Goal: Task Accomplishment & Management: Manage account settings

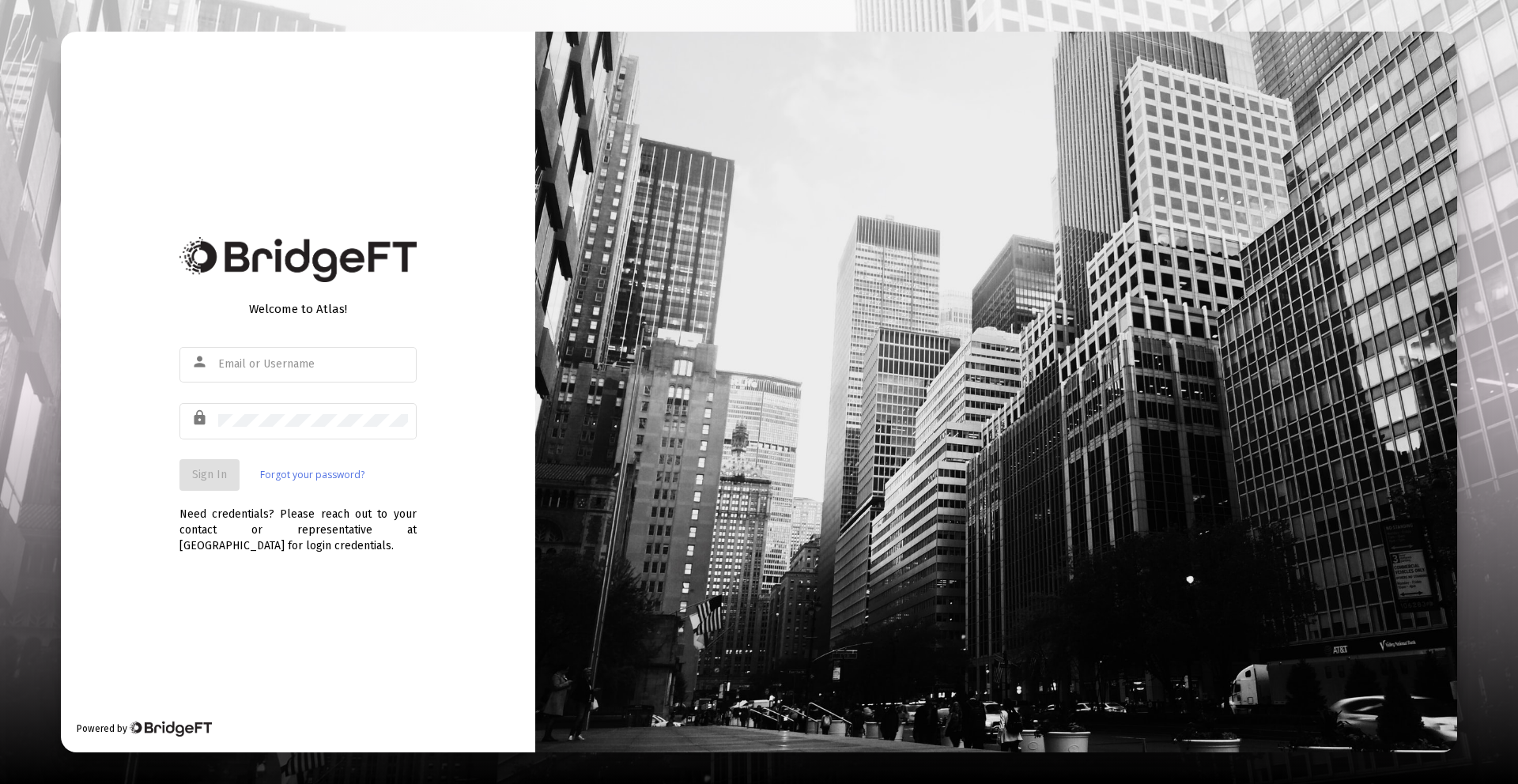
type input "danna@zoefin.com"
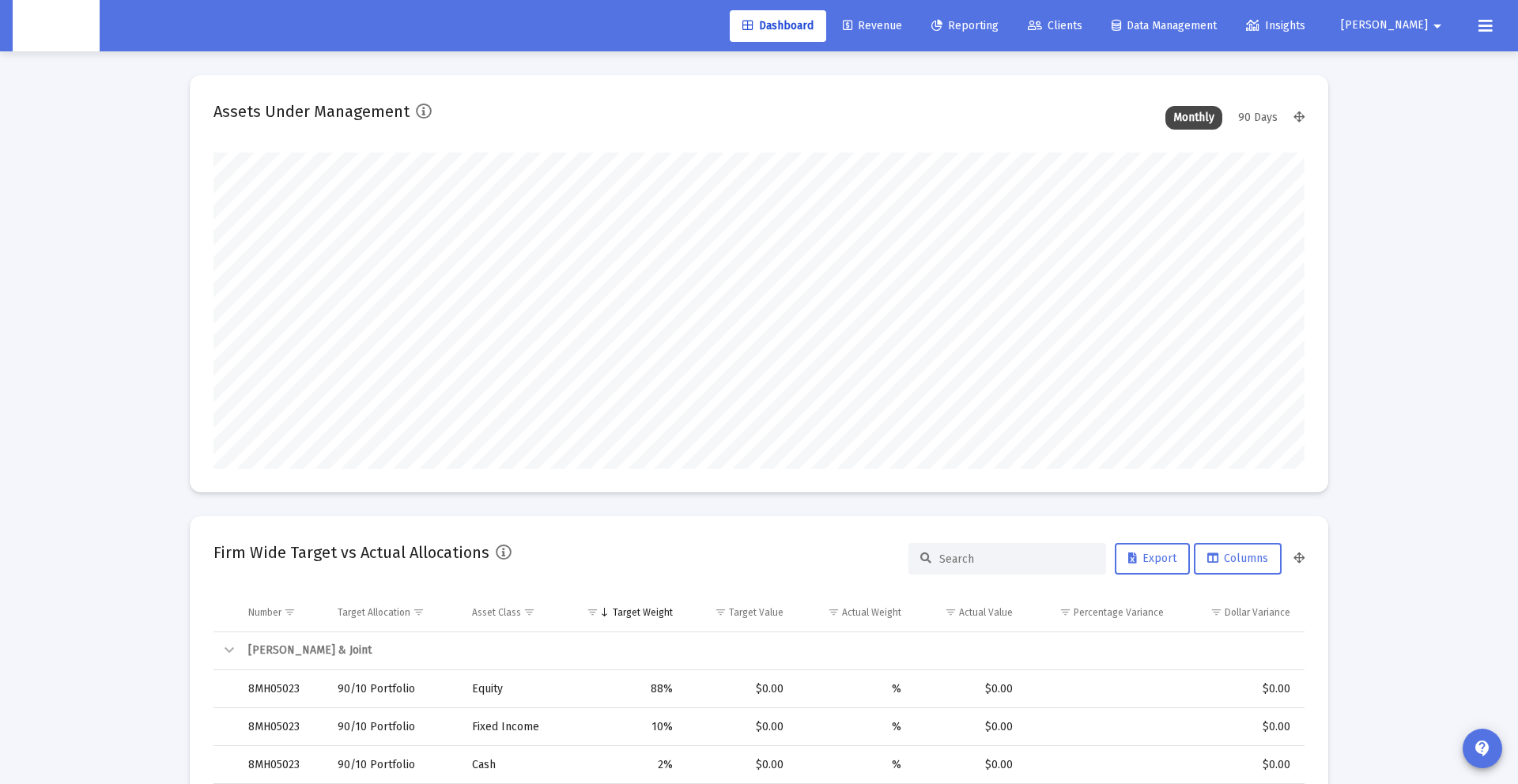
scroll to position [316, 588]
type input "2025-09-30"
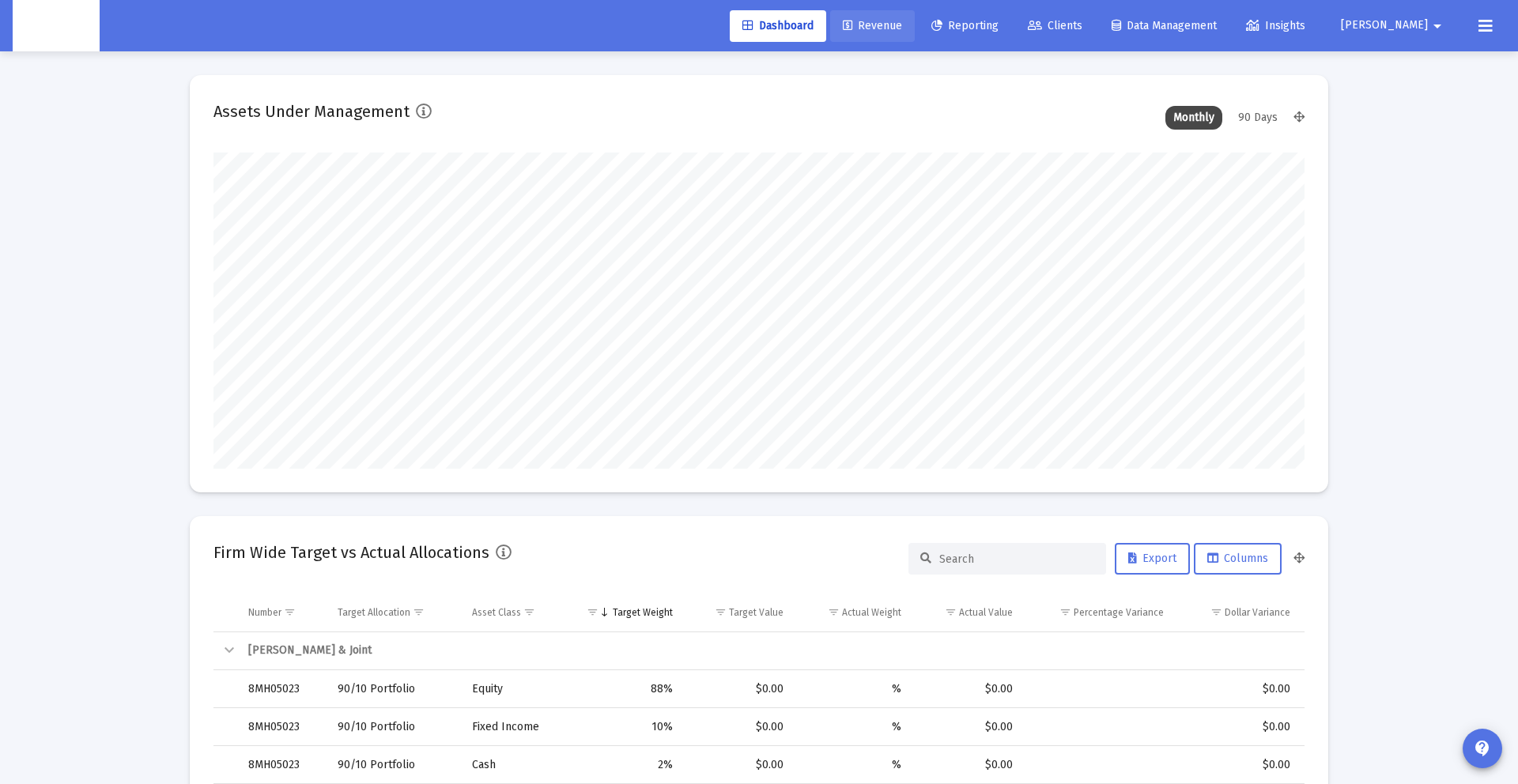
click at [915, 12] on link "Revenue" at bounding box center [872, 26] width 85 height 32
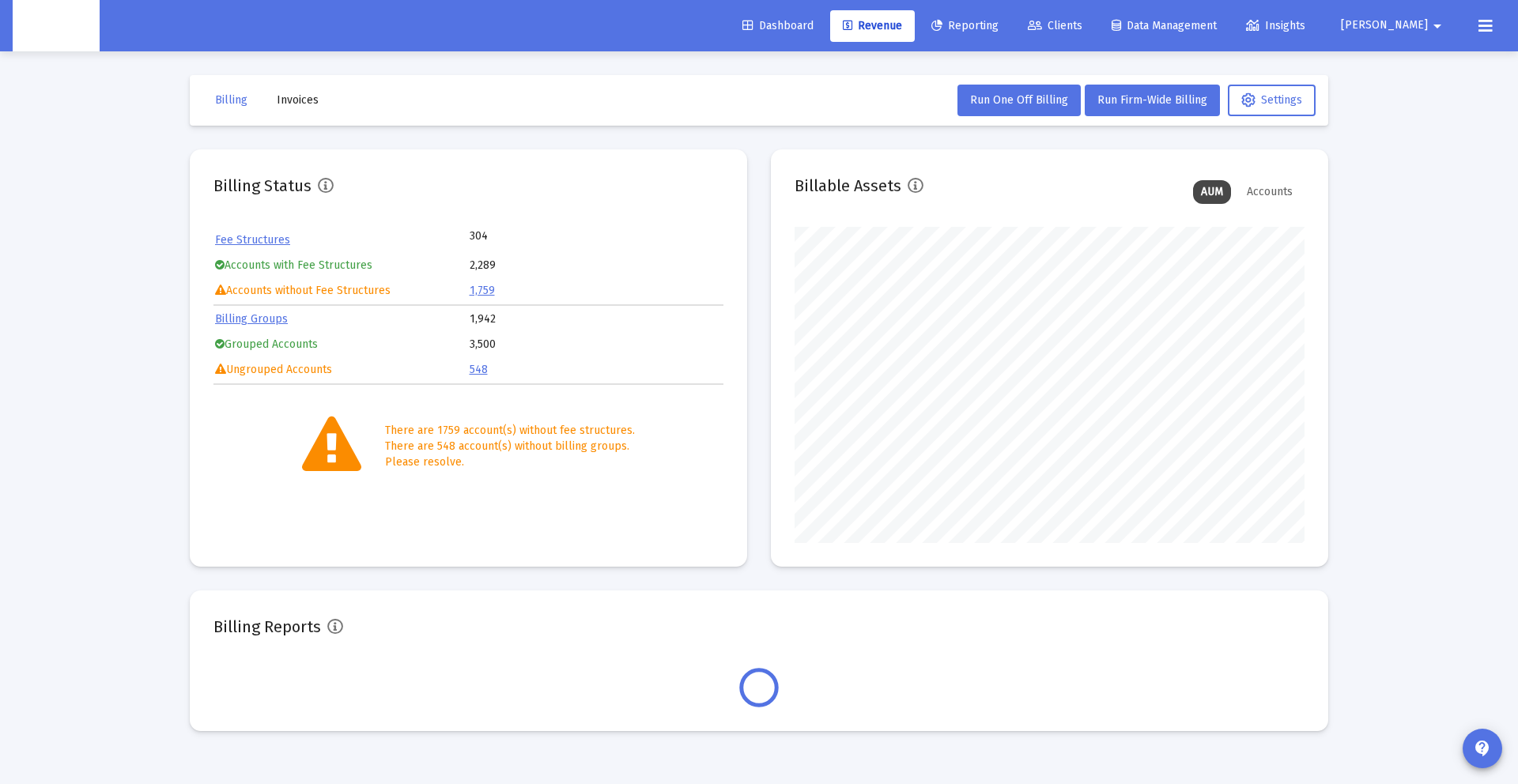
scroll to position [316, 510]
click at [280, 93] on span "Invoices" at bounding box center [297, 99] width 42 height 14
click at [280, 105] on span "Invoices" at bounding box center [297, 99] width 42 height 14
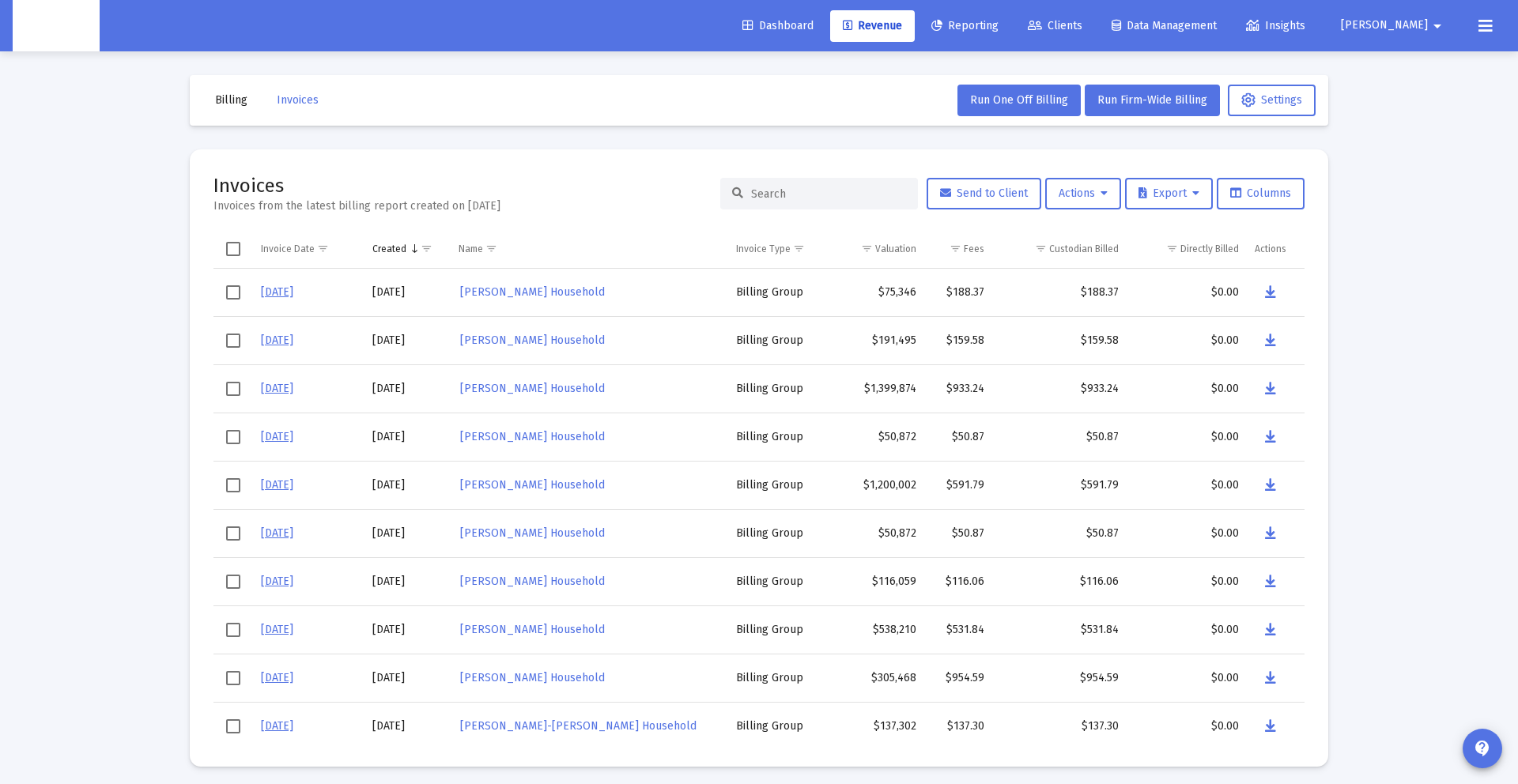
click at [843, 194] on input at bounding box center [829, 194] width 155 height 14
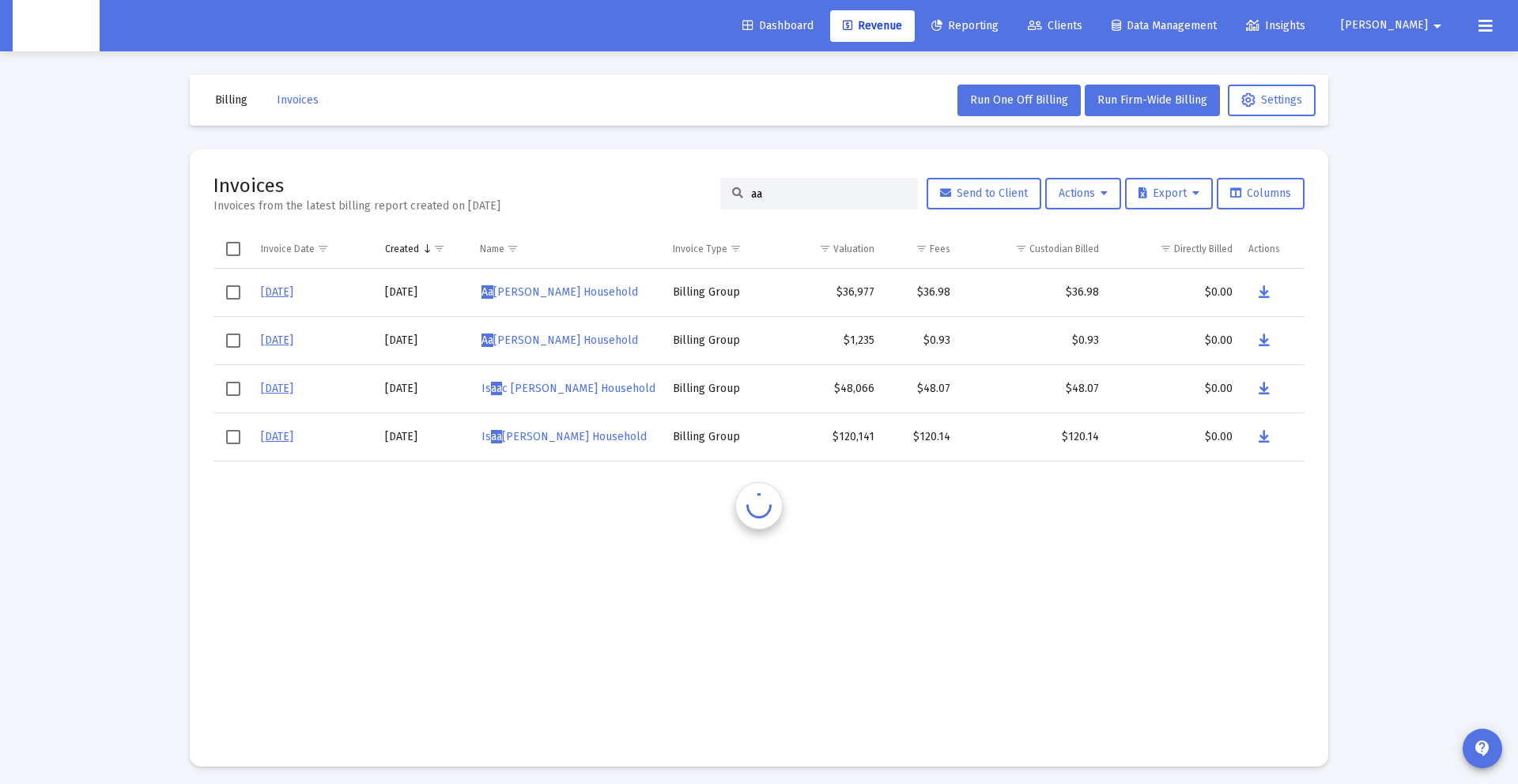
type input "a"
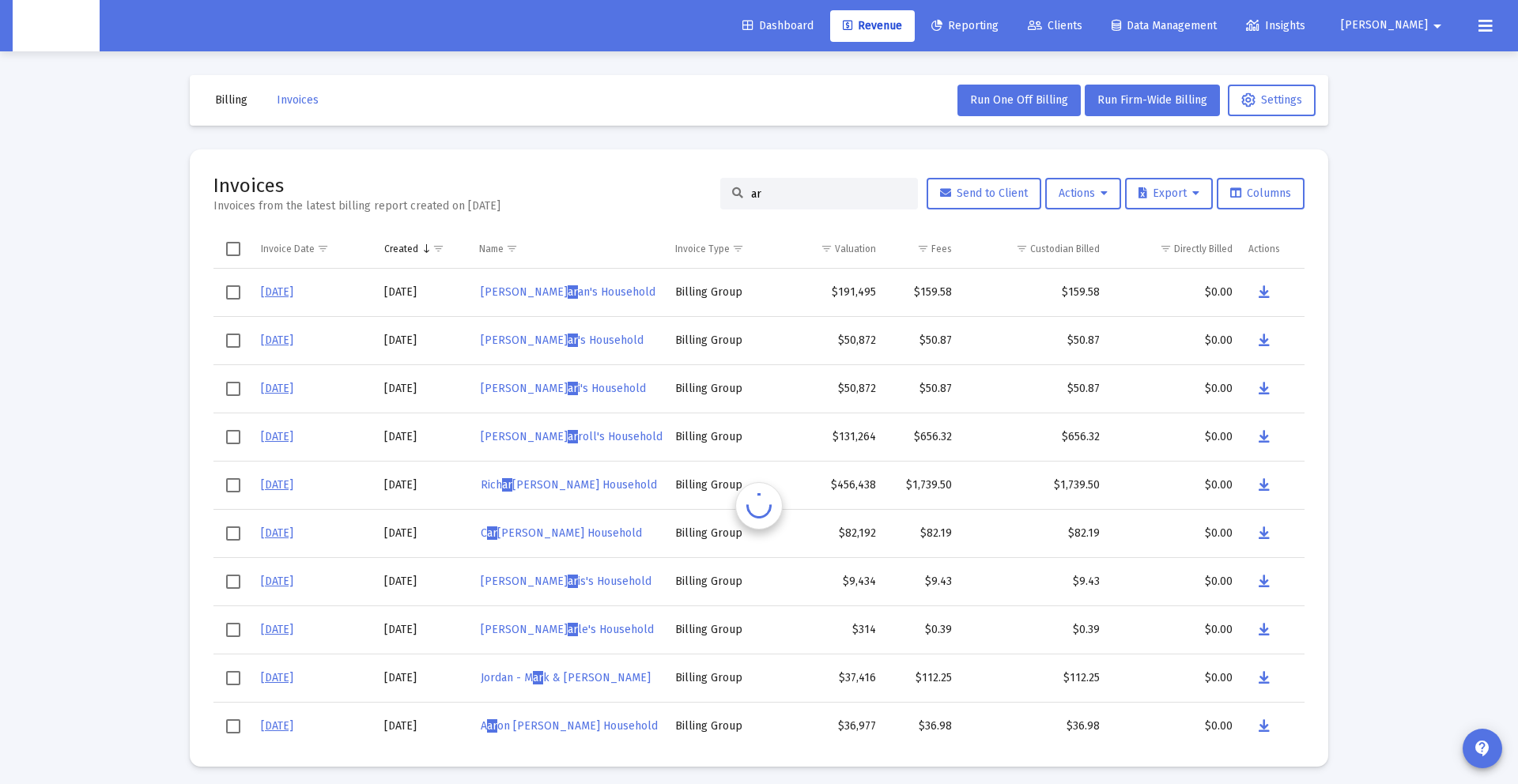
type input "a"
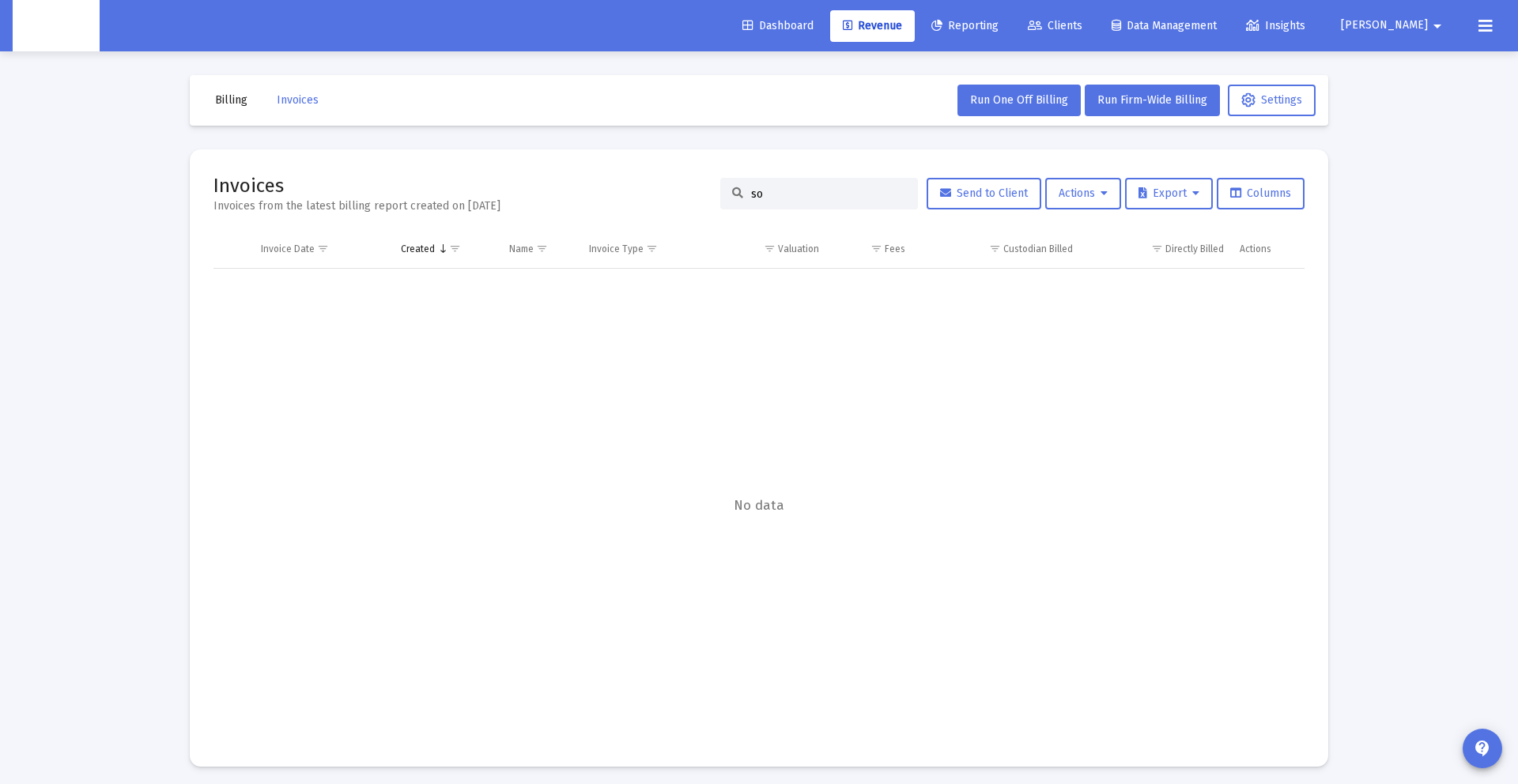
type input "s"
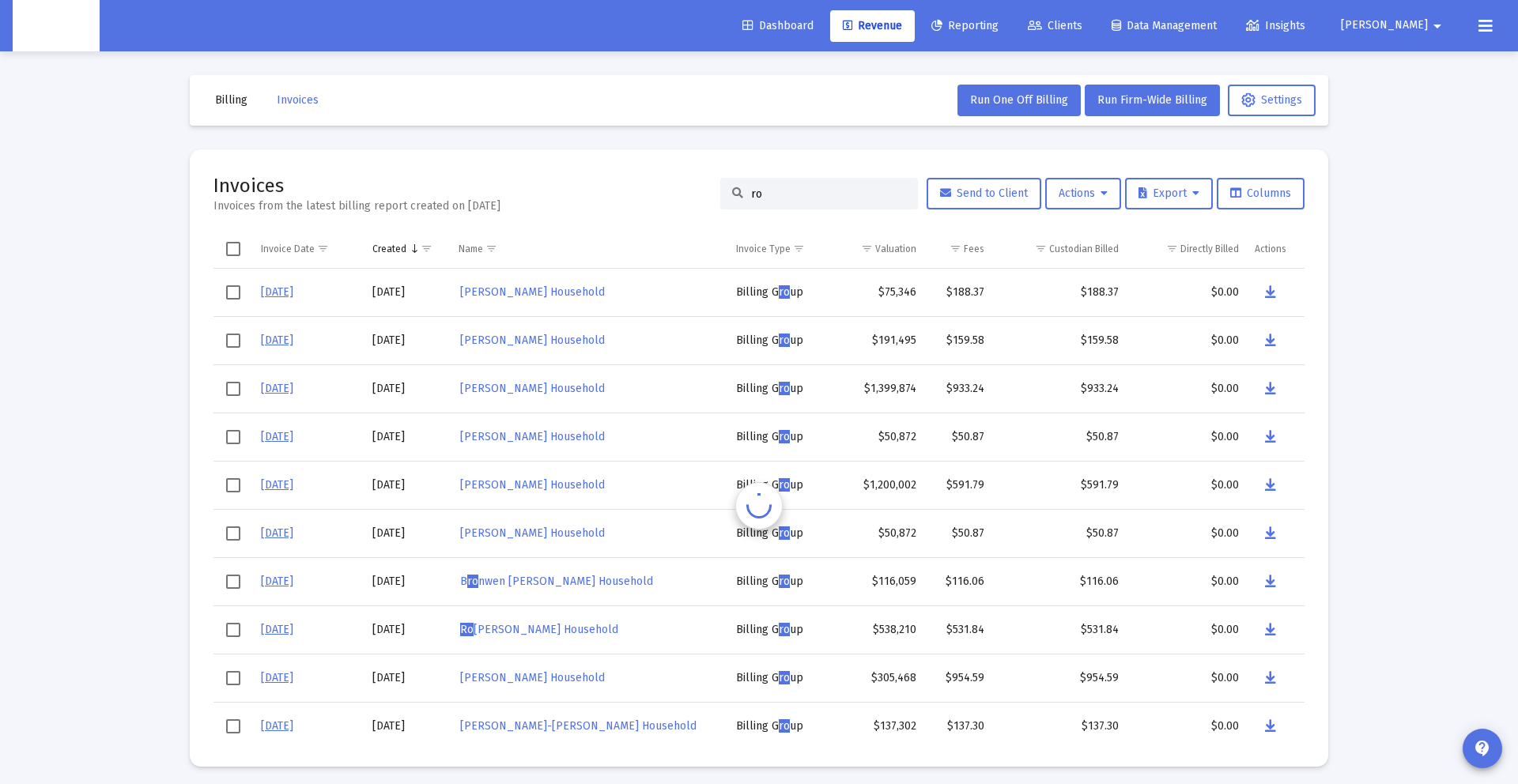
type input "r"
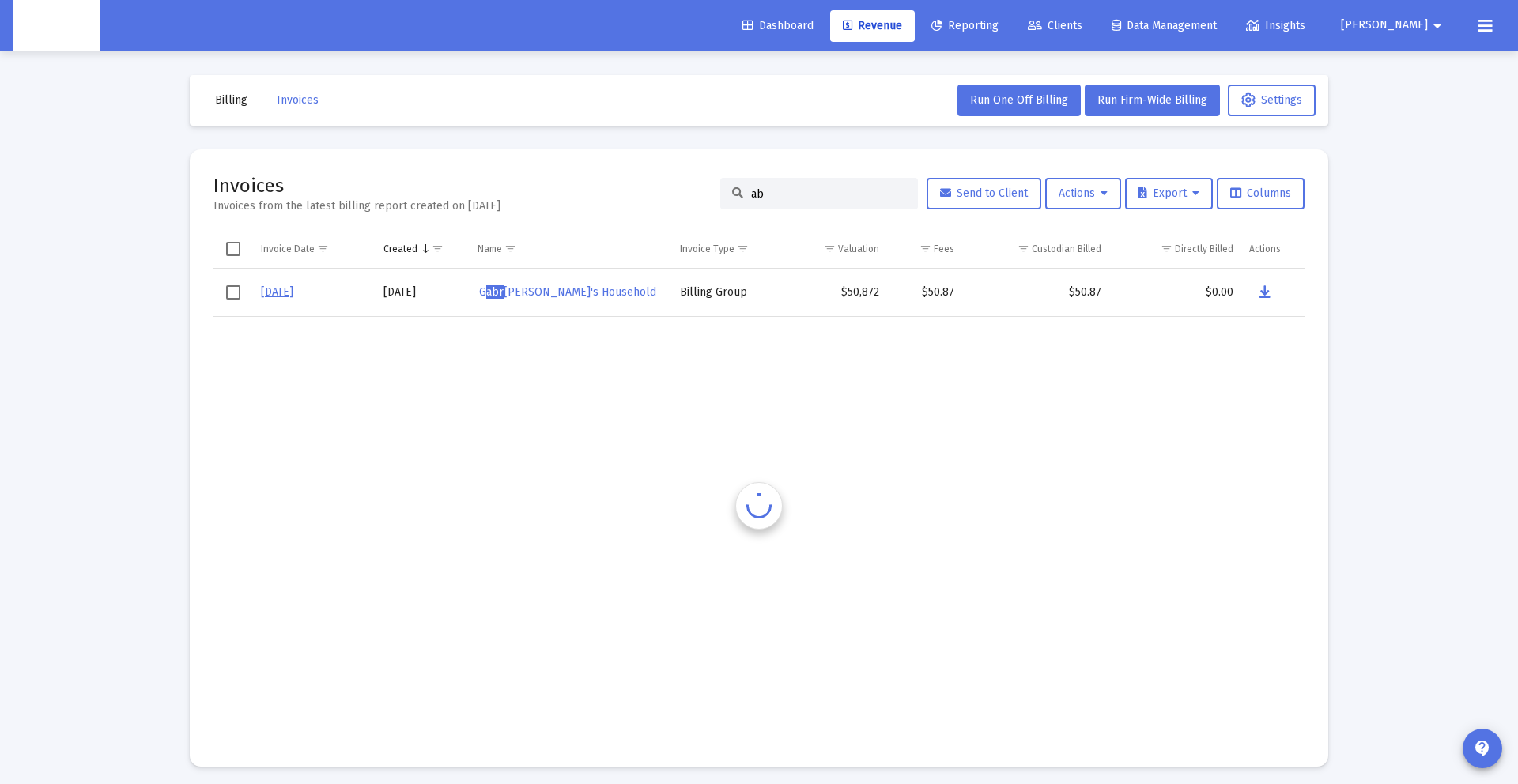
type input "a"
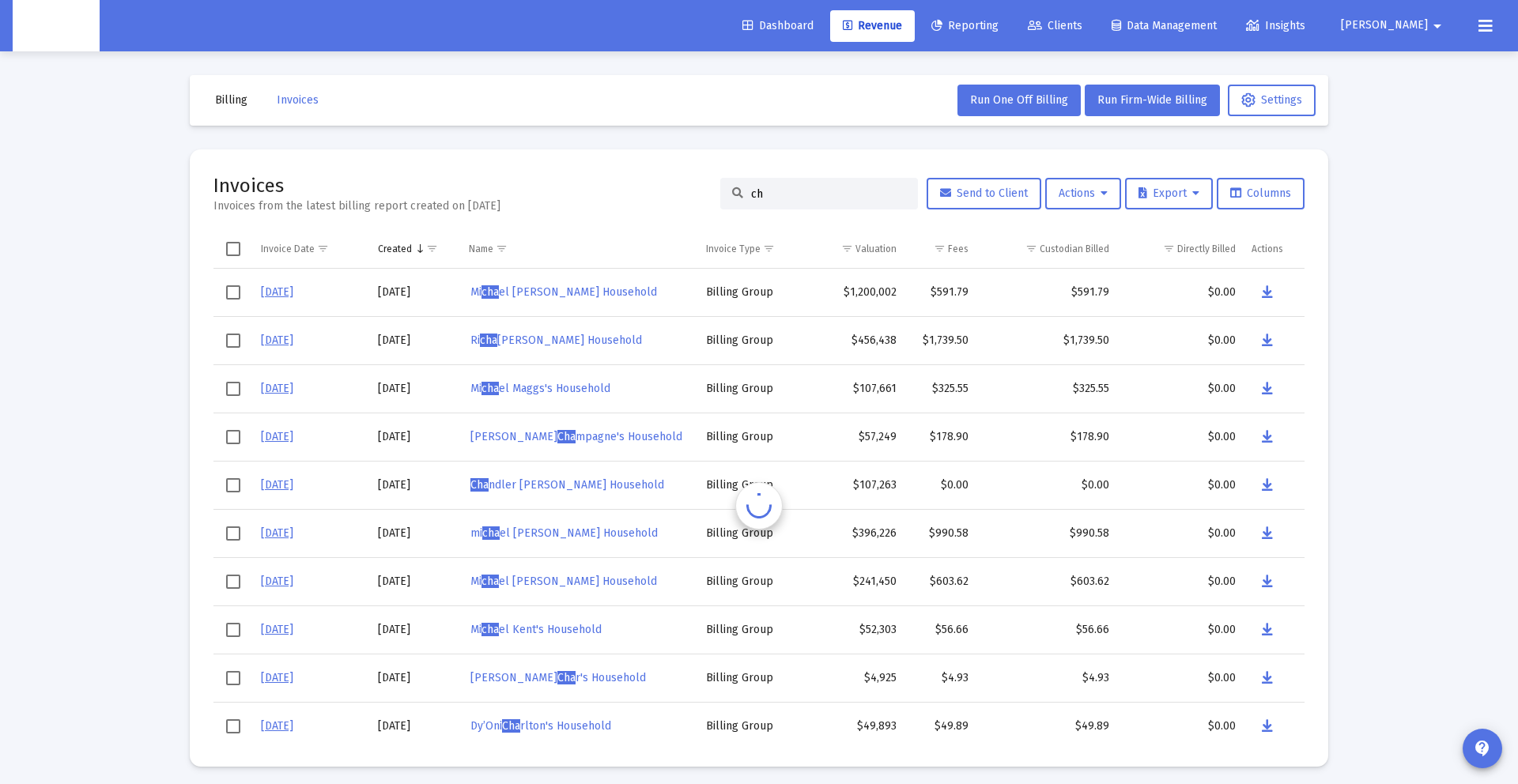
type input "c"
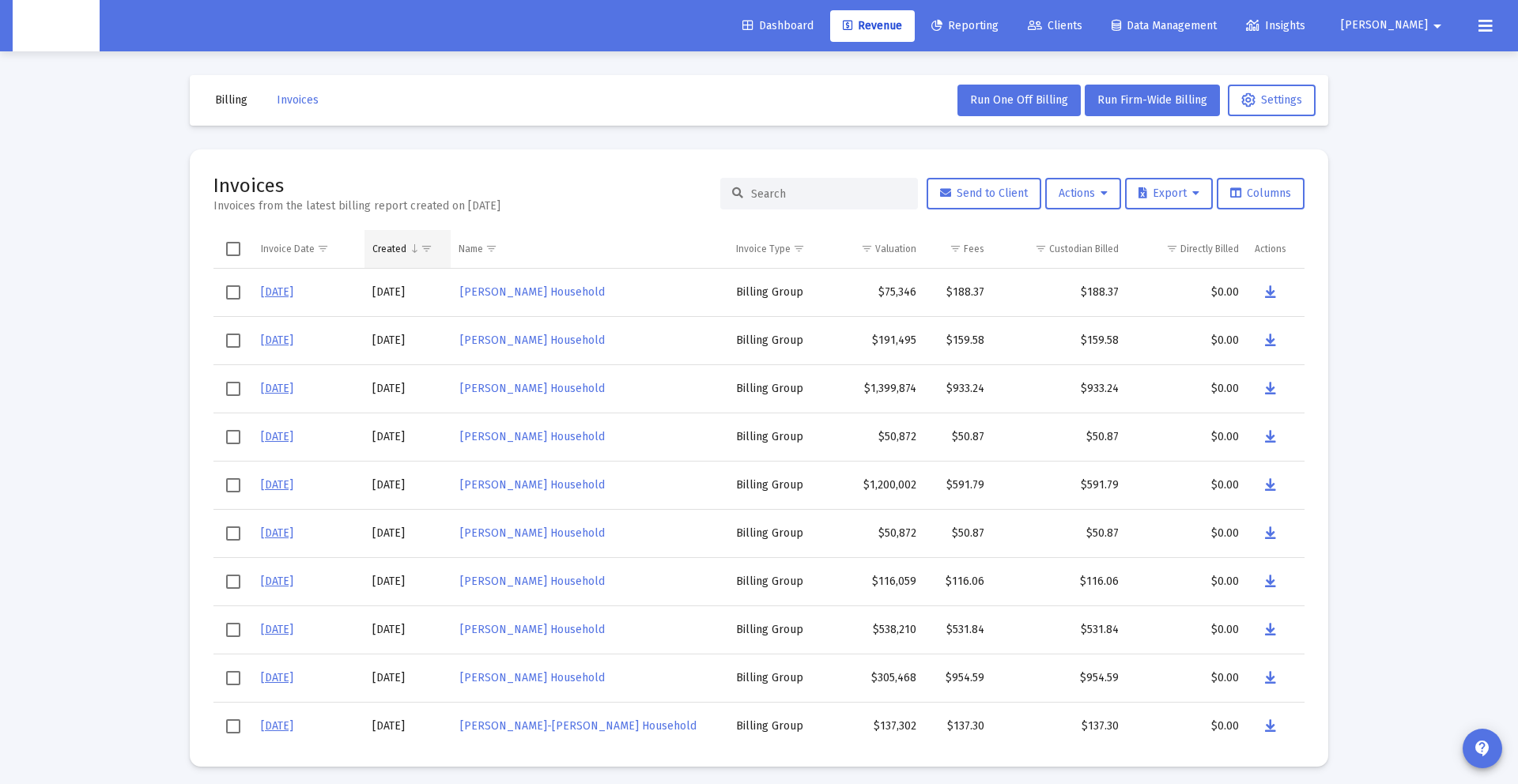
click at [403, 253] on div "Created" at bounding box center [390, 249] width 34 height 13
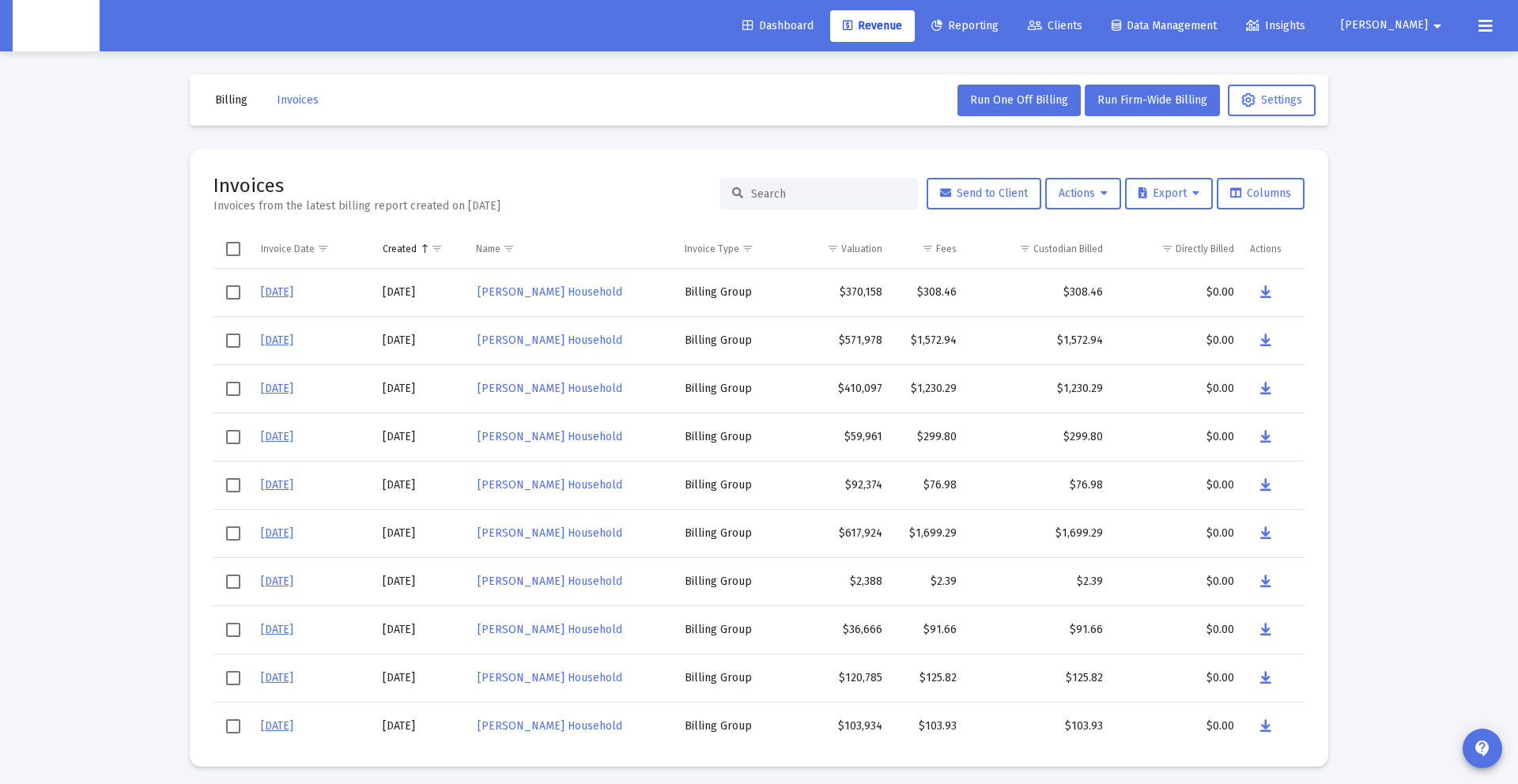
click at [761, 186] on div at bounding box center [819, 193] width 198 height 32
click at [762, 196] on input at bounding box center [829, 194] width 155 height 14
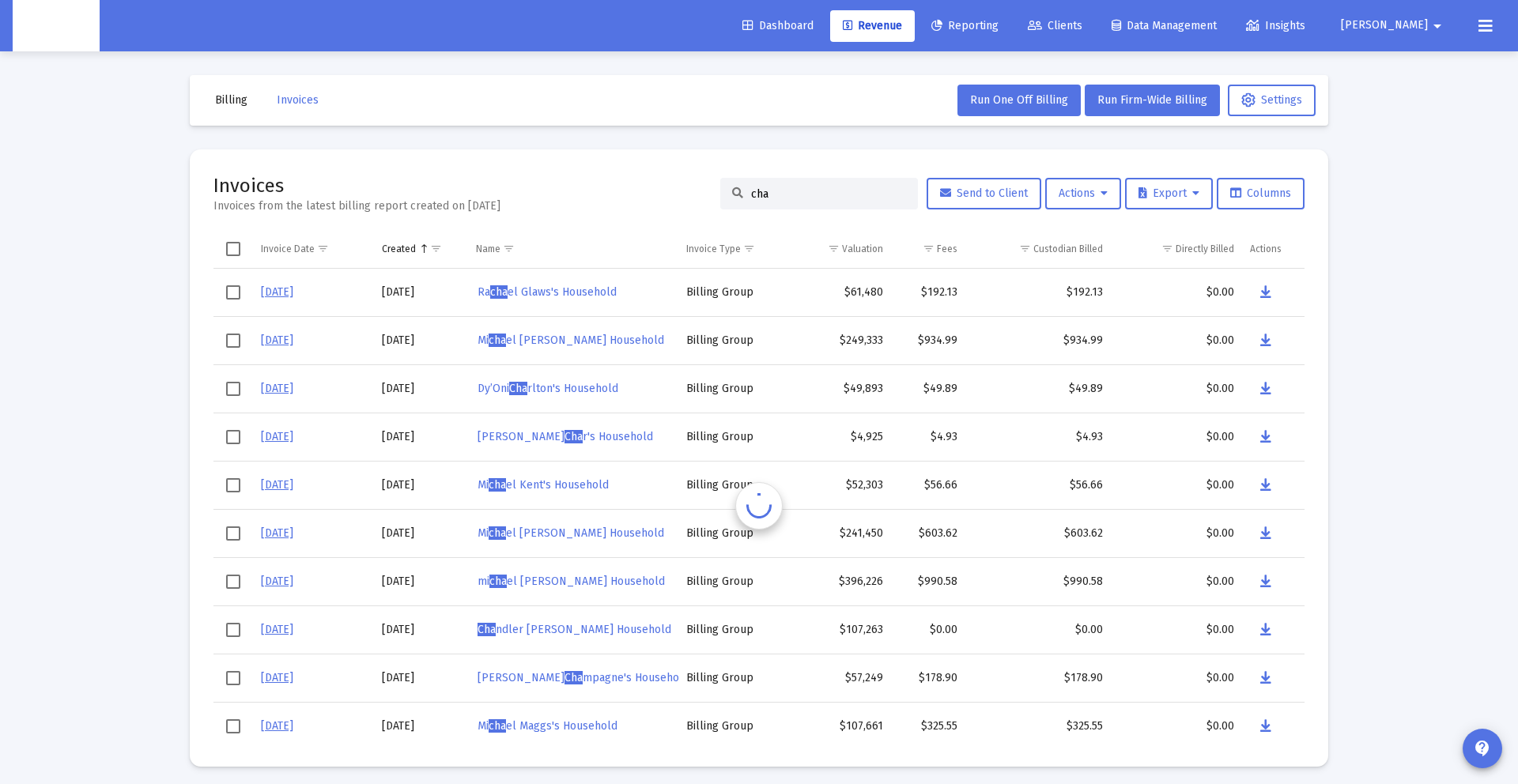
type input "chad"
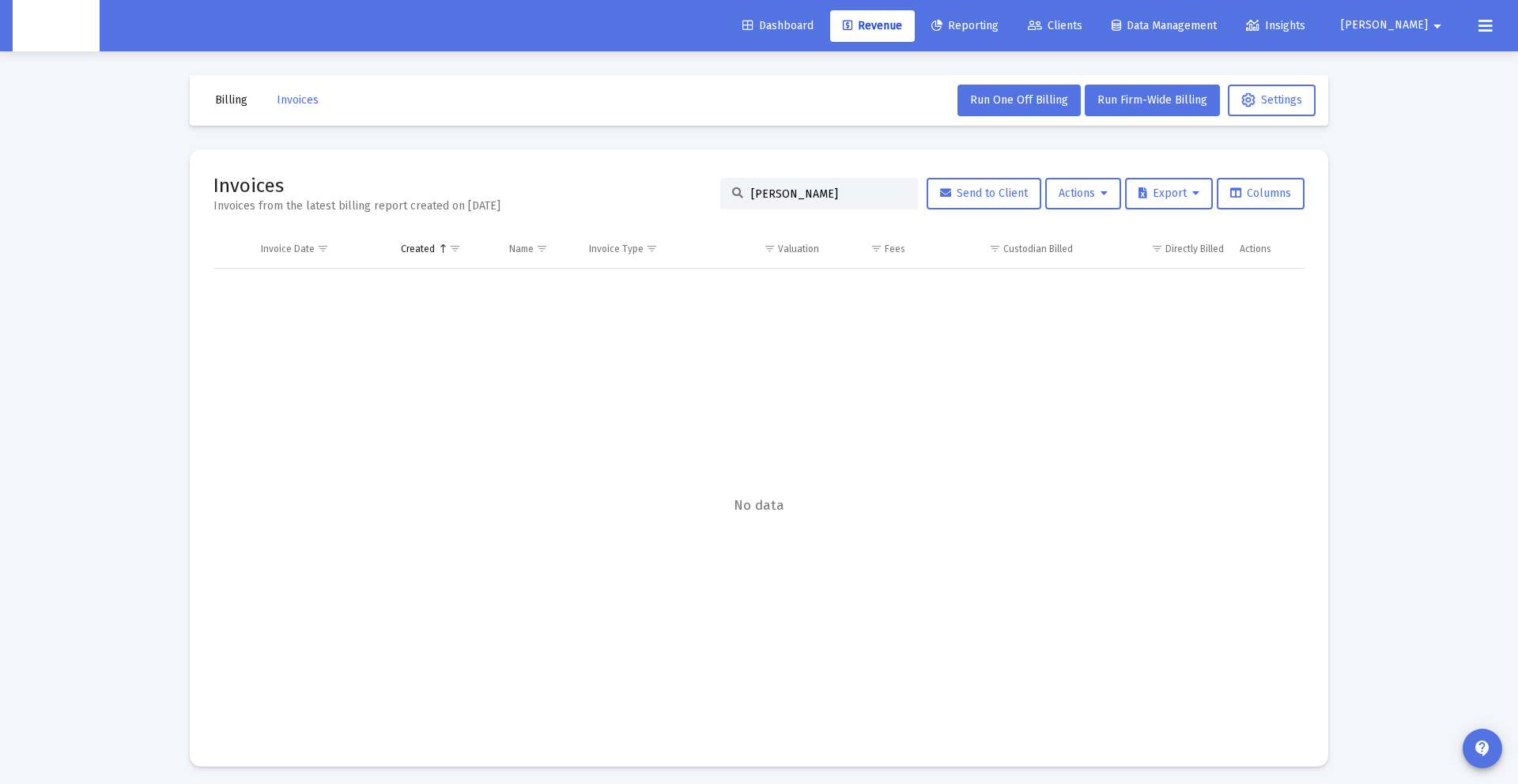
drag, startPoint x: 804, startPoint y: 196, endPoint x: 723, endPoint y: 192, distance: 81.1
click at [723, 192] on div "chad" at bounding box center [819, 193] width 198 height 32
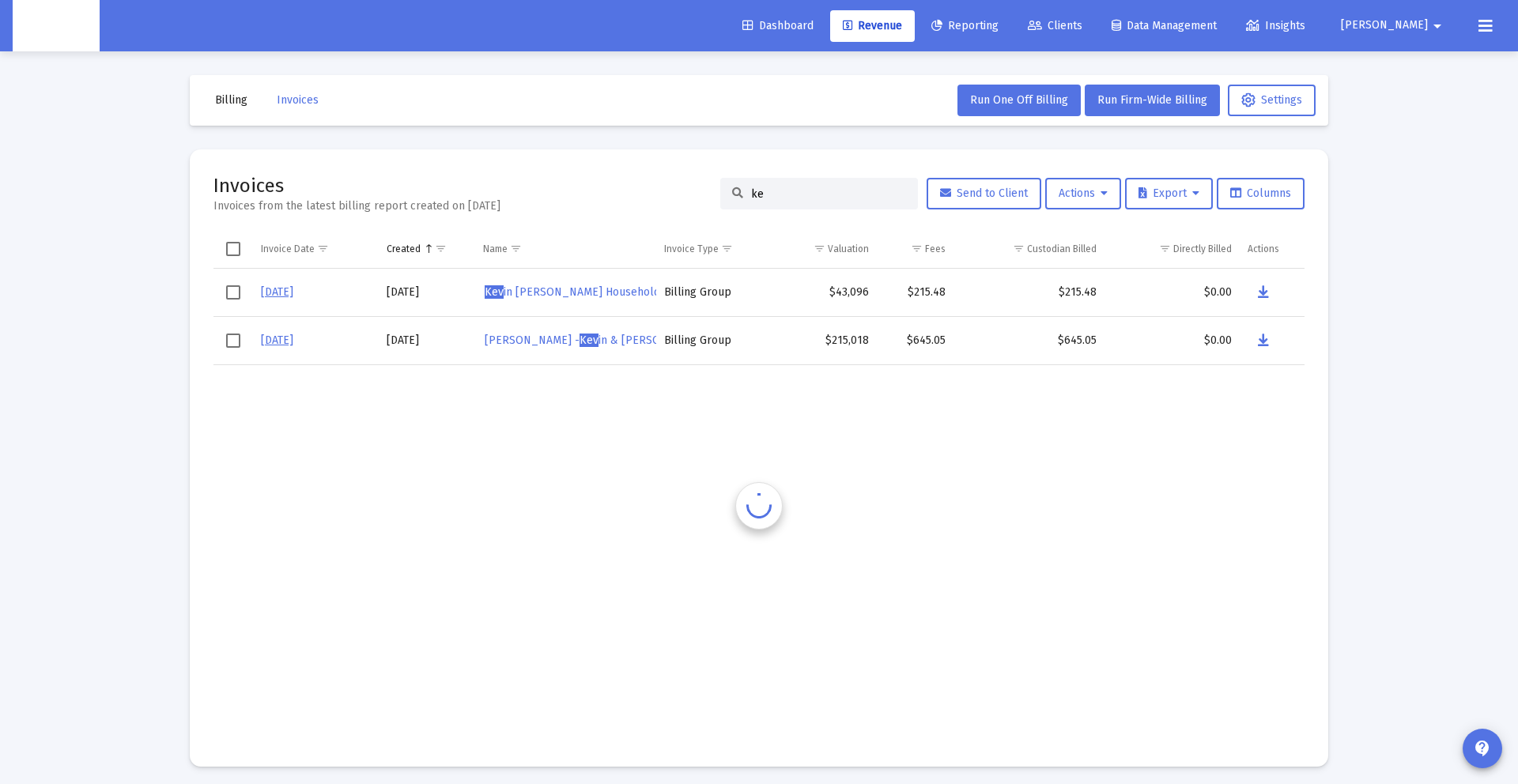
type input "k"
type input "d"
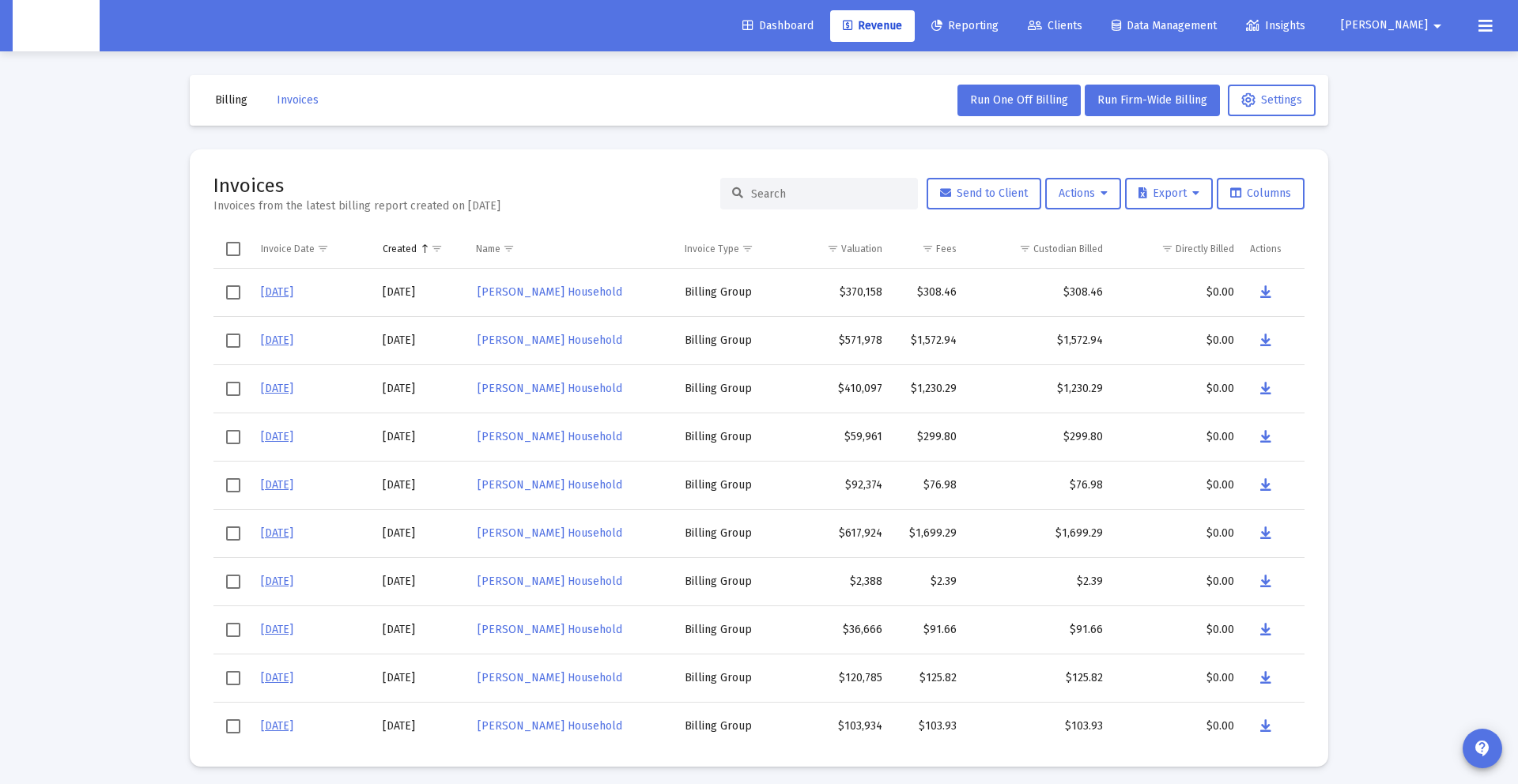
click at [814, 20] on span "Dashboard" at bounding box center [778, 25] width 71 height 14
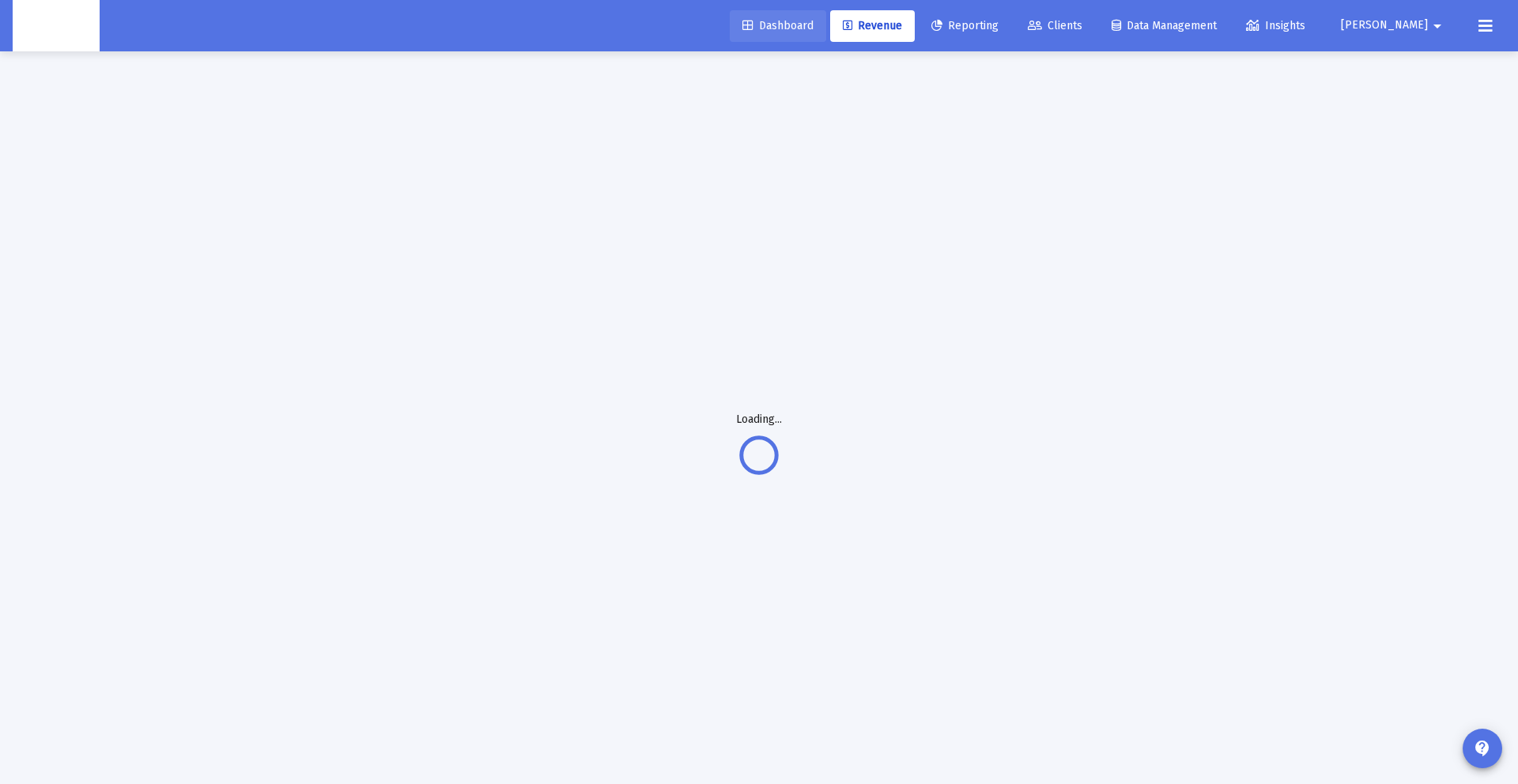
scroll to position [1, 0]
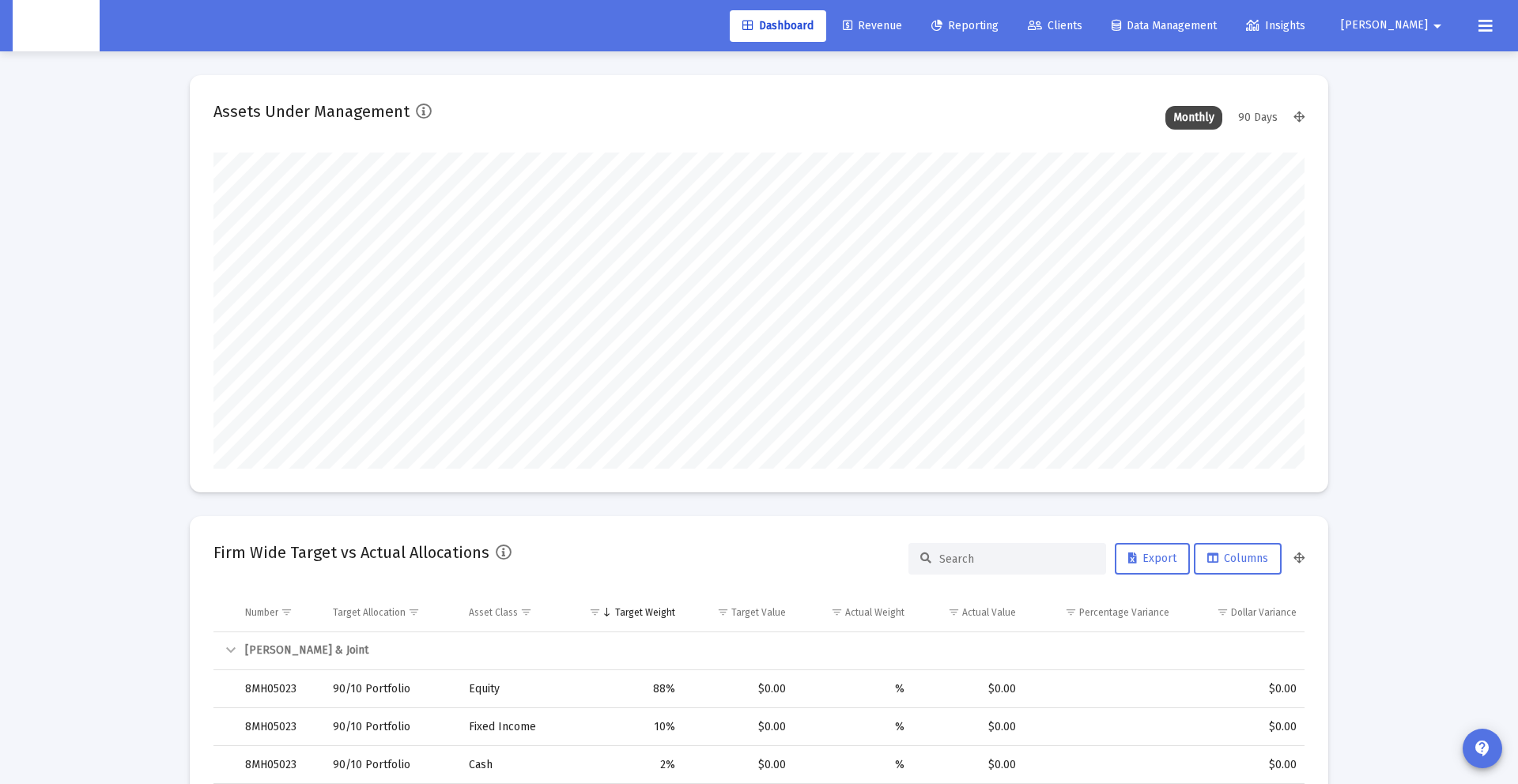
click at [902, 23] on span "Revenue" at bounding box center [872, 25] width 59 height 14
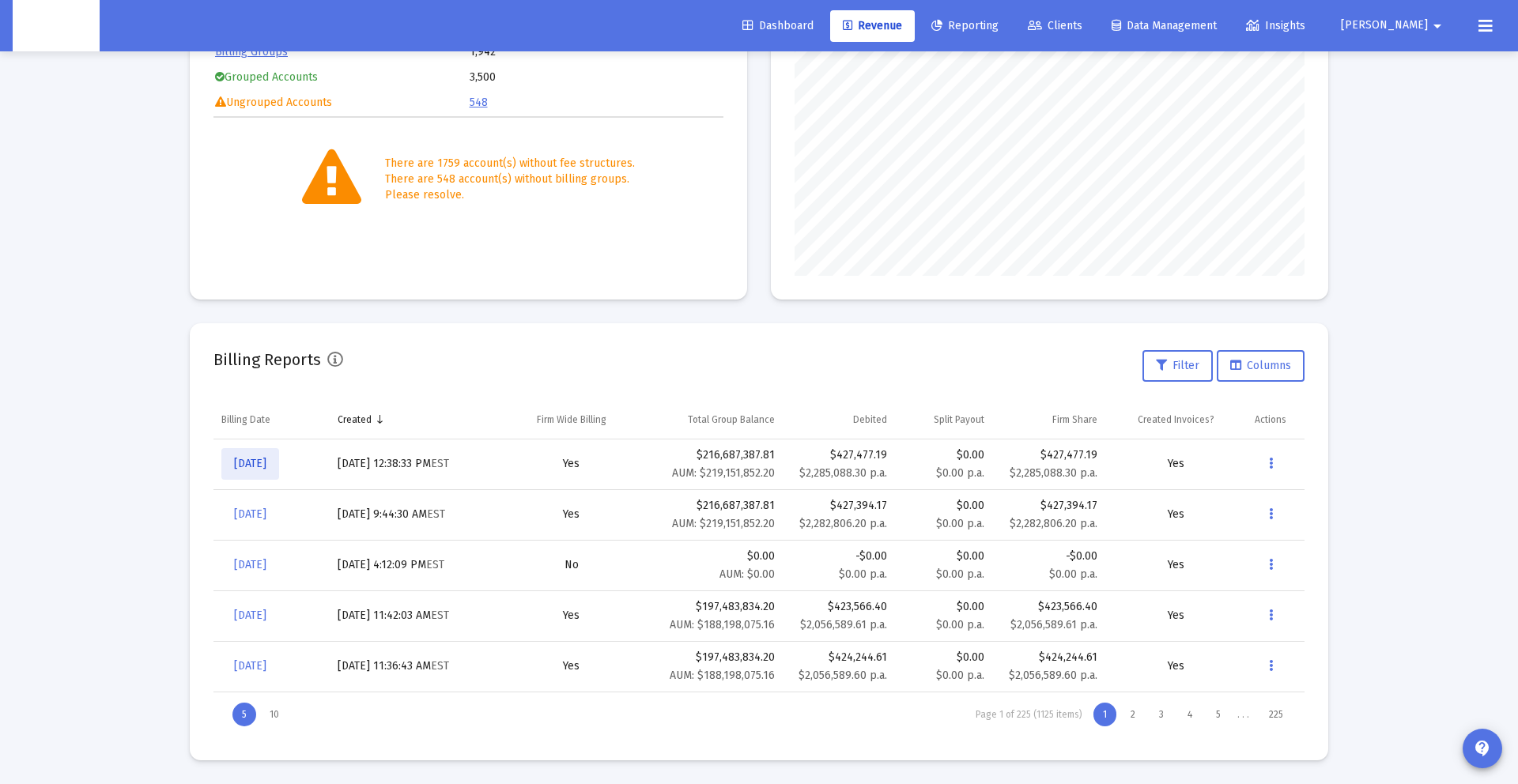
click at [272, 472] on link "[DATE]" at bounding box center [250, 464] width 57 height 32
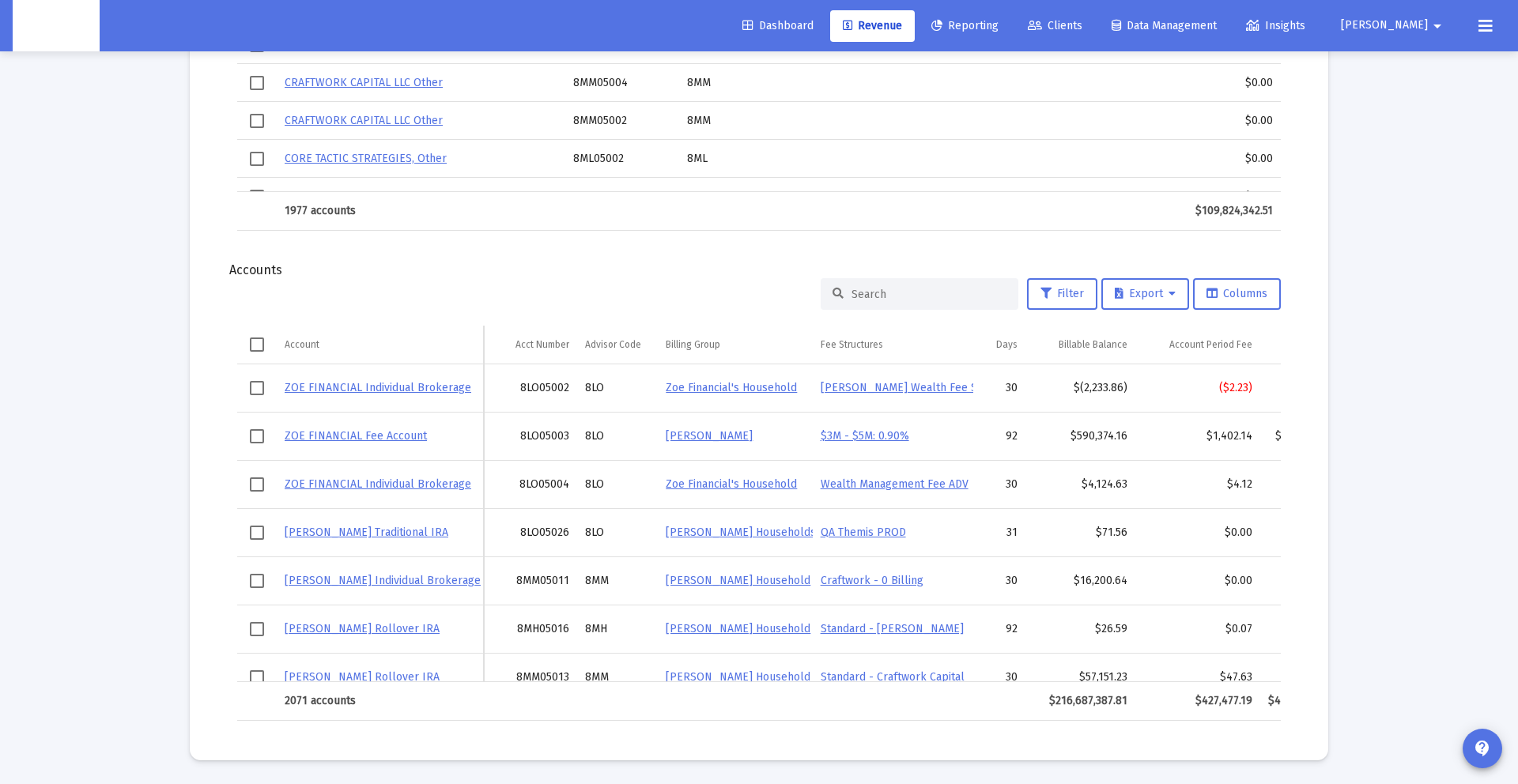
click at [876, 292] on input at bounding box center [930, 294] width 155 height 14
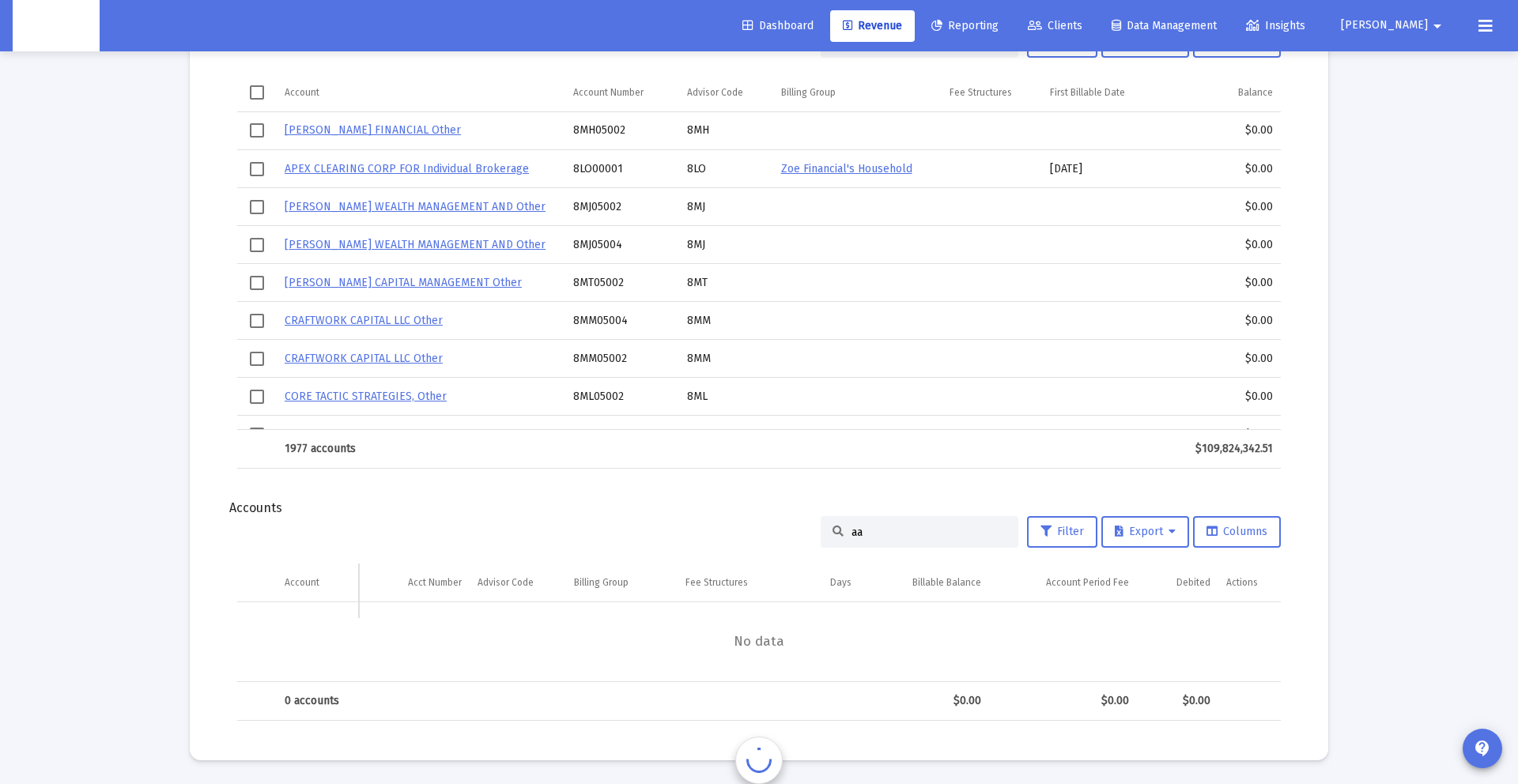
type input "a"
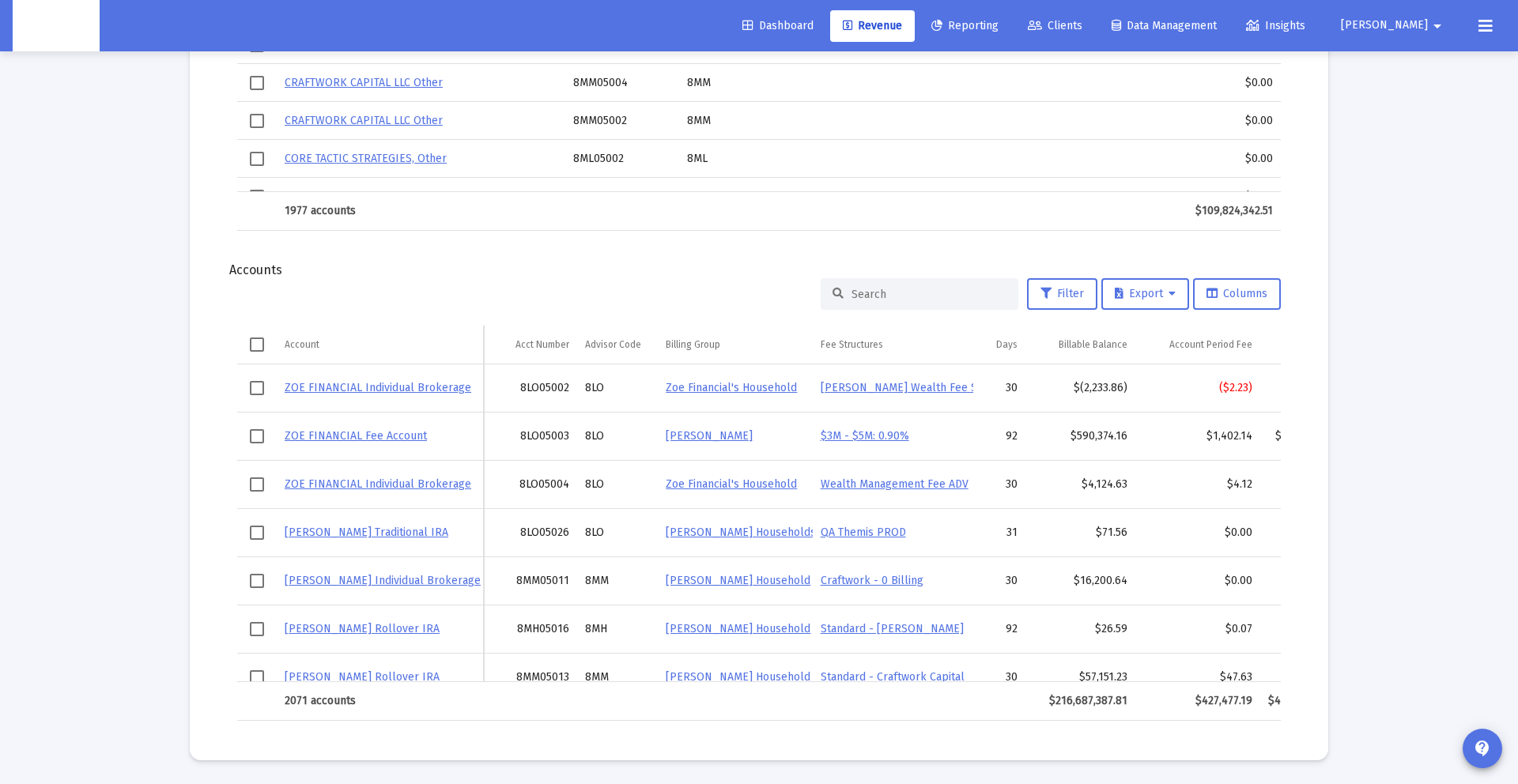
type input "s"
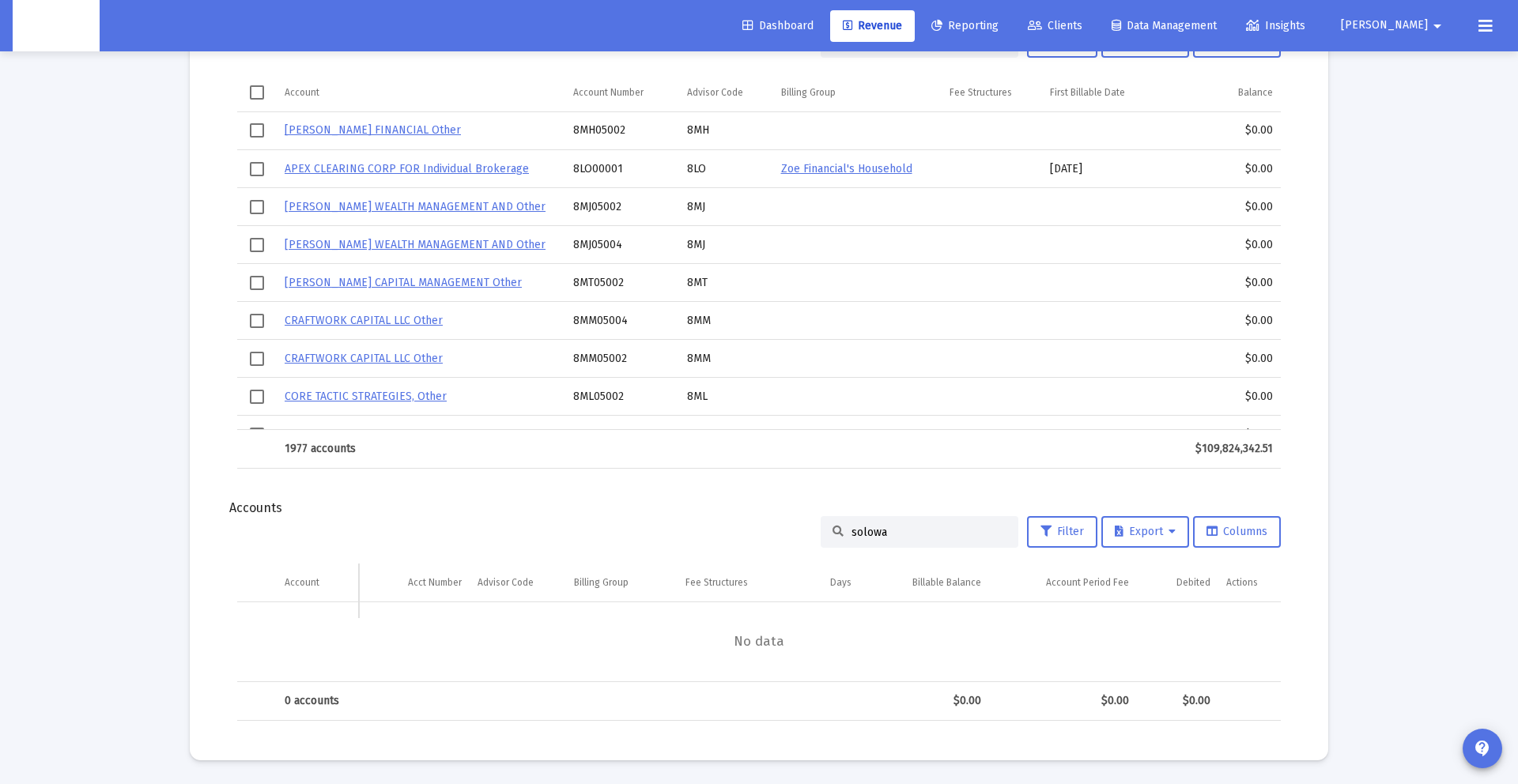
scroll to position [1595, 0]
type input "s"
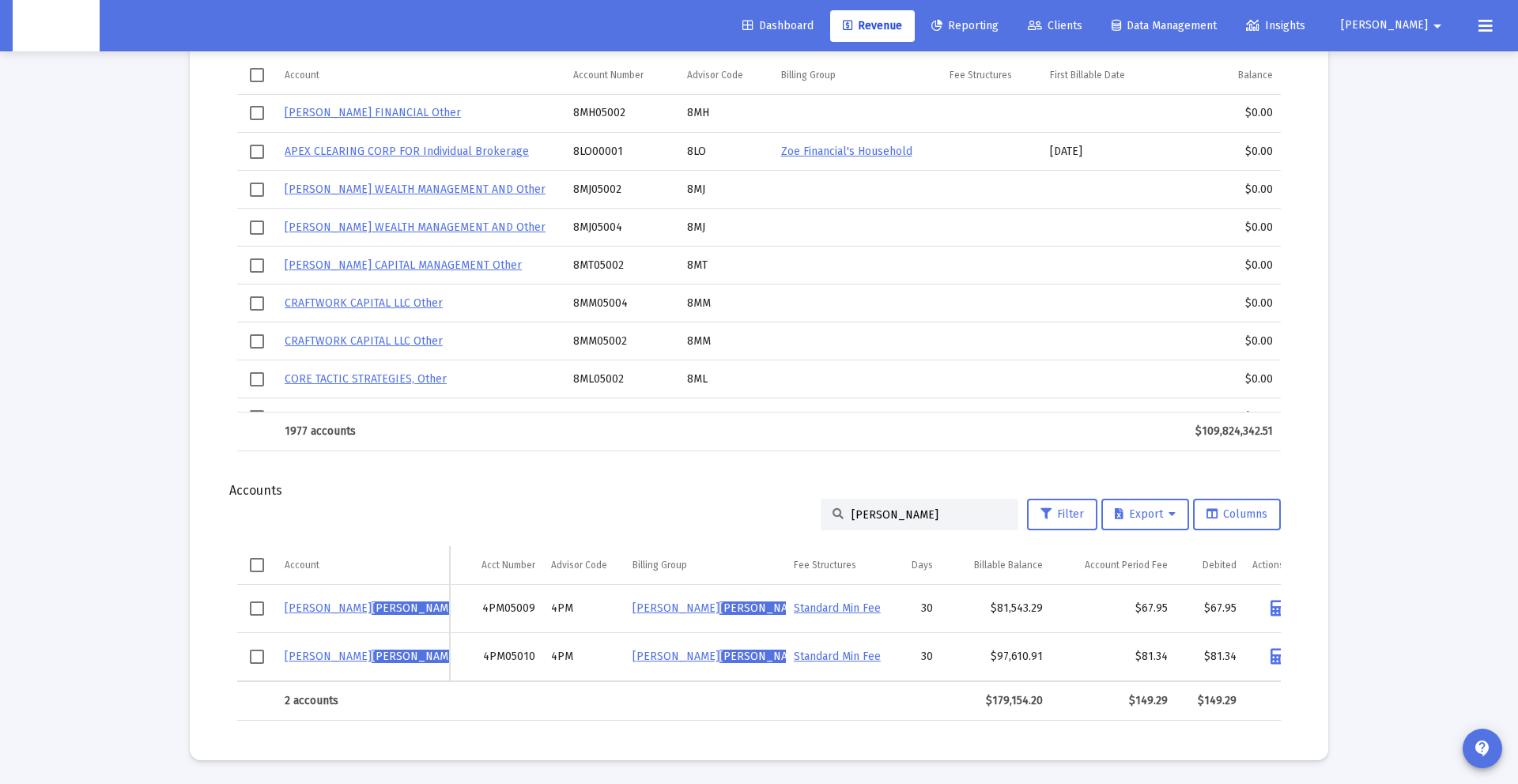
scroll to position [0, 34]
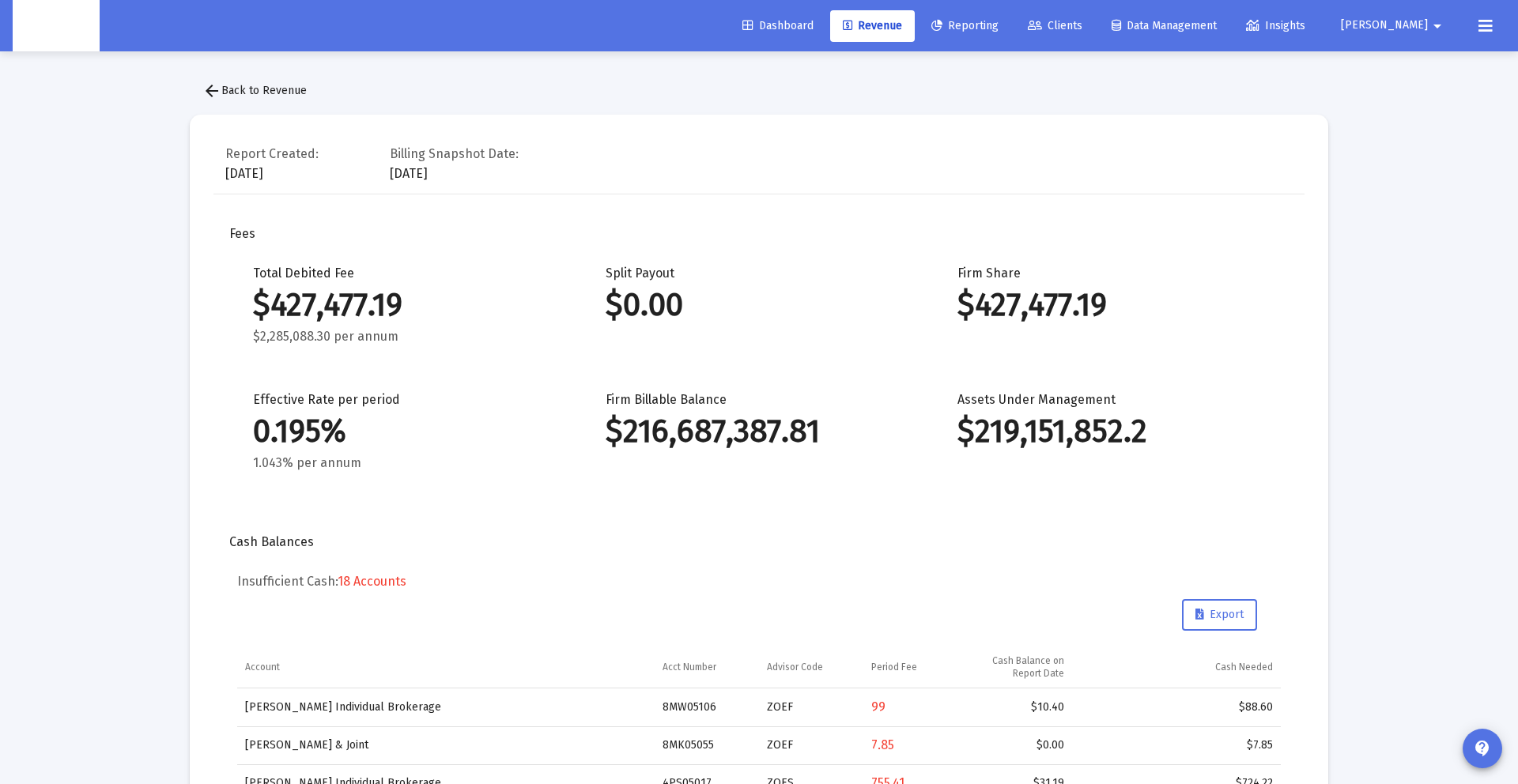
type input "ortiz"
click at [203, 85] on mat-icon "arrow_back" at bounding box center [211, 91] width 19 height 19
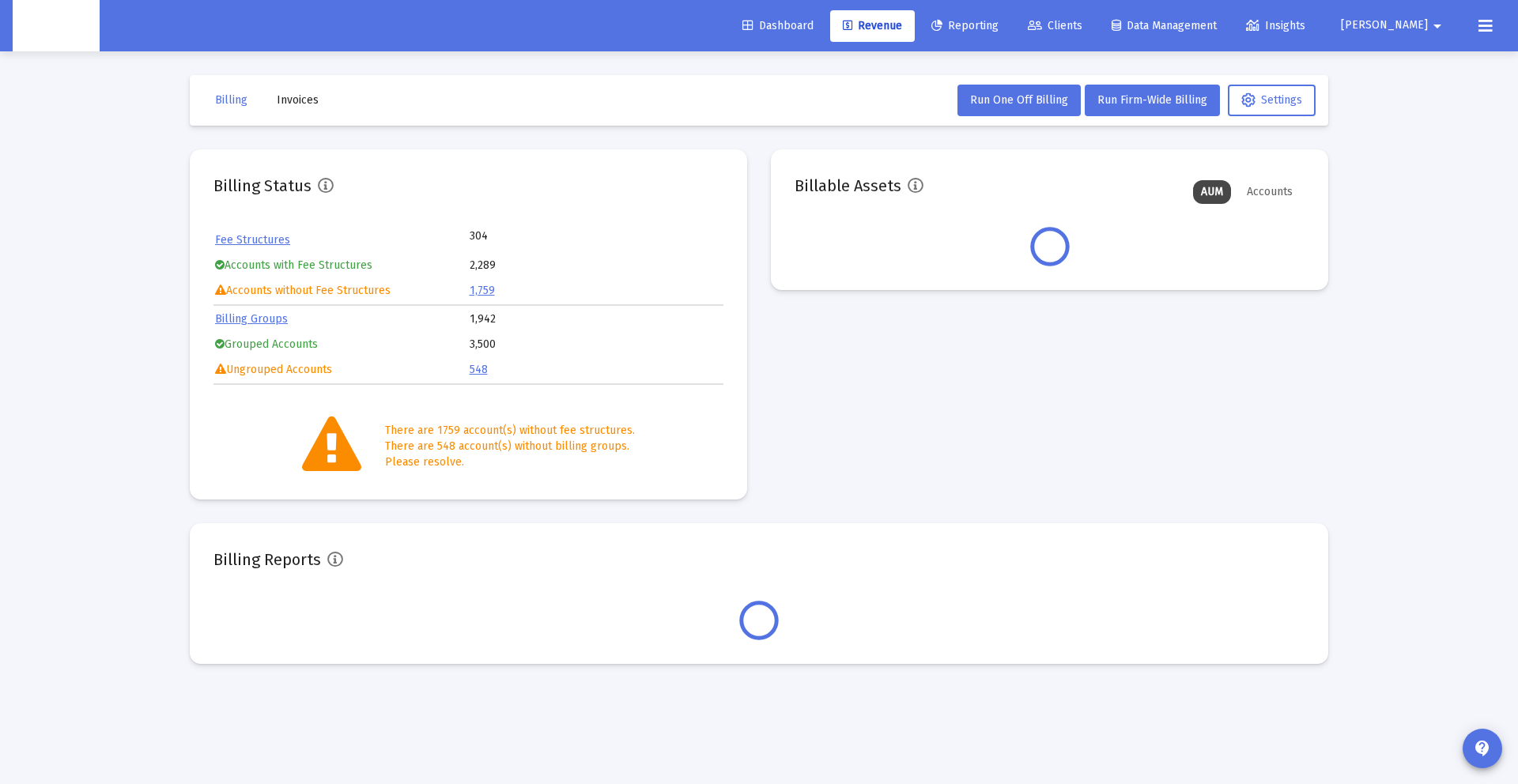
click at [289, 94] on span "Invoices" at bounding box center [297, 99] width 42 height 14
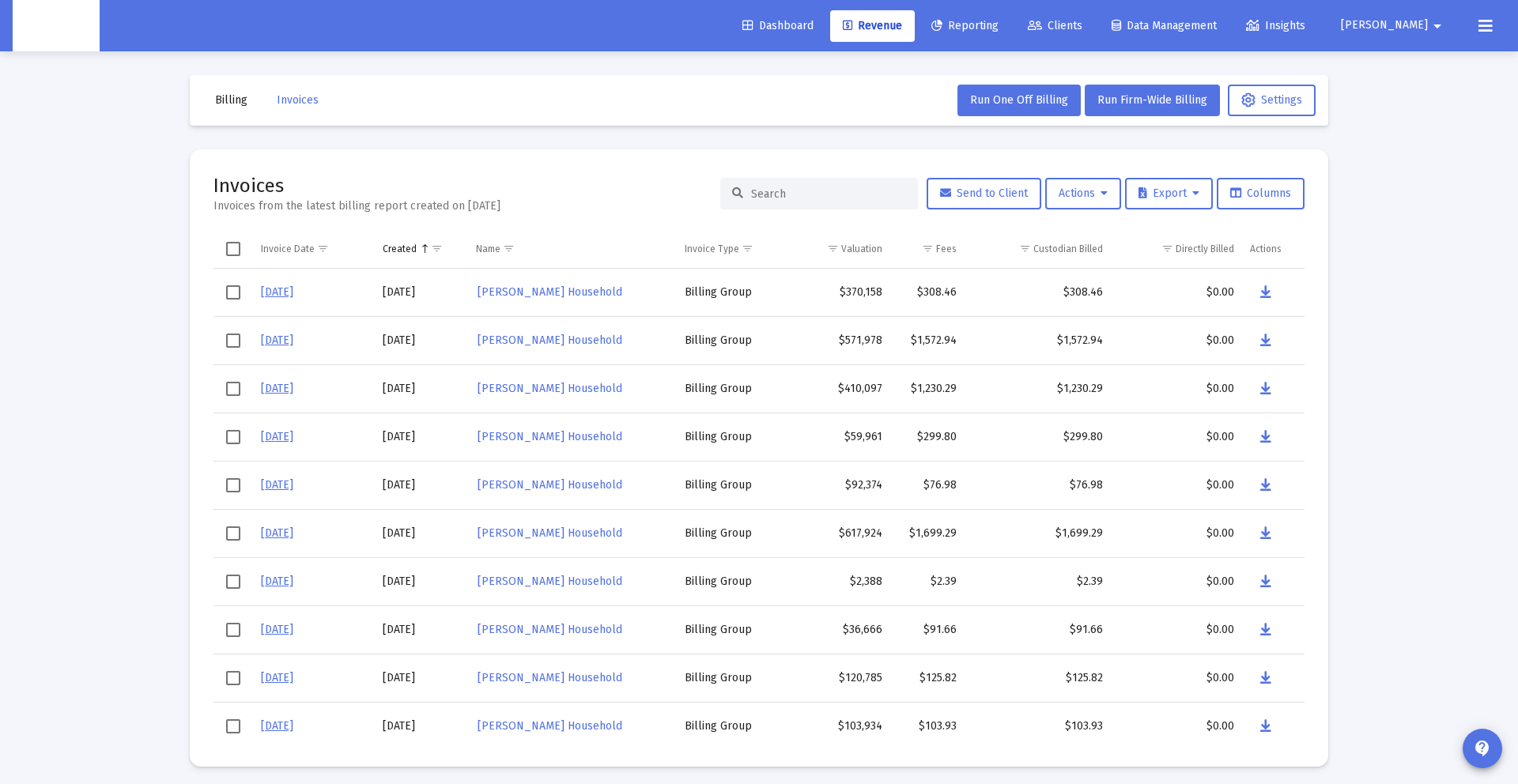
click at [782, 192] on input at bounding box center [829, 194] width 155 height 14
type input "a"
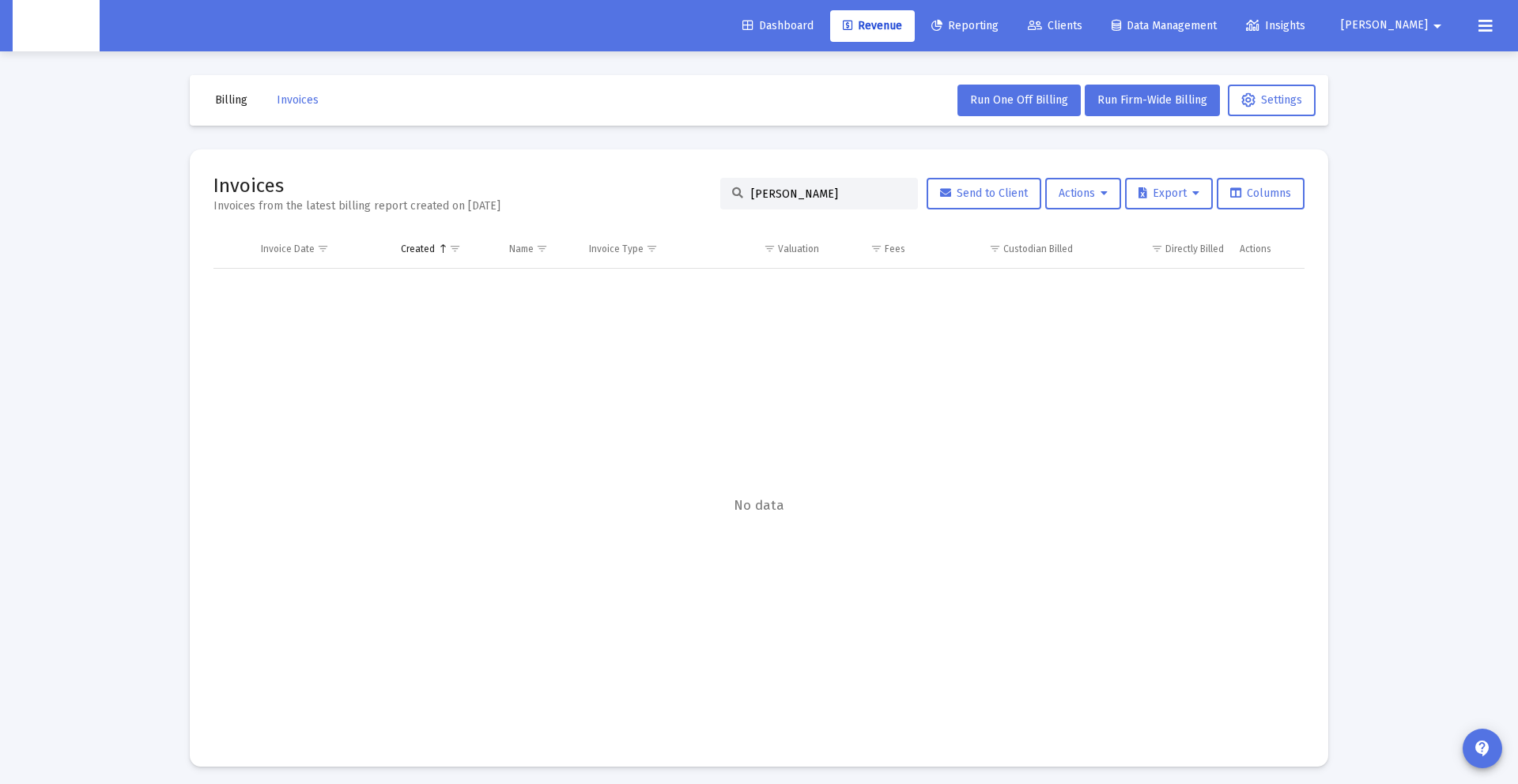
scroll to position [6, 0]
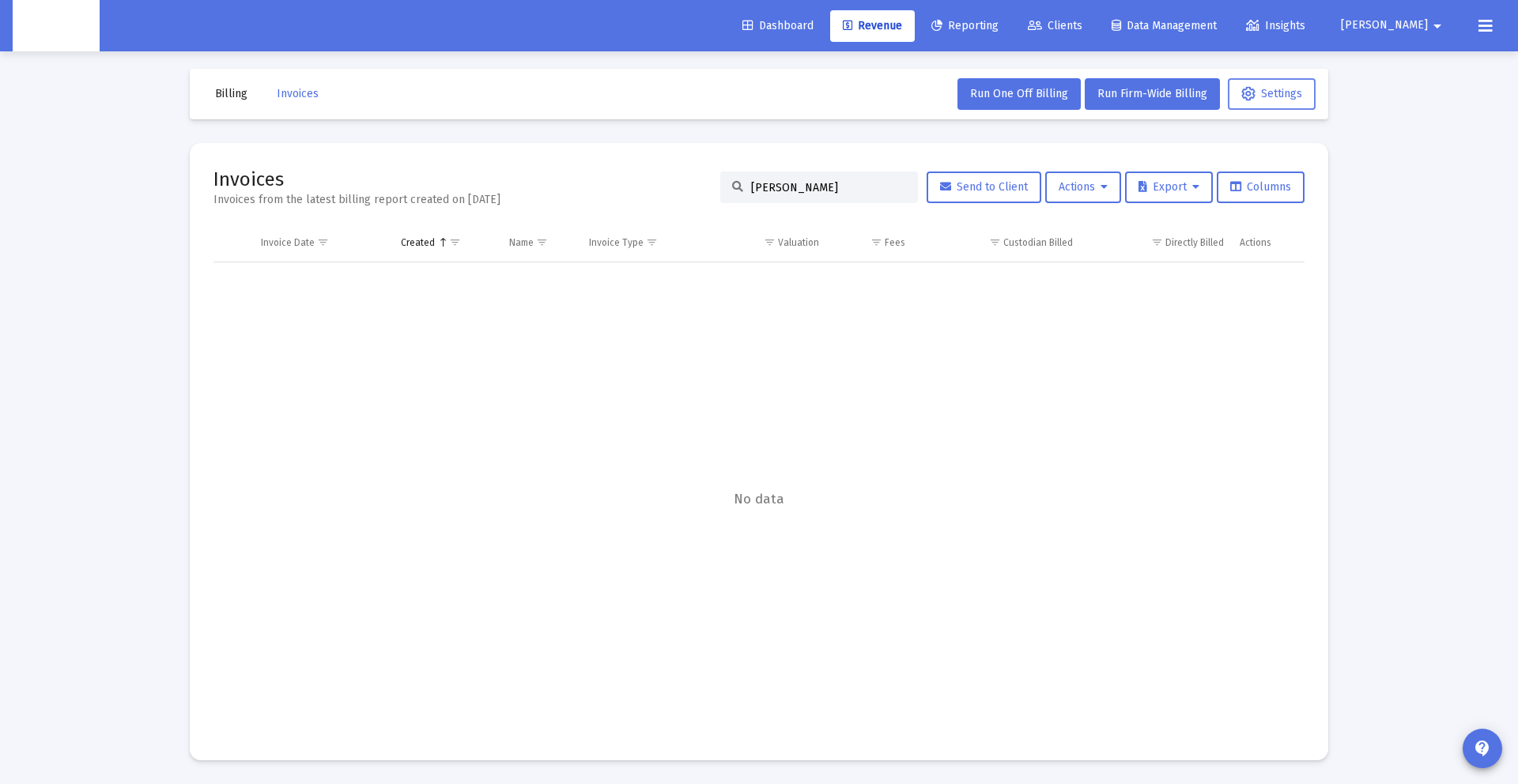
type input "ortiz"
click at [1279, 89] on span "Settings" at bounding box center [1271, 94] width 61 height 14
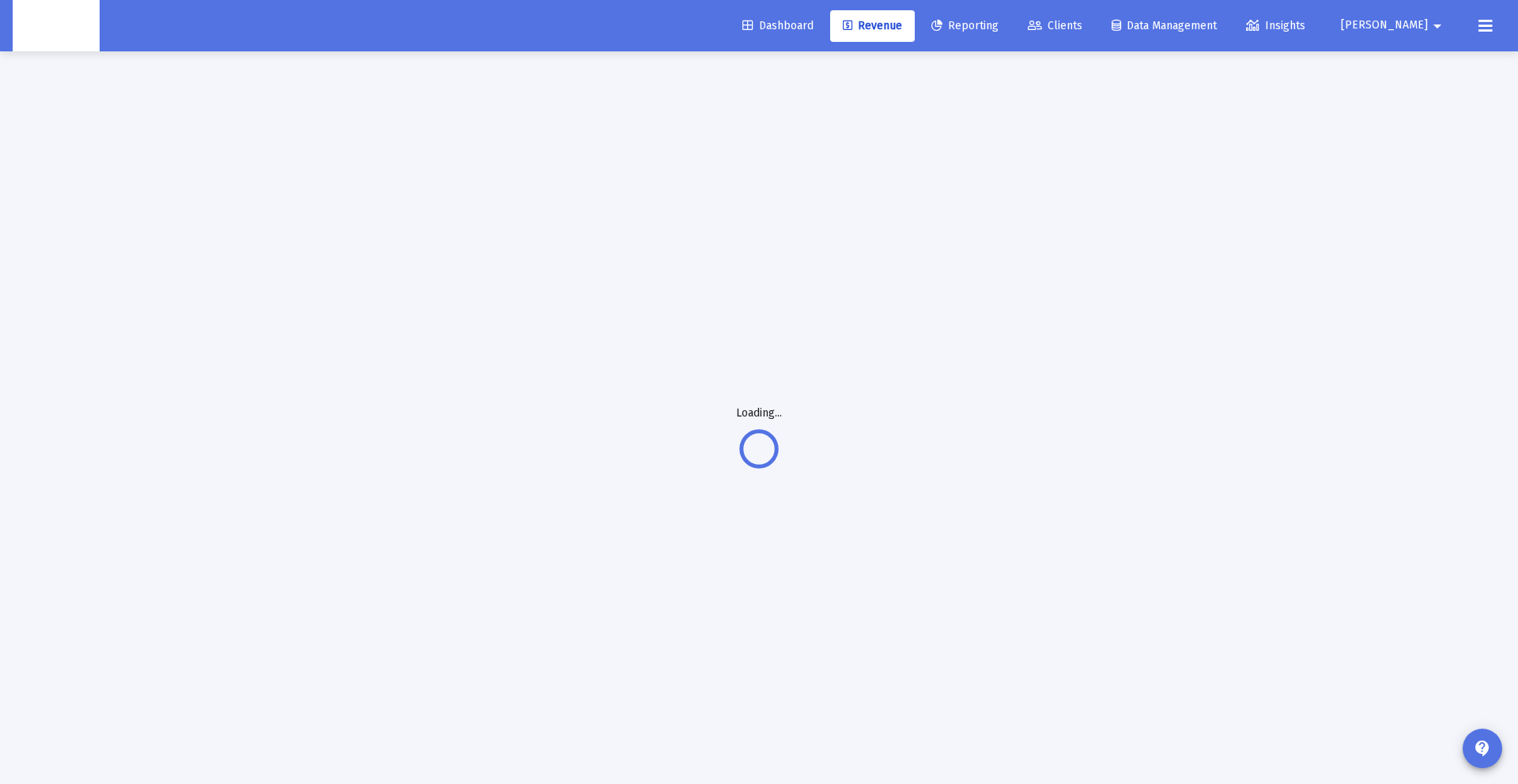
scroll to position [7, 0]
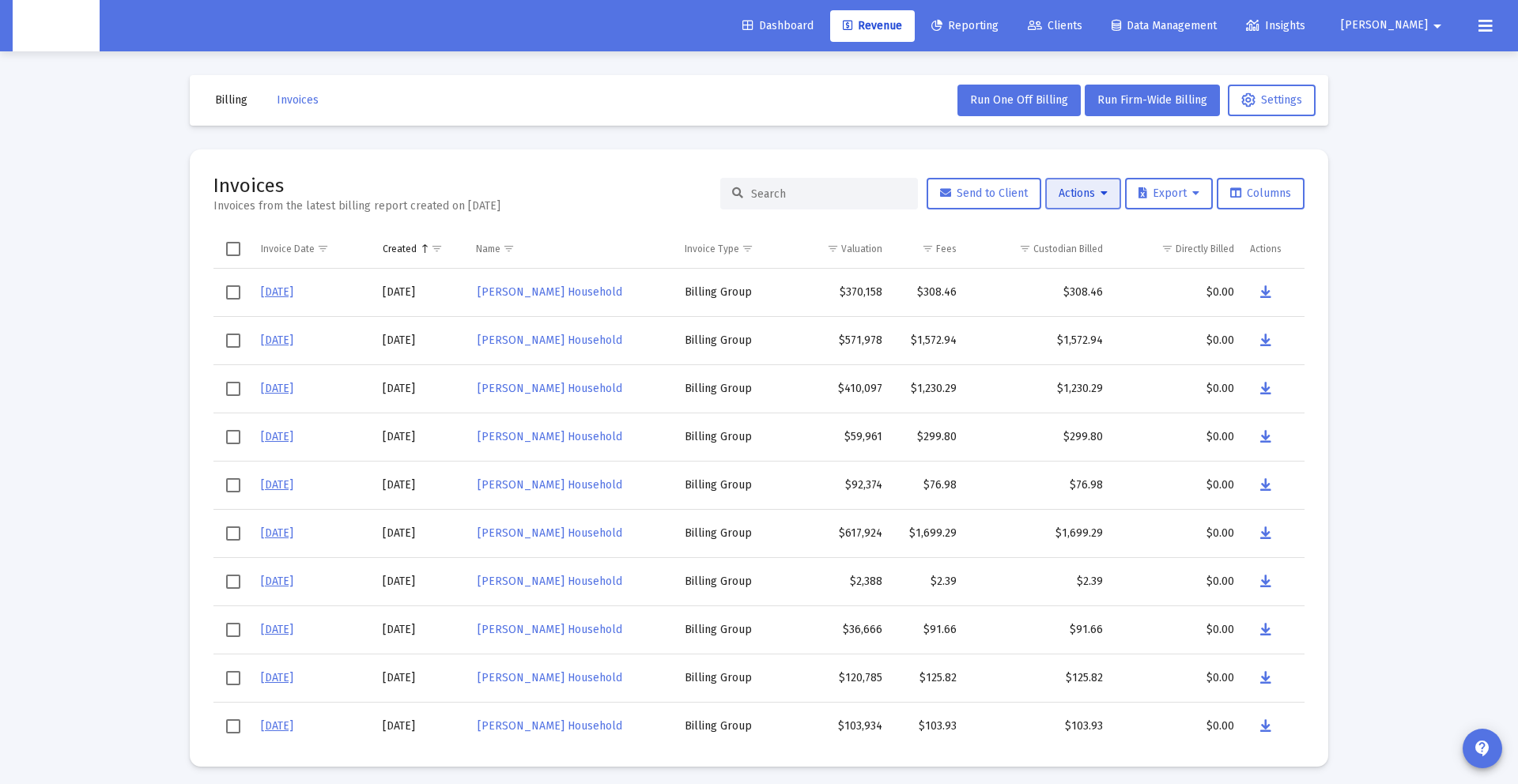
click at [1089, 196] on span "Actions" at bounding box center [1083, 193] width 49 height 14
click at [106, 281] on div at bounding box center [759, 392] width 1518 height 784
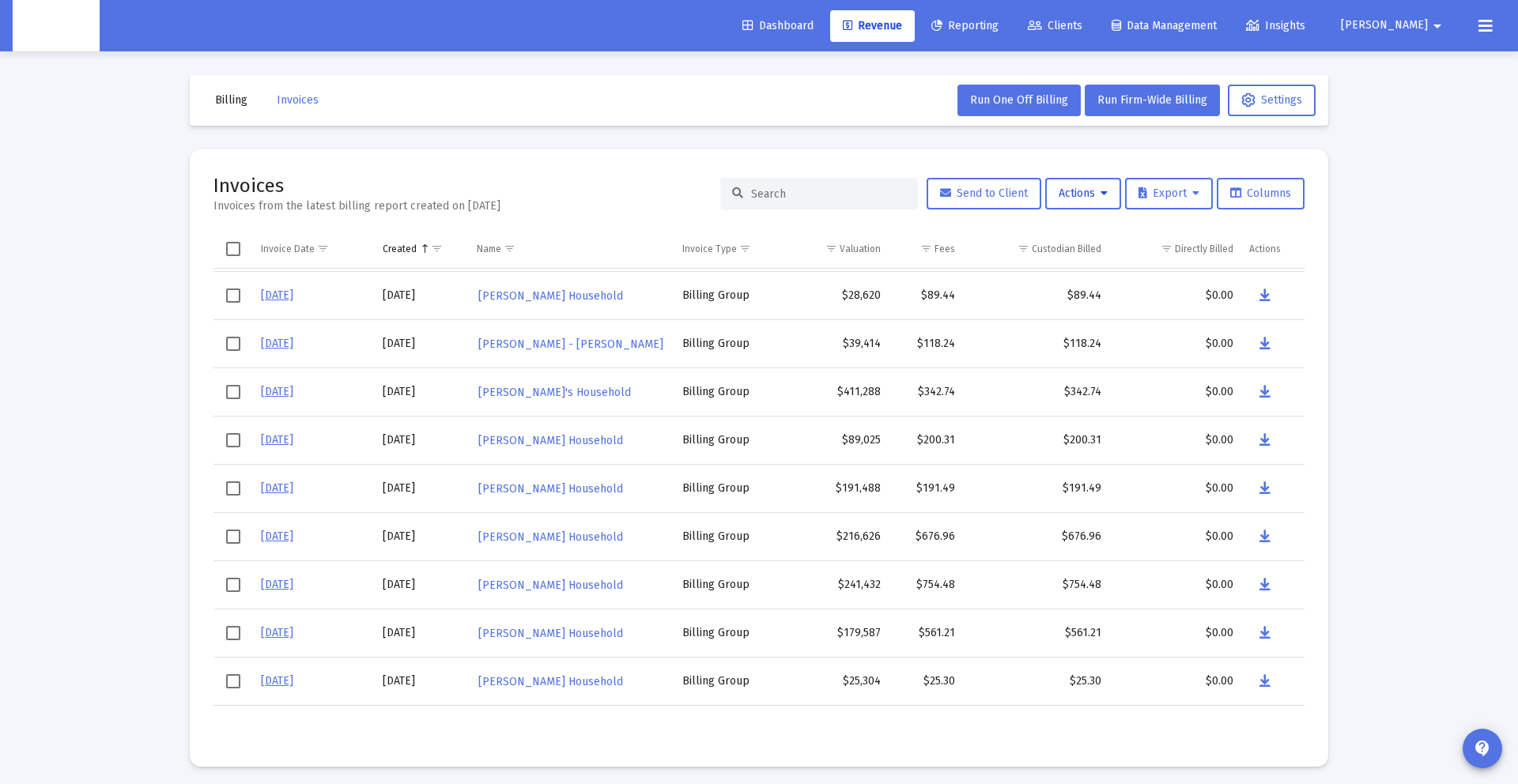
scroll to position [6, 0]
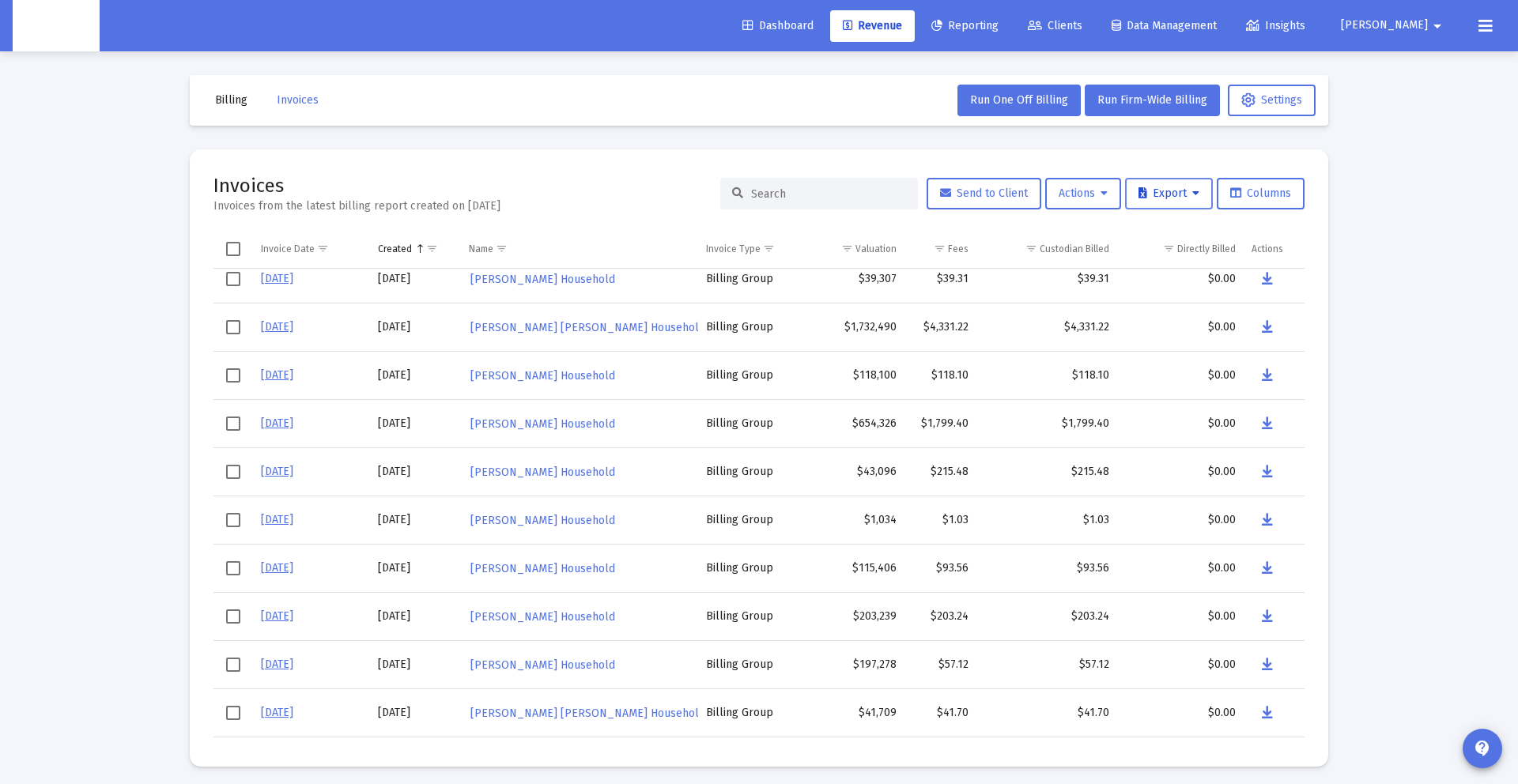
click at [1182, 197] on span "Export" at bounding box center [1169, 193] width 61 height 14
click at [1055, 196] on div at bounding box center [759, 392] width 1518 height 784
click at [1069, 196] on span "Actions" at bounding box center [1083, 193] width 49 height 14
click at [1080, 272] on button "Load Historical Invoices" at bounding box center [1120, 272] width 168 height 38
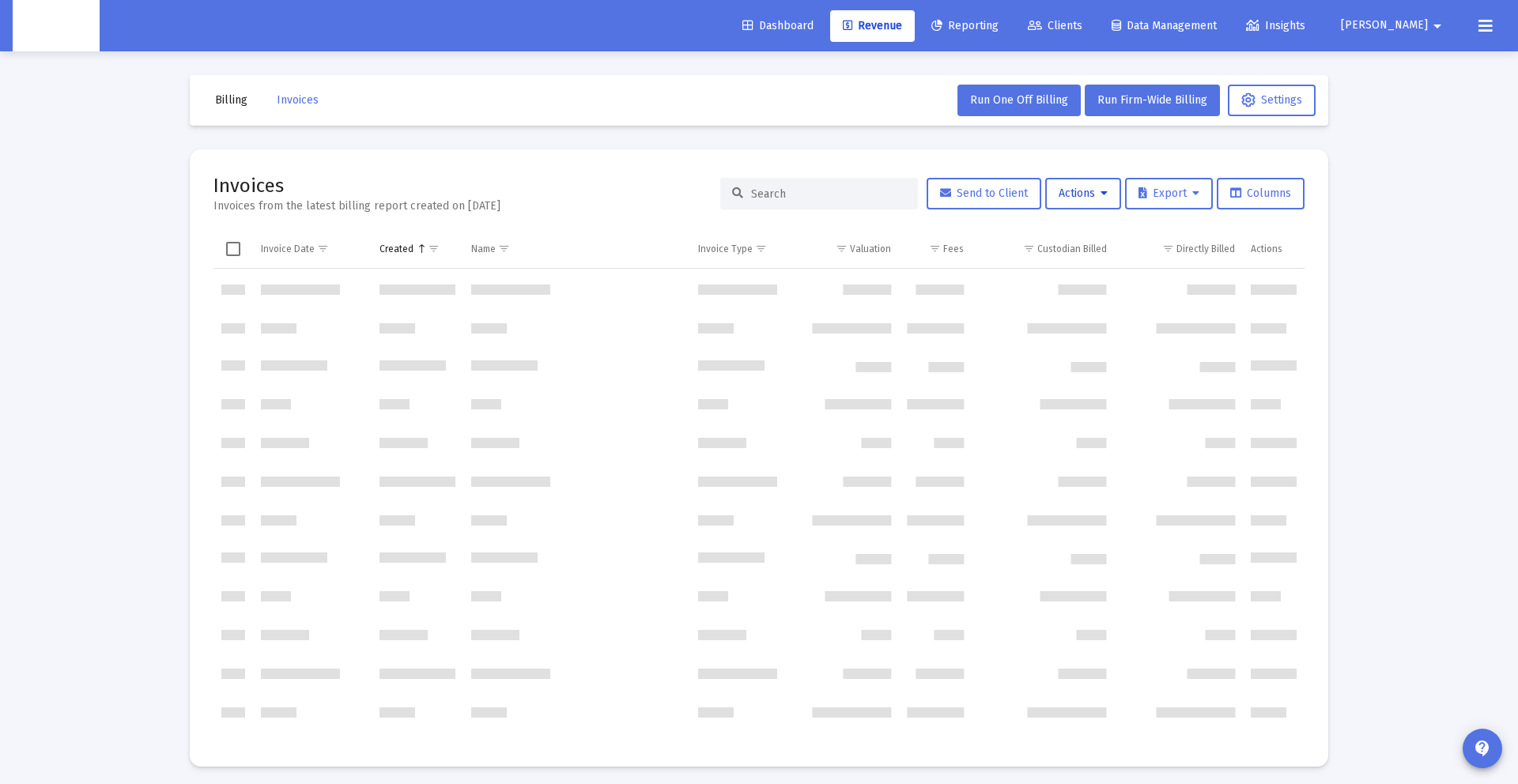
scroll to position [0, 0]
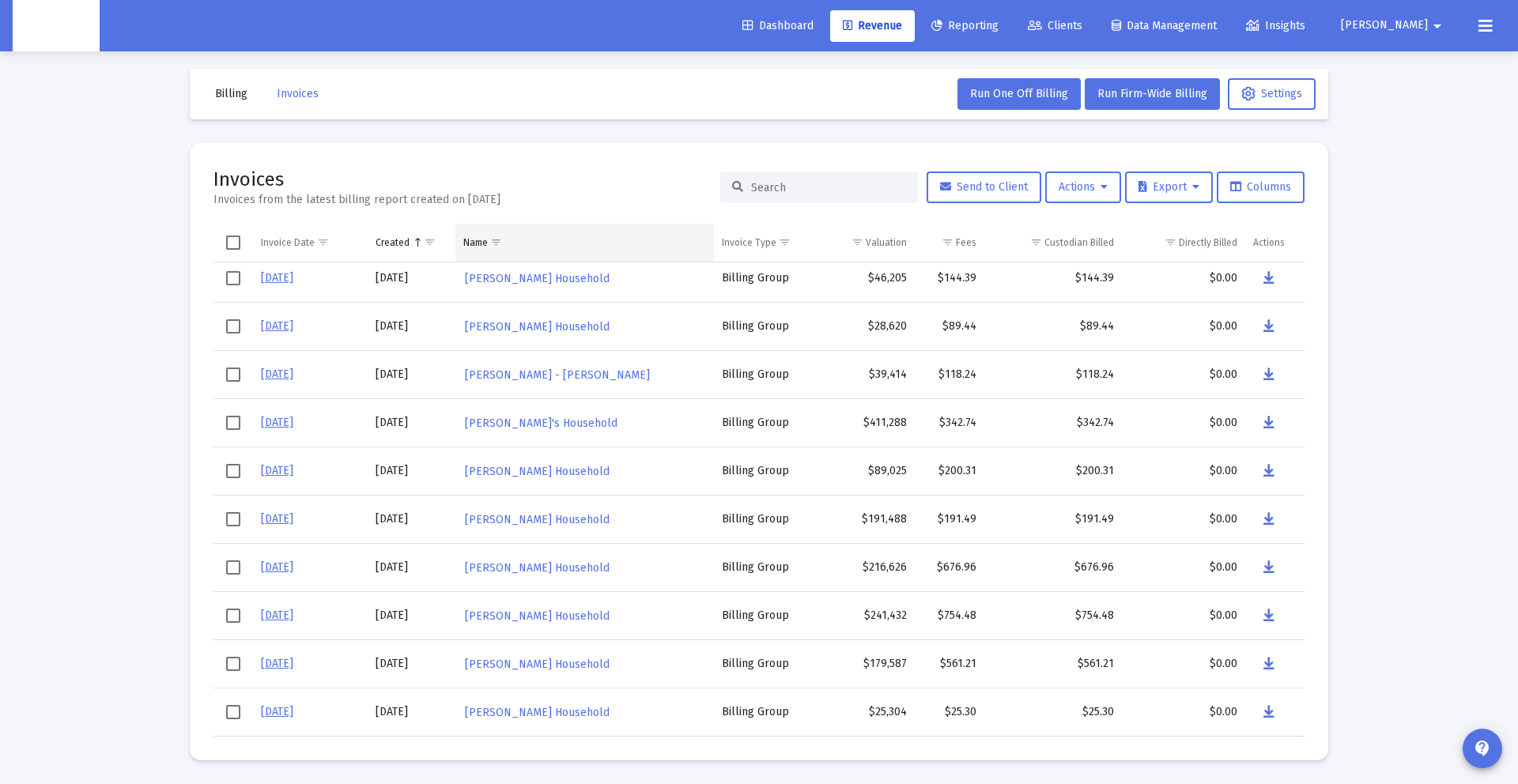
click at [498, 238] on span "Show filter options for column 'Name'" at bounding box center [496, 242] width 12 height 12
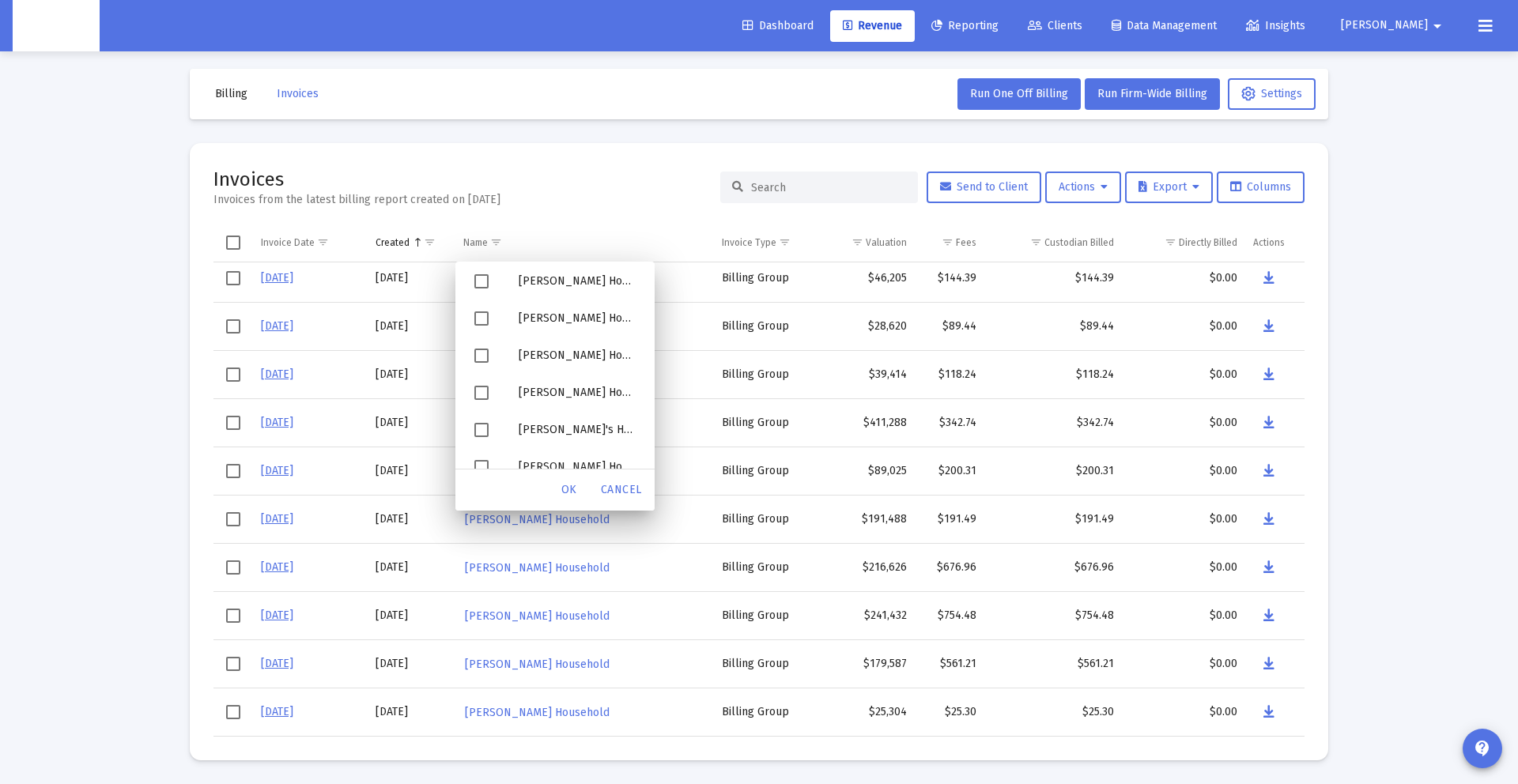
scroll to position [15597, 0]
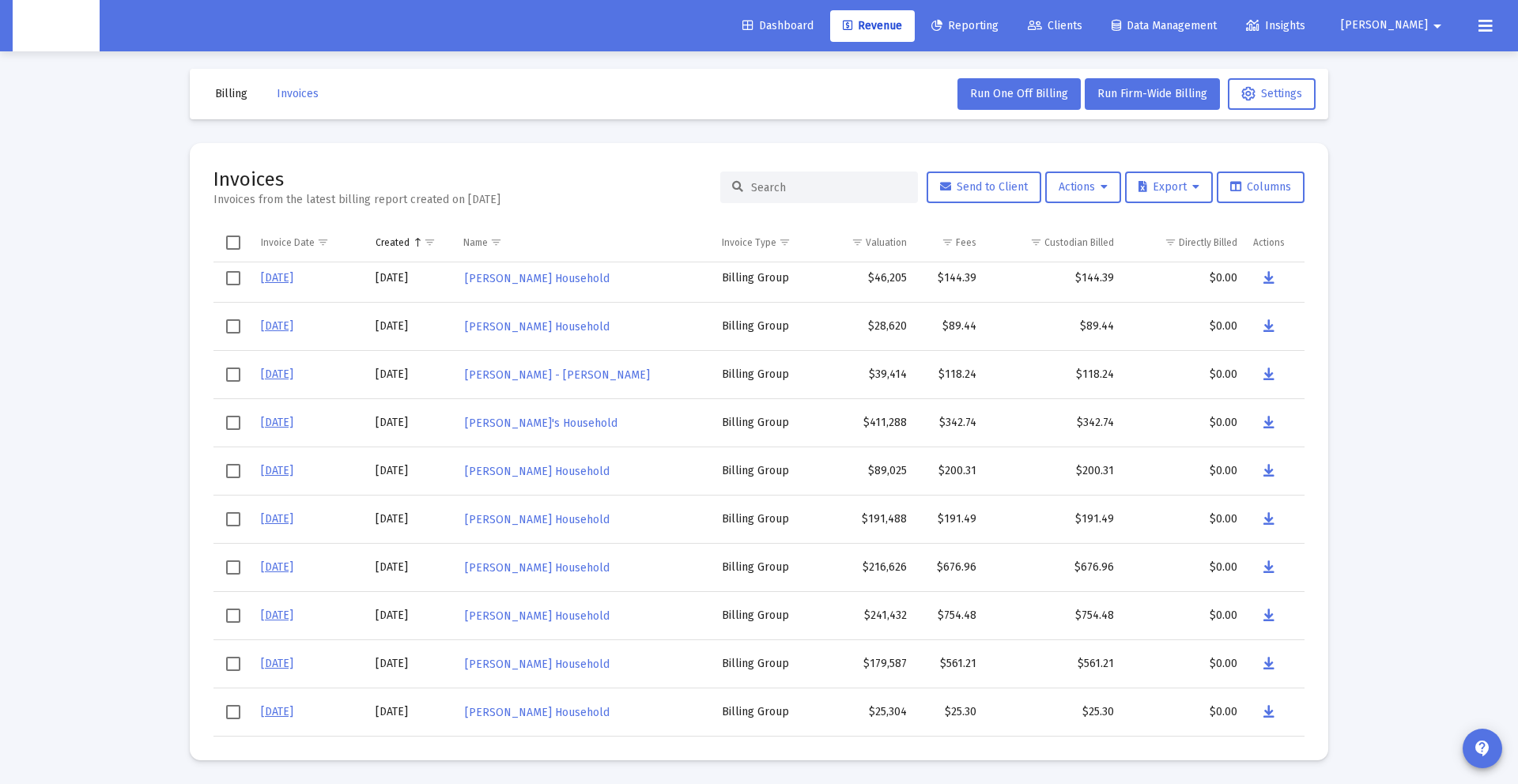
click at [575, 179] on div "Invoices Invoices from the latest billing report created on Oct 1, 2025 Send to…" at bounding box center [759, 187] width 1091 height 41
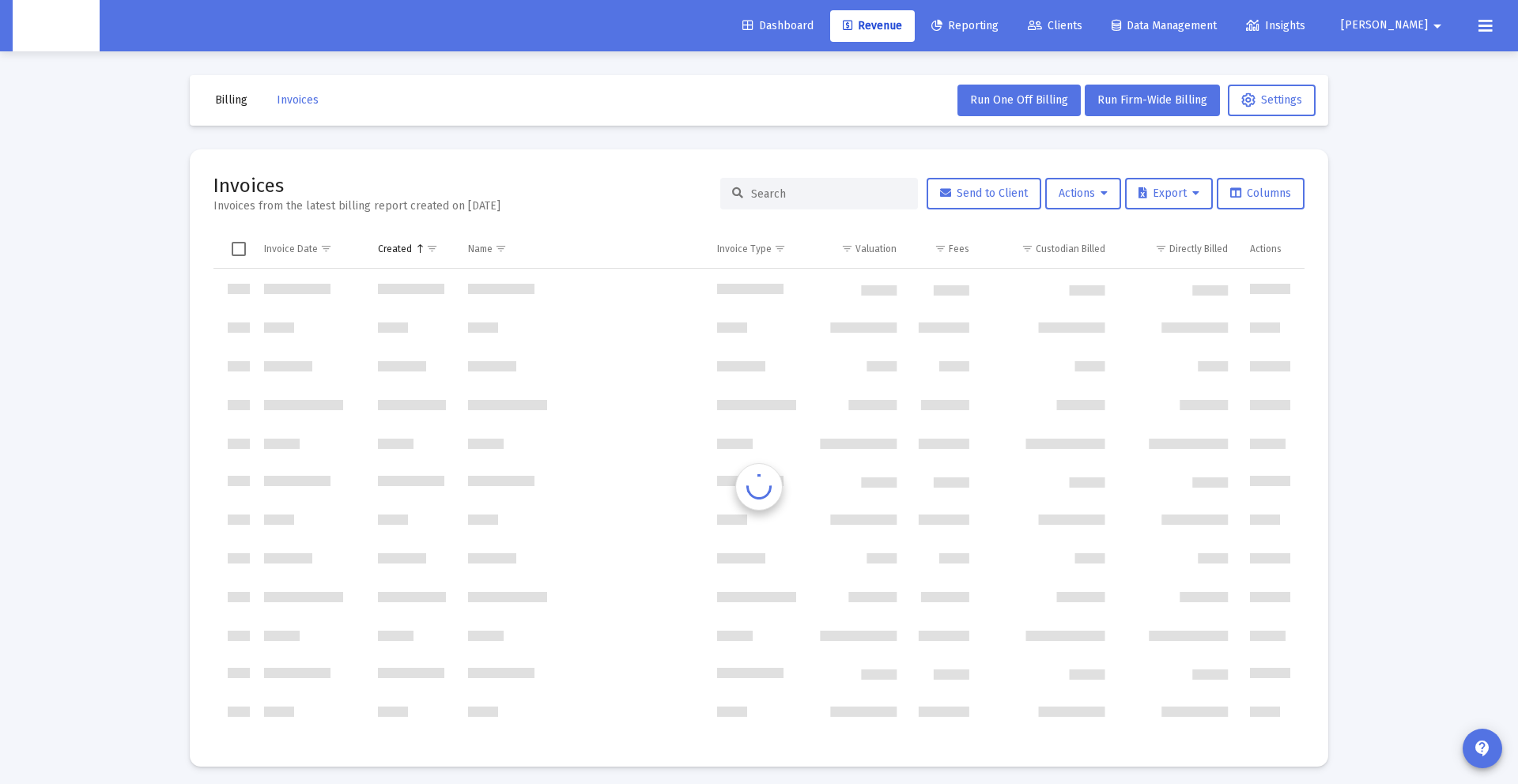
scroll to position [23531, 0]
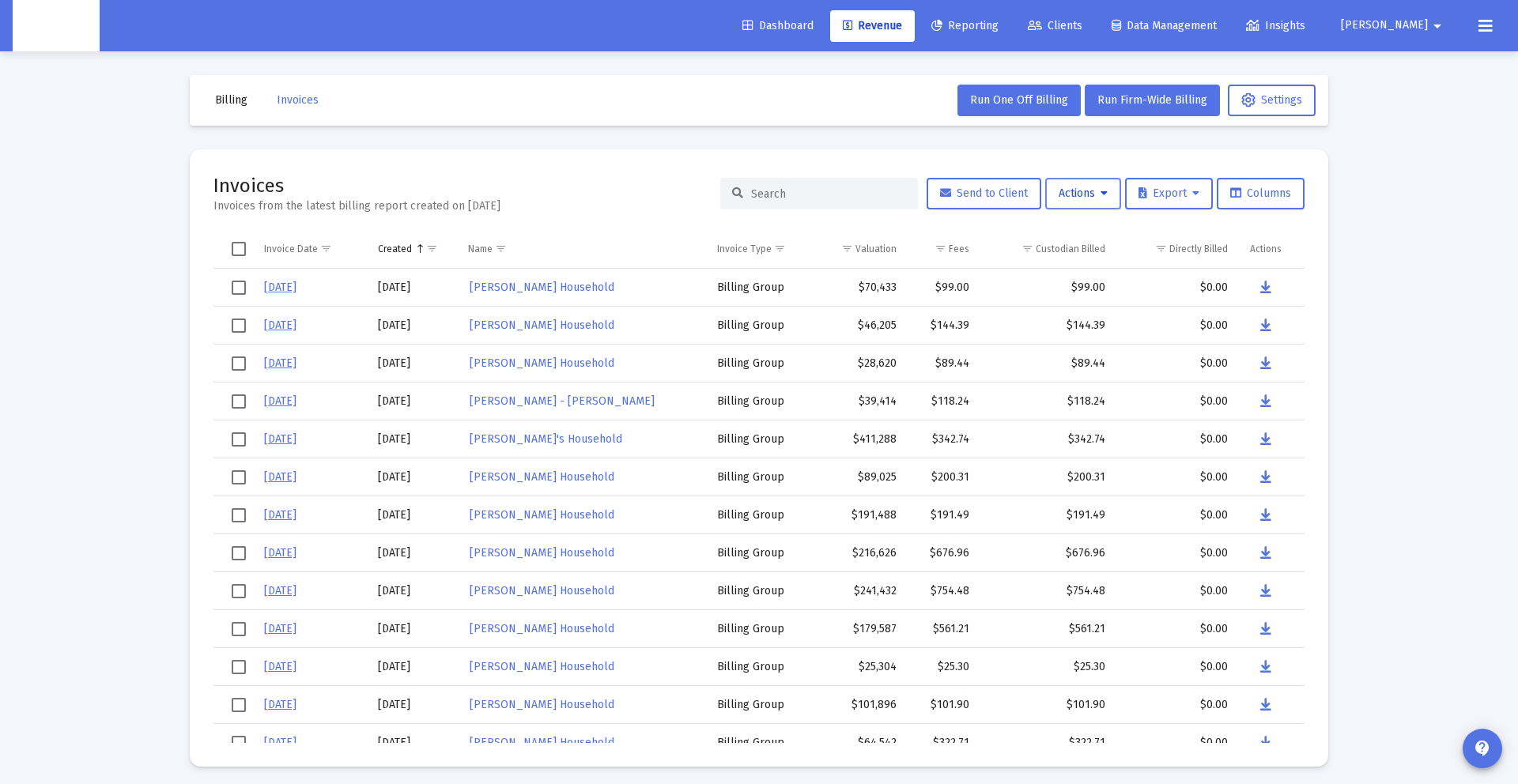
click at [1059, 188] on span "Actions" at bounding box center [1083, 193] width 49 height 14
click at [1075, 268] on button "Load Historical Invoices" at bounding box center [1120, 272] width 168 height 38
click at [849, 201] on div at bounding box center [819, 193] width 198 height 32
click at [1088, 197] on span "Actions" at bounding box center [1083, 193] width 49 height 14
click at [1095, 276] on button "Load Historical Invoices" at bounding box center [1120, 272] width 168 height 38
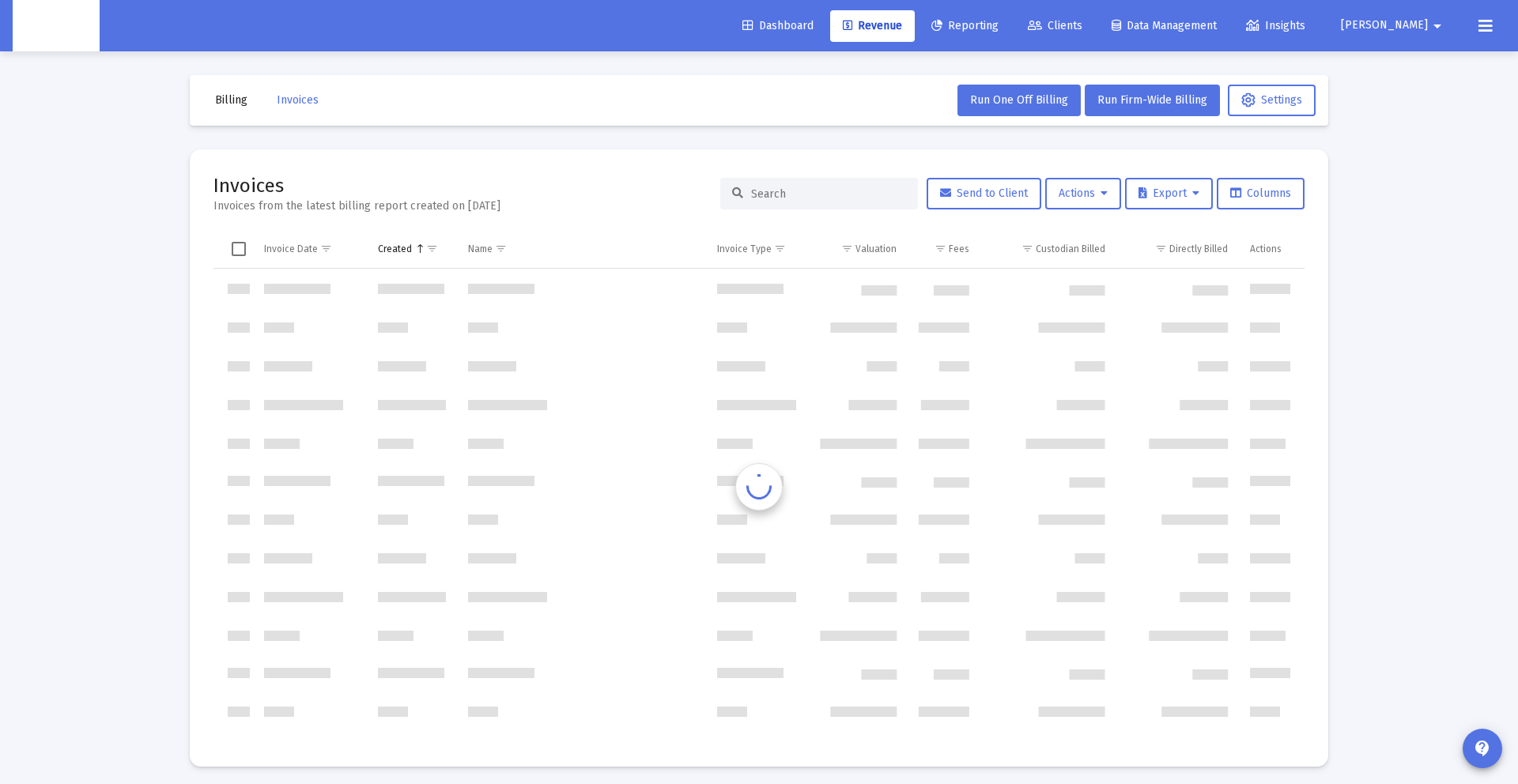
scroll to position [23531, 0]
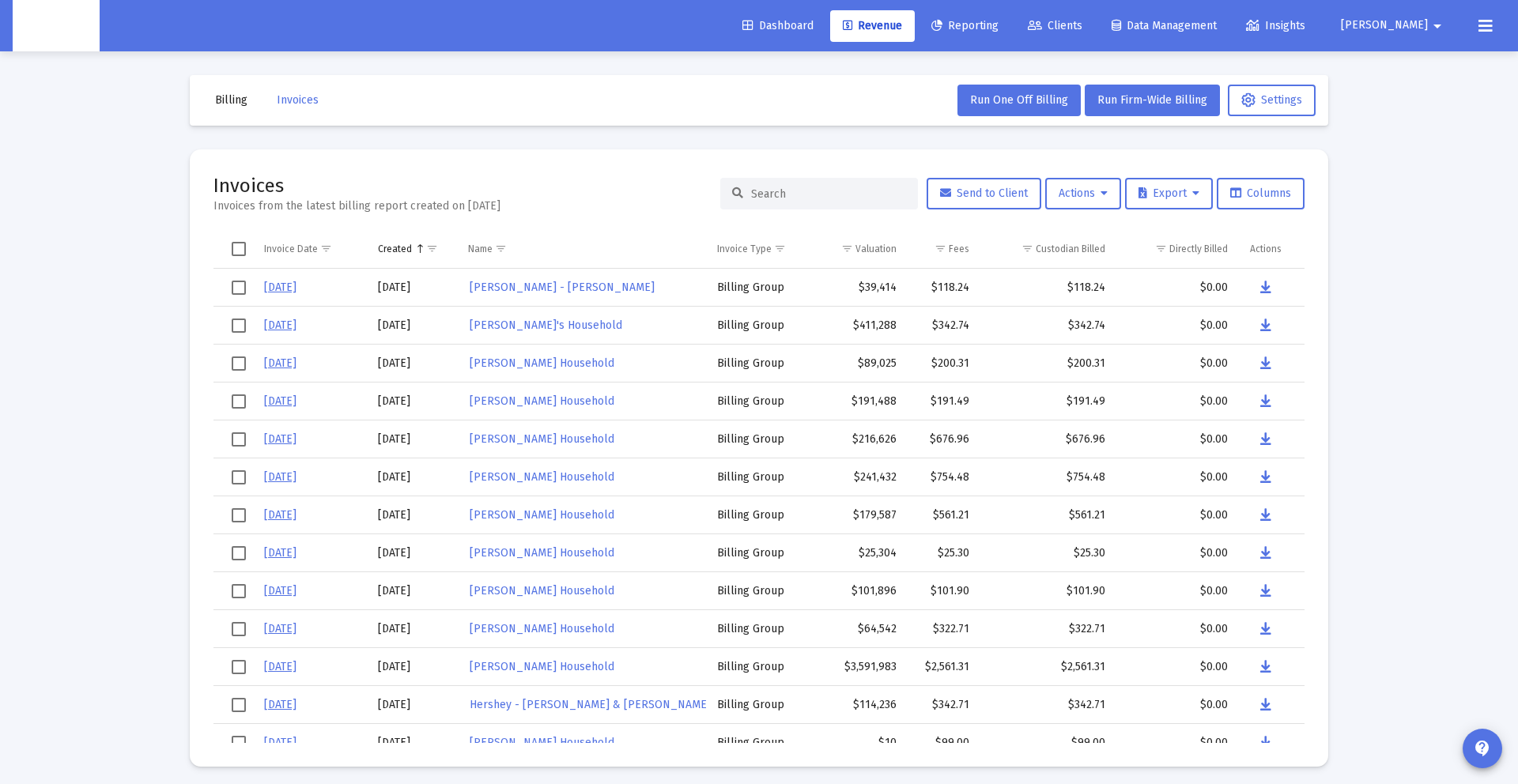
click at [834, 197] on input at bounding box center [829, 194] width 155 height 14
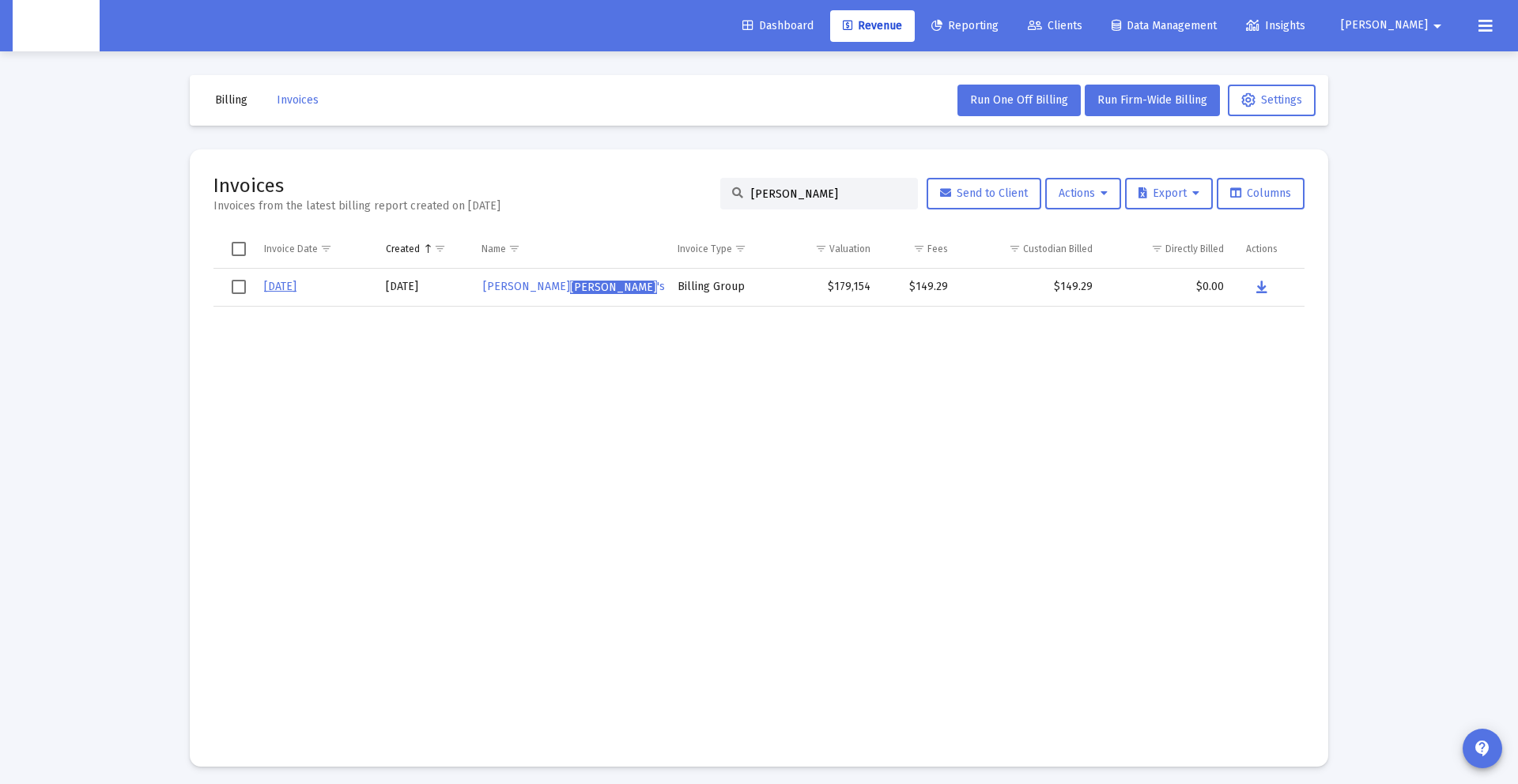
scroll to position [6, 0]
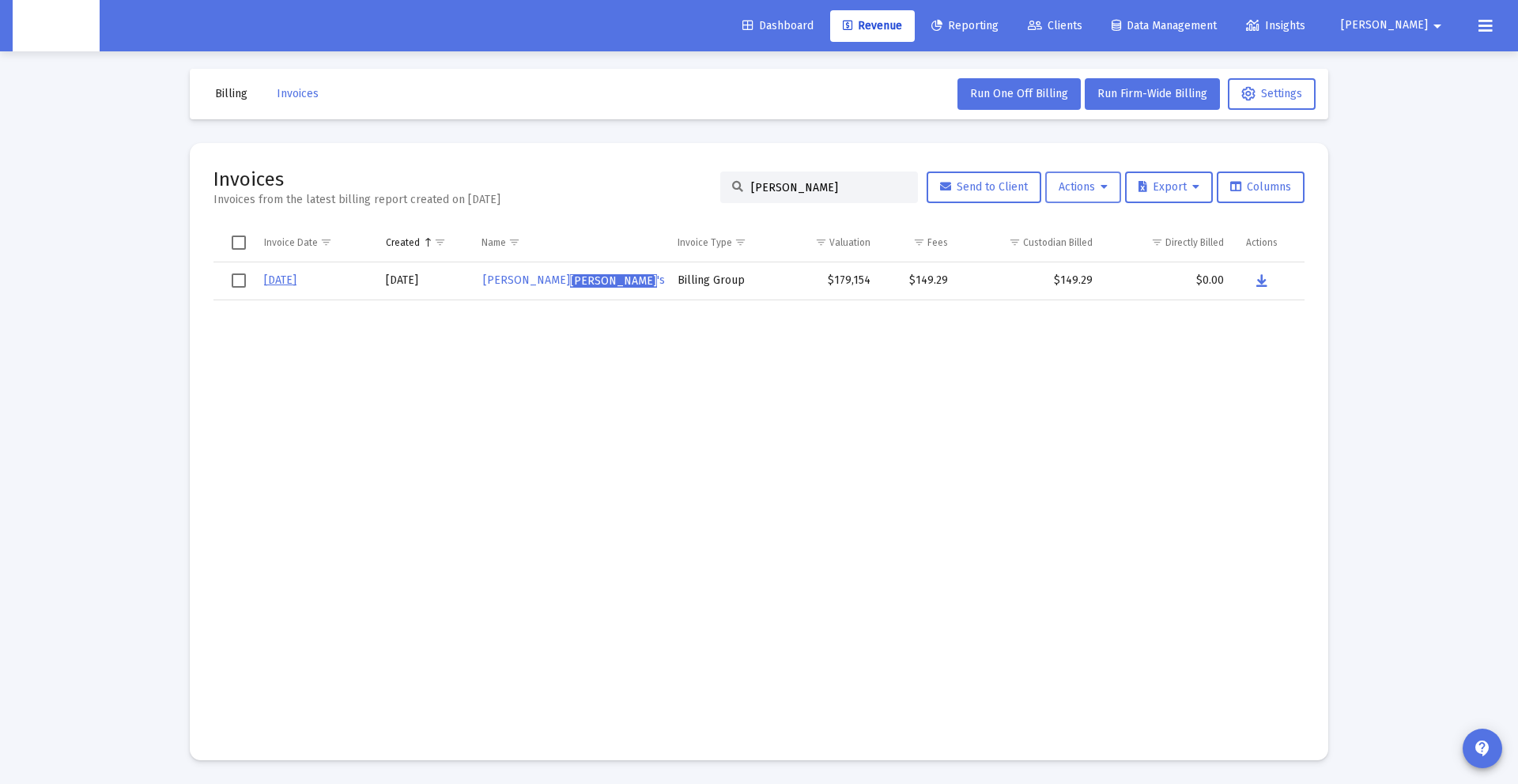
type input "[PERSON_NAME]"
click at [1068, 183] on span "Actions" at bounding box center [1083, 187] width 49 height 14
click at [809, 386] on div at bounding box center [759, 392] width 1518 height 784
click at [1405, 40] on button "Danna arrow_drop_down" at bounding box center [1394, 25] width 144 height 32
click at [1407, 57] on link "Settings" at bounding box center [1423, 67] width 94 height 38
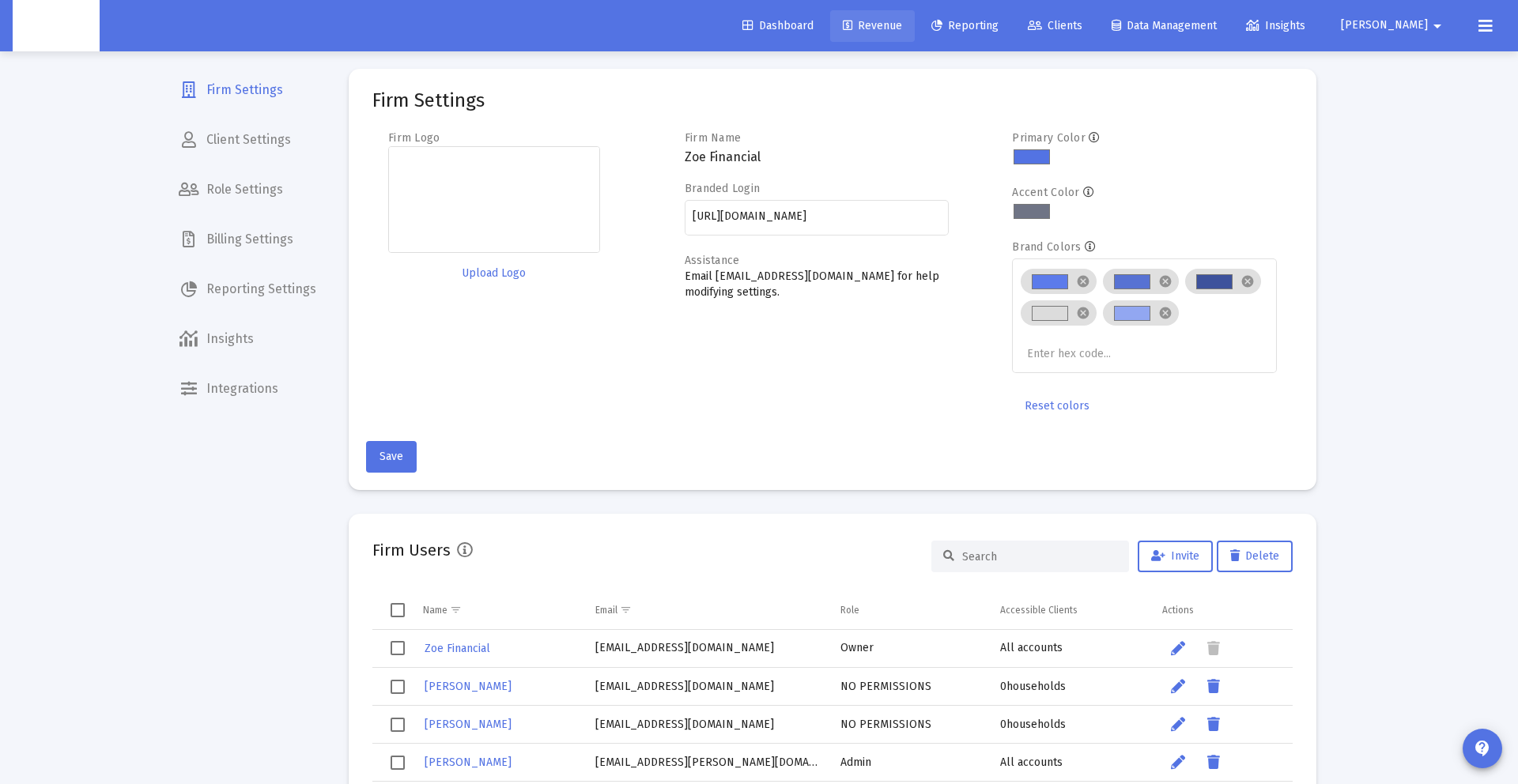
click at [902, 27] on span "Revenue" at bounding box center [872, 25] width 59 height 14
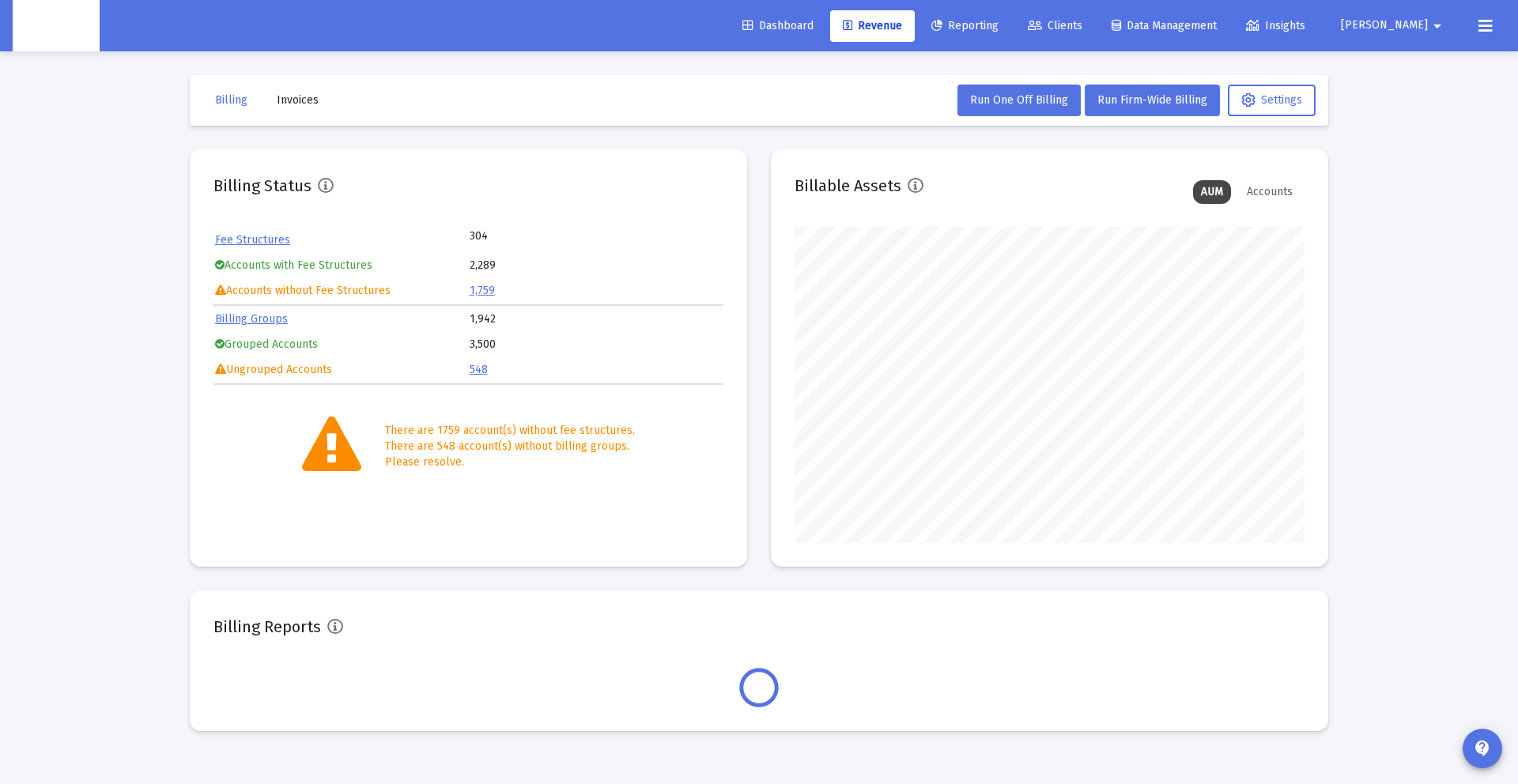
scroll to position [316, 510]
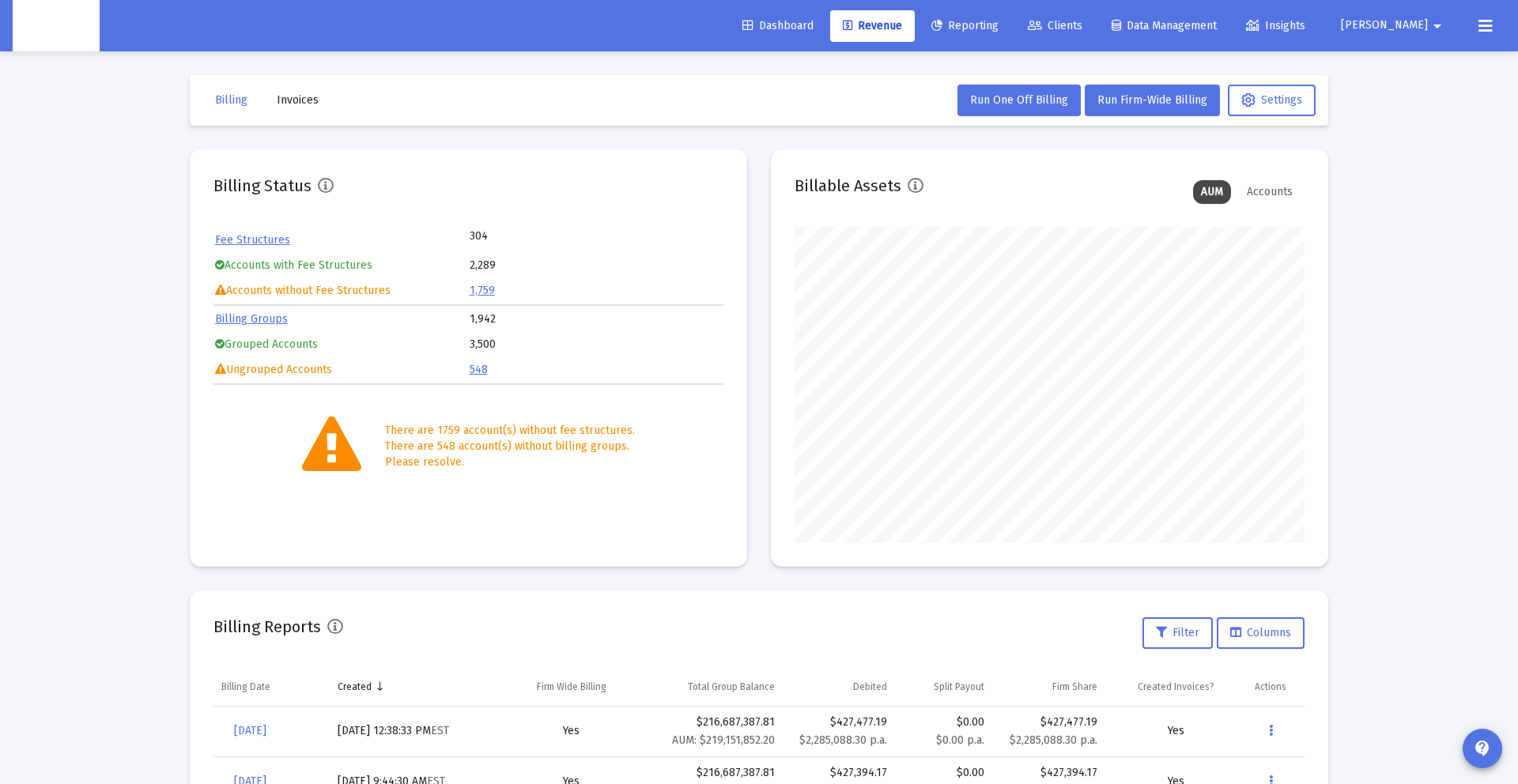
click at [1389, 31] on button "Danna arrow_drop_down" at bounding box center [1394, 25] width 144 height 32
click at [1392, 64] on icon at bounding box center [1397, 67] width 15 height 15
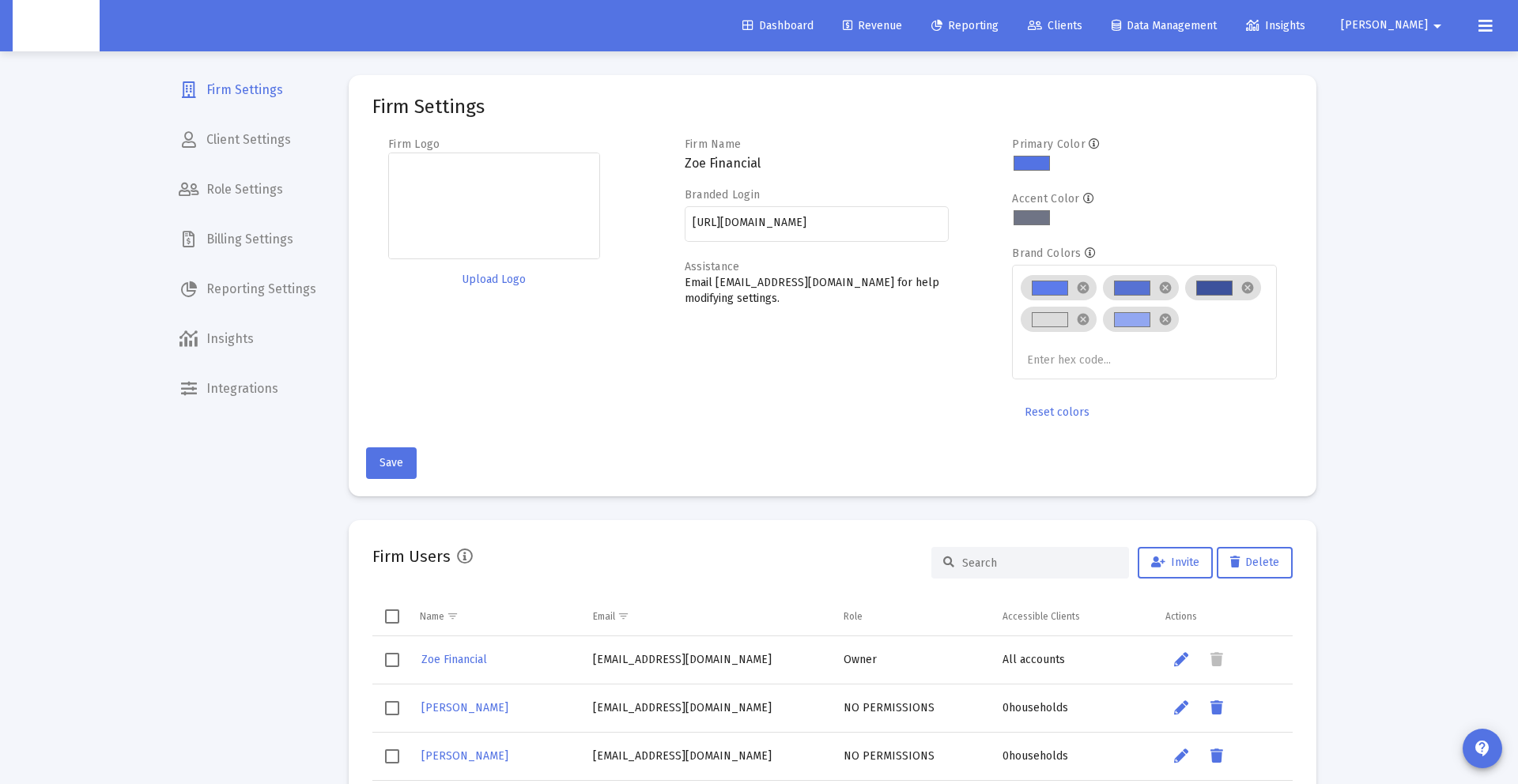
click at [224, 238] on span "Billing Settings" at bounding box center [247, 239] width 163 height 38
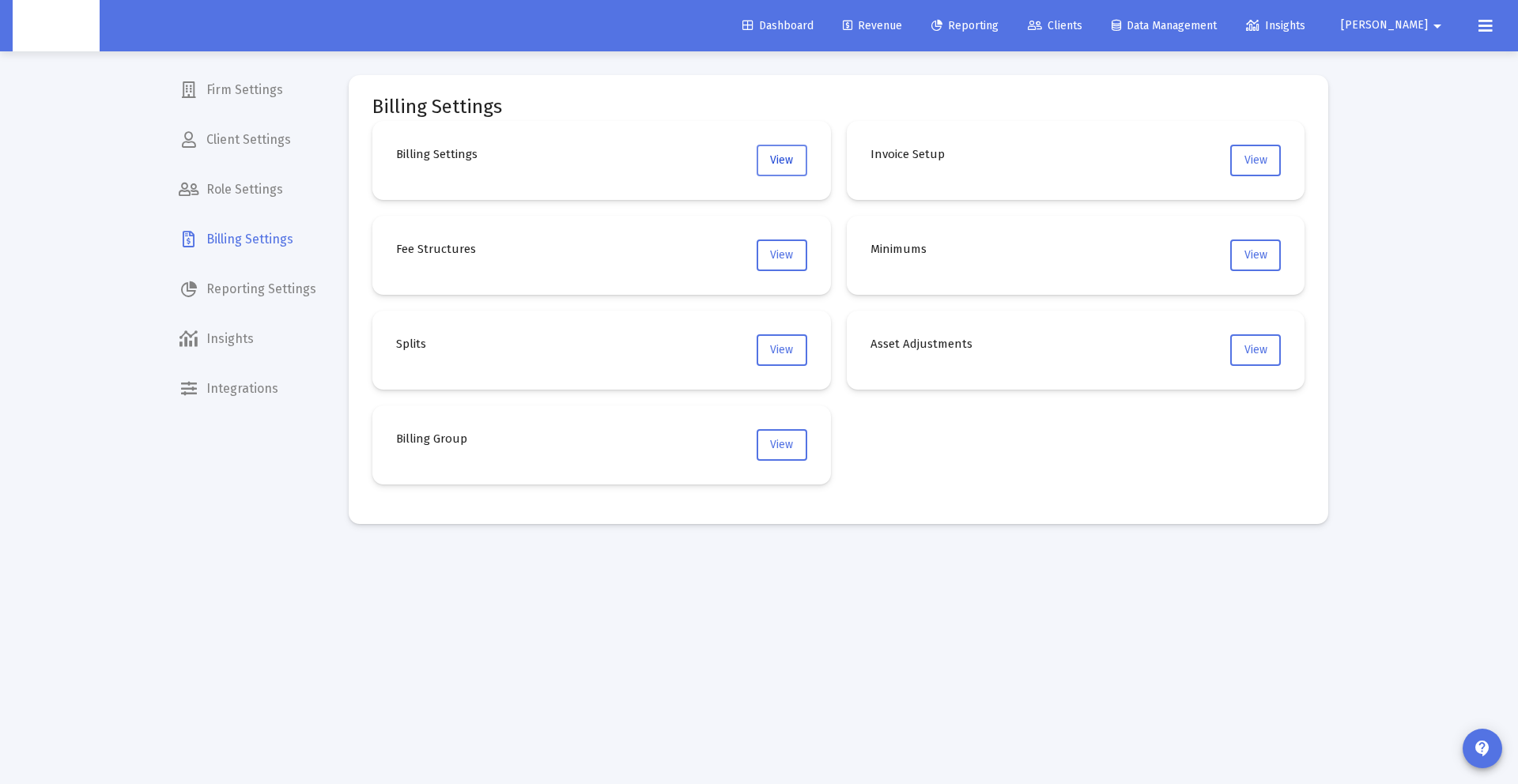
click at [774, 158] on span "View" at bounding box center [782, 160] width 23 height 14
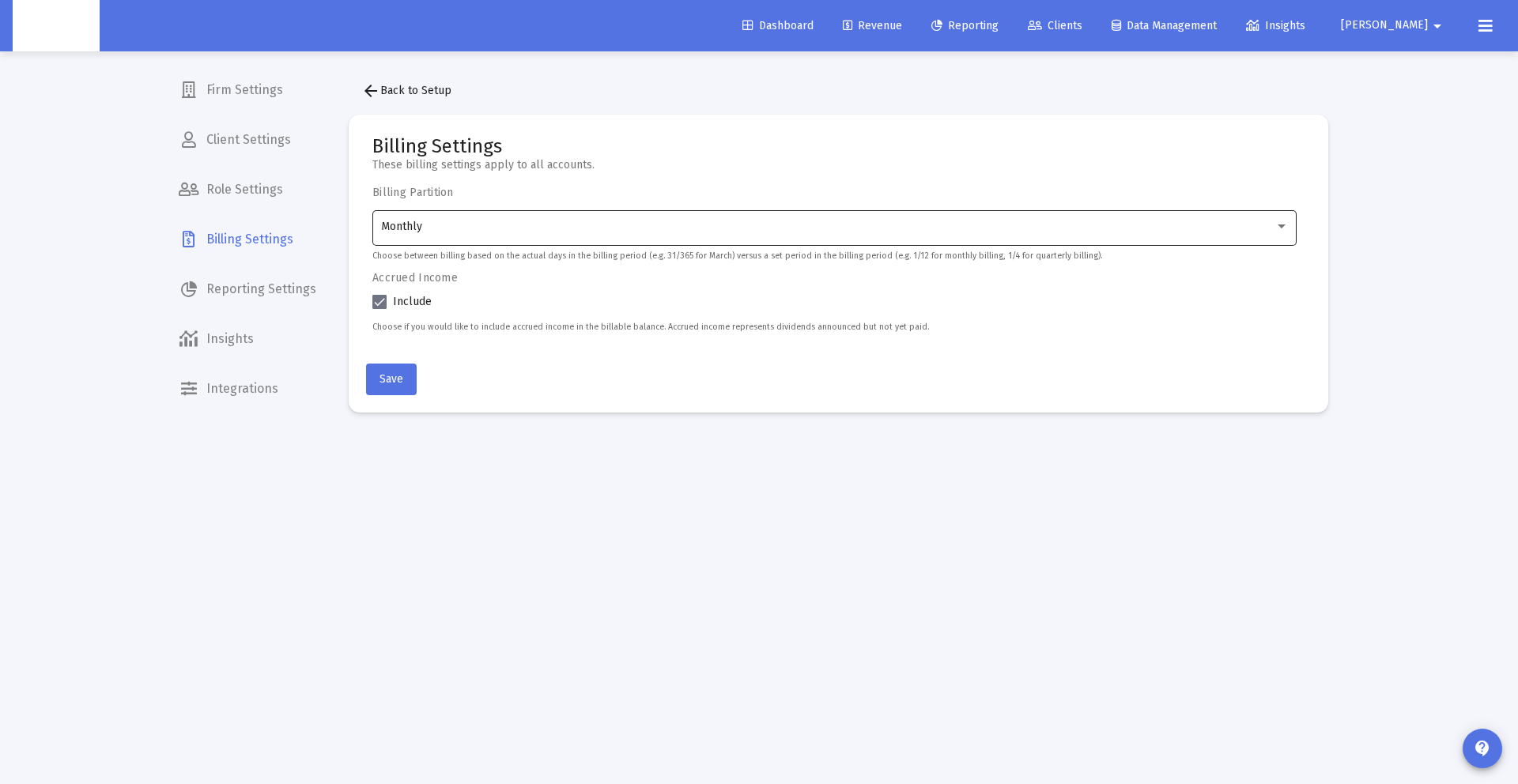
click at [605, 238] on div "Monthly" at bounding box center [835, 226] width 908 height 39
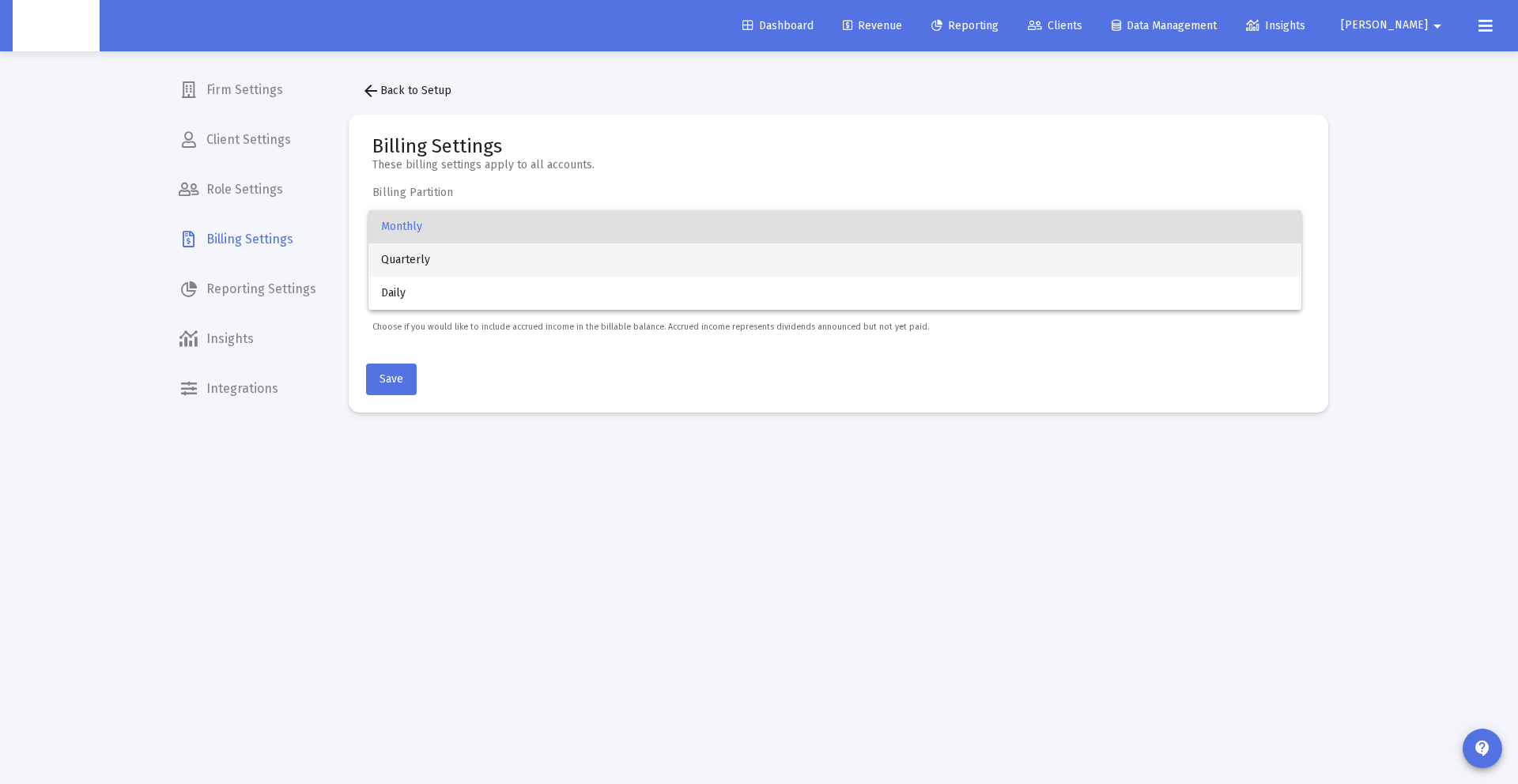
click at [582, 261] on span "Quarterly" at bounding box center [835, 259] width 908 height 33
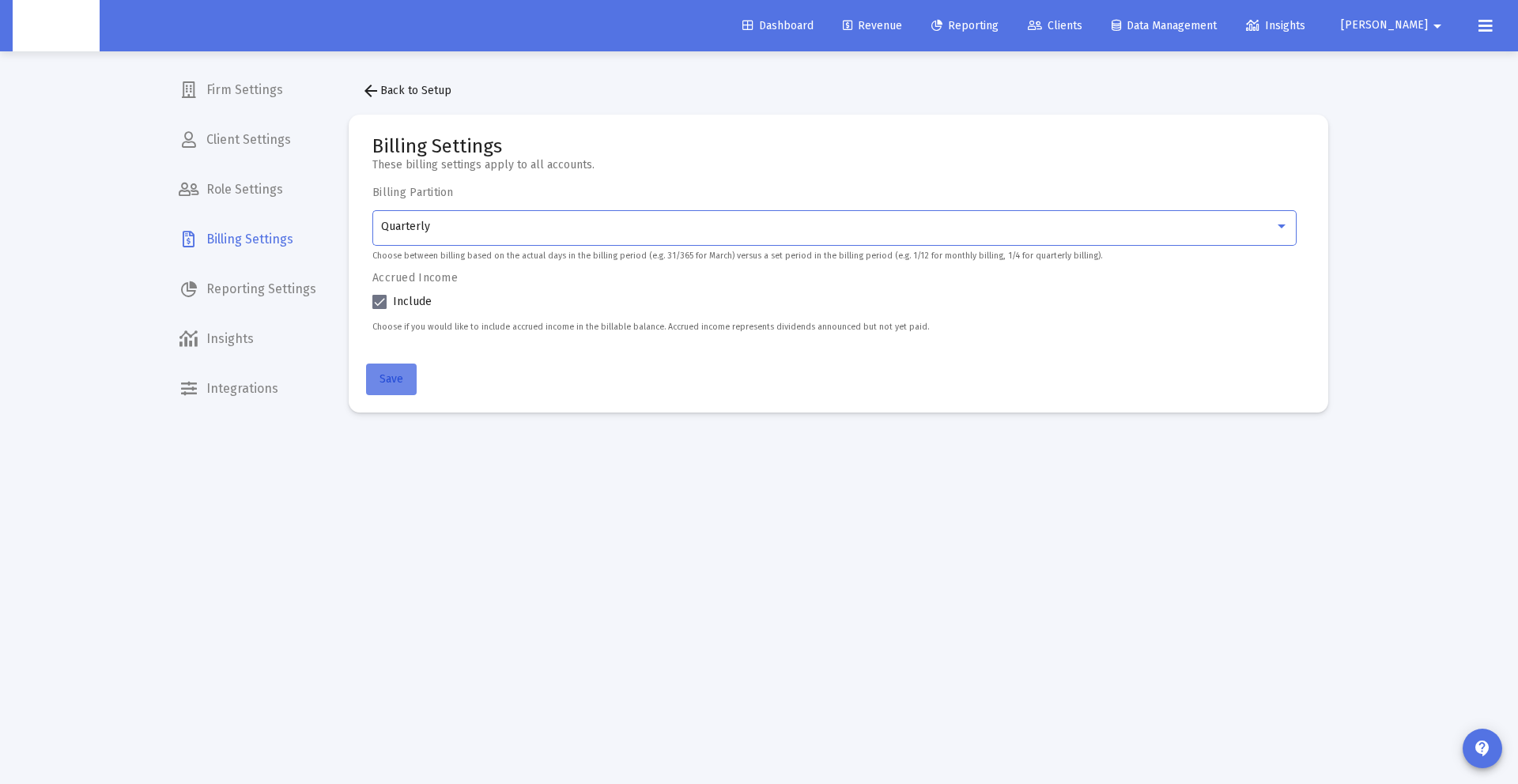
click at [394, 386] on button "Save" at bounding box center [391, 379] width 51 height 32
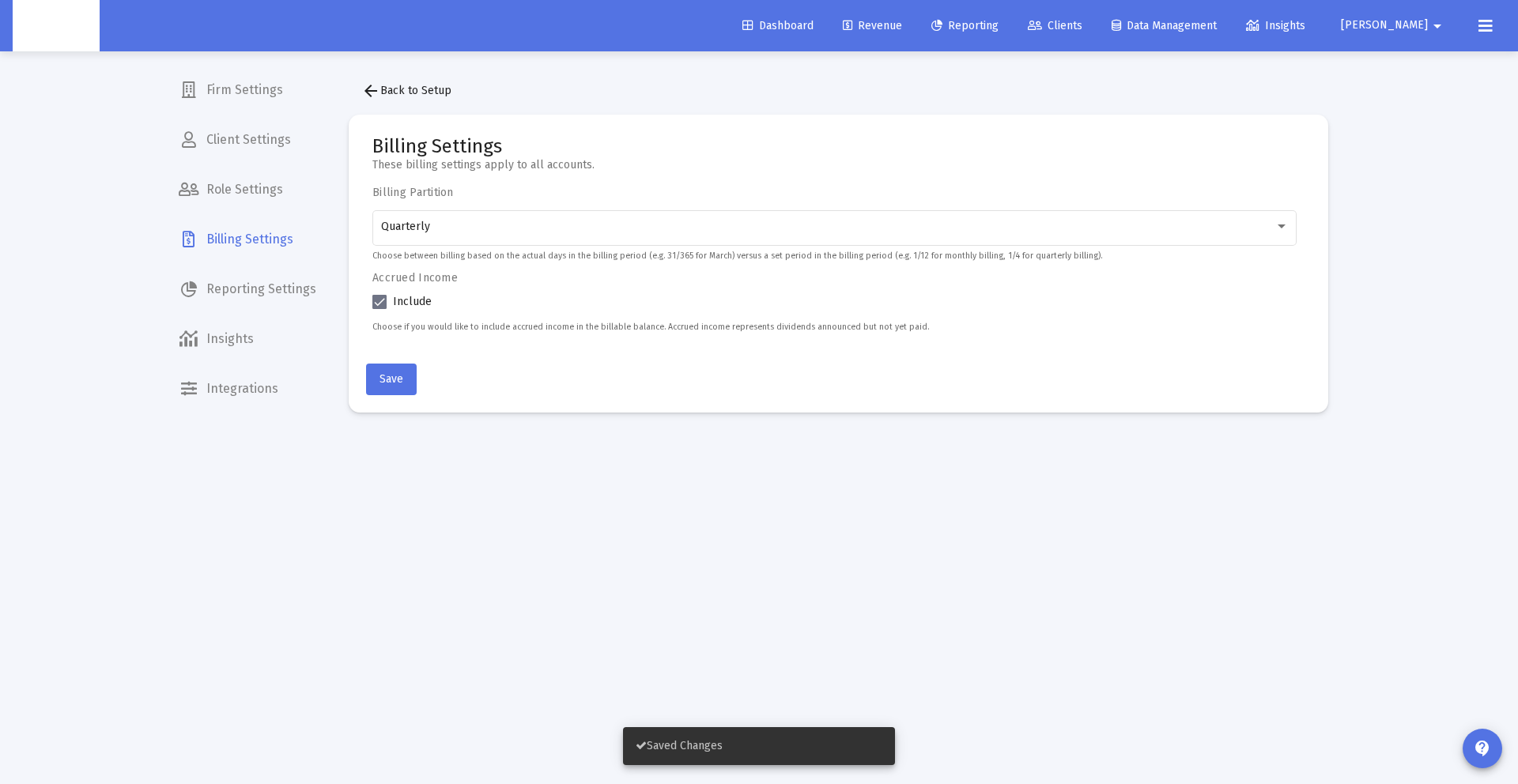
click at [902, 28] on span "Revenue" at bounding box center [872, 25] width 59 height 14
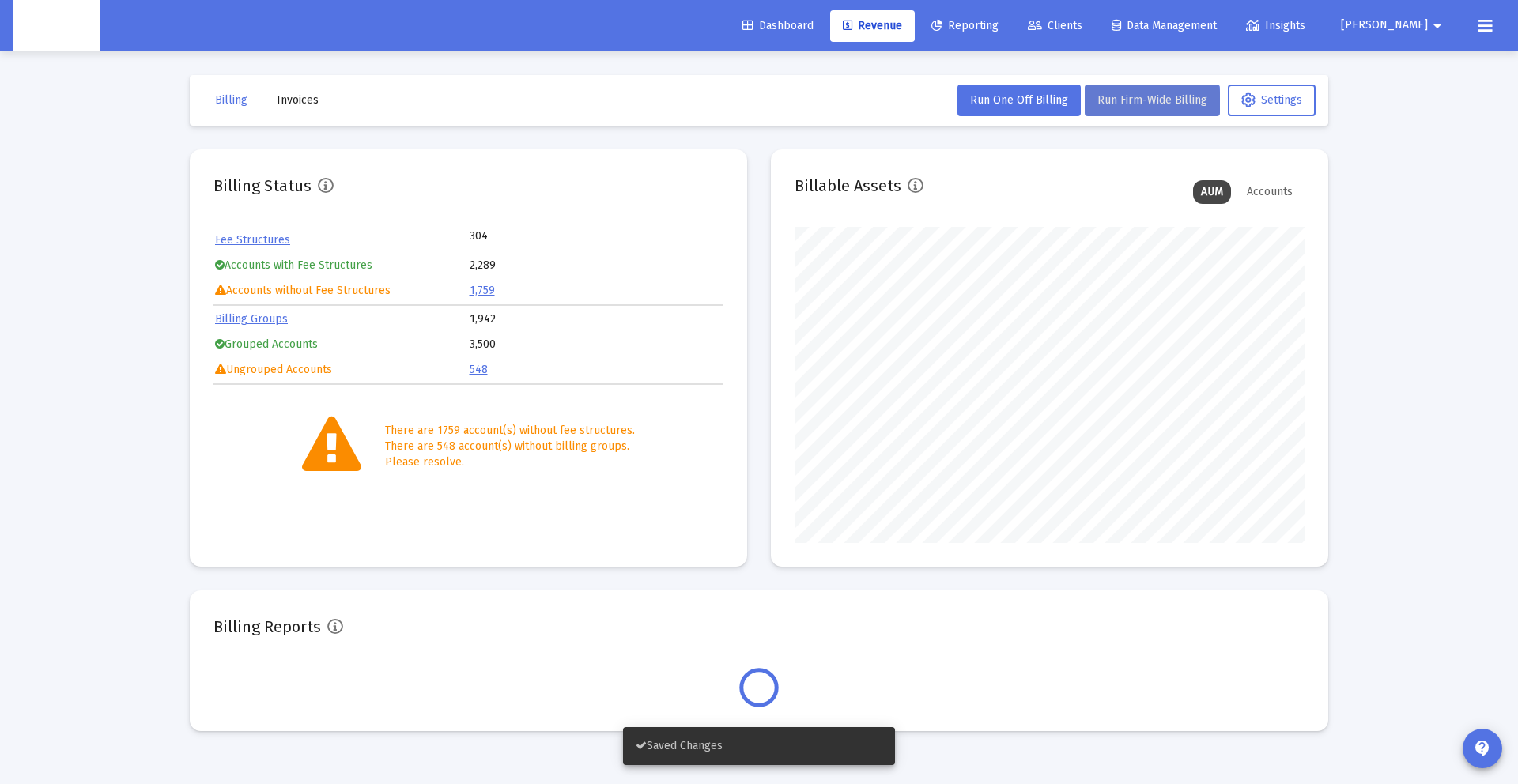
click at [1114, 110] on button "Run Firm-Wide Billing" at bounding box center [1152, 100] width 135 height 32
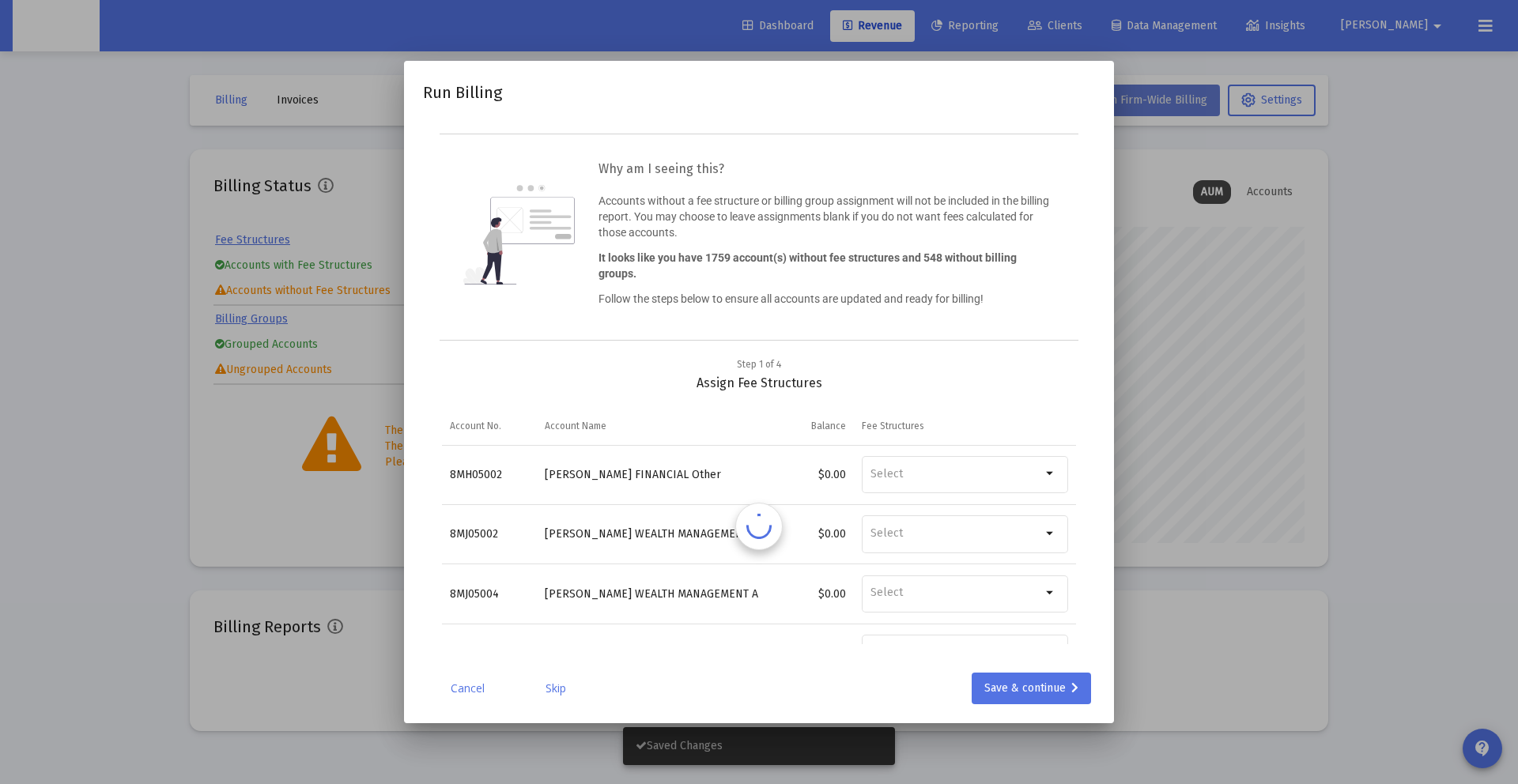
scroll to position [316, 510]
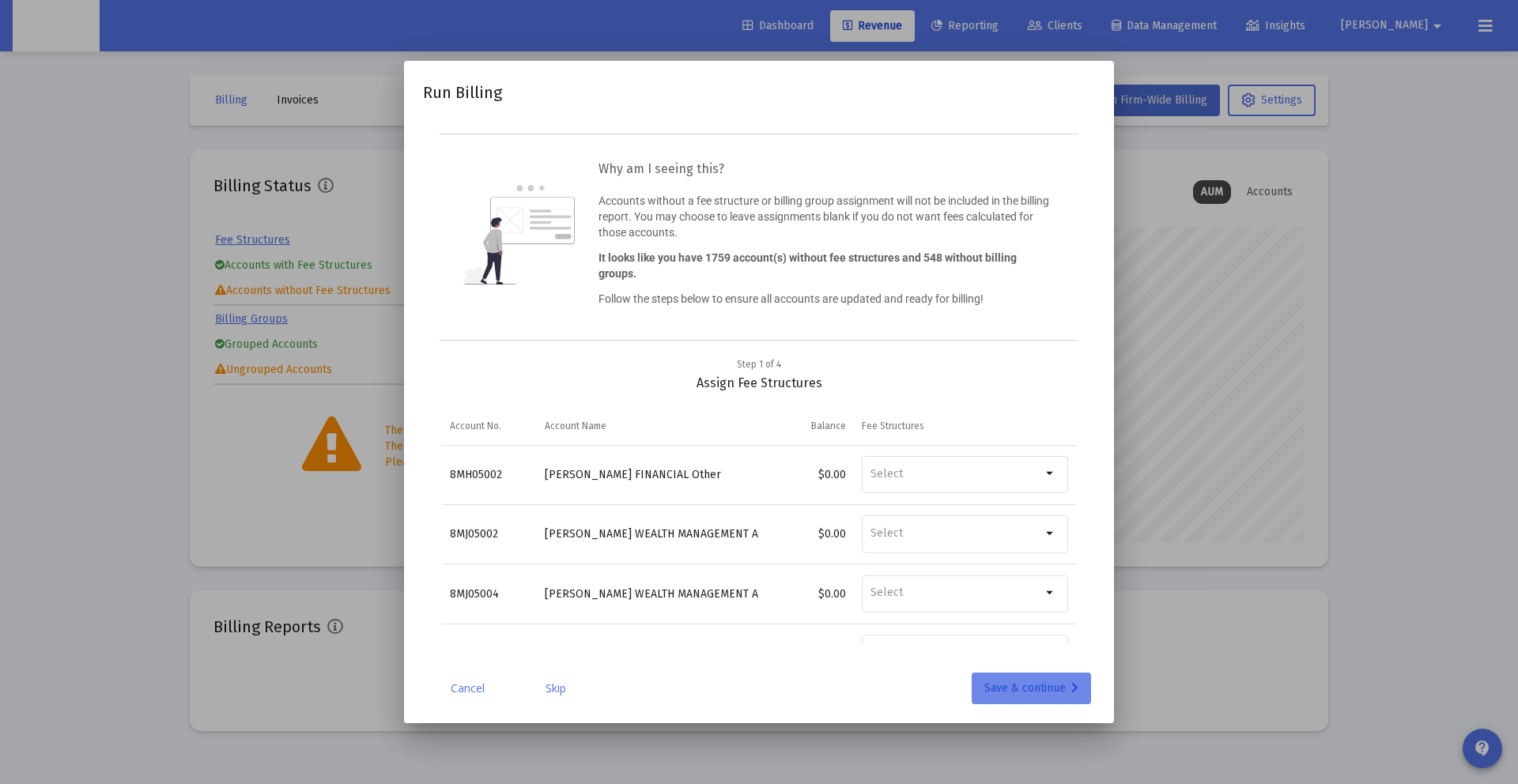
click at [993, 692] on div "Save & continue" at bounding box center [1031, 688] width 94 height 32
click at [1027, 677] on div "Save & continue" at bounding box center [1031, 688] width 94 height 32
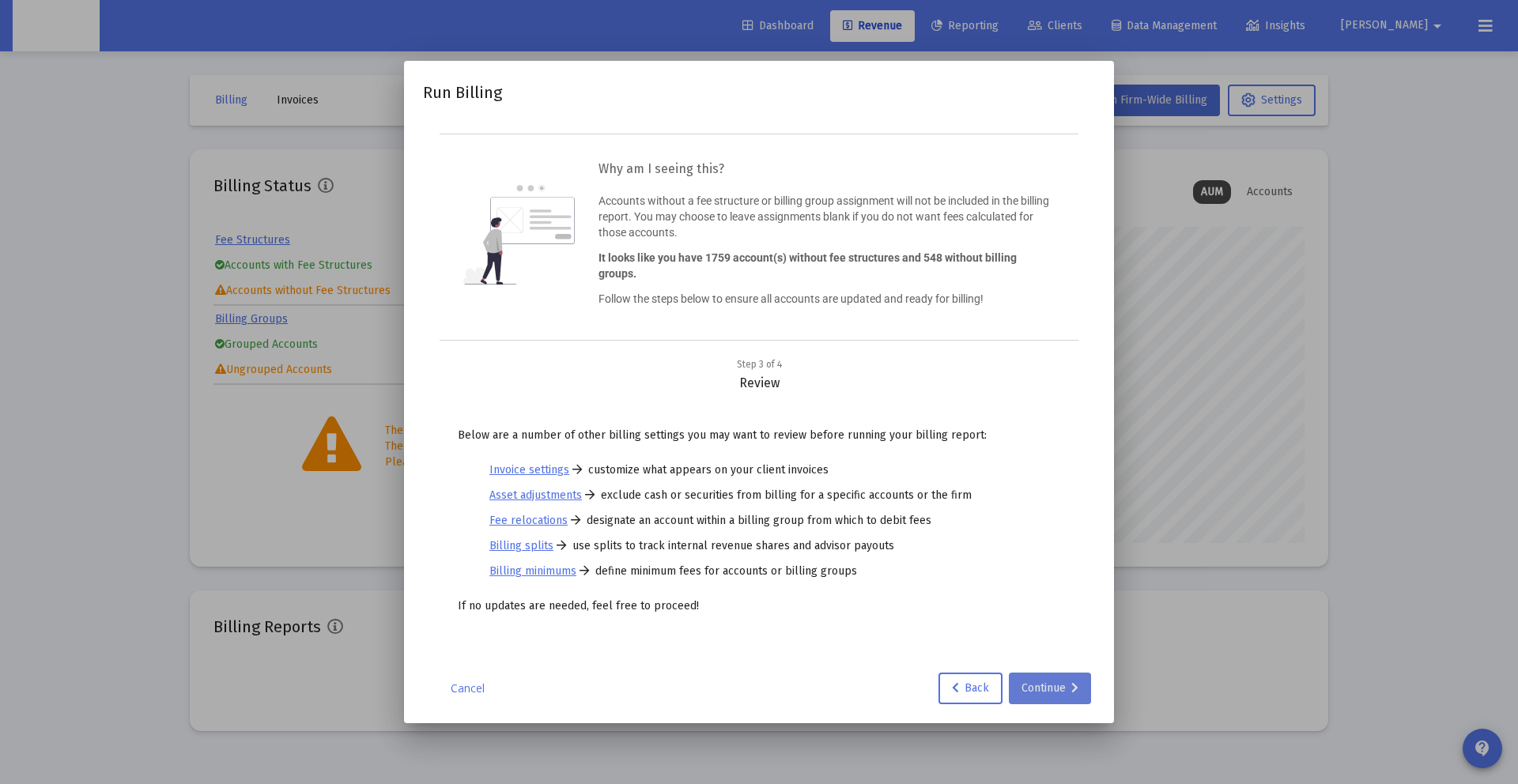
click at [1035, 689] on div "Continue" at bounding box center [1050, 688] width 57 height 32
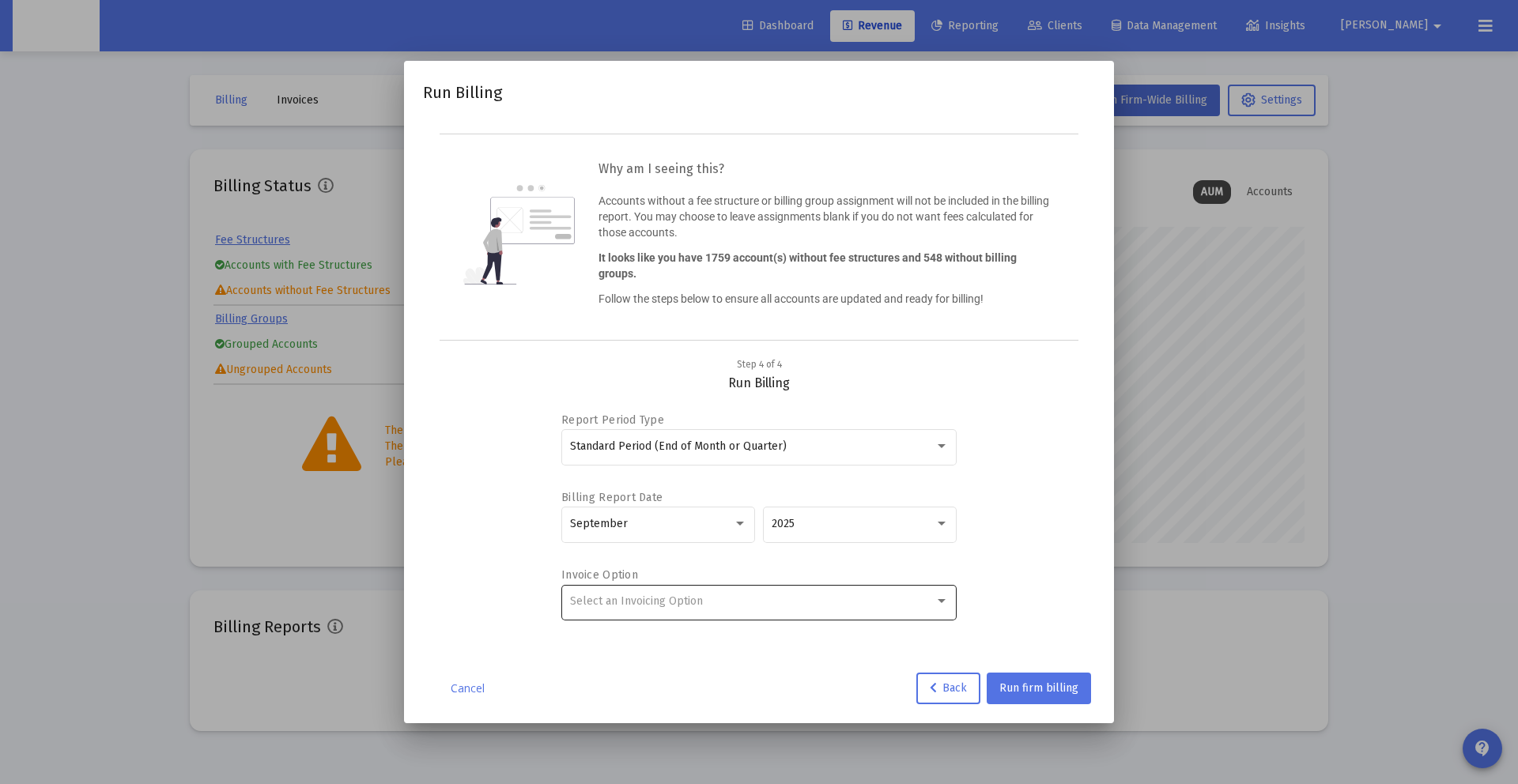
click at [685, 597] on span "Select an Invoicing Option" at bounding box center [636, 601] width 133 height 14
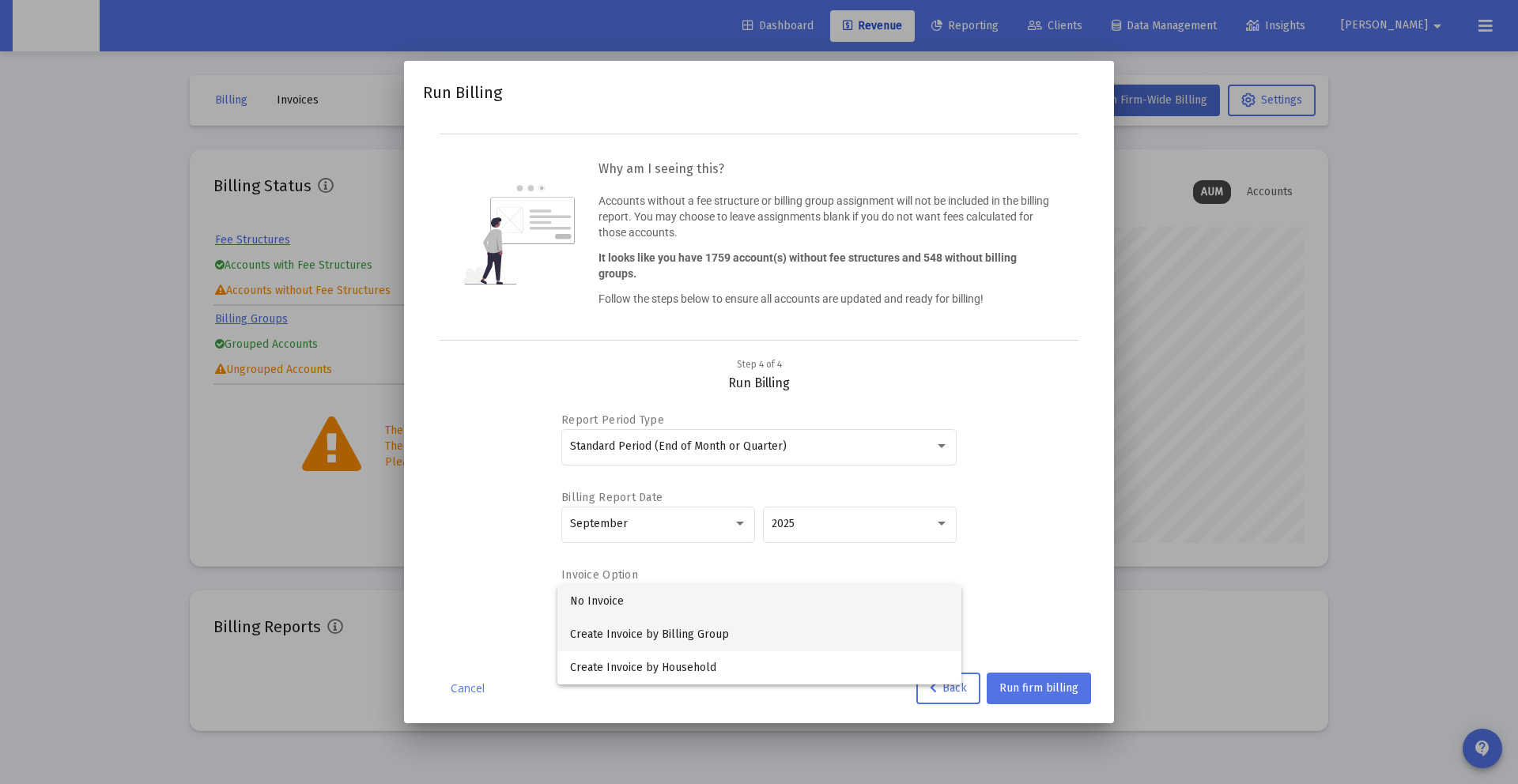
click at [693, 632] on span "Create Invoice by Billing Group" at bounding box center [759, 634] width 379 height 33
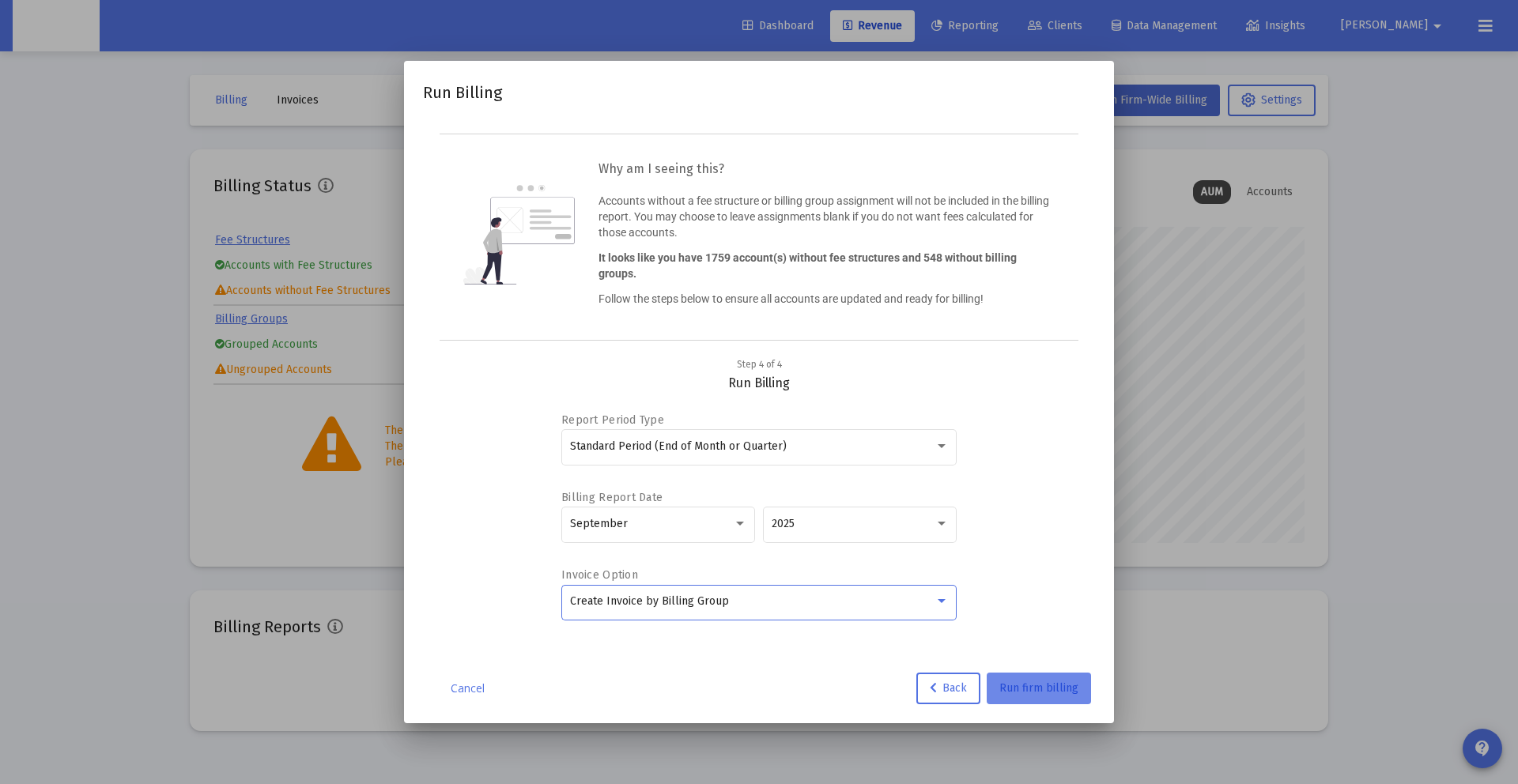
click at [1043, 688] on span "Run firm billing" at bounding box center [1039, 688] width 79 height 14
click at [635, 596] on span "Create Invoice by Billing Group" at bounding box center [649, 601] width 159 height 14
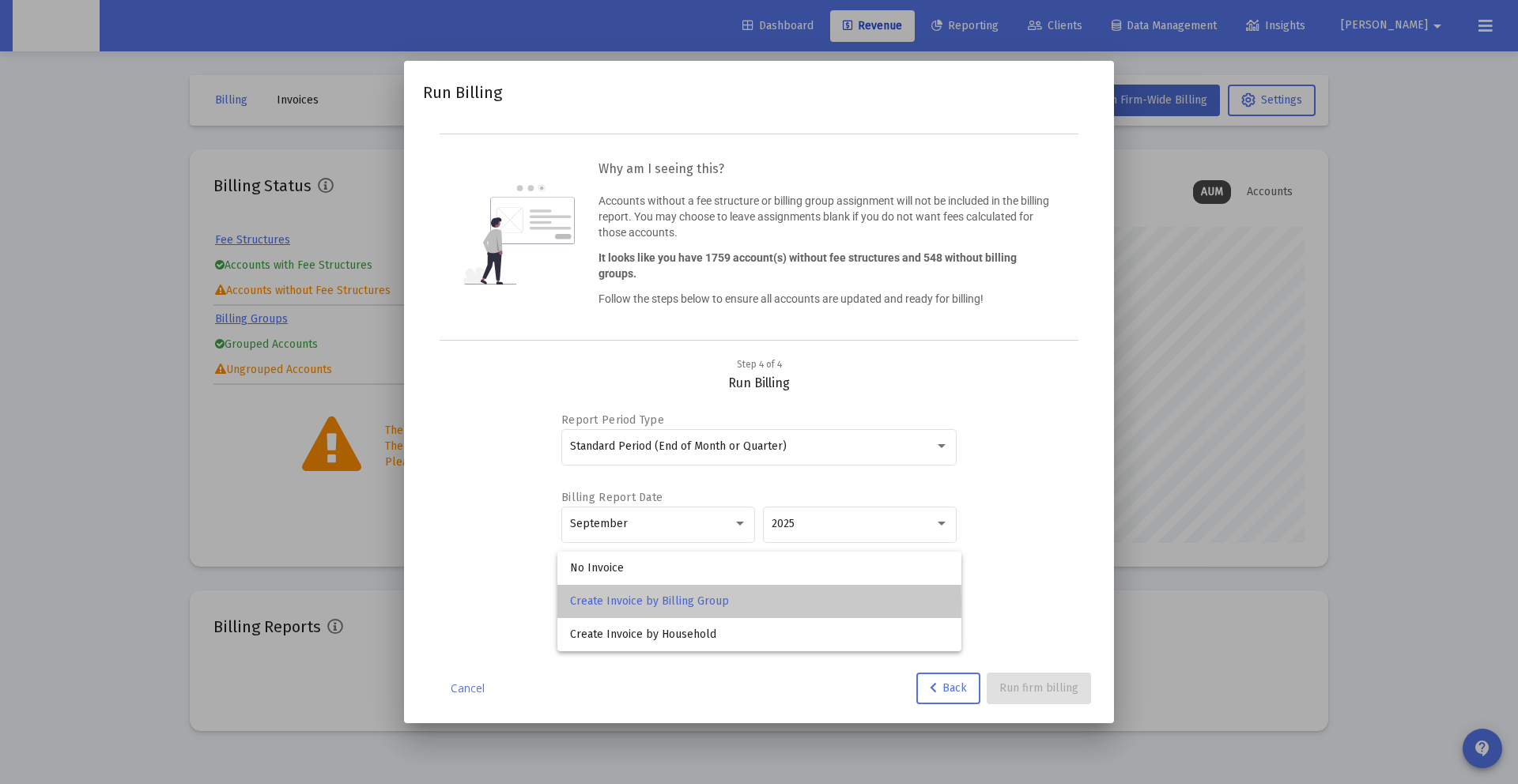
click at [633, 602] on span "Create Invoice by Billing Group" at bounding box center [759, 601] width 379 height 33
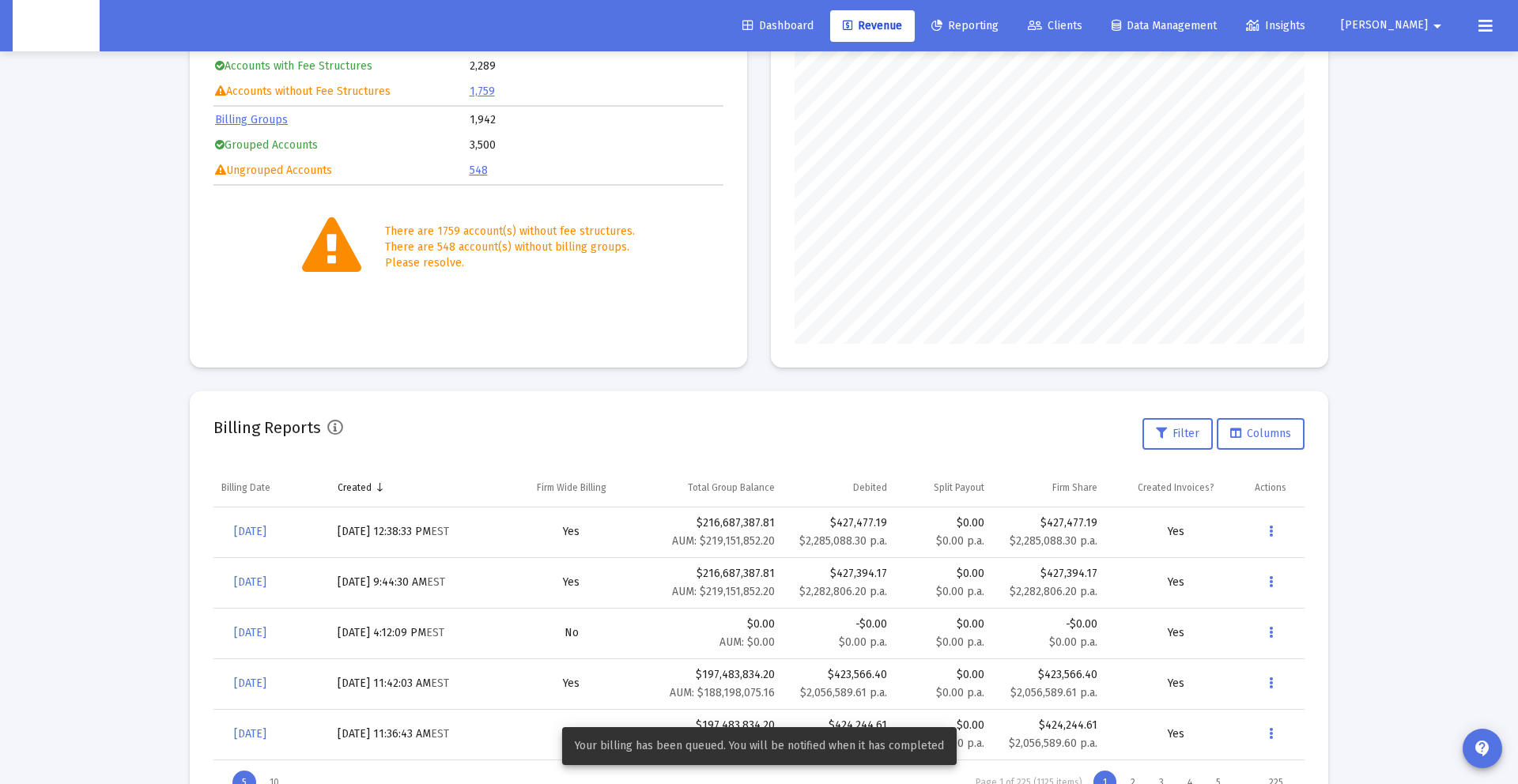
scroll to position [221, 0]
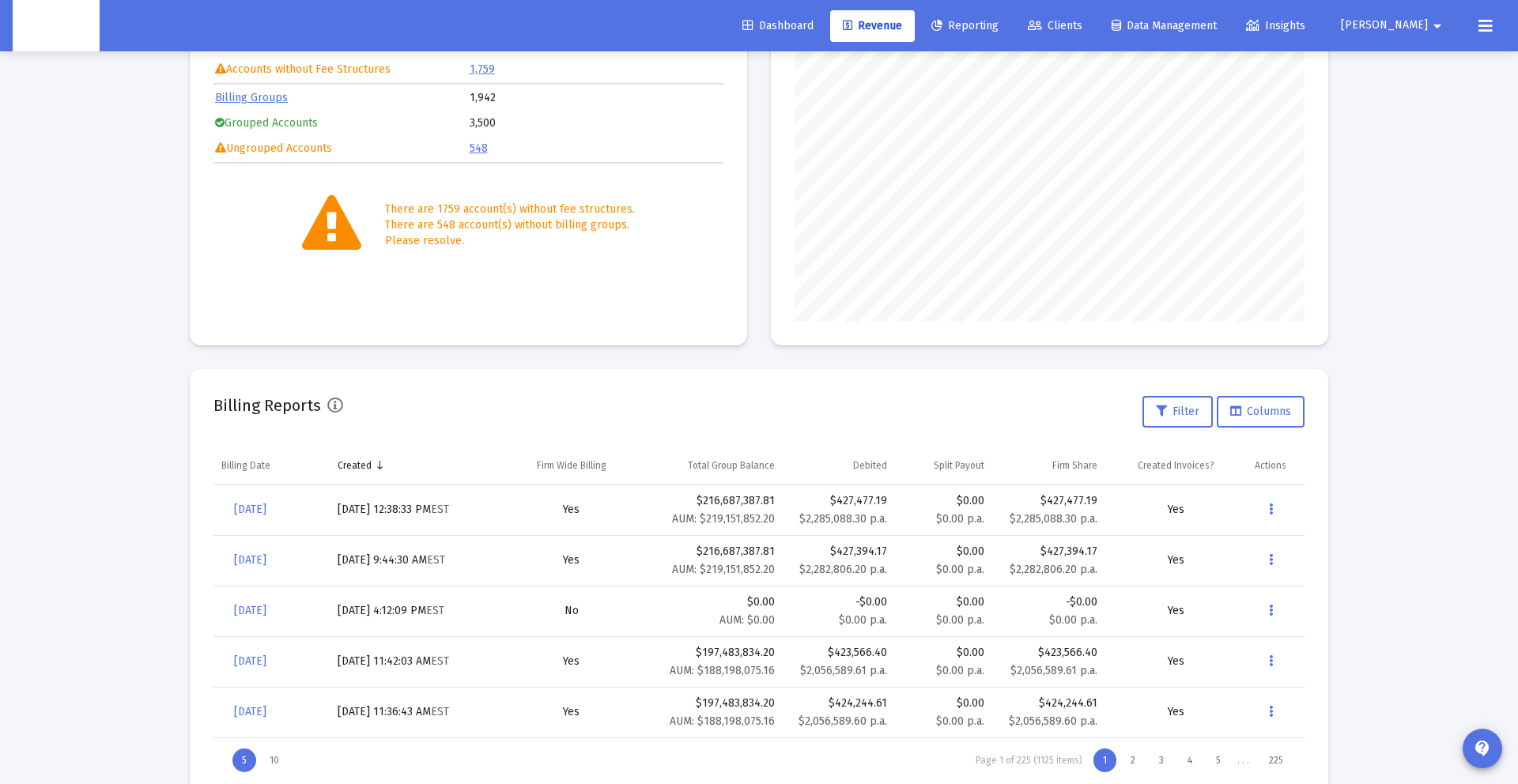
click at [692, 568] on small "AUM: $219,151,852.20" at bounding box center [723, 570] width 103 height 14
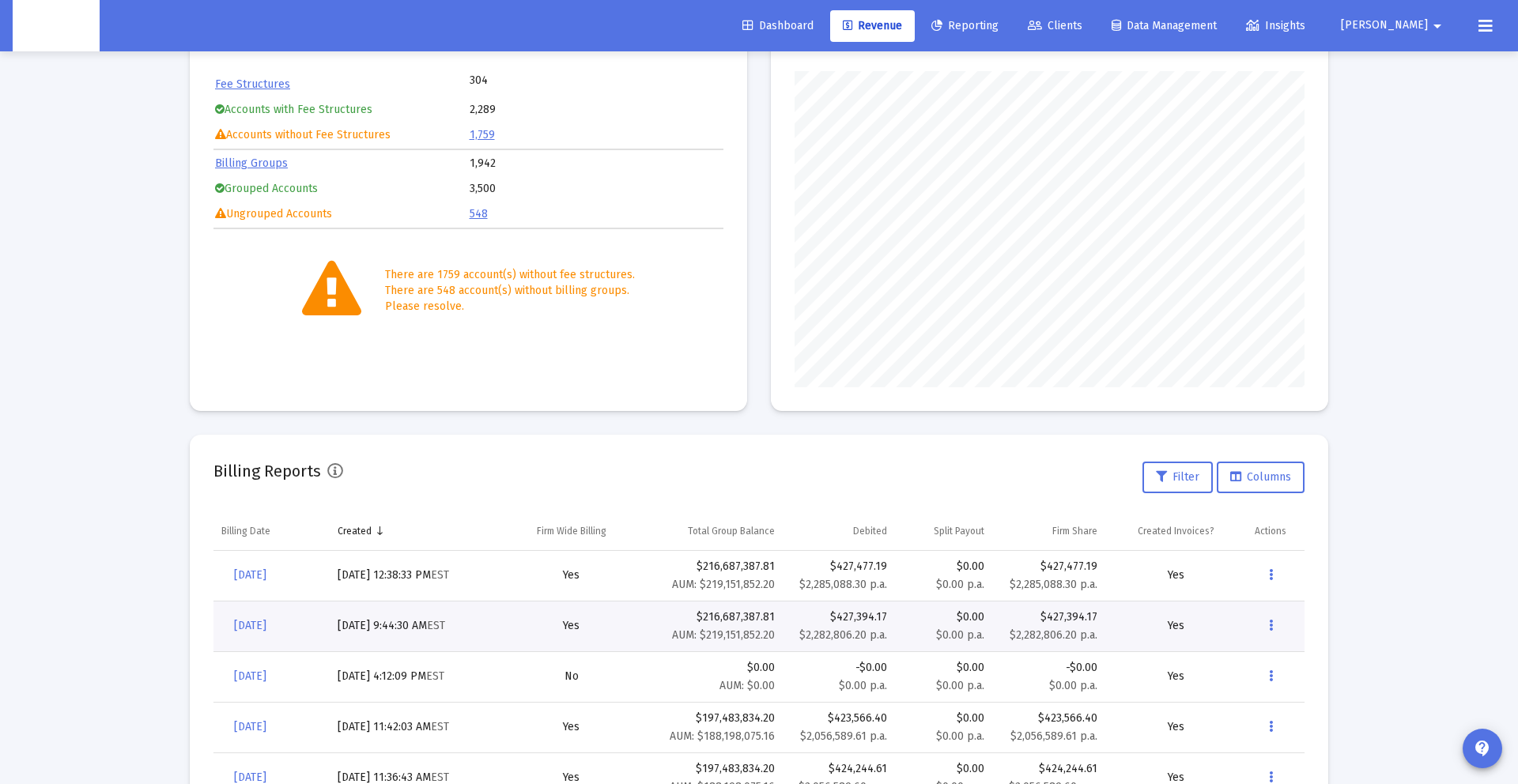
scroll to position [158, 0]
click at [1475, 28] on button at bounding box center [1486, 26] width 32 height 32
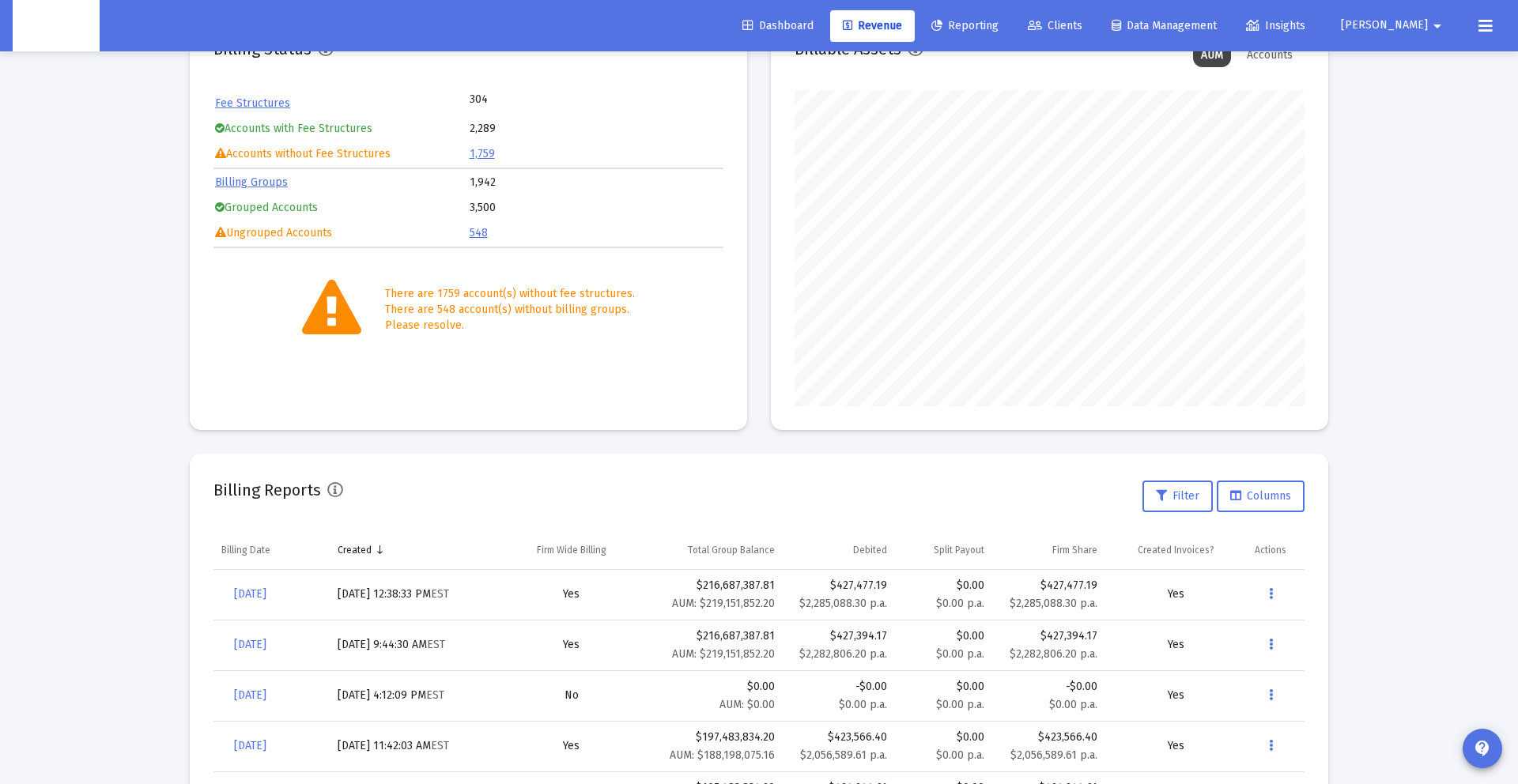
scroll to position [131, 0]
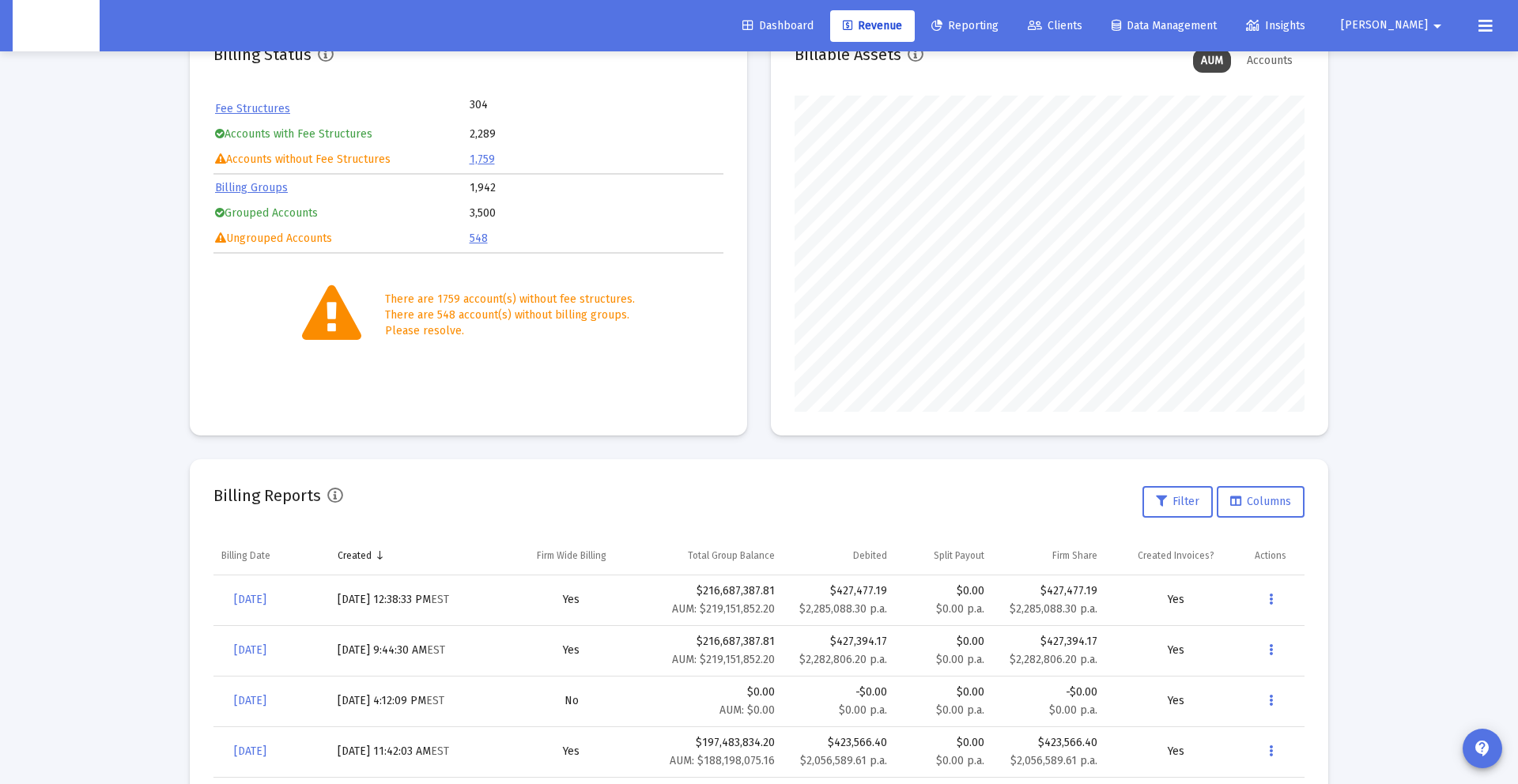
click at [1487, 32] on icon at bounding box center [1486, 26] width 15 height 19
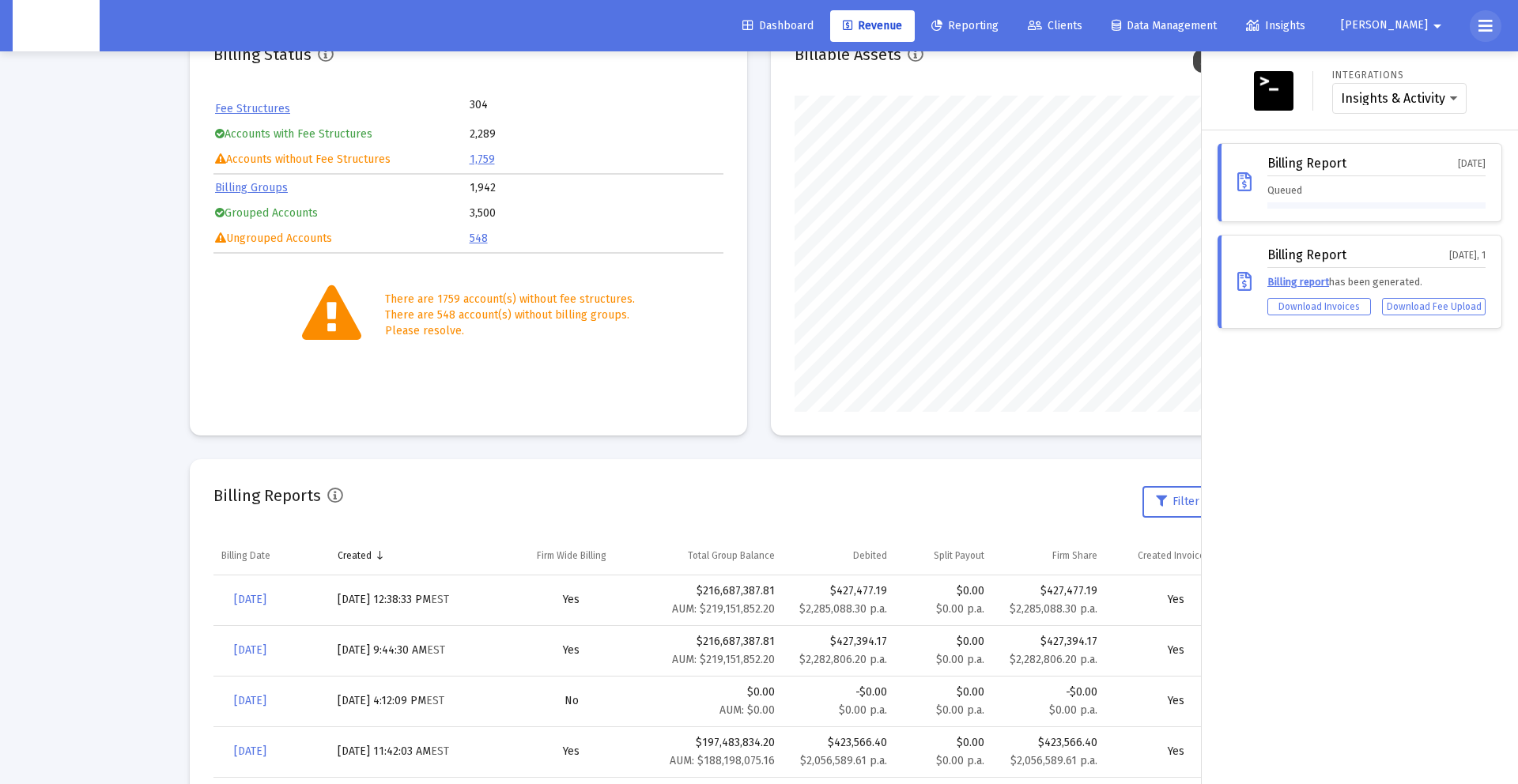
scroll to position [136, 0]
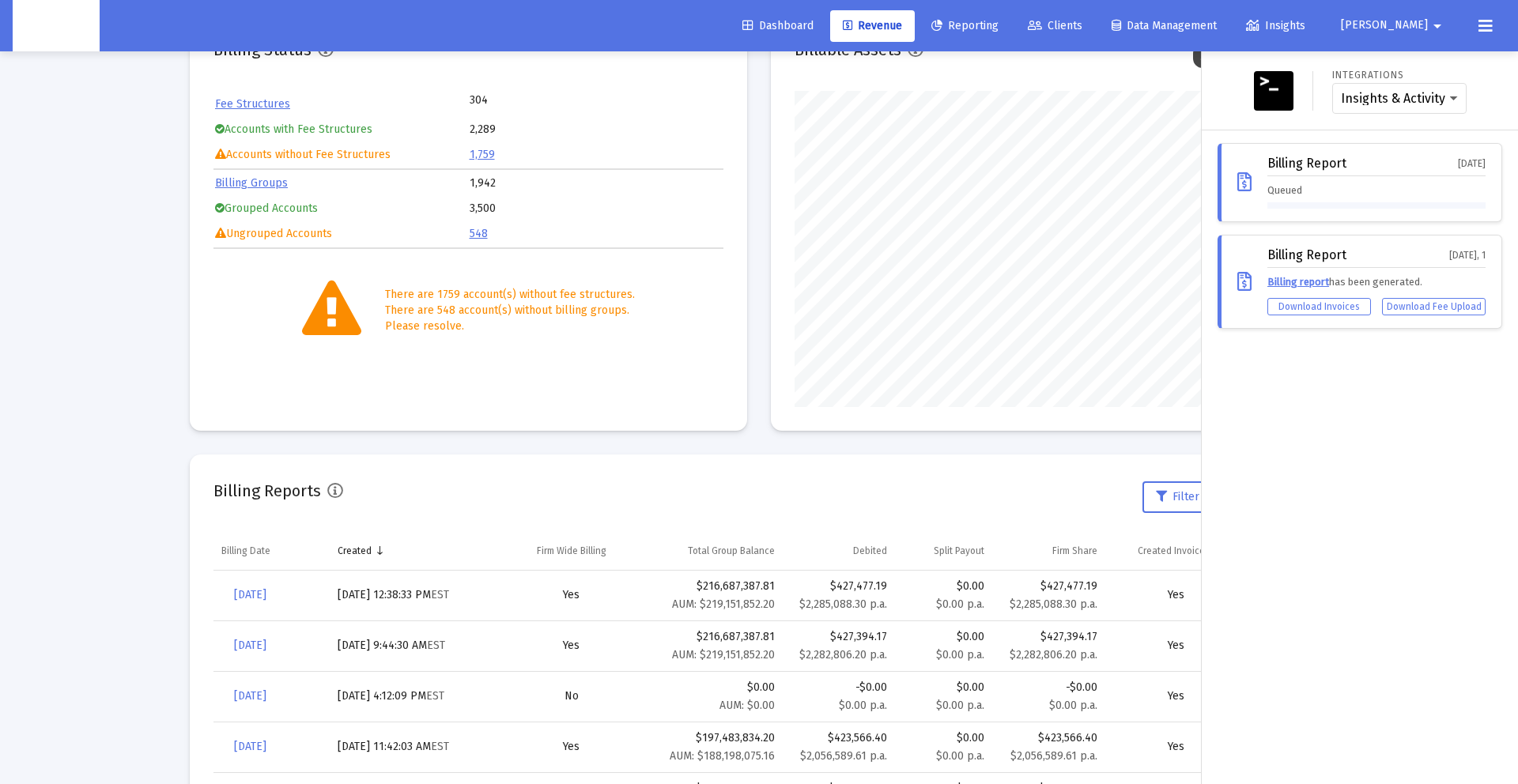
click at [1438, 158] on div "Billing Report [DATE]" at bounding box center [1377, 166] width 218 height 19
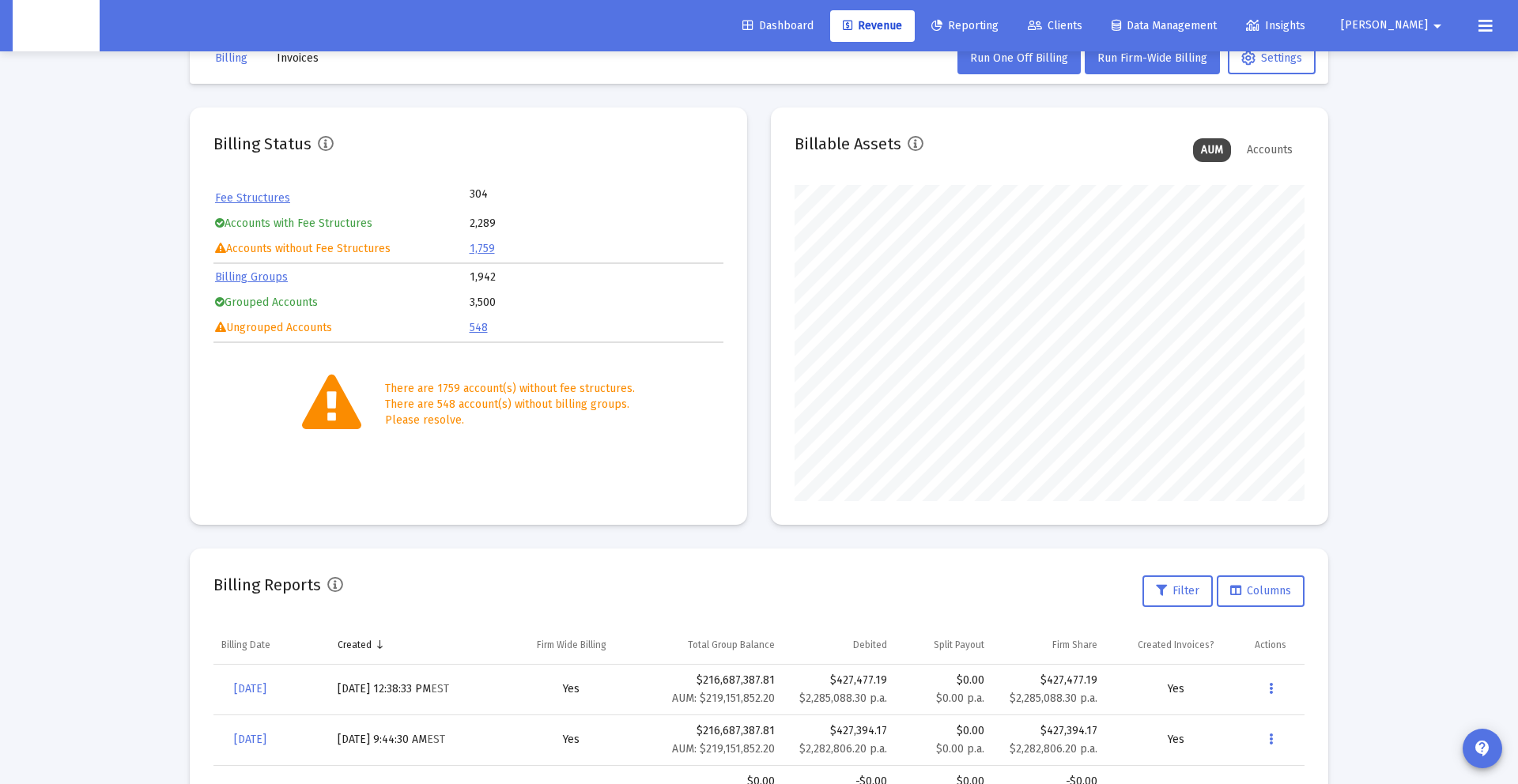
scroll to position [44, 0]
click at [1502, 19] on div "Dashboard Revenue Reporting Clients Data Management Insights [PERSON_NAME] arro…" at bounding box center [759, 26] width 1493 height 52
click at [1486, 23] on icon at bounding box center [1486, 26] width 15 height 19
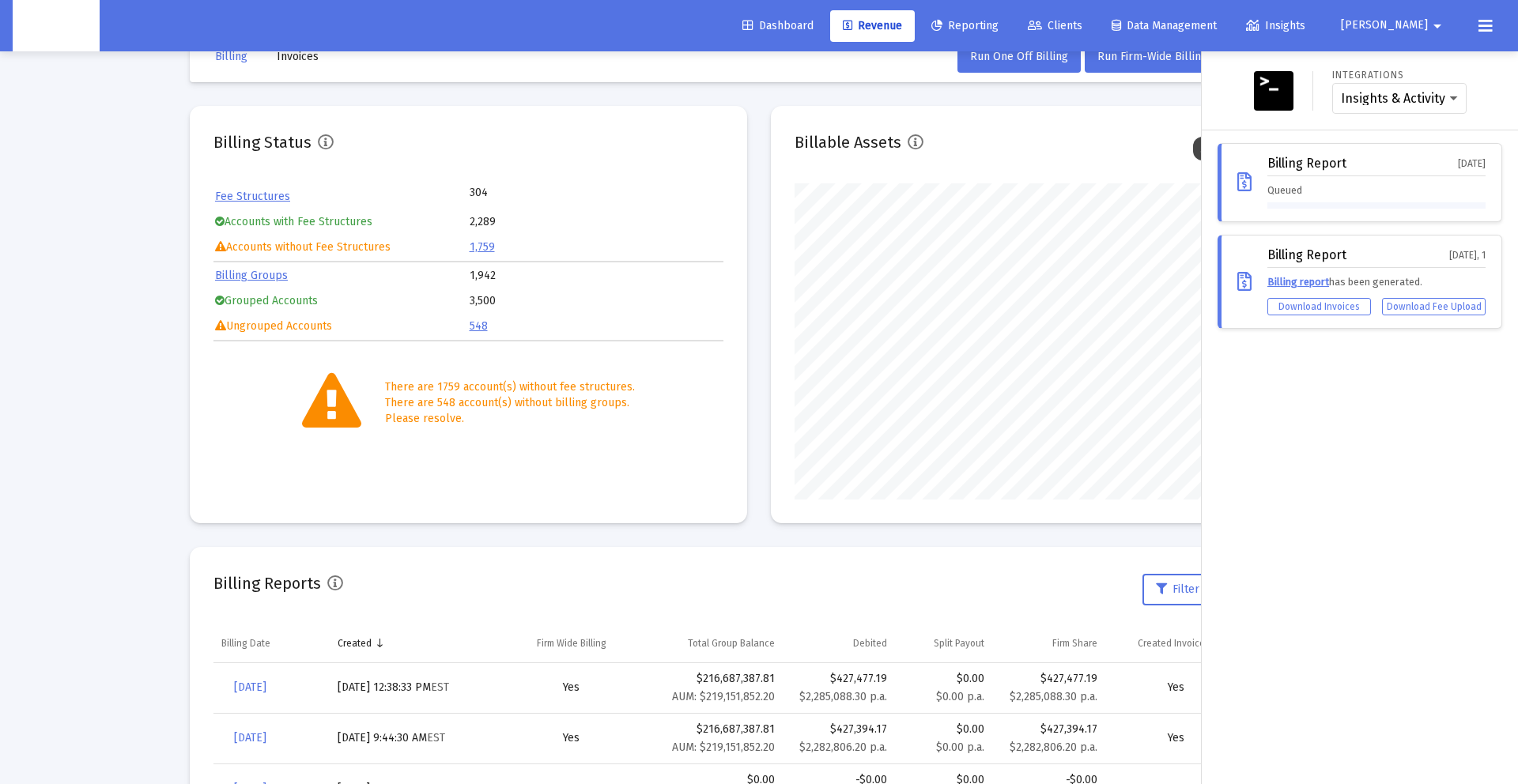
click at [1315, 199] on div "Queued" at bounding box center [1377, 196] width 218 height 26
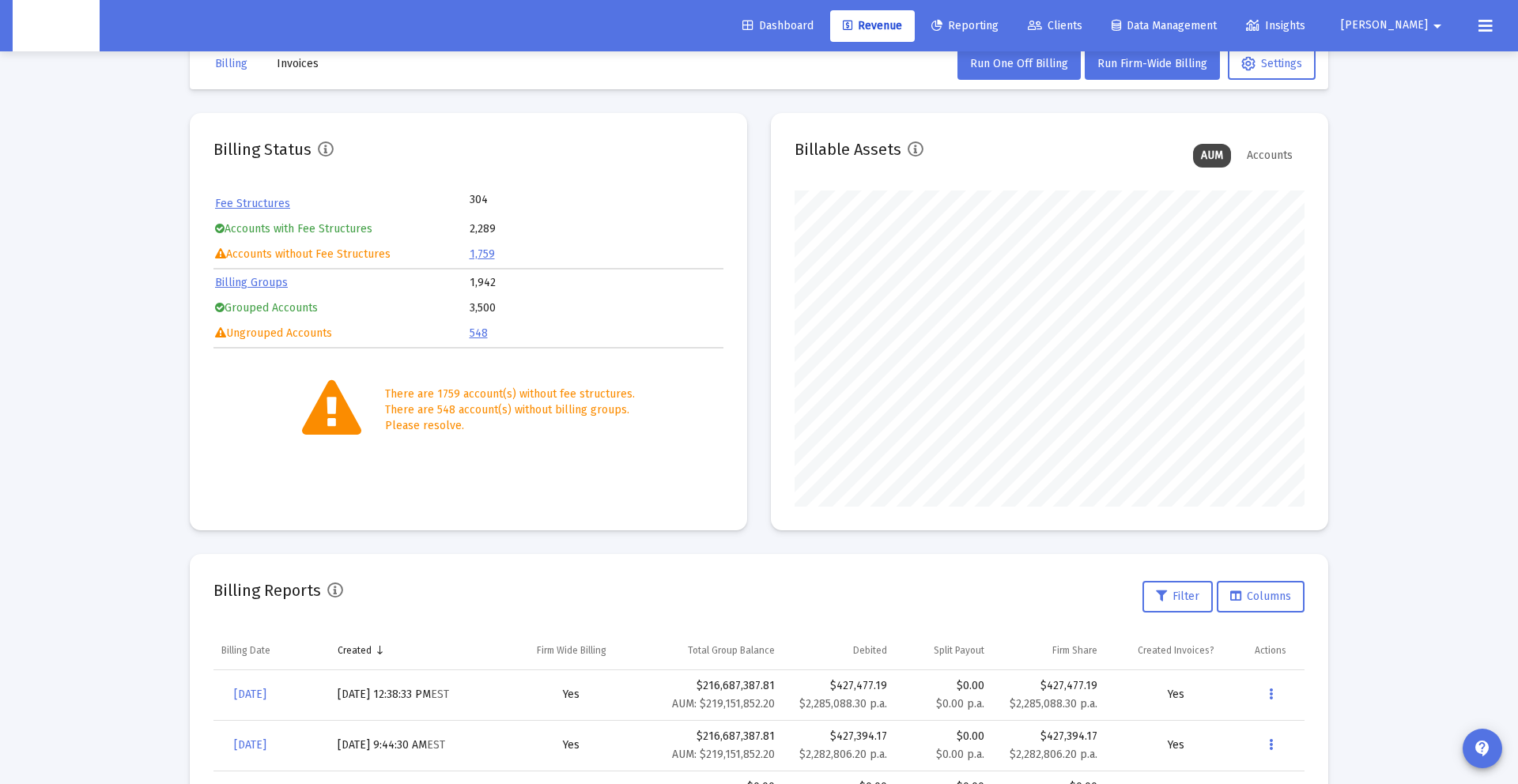
scroll to position [40, 0]
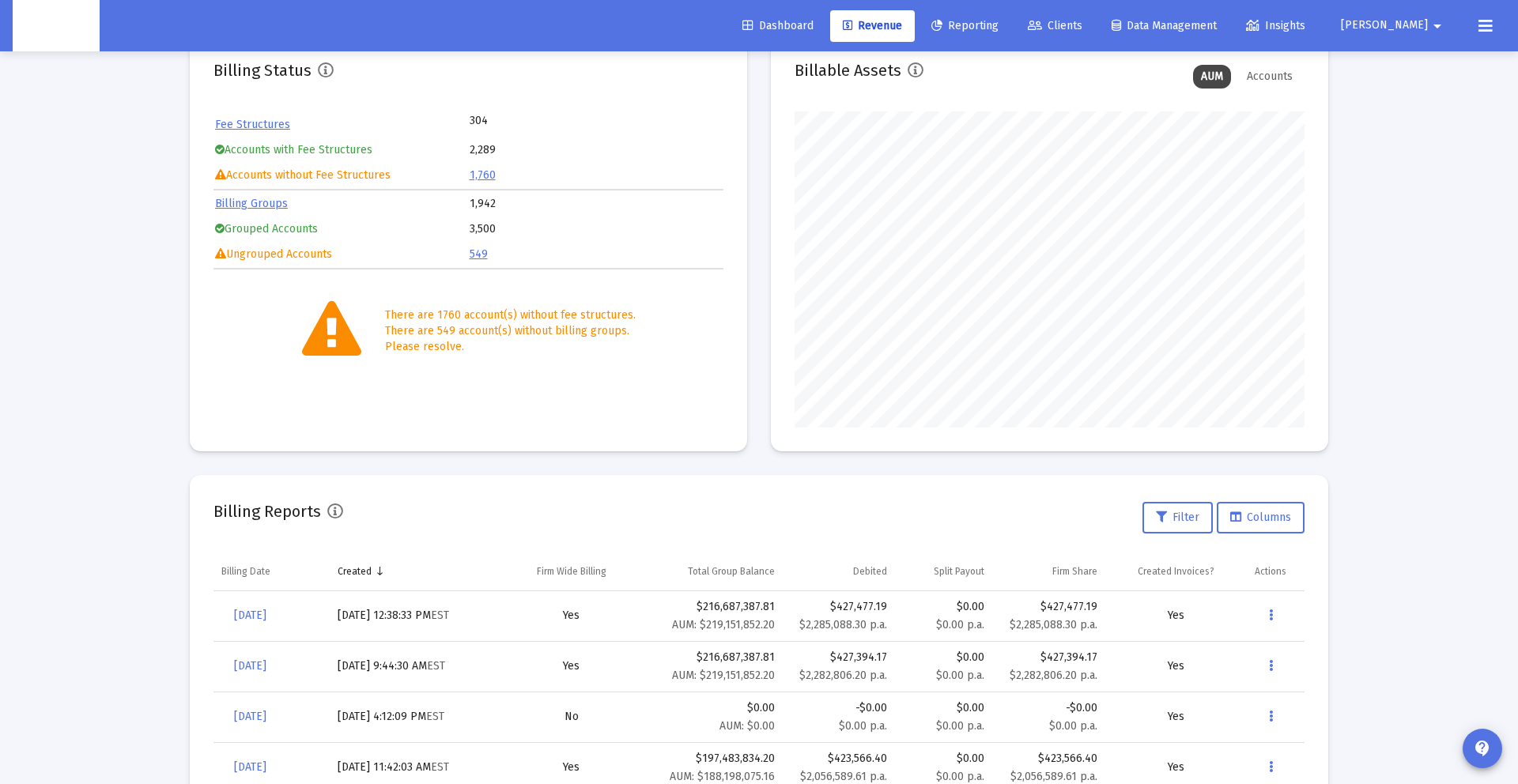
scroll to position [125, 0]
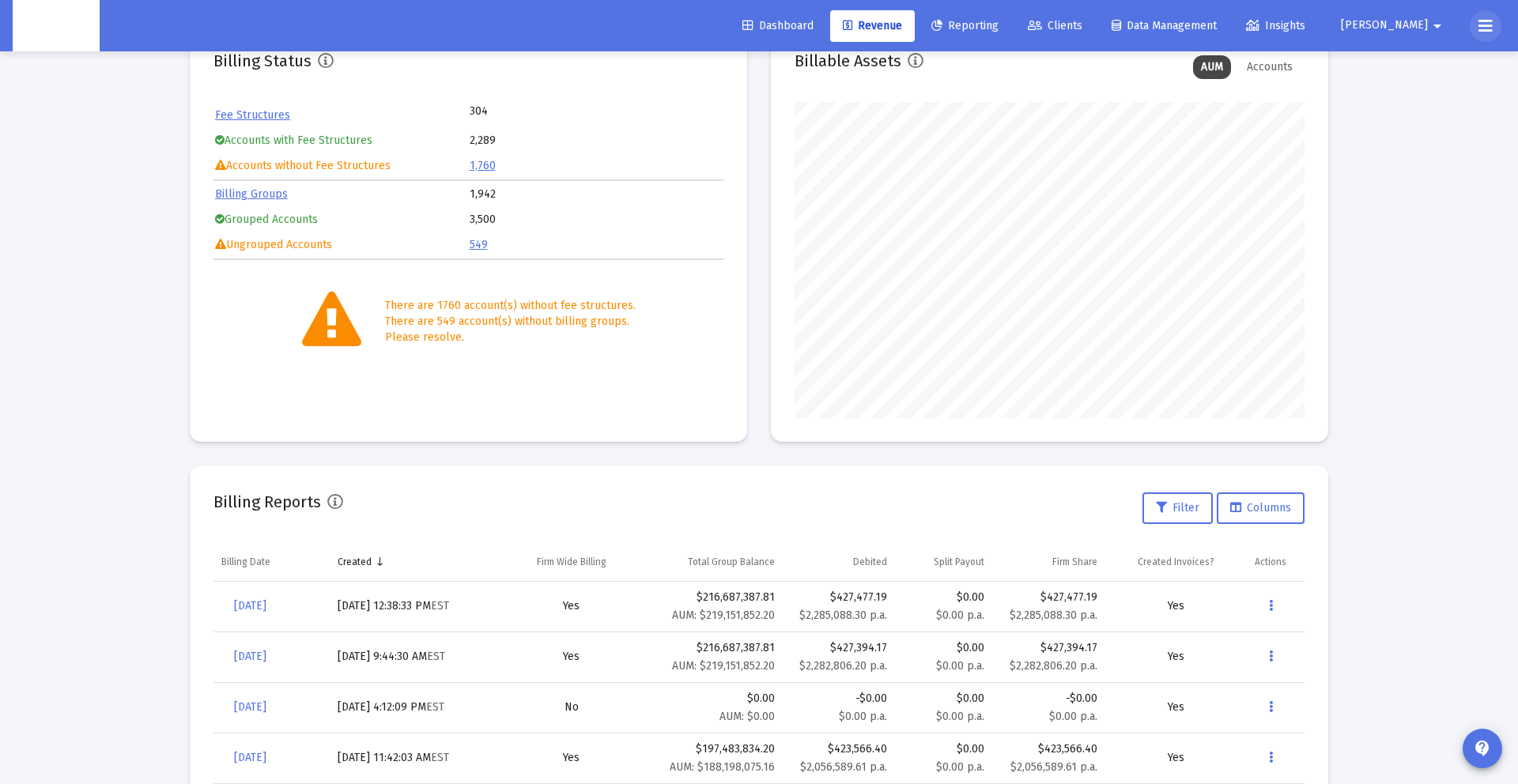
click at [1474, 23] on button at bounding box center [1486, 26] width 32 height 32
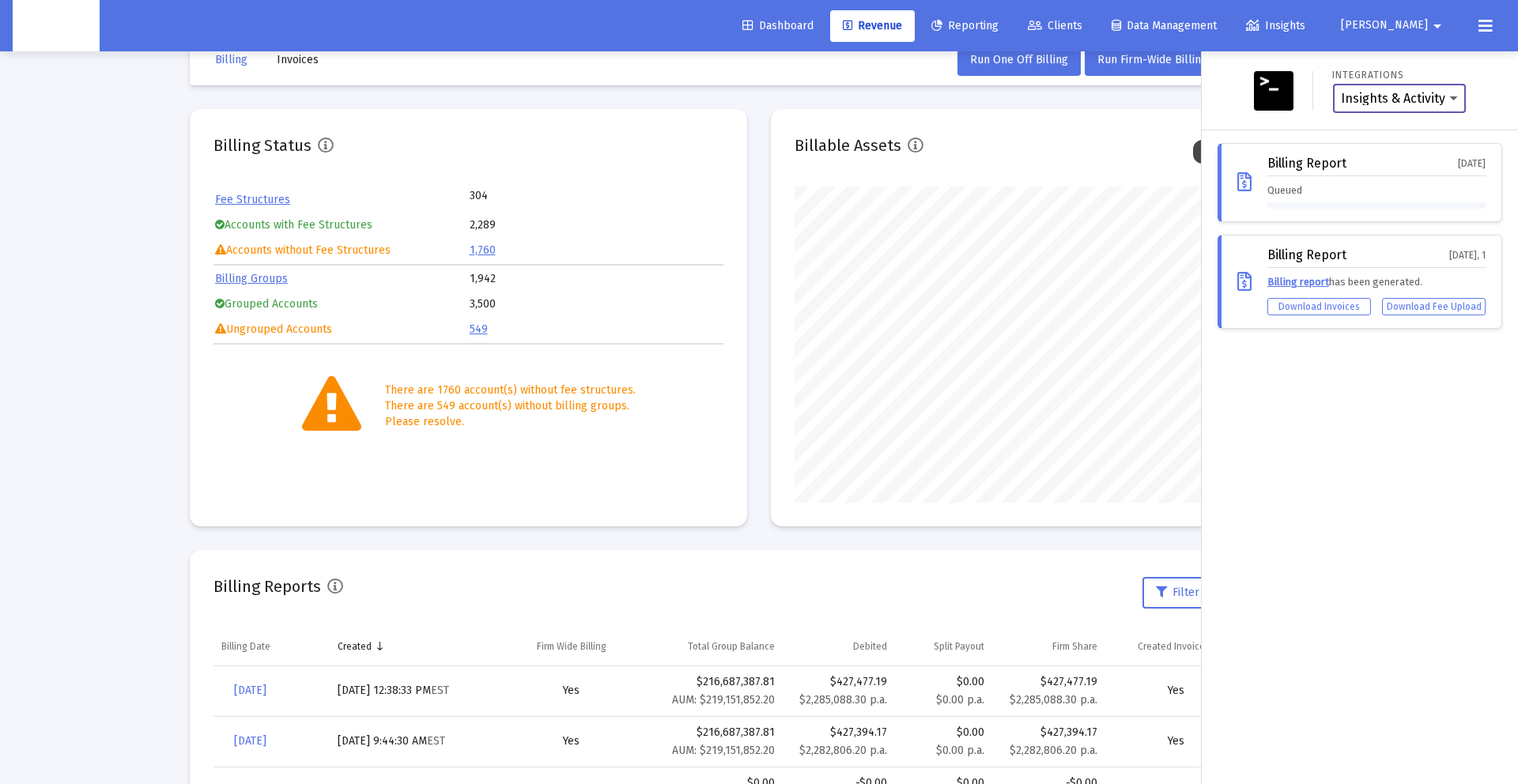
scroll to position [0, 0]
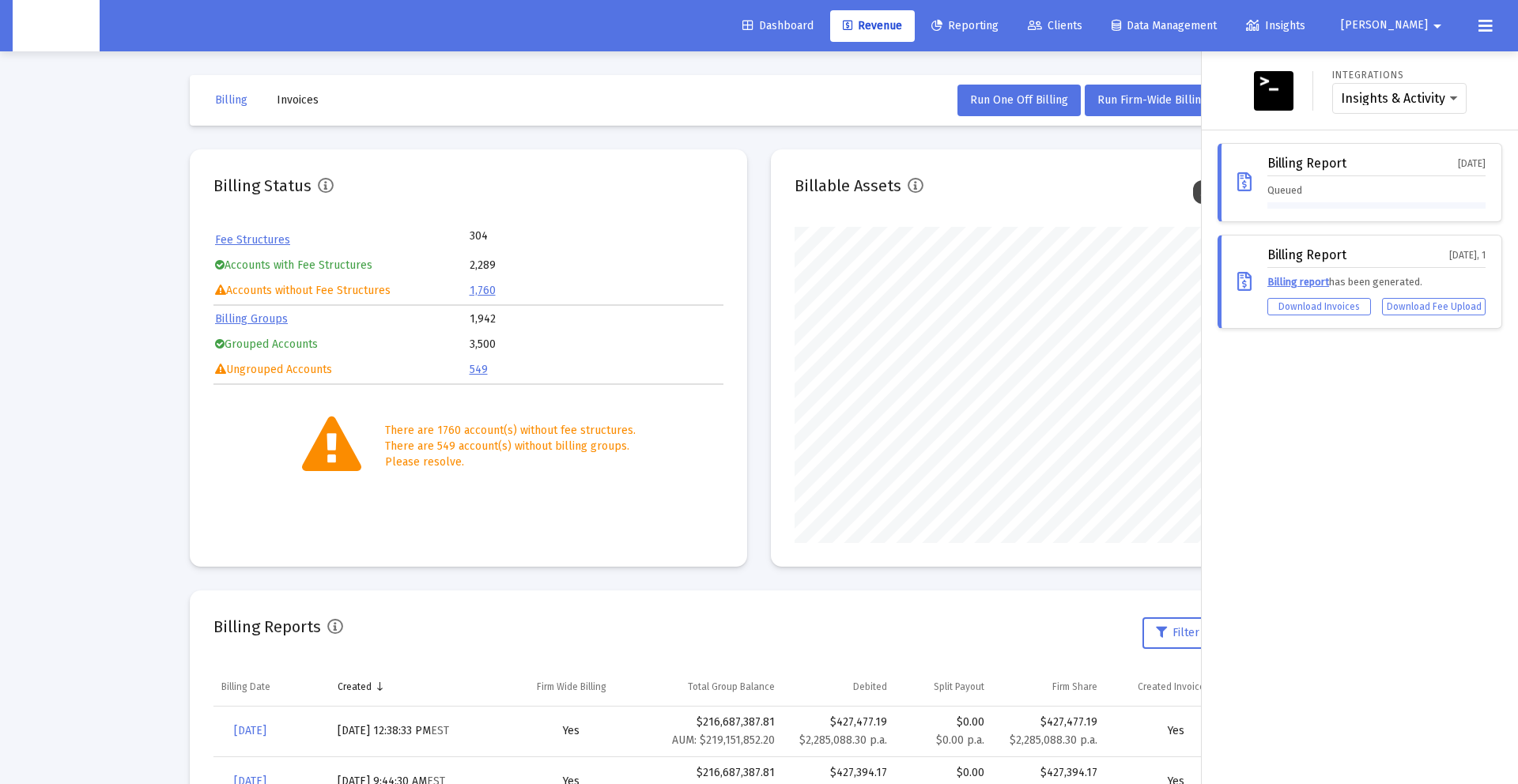
click at [1094, 99] on div at bounding box center [759, 392] width 1518 height 784
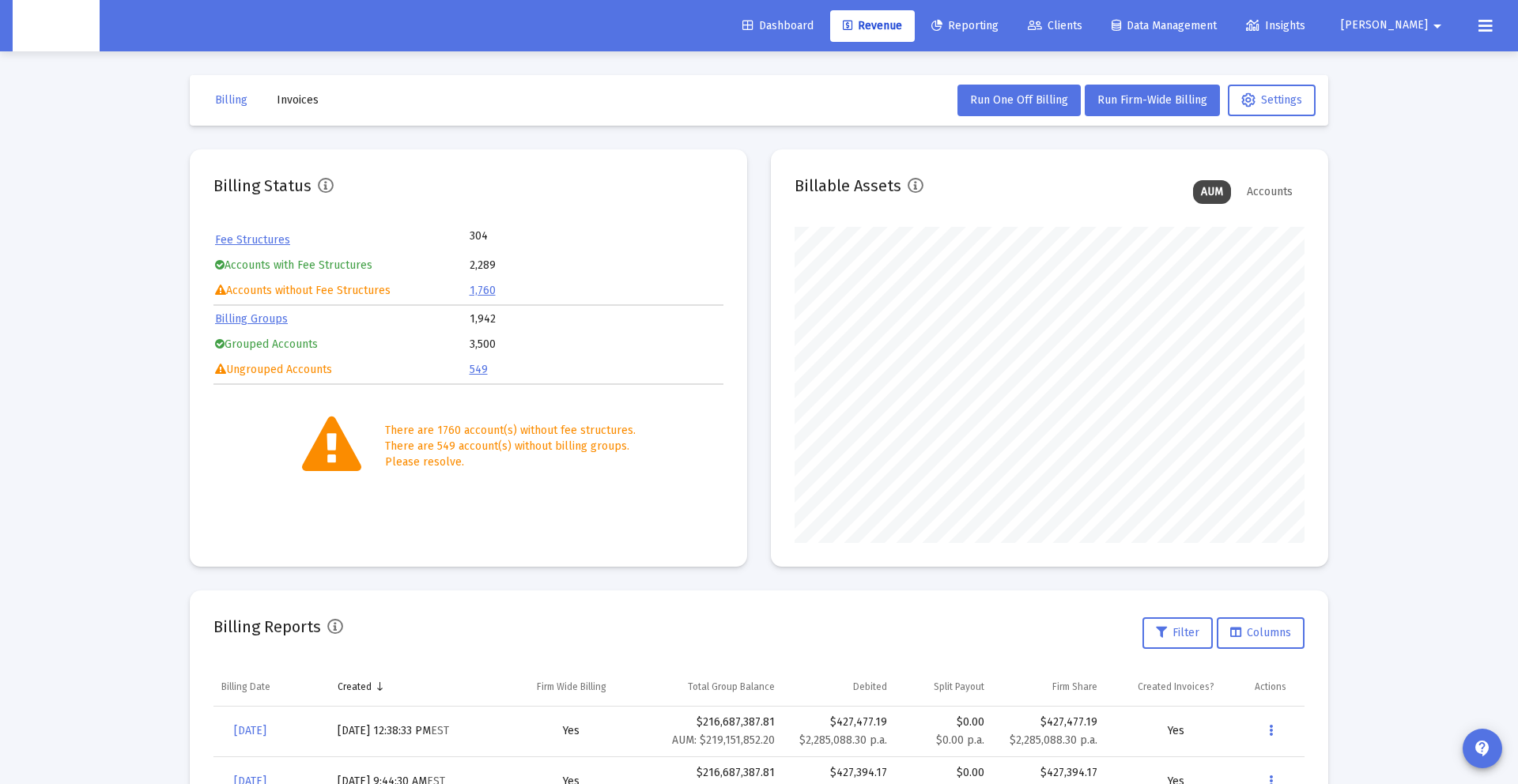
click at [1103, 107] on div "Dashboard Revenue Reporting Clients Data Management Insights [PERSON_NAME] arro…" at bounding box center [759, 392] width 1518 height 784
click at [1103, 107] on button "Run Firm-Wide Billing" at bounding box center [1152, 100] width 135 height 32
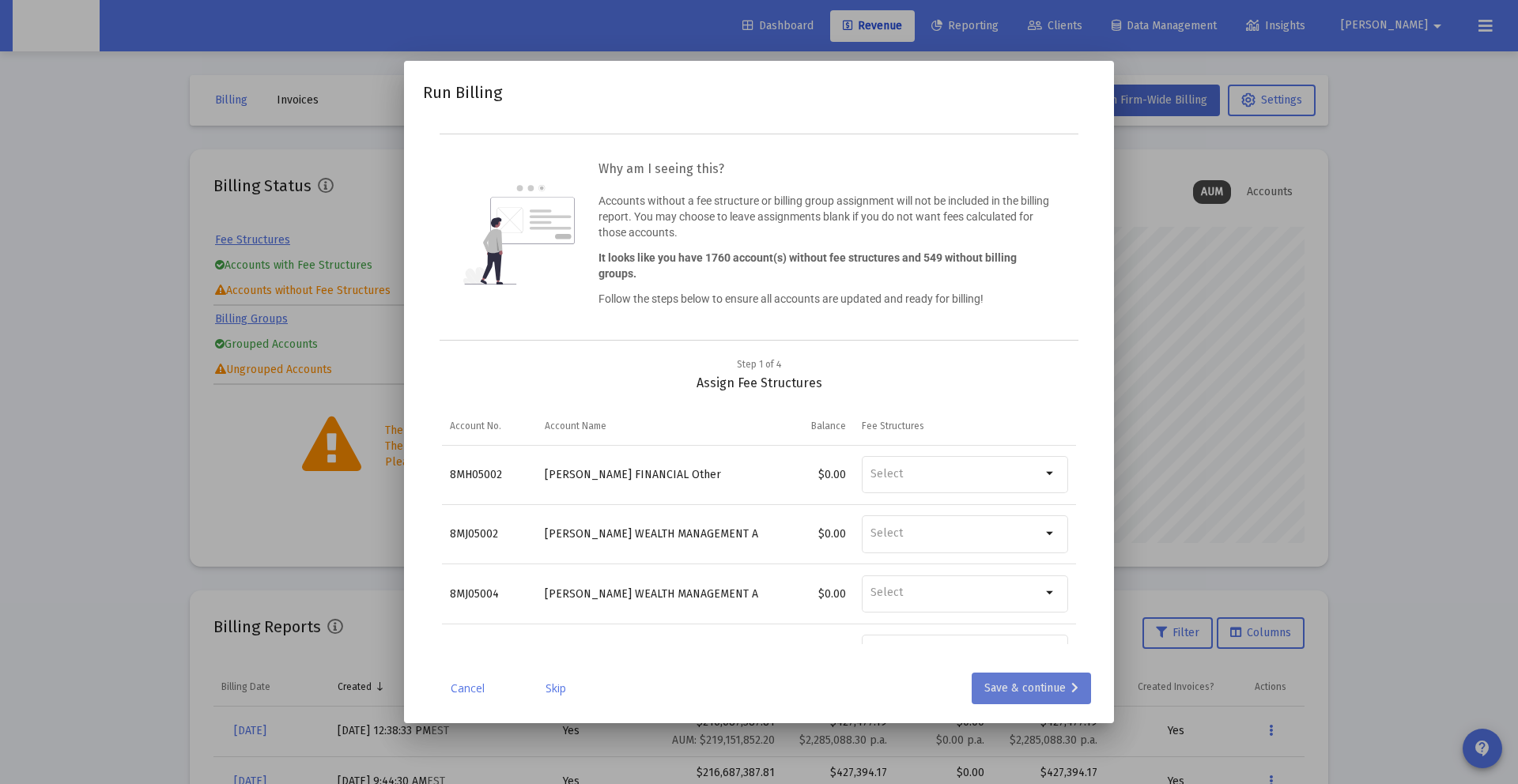
click at [1038, 692] on div "Save & continue" at bounding box center [1031, 688] width 94 height 32
click at [1032, 698] on div "Save & continue" at bounding box center [1031, 688] width 94 height 32
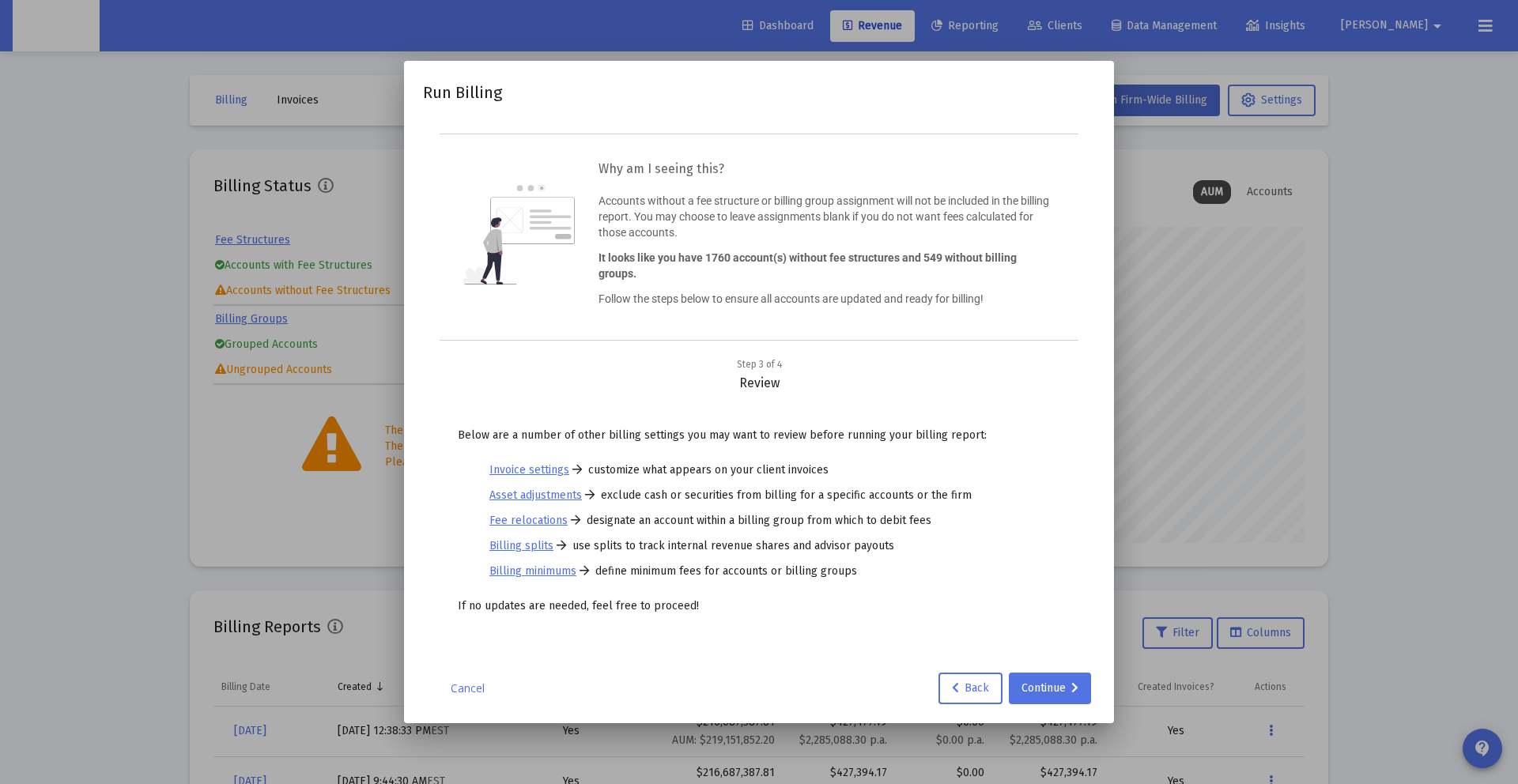
click at [1050, 705] on mat-dialog-container "Run Billing Why am I seeing this? Accounts without a fee structure or billing g…" at bounding box center [759, 392] width 710 height 663
click at [1051, 685] on div "Continue" at bounding box center [1050, 688] width 57 height 32
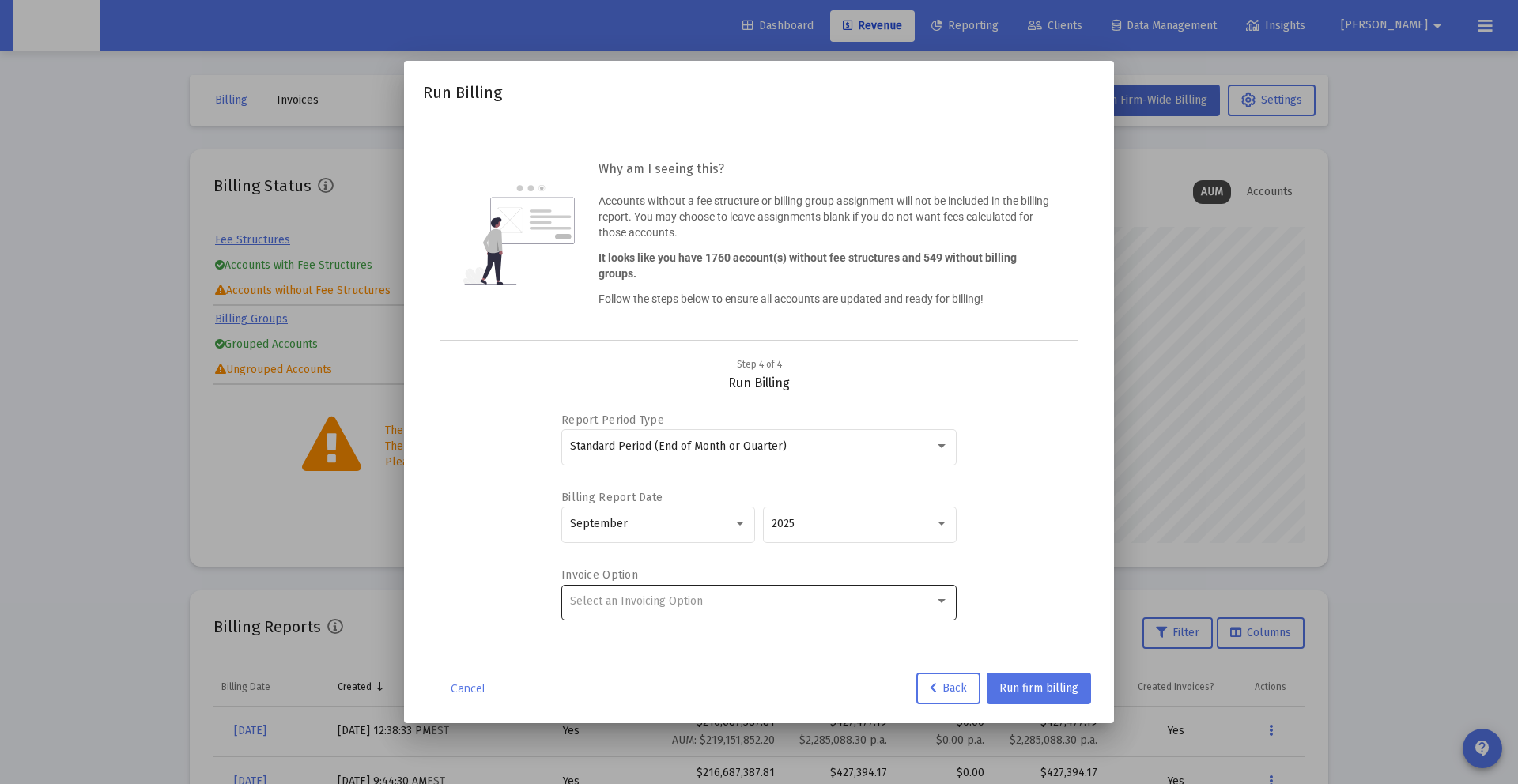
click at [762, 602] on div "Select an Invoicing Option" at bounding box center [752, 602] width 365 height 13
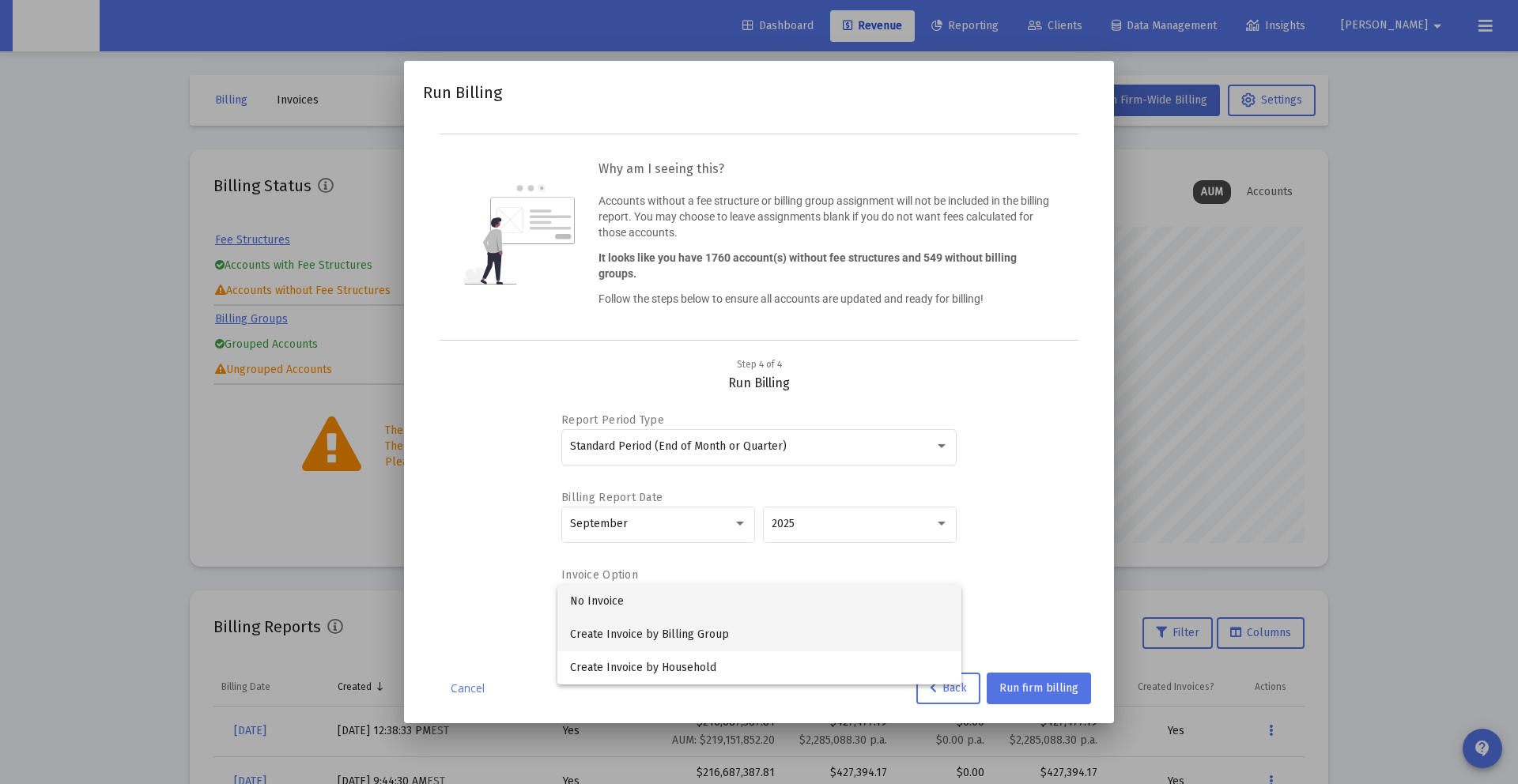
click at [784, 631] on span "Create Invoice by Billing Group" at bounding box center [759, 634] width 379 height 33
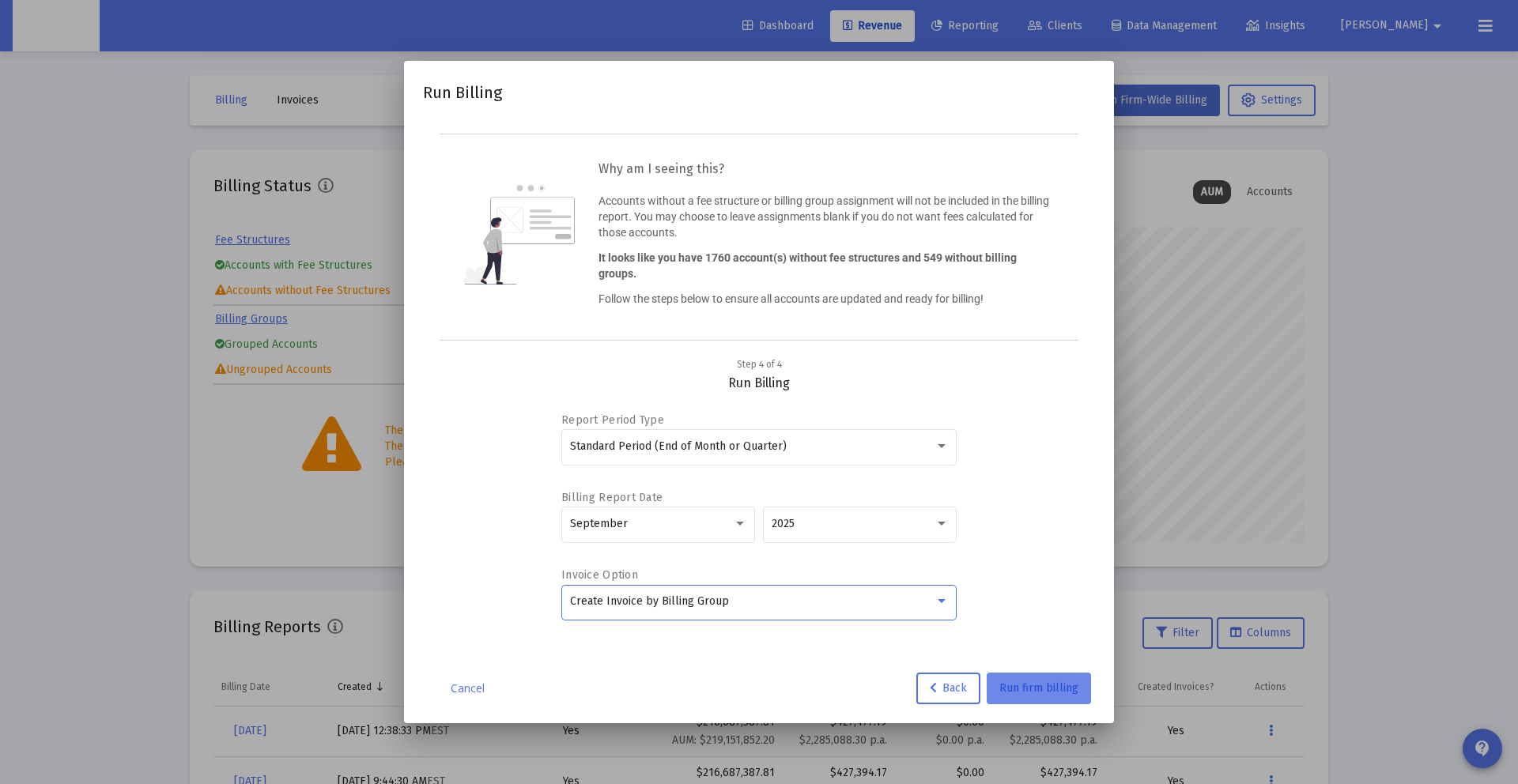
click at [1039, 698] on button "Run firm billing" at bounding box center [1039, 688] width 104 height 32
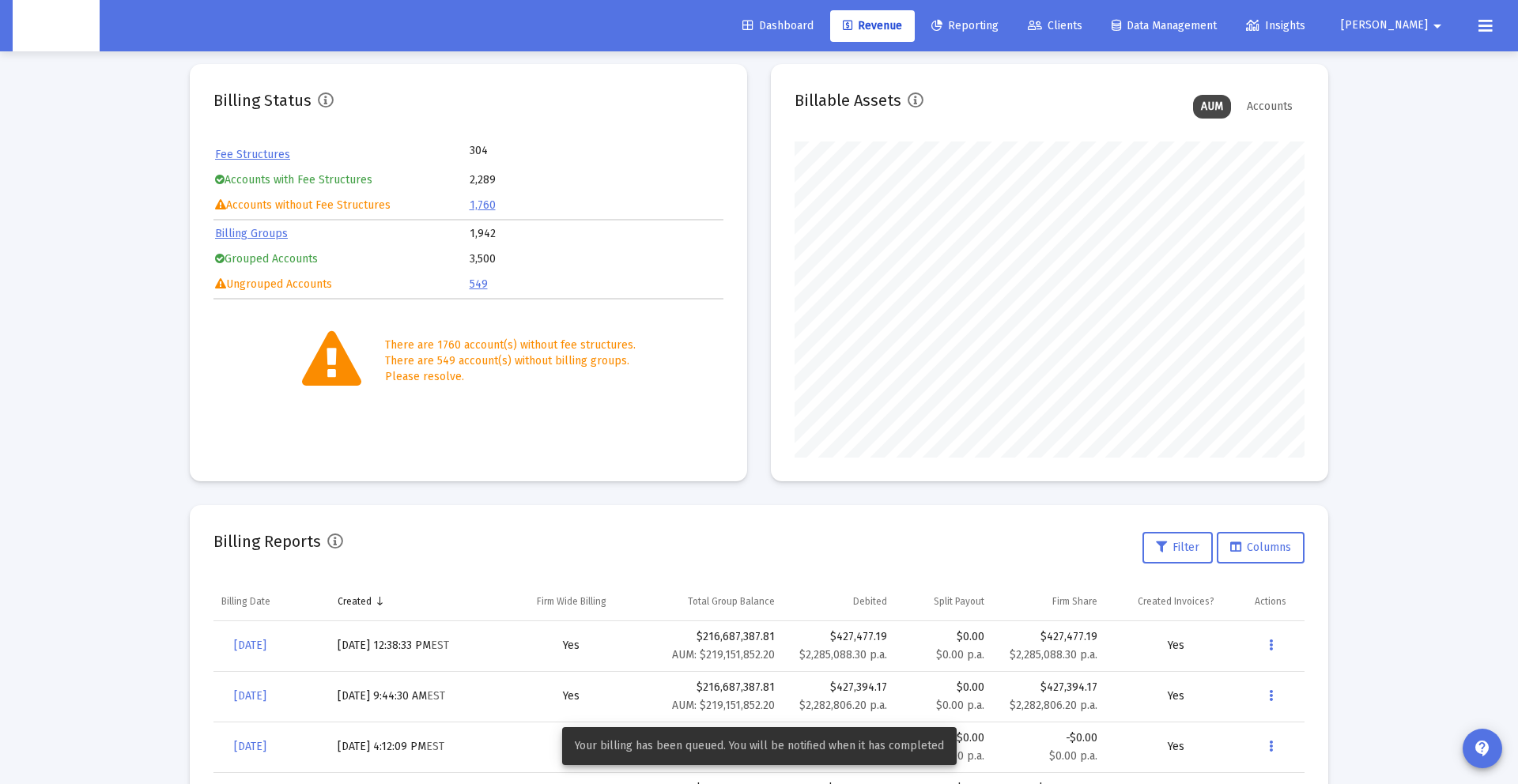
scroll to position [90, 0]
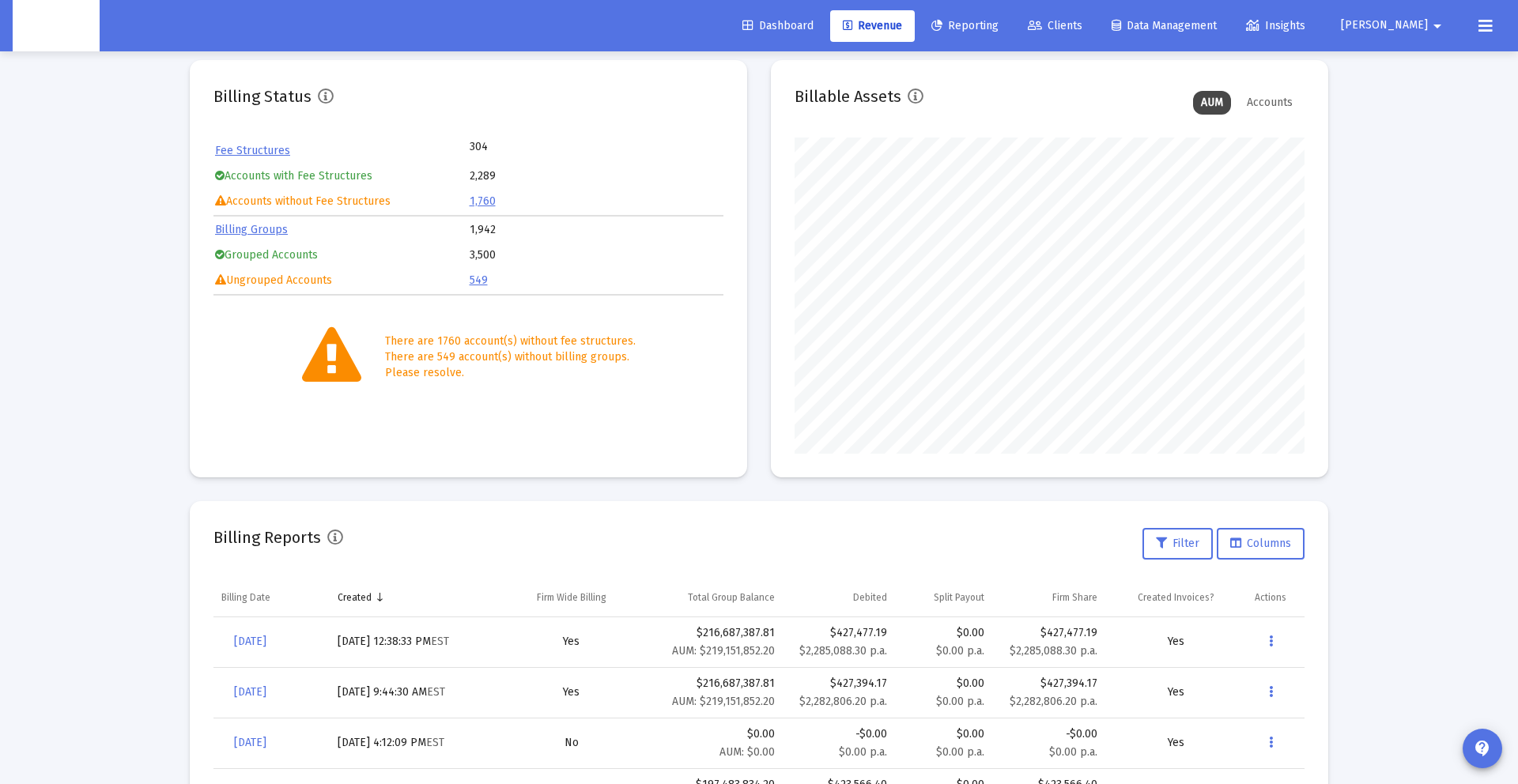
click at [1475, 29] on button at bounding box center [1486, 26] width 32 height 32
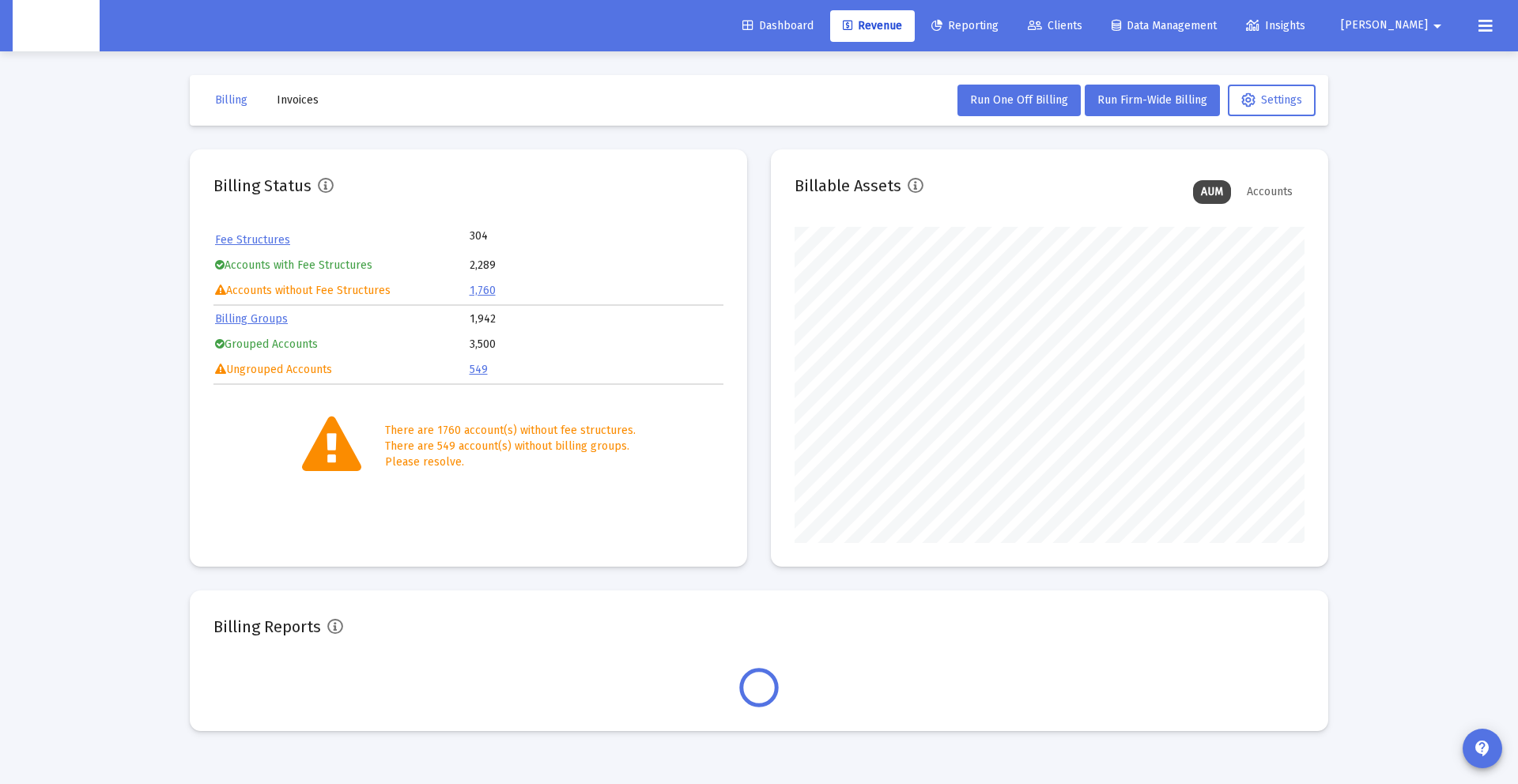
scroll to position [316, 510]
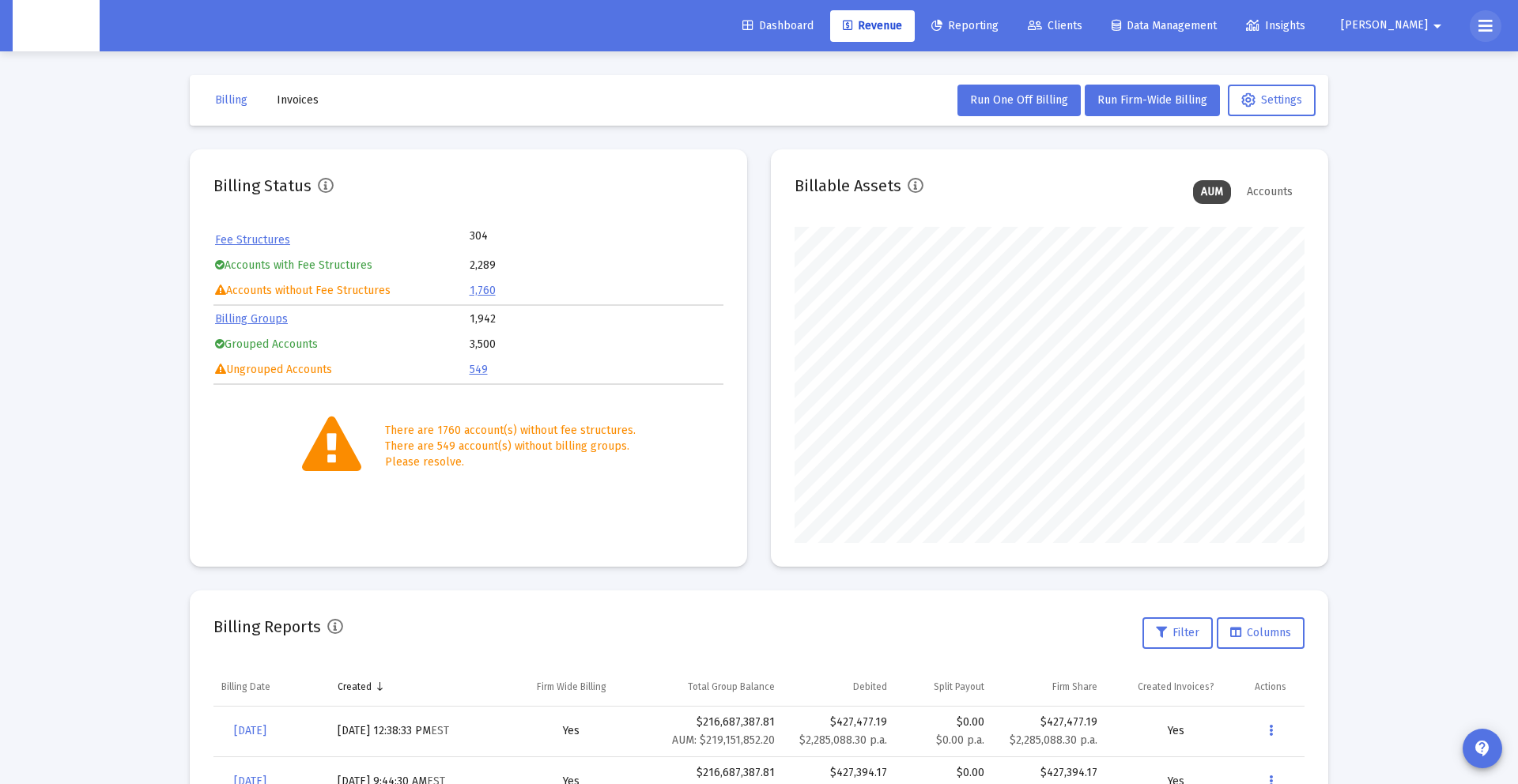
click at [1487, 29] on icon at bounding box center [1486, 26] width 15 height 19
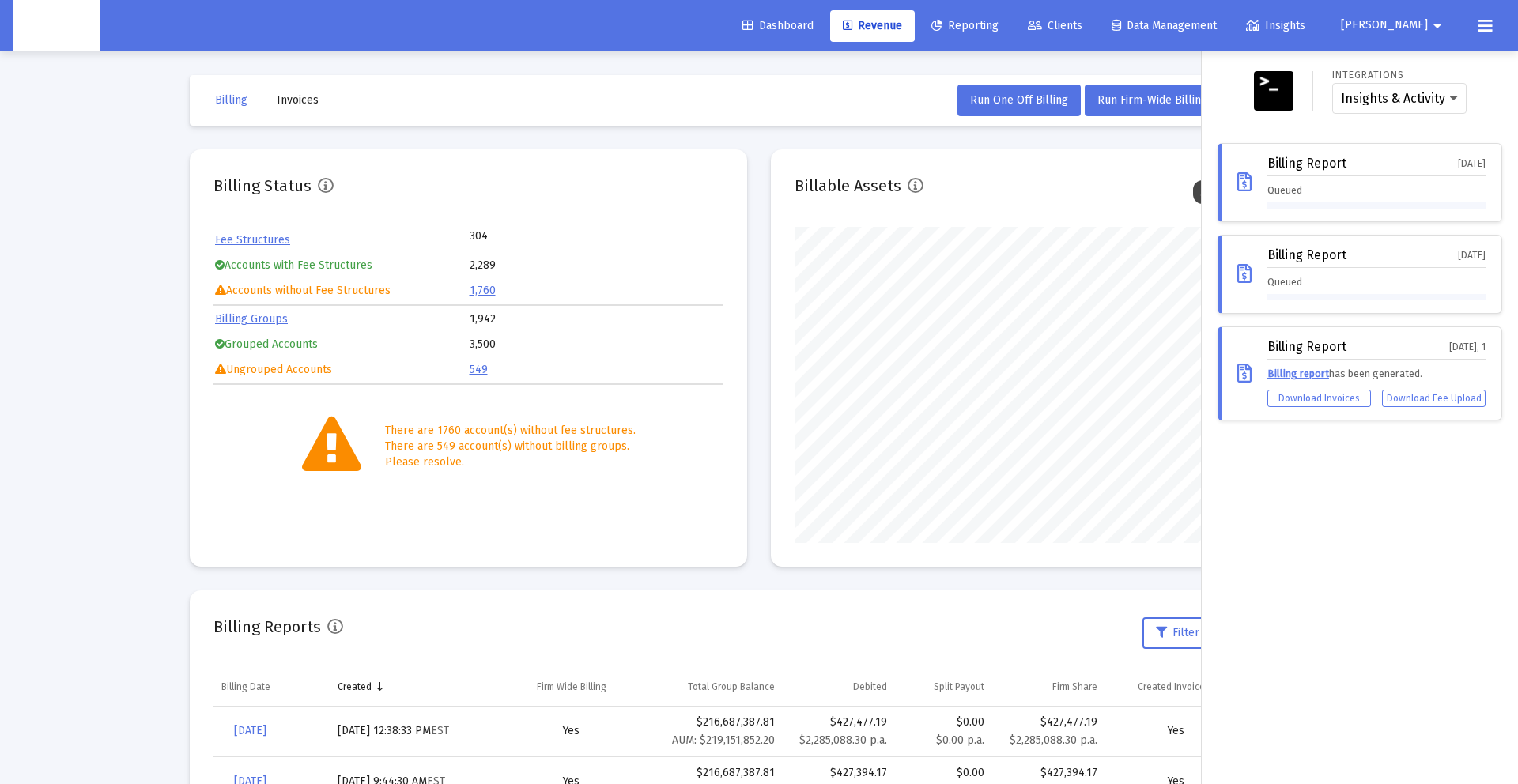
click at [1376, 160] on div "Billing Report [DATE]" at bounding box center [1377, 166] width 218 height 19
click at [1351, 167] on div "Billing Report [DATE]" at bounding box center [1377, 166] width 218 height 19
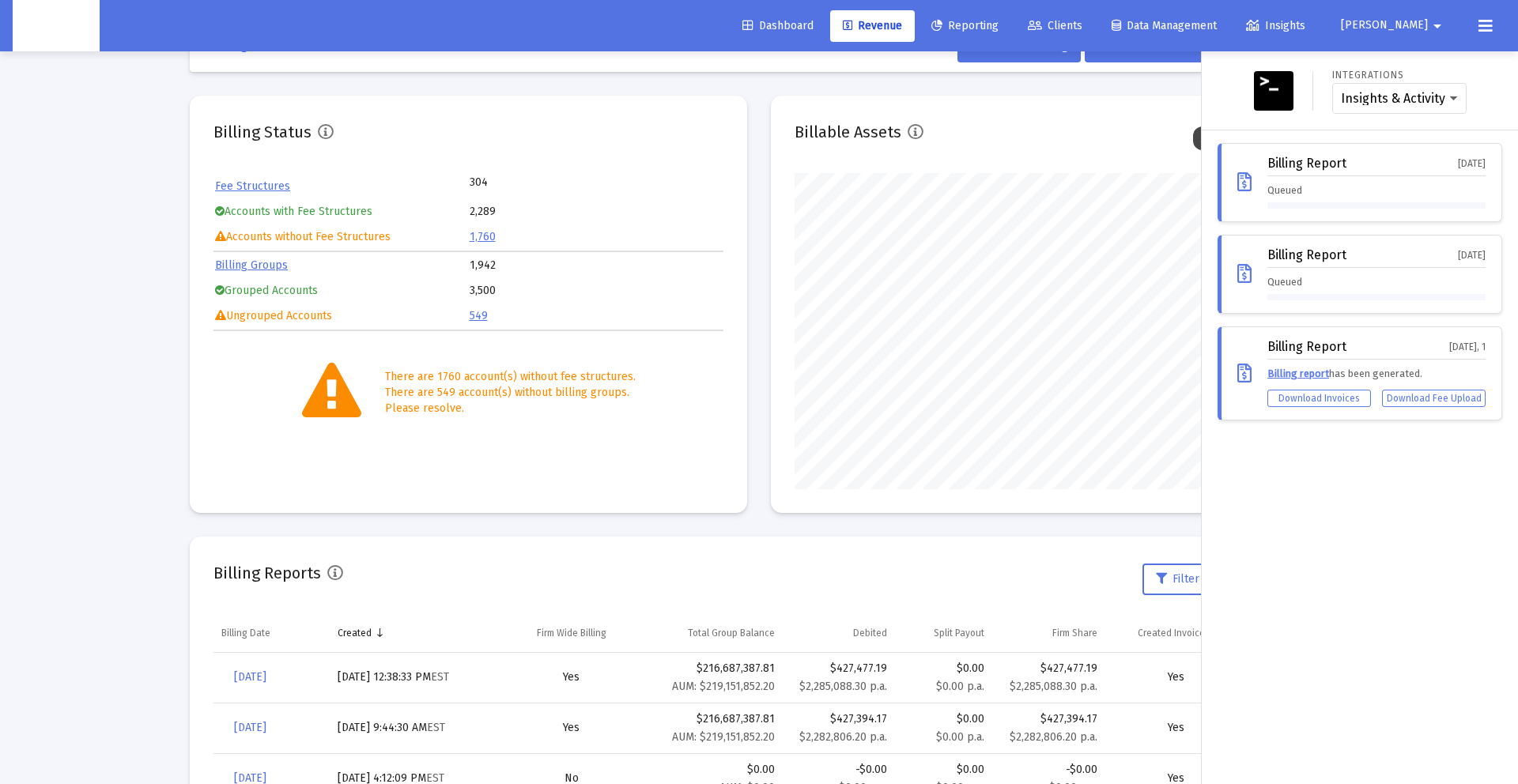
scroll to position [56, 0]
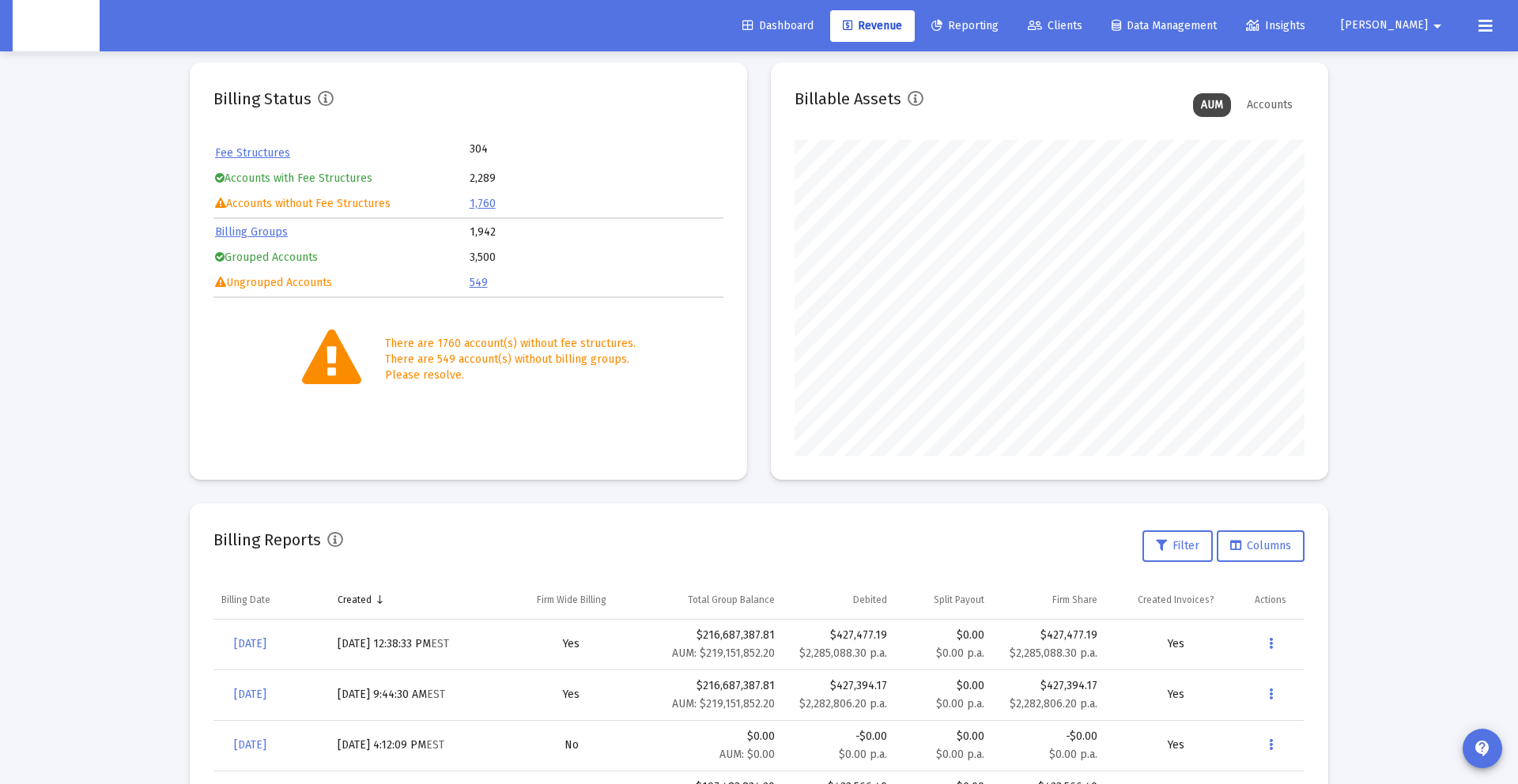
scroll to position [88, 0]
click at [1500, 19] on button at bounding box center [1486, 26] width 32 height 32
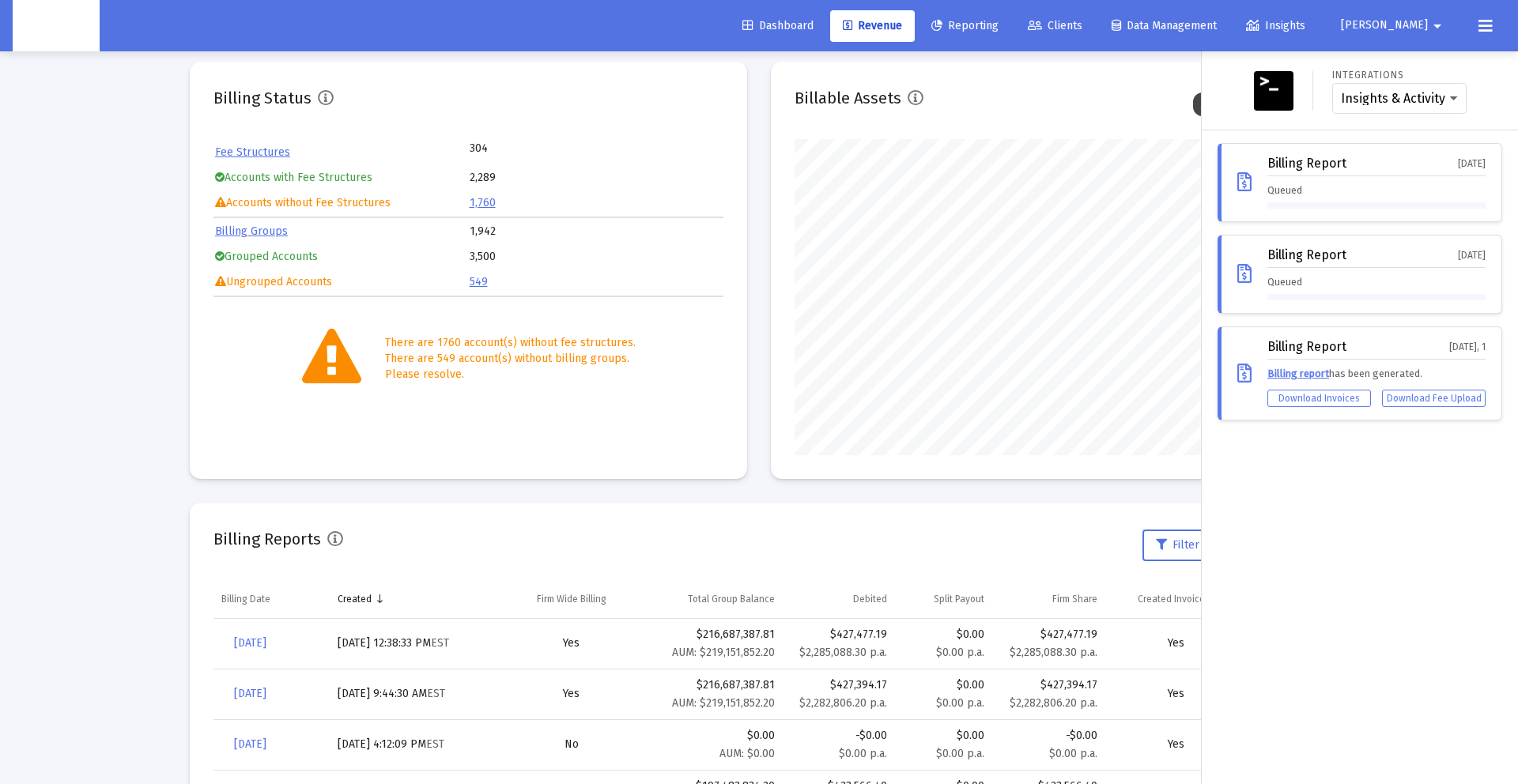
click at [1398, 163] on div "Billing Report [DATE]" at bounding box center [1377, 166] width 218 height 19
click at [1282, 179] on div "Billing Report [DATE] Queued" at bounding box center [1377, 183] width 218 height 53
drag, startPoint x: 1267, startPoint y: 183, endPoint x: 1238, endPoint y: 206, distance: 37.0
click at [1267, 183] on div "Queued" at bounding box center [1377, 196] width 218 height 26
click at [1222, 218] on div "Billing Report [DATE] Queued" at bounding box center [1360, 183] width 285 height 79
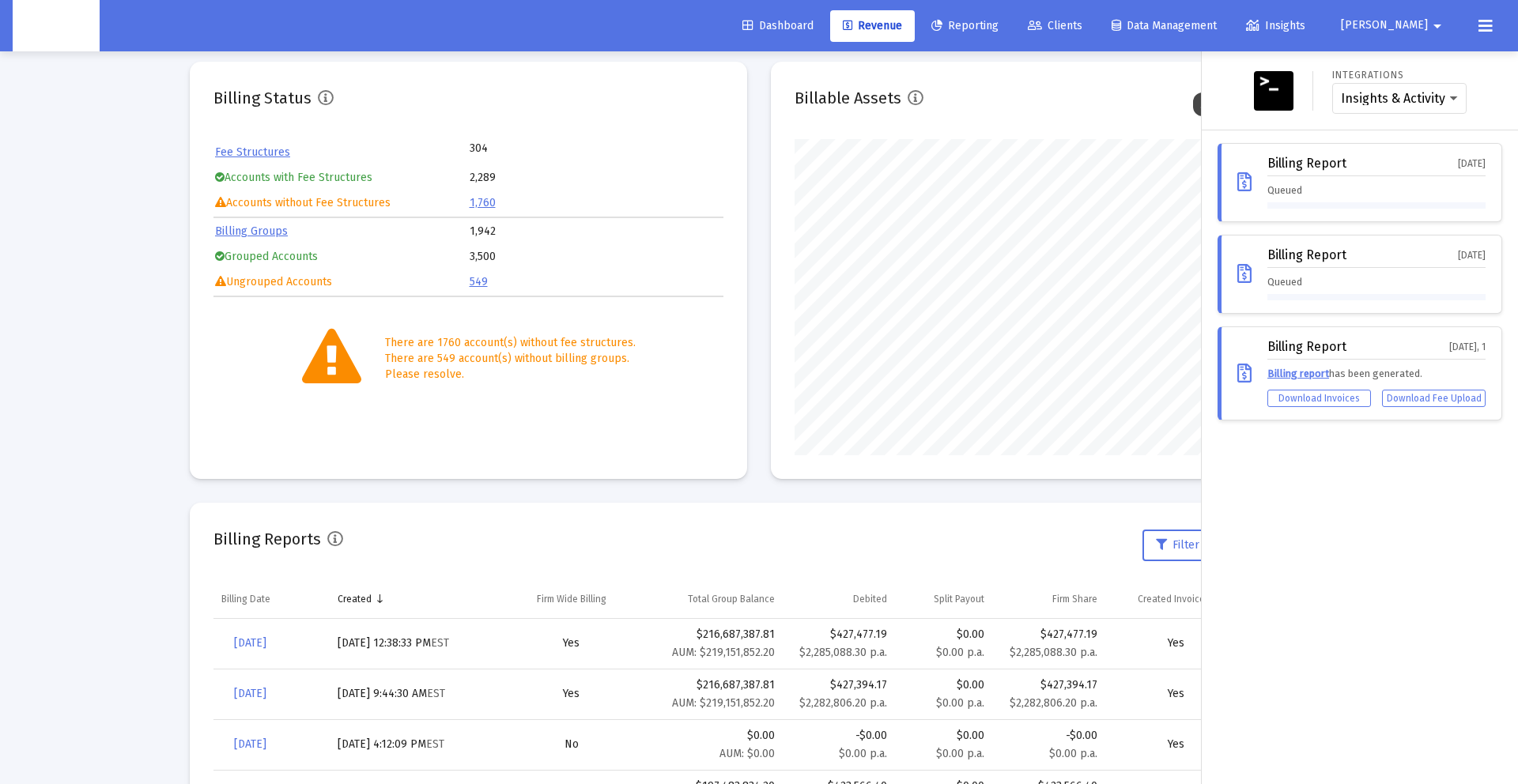
click at [1320, 287] on div "Queued" at bounding box center [1377, 287] width 218 height 26
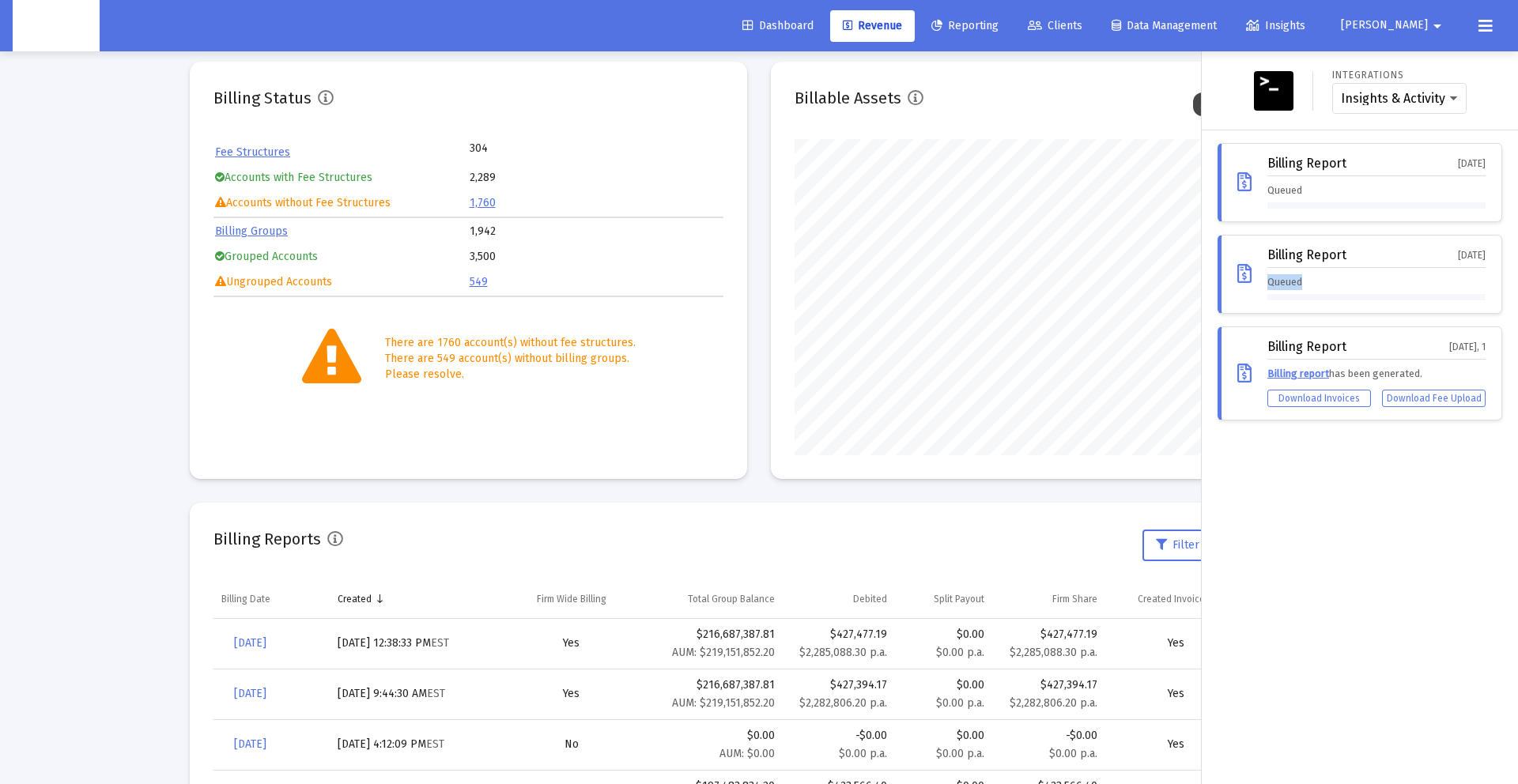
click at [1320, 287] on div "Queued" at bounding box center [1377, 287] width 218 height 26
click at [1321, 287] on div "Queued" at bounding box center [1377, 287] width 218 height 26
click at [1321, 286] on div "Queued" at bounding box center [1377, 287] width 218 height 26
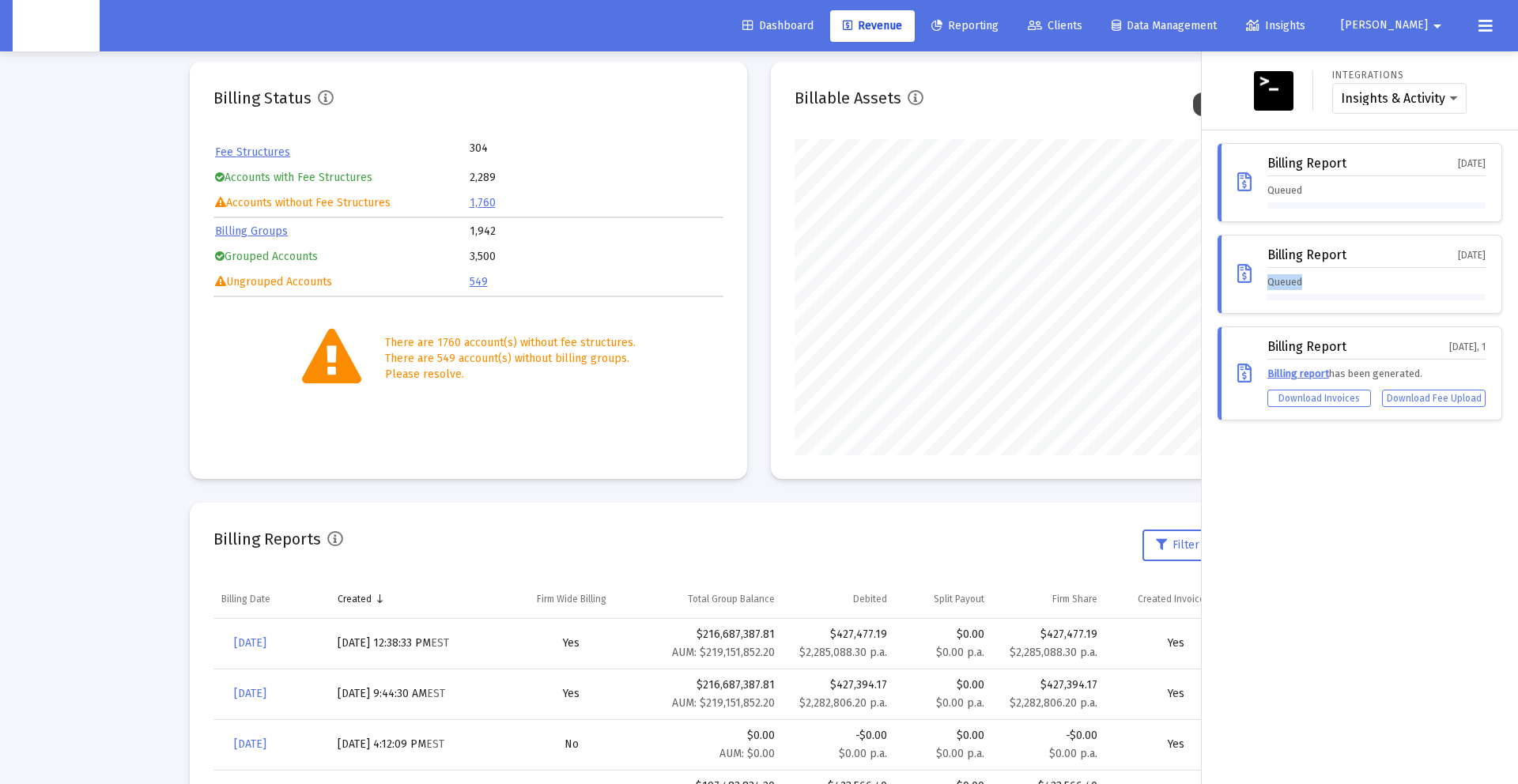
click at [1321, 286] on div "Queued" at bounding box center [1377, 287] width 218 height 26
drag, startPoint x: 135, startPoint y: 160, endPoint x: 115, endPoint y: 82, distance: 80.5
click at [135, 160] on div at bounding box center [759, 392] width 1518 height 784
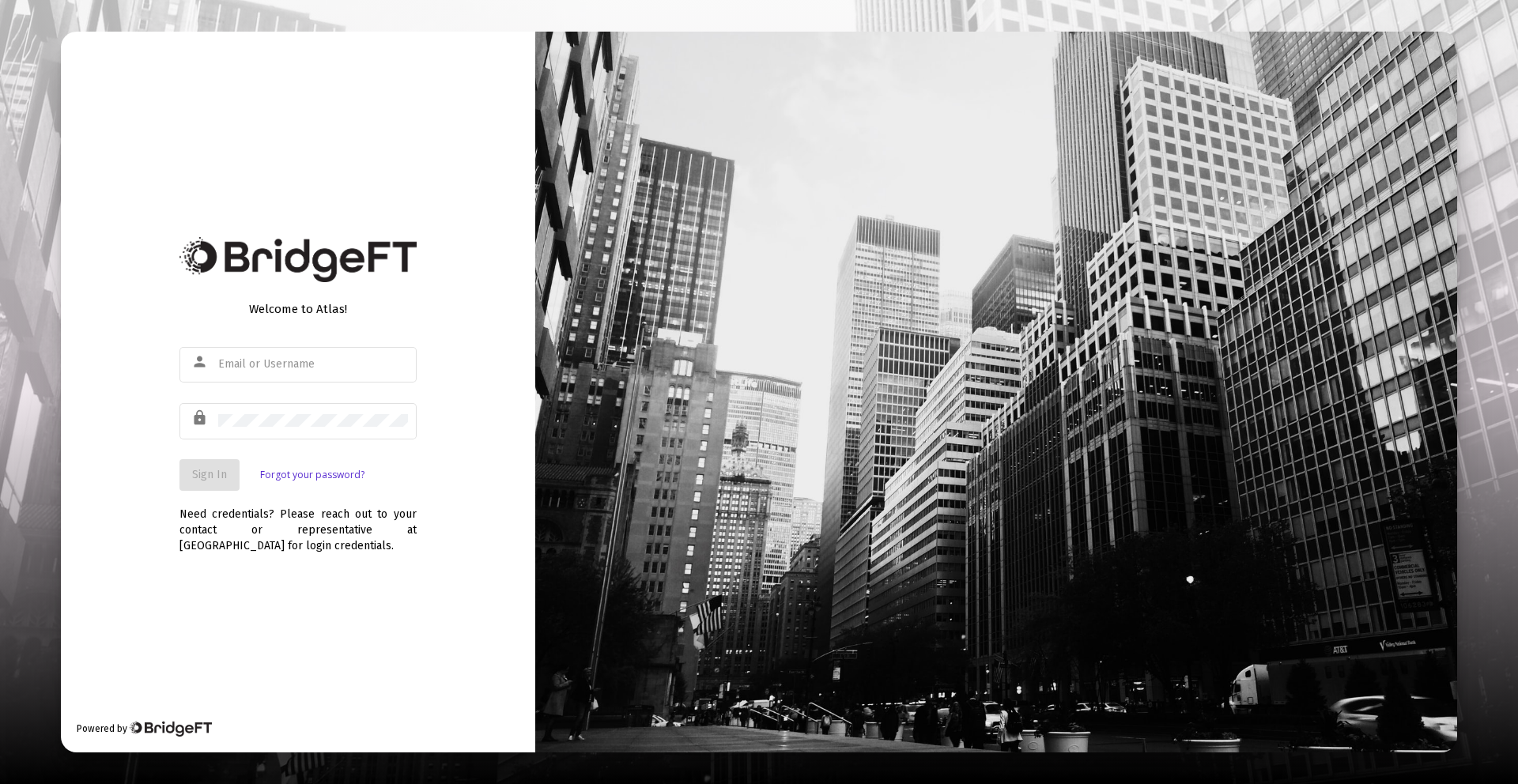
type input "[PERSON_NAME][EMAIL_ADDRESS][DOMAIN_NAME]"
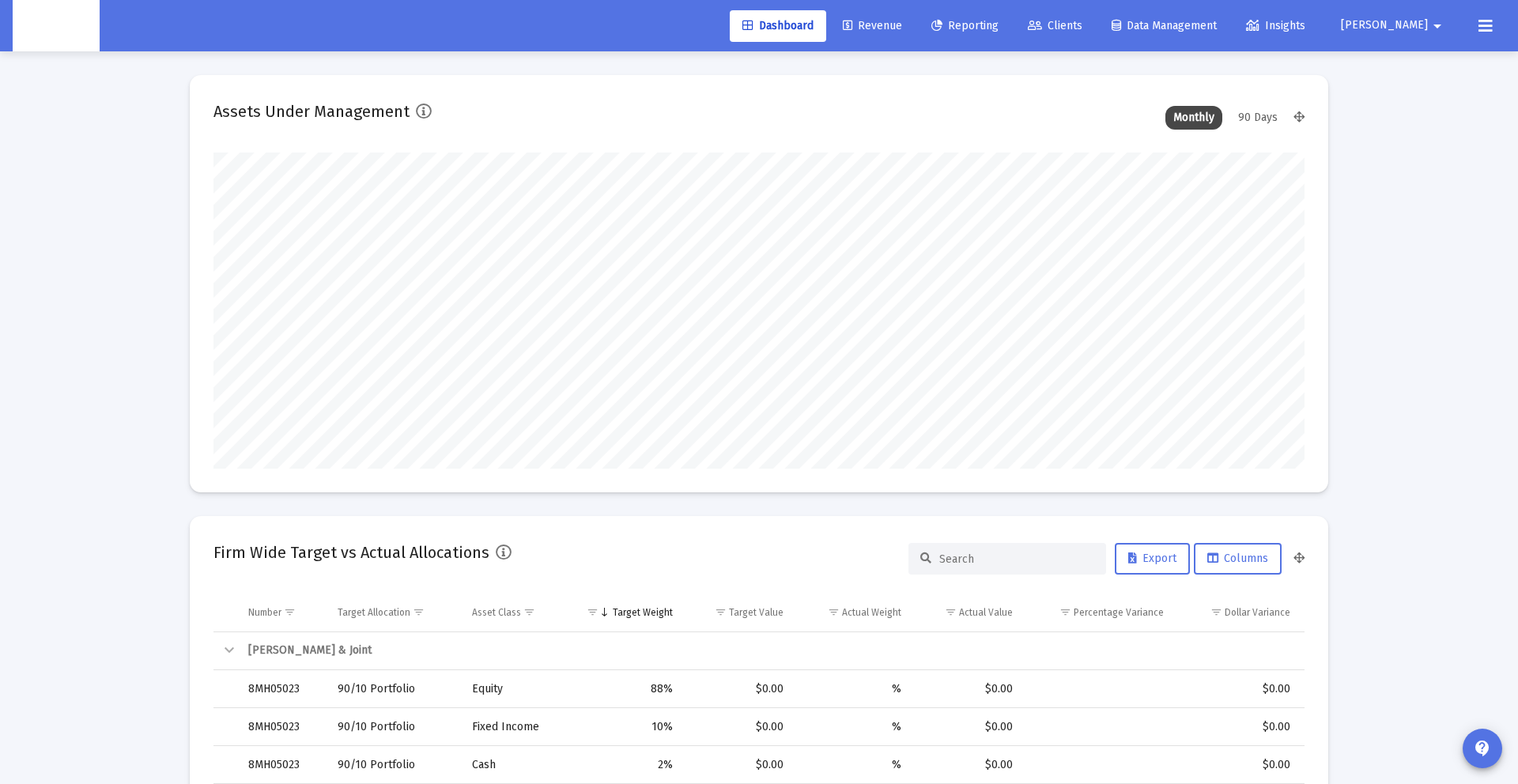
scroll to position [316, 588]
type input "[DATE]"
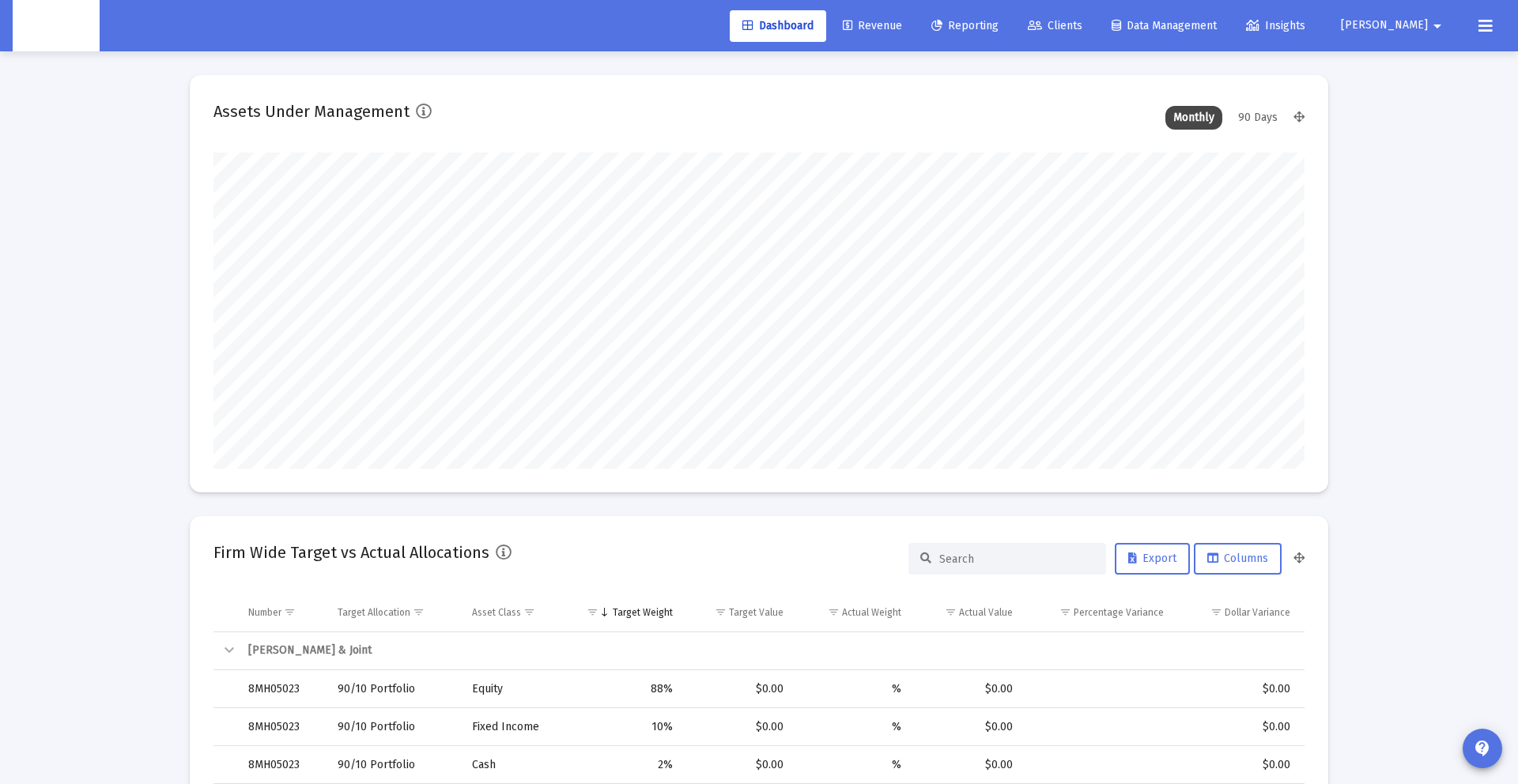
click at [913, 37] on link "Revenue" at bounding box center [872, 26] width 85 height 32
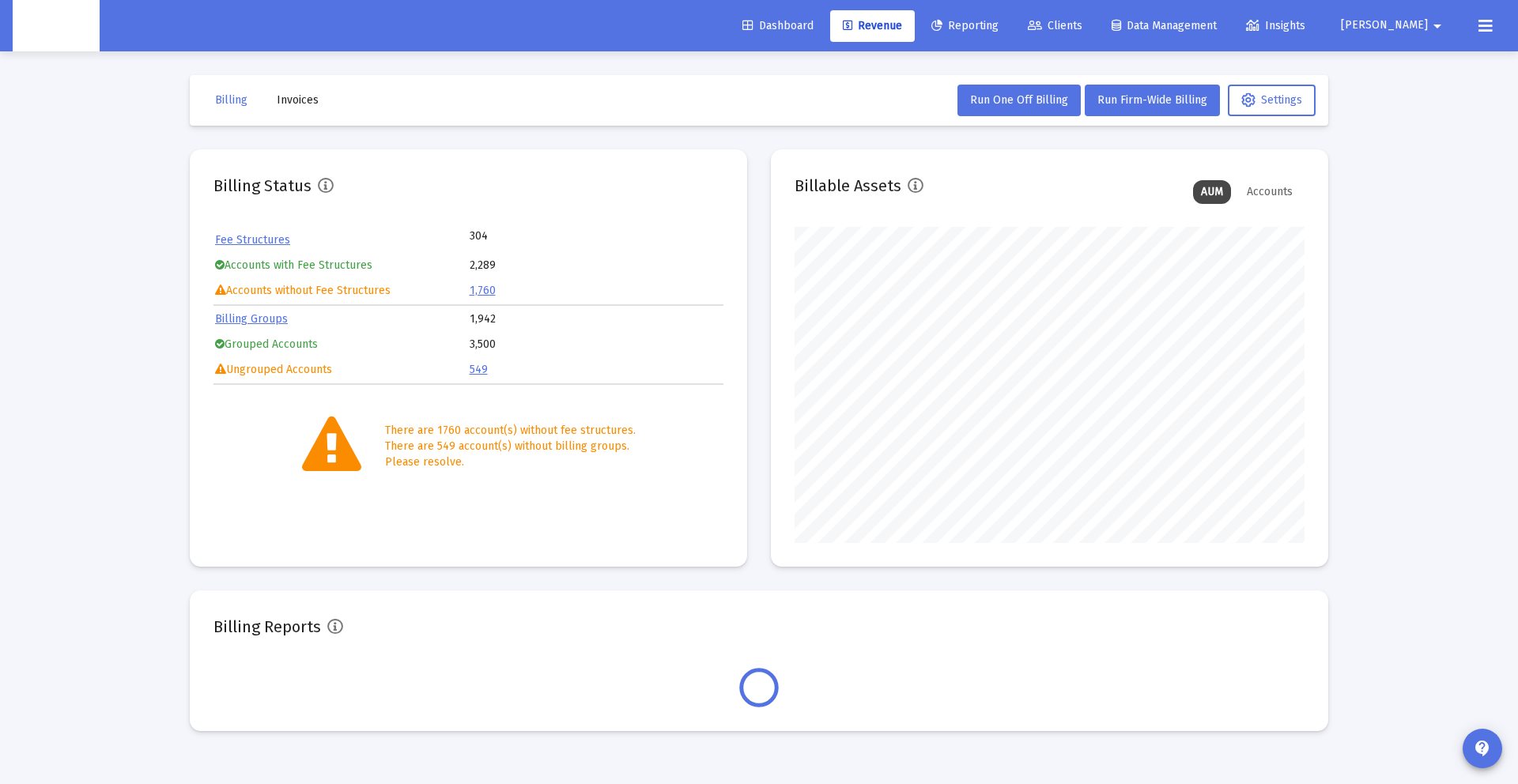
scroll to position [316, 510]
click at [1426, 19] on span "[PERSON_NAME]" at bounding box center [1385, 25] width 87 height 14
click at [1381, 57] on link "Settings" at bounding box center [1423, 67] width 94 height 38
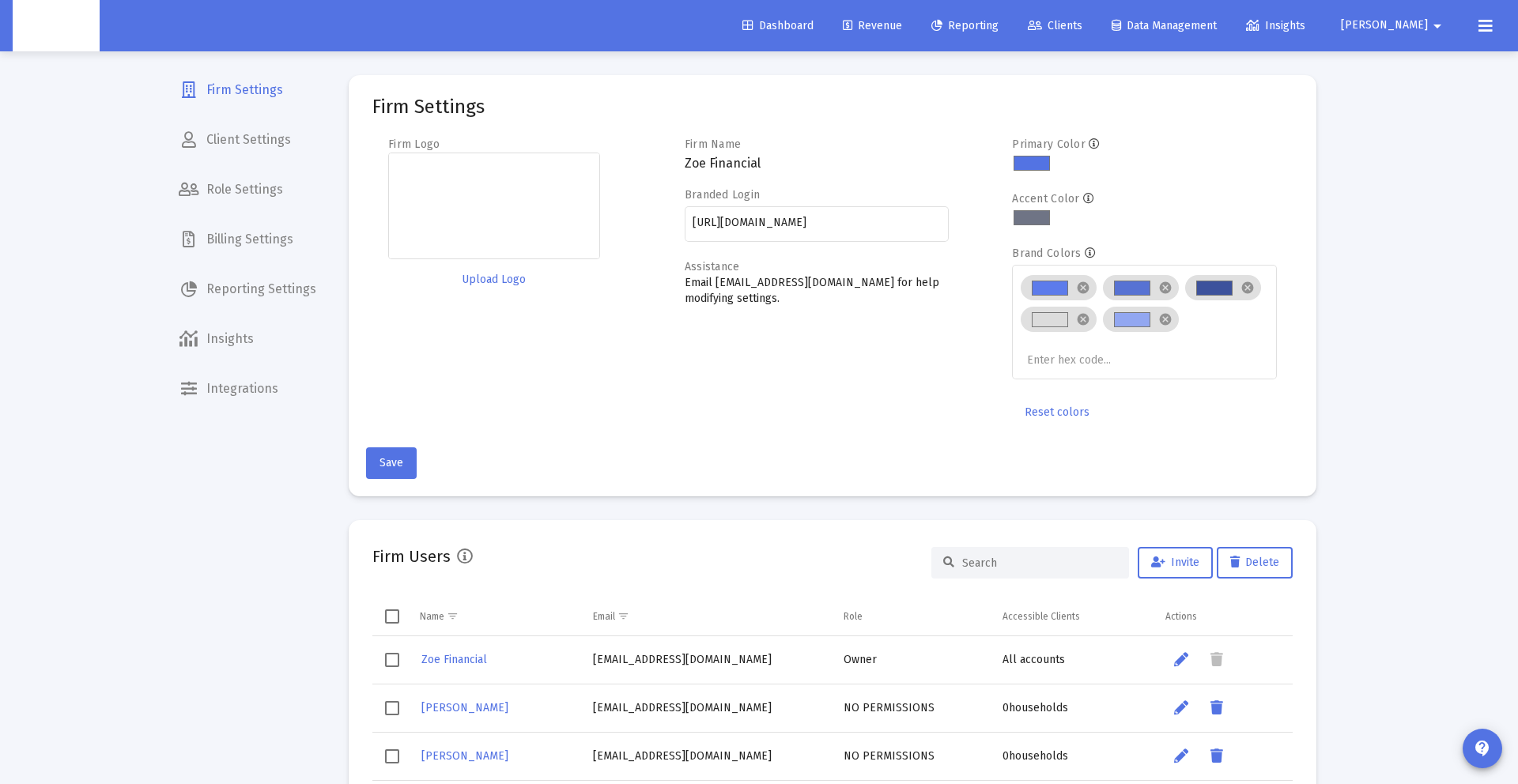
click at [902, 31] on span "Revenue" at bounding box center [872, 25] width 59 height 14
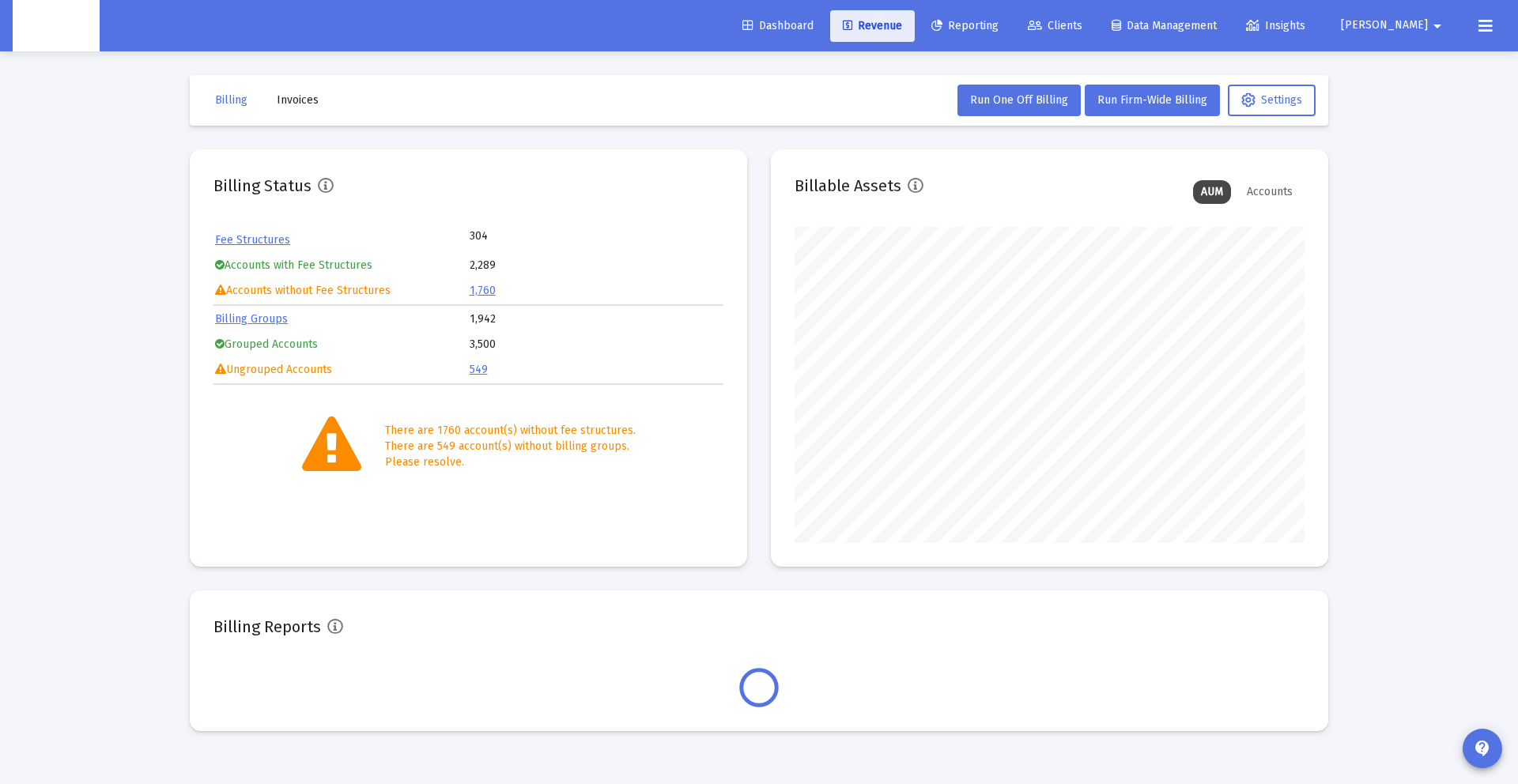
scroll to position [316, 510]
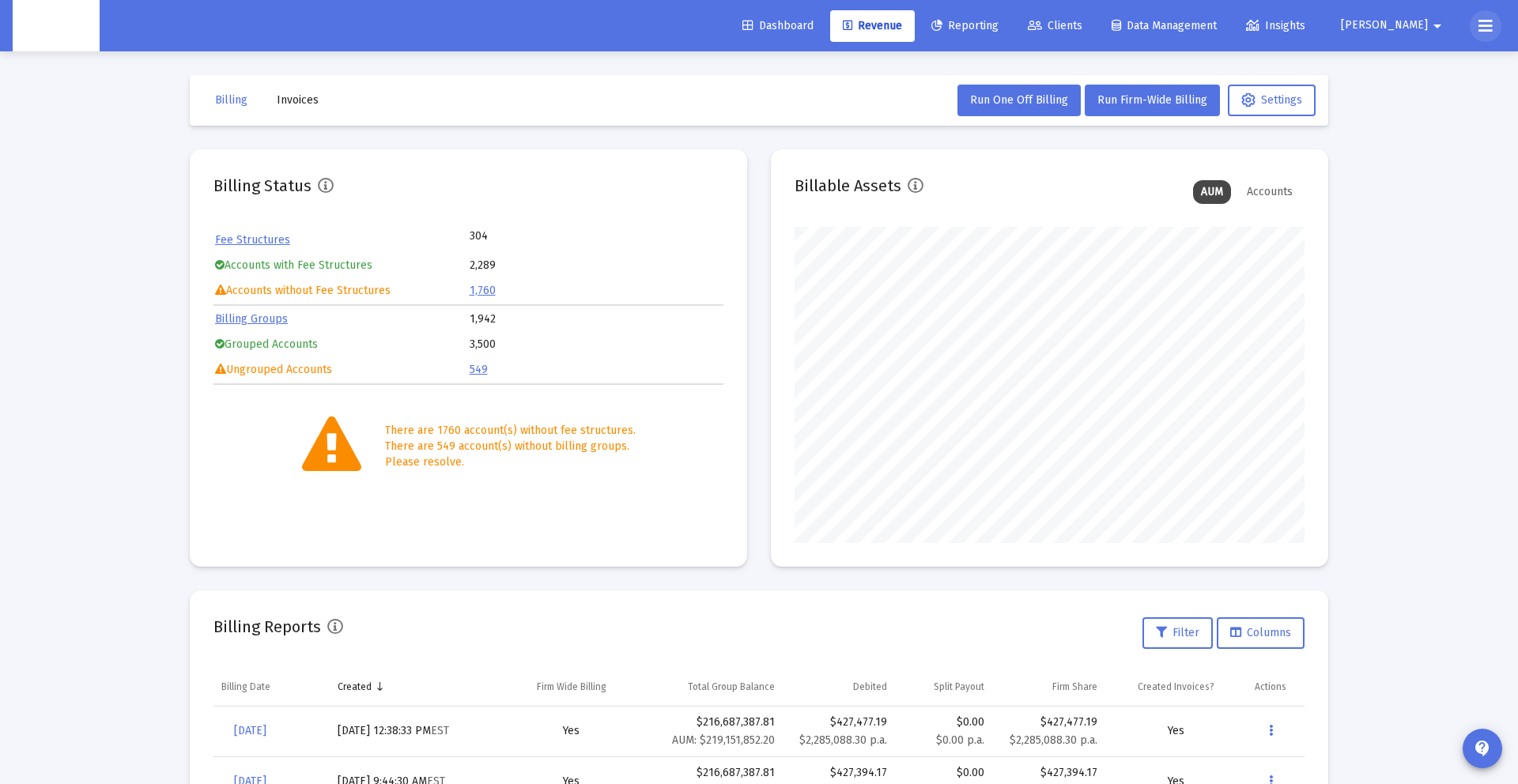
click at [1494, 18] on button at bounding box center [1486, 26] width 32 height 32
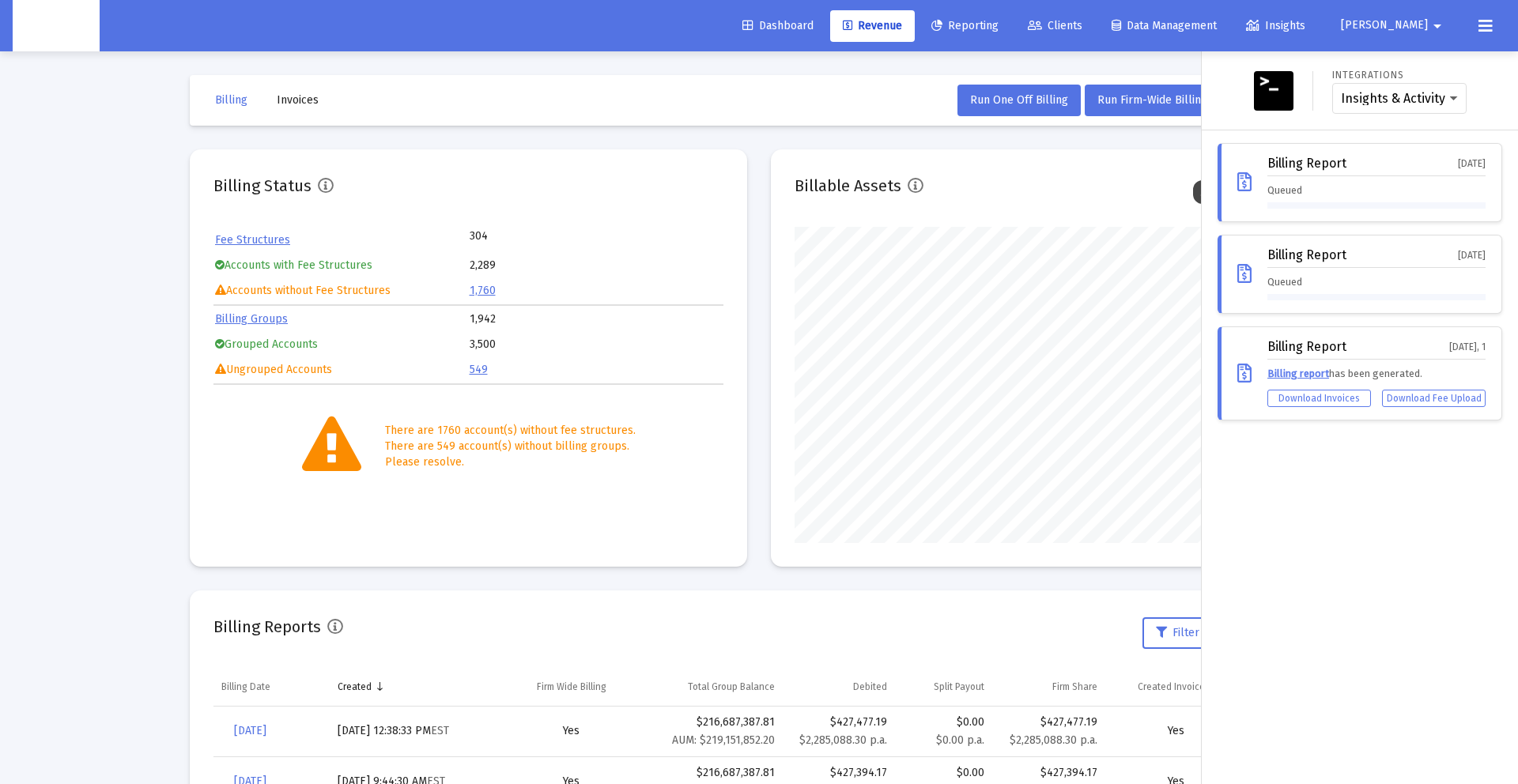
click at [1335, 210] on div "Billing Report Oct 1, 2025 Queued" at bounding box center [1360, 183] width 285 height 79
click at [1482, 23] on icon at bounding box center [1486, 26] width 15 height 19
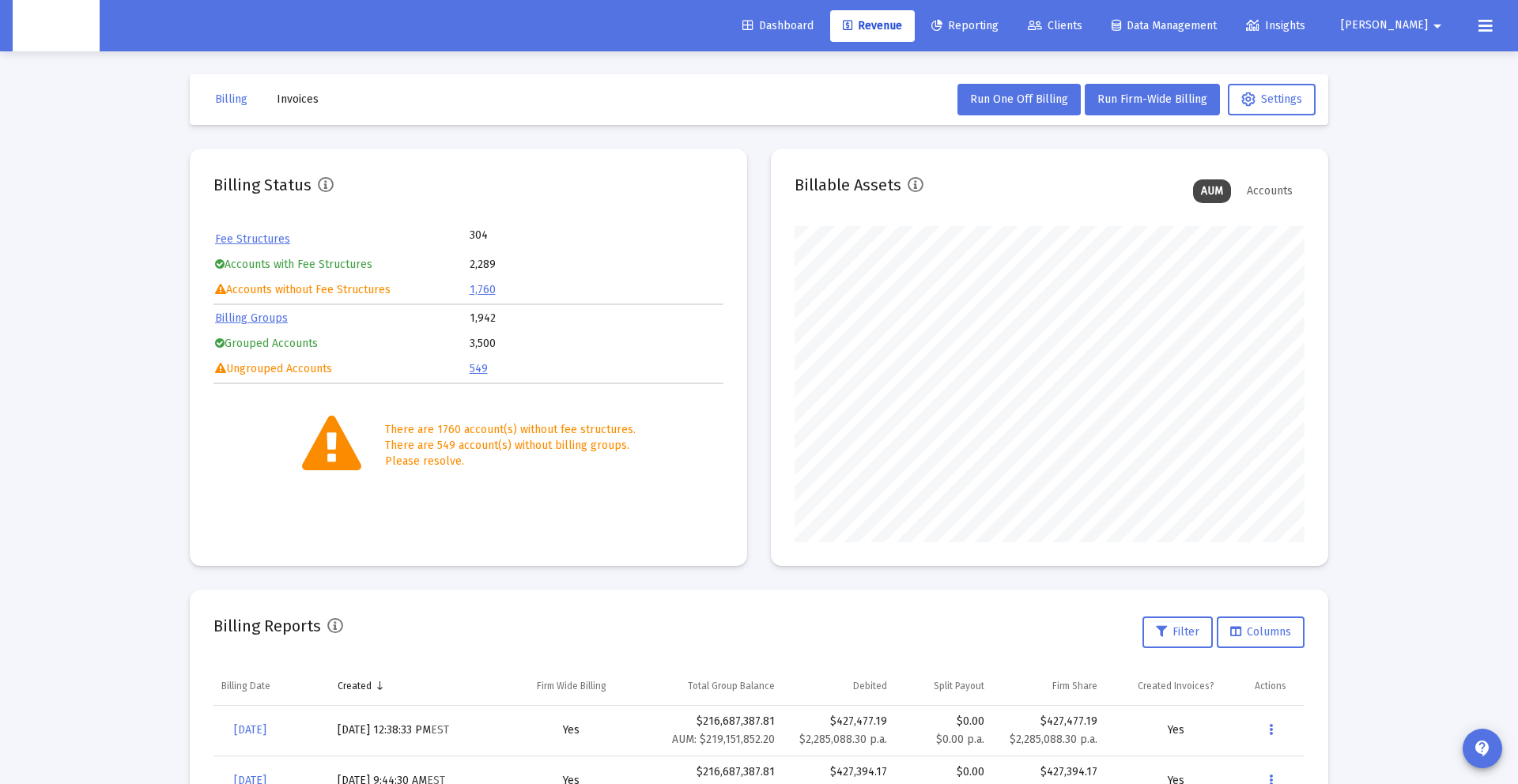
click at [1396, 27] on span "[PERSON_NAME]" at bounding box center [1385, 25] width 87 height 14
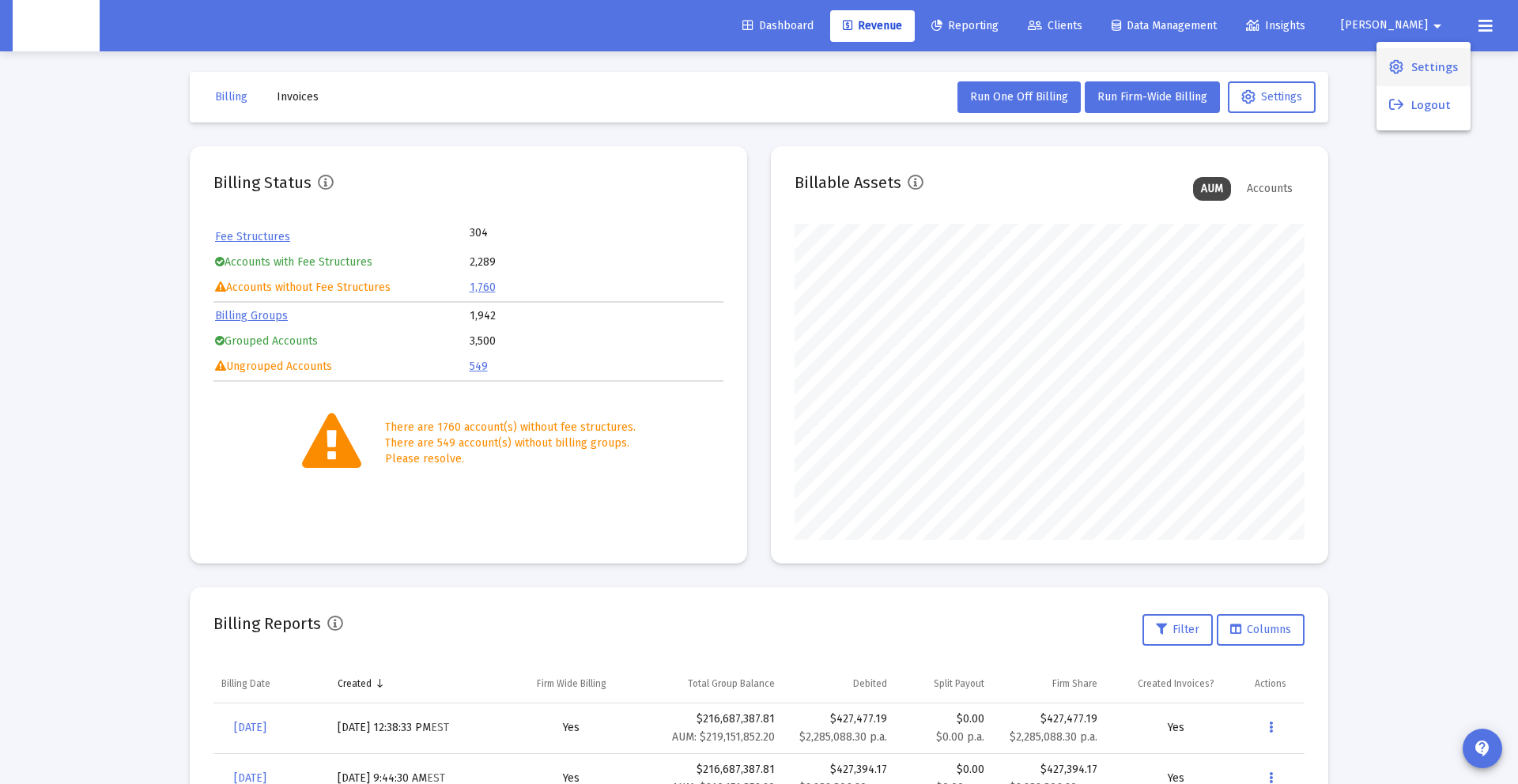
click at [1406, 70] on link "Settings" at bounding box center [1423, 67] width 94 height 38
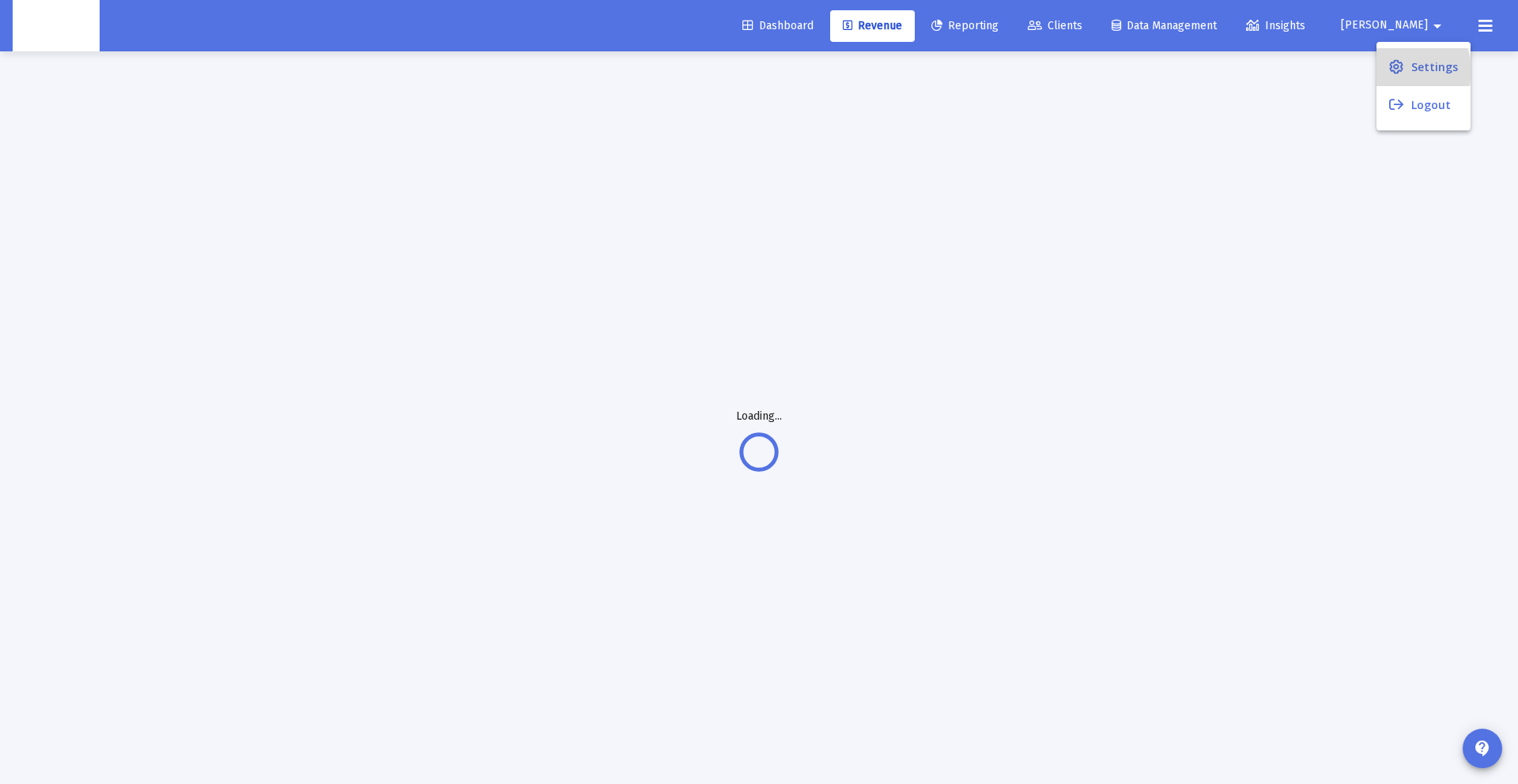
scroll to position [4, 0]
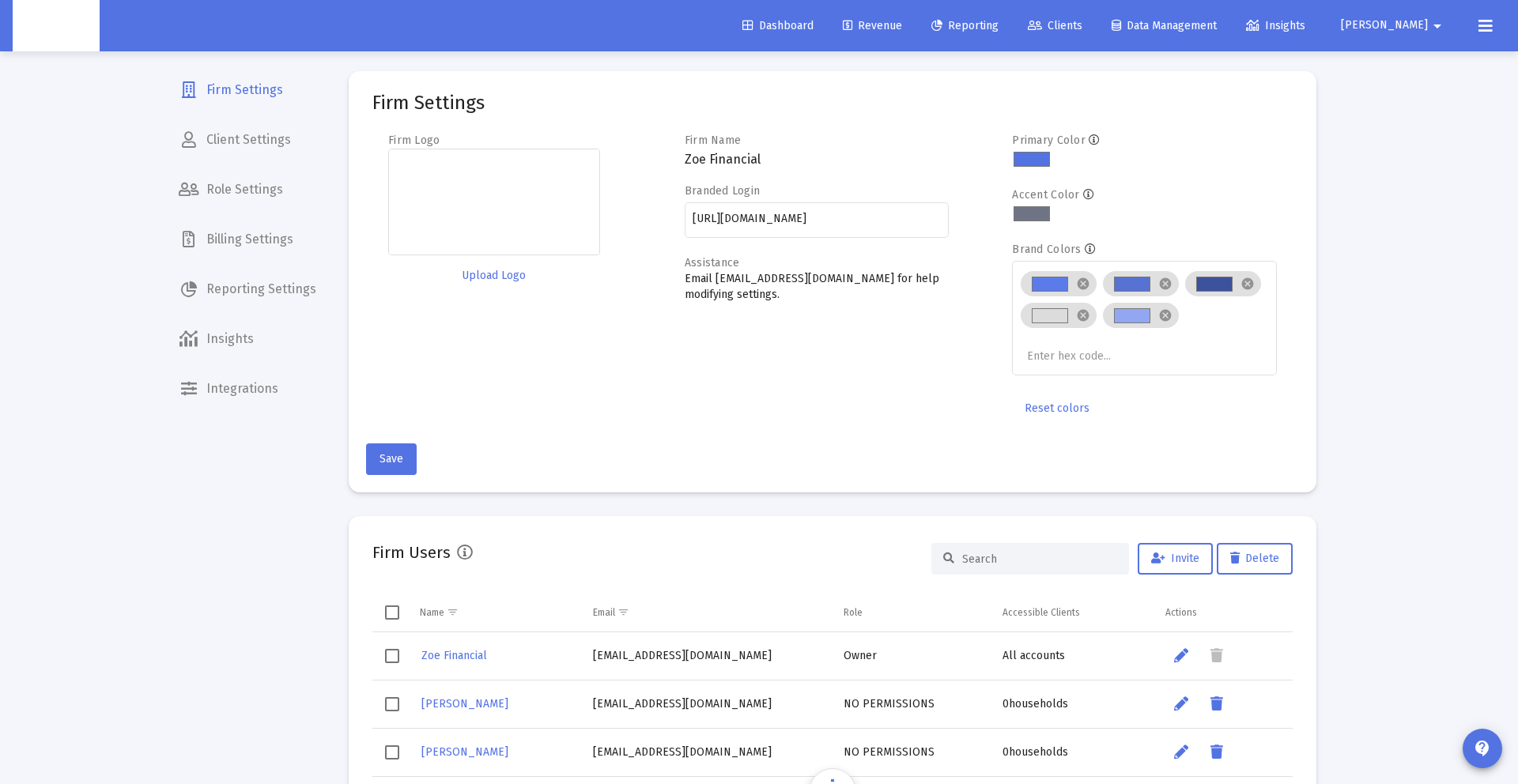
click at [1400, 8] on div "Dashboard Revenue Reporting Clients Data Management Insights Danna arrow_drop_d…" at bounding box center [759, 26] width 1493 height 52
click at [1405, 29] on span "[PERSON_NAME]" at bounding box center [1385, 25] width 87 height 14
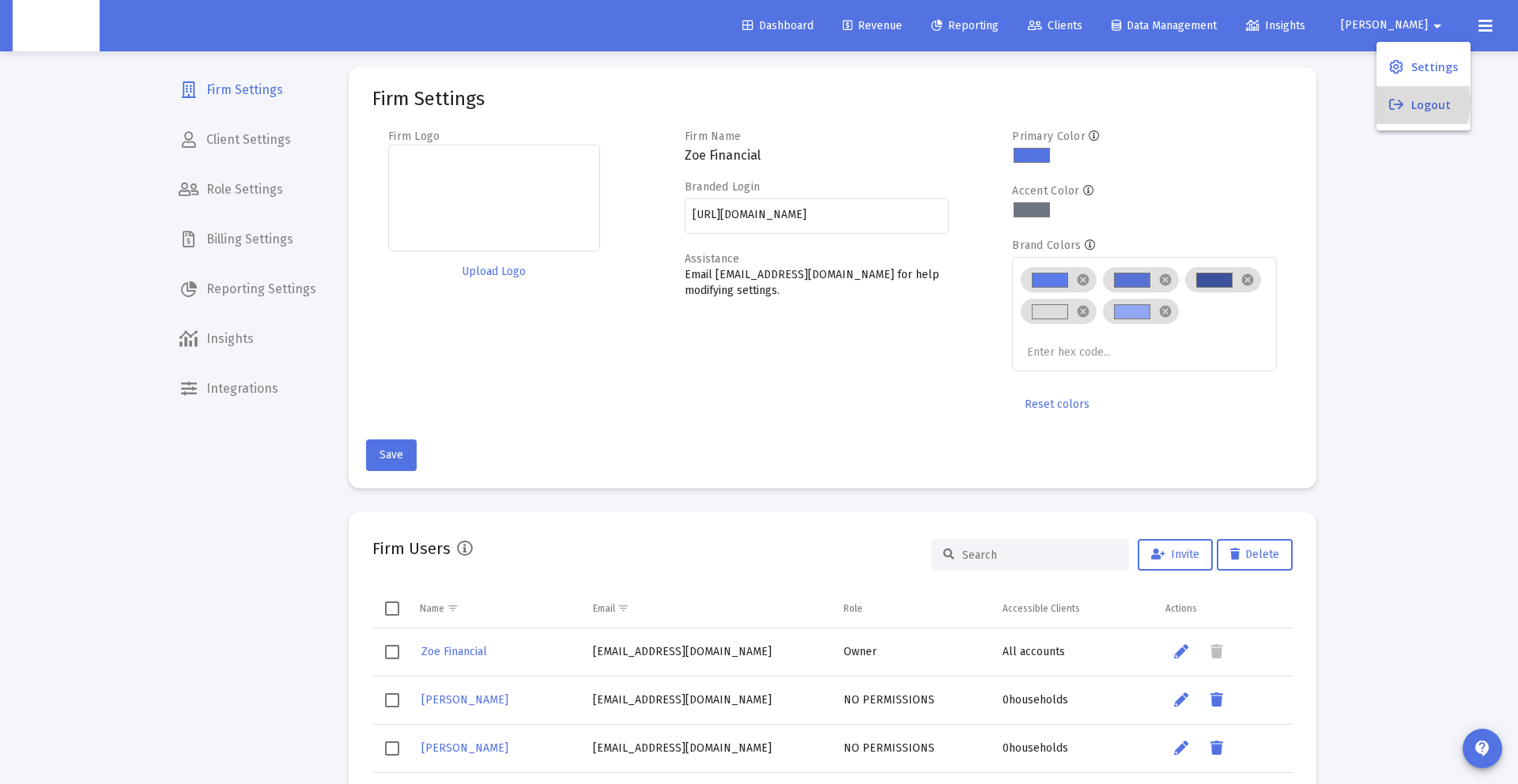
click at [1403, 103] on icon at bounding box center [1397, 105] width 15 height 15
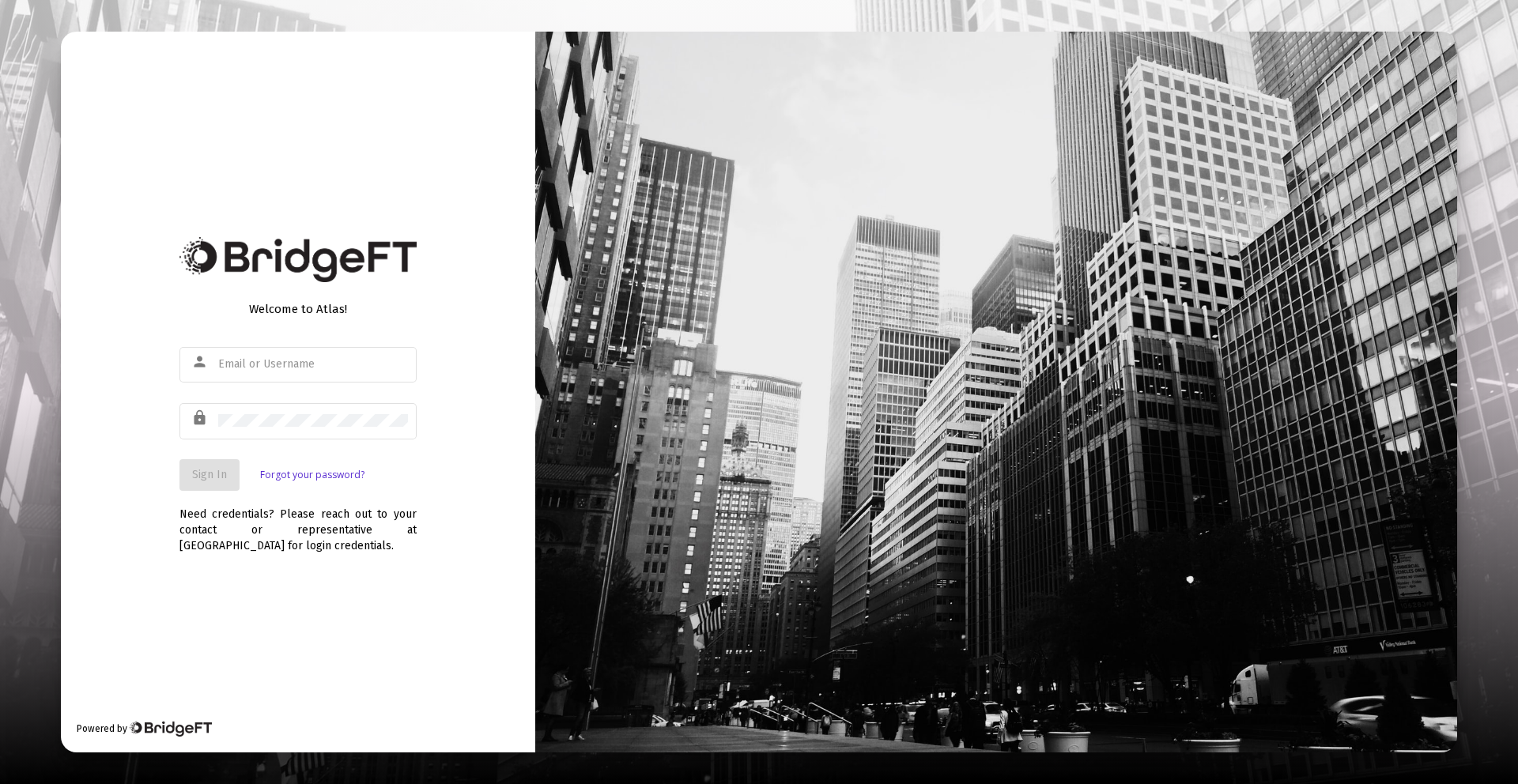
type input "[PERSON_NAME][EMAIL_ADDRESS][DOMAIN_NAME]"
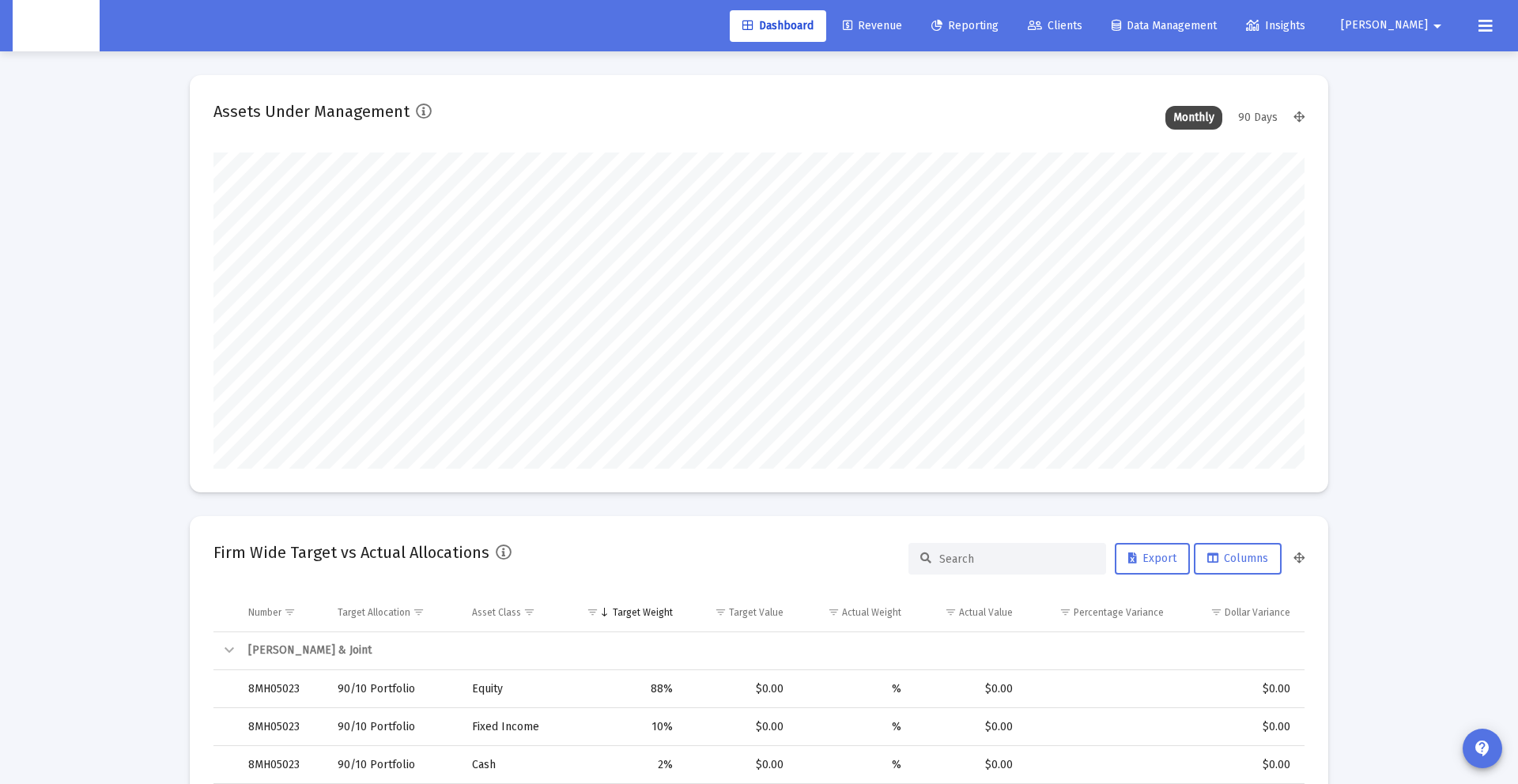
scroll to position [316, 588]
click at [875, 14] on link "Revenue" at bounding box center [872, 26] width 85 height 32
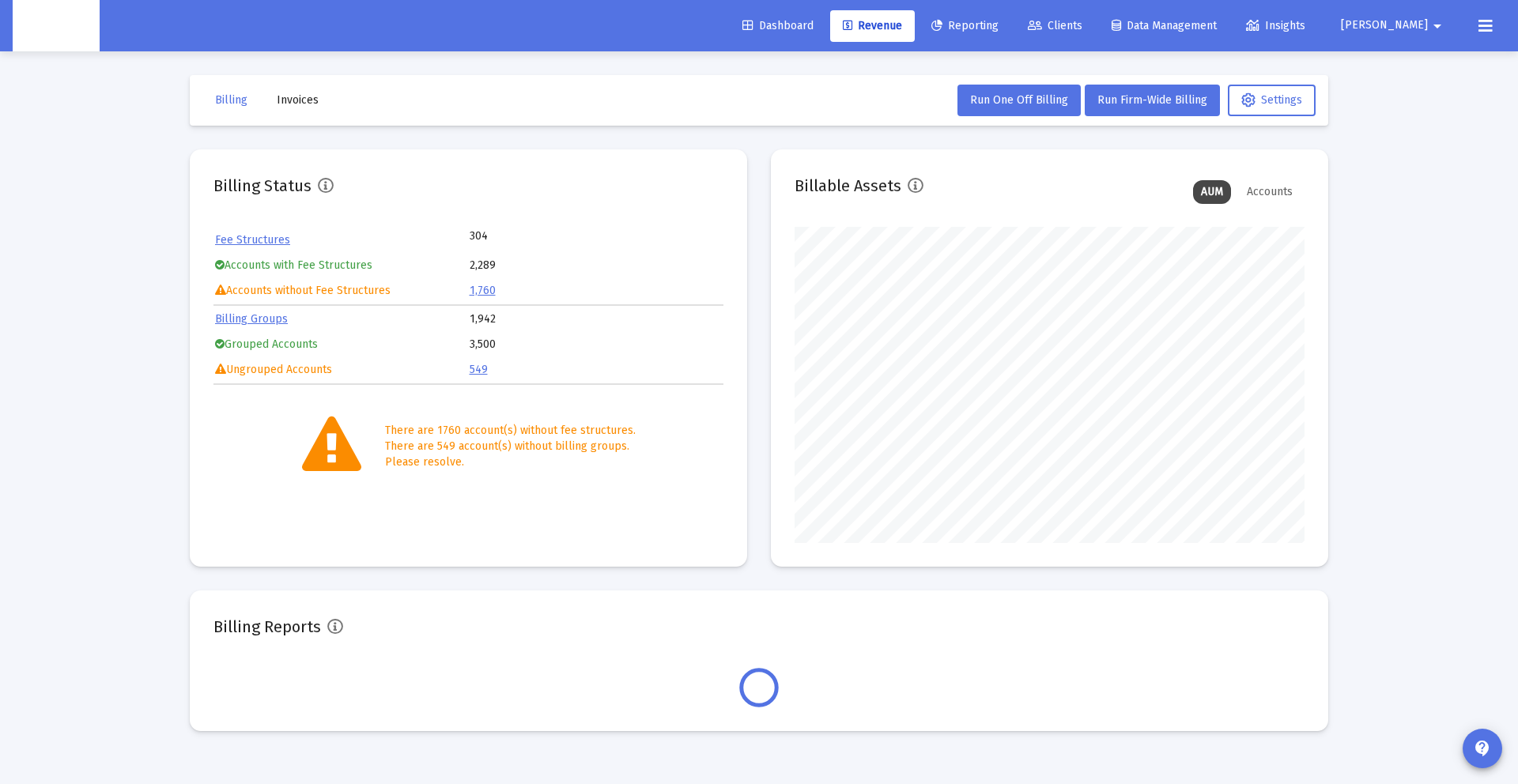
scroll to position [316, 510]
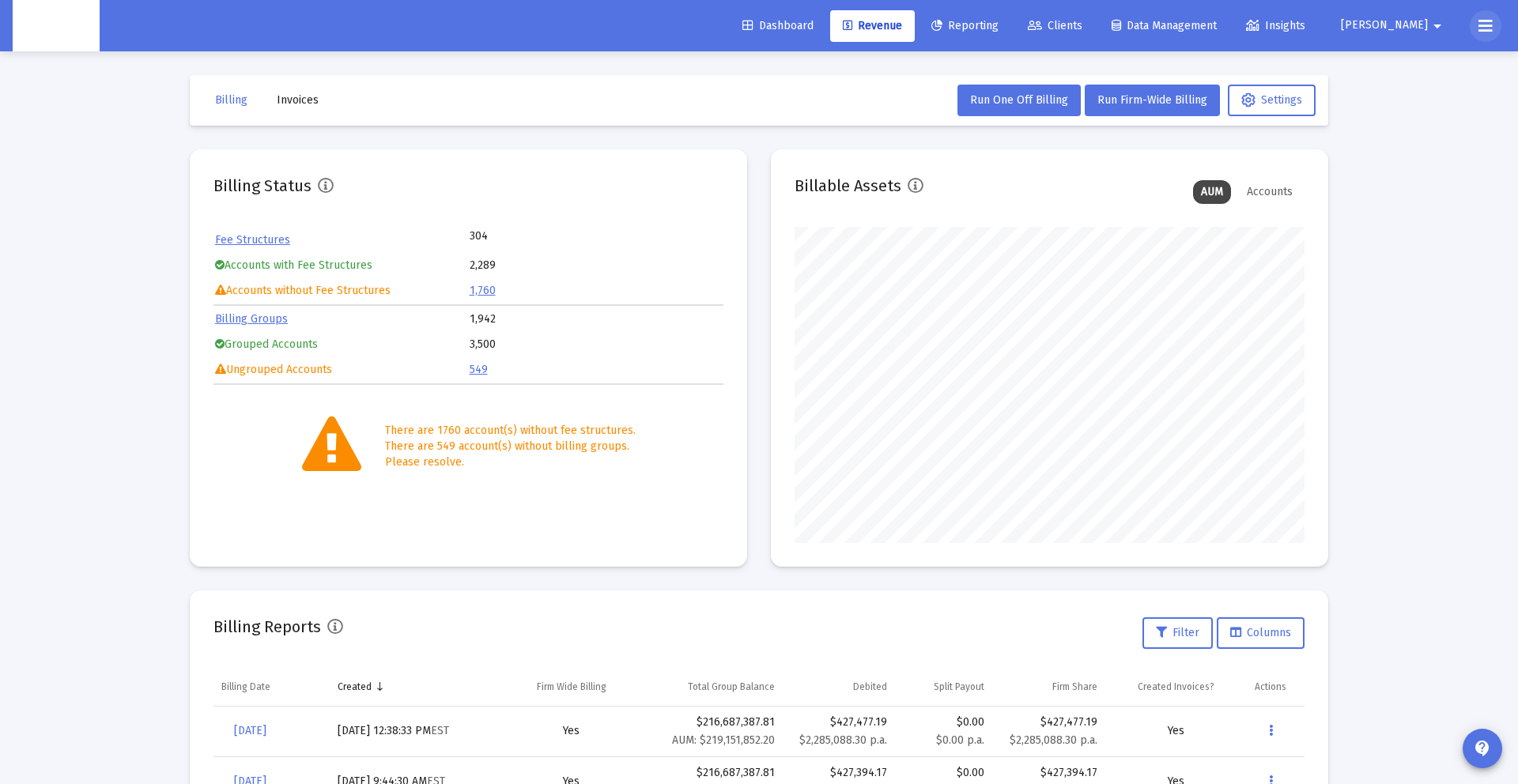
click at [1489, 14] on button at bounding box center [1486, 26] width 32 height 32
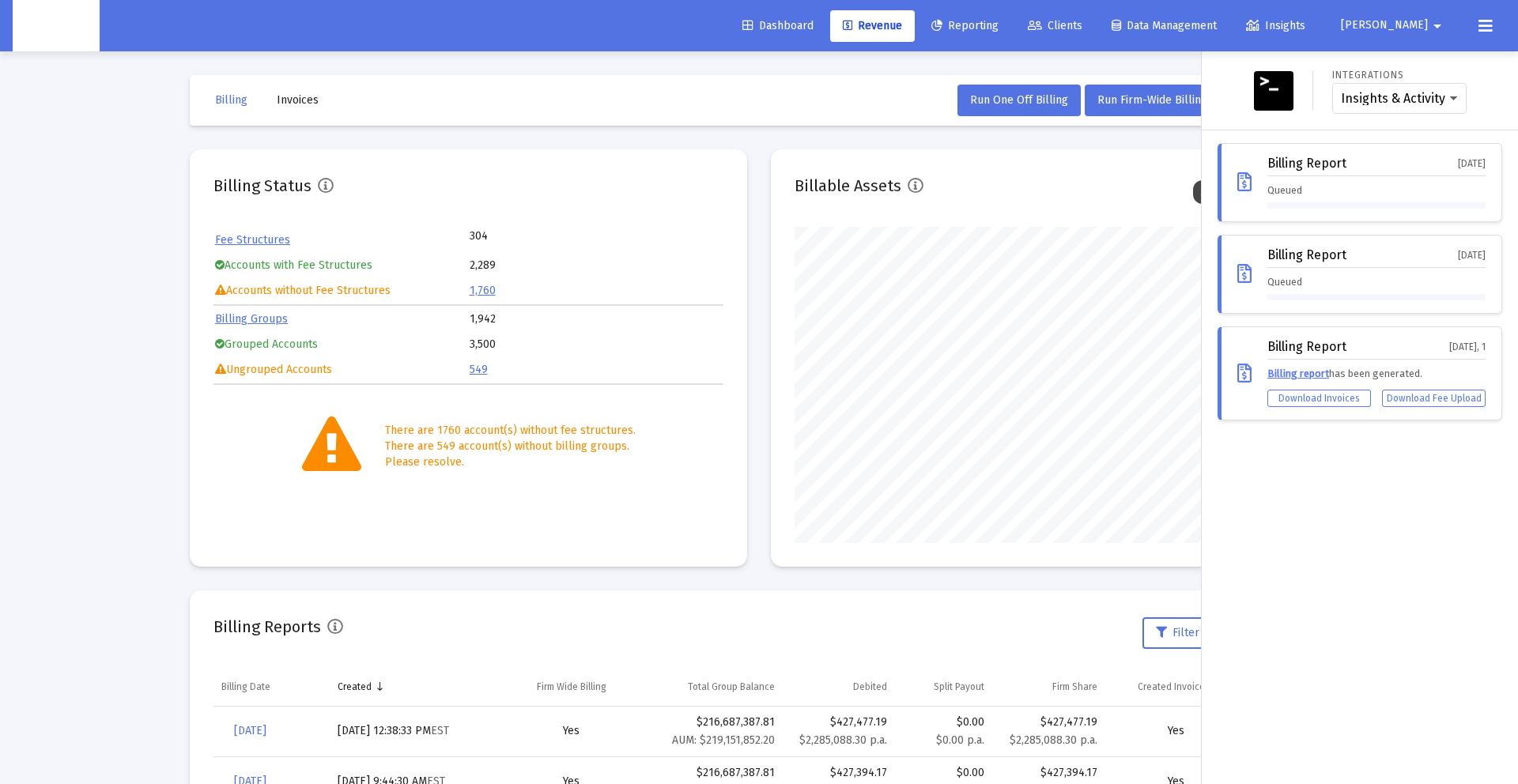
click at [997, 288] on div at bounding box center [759, 392] width 1518 height 784
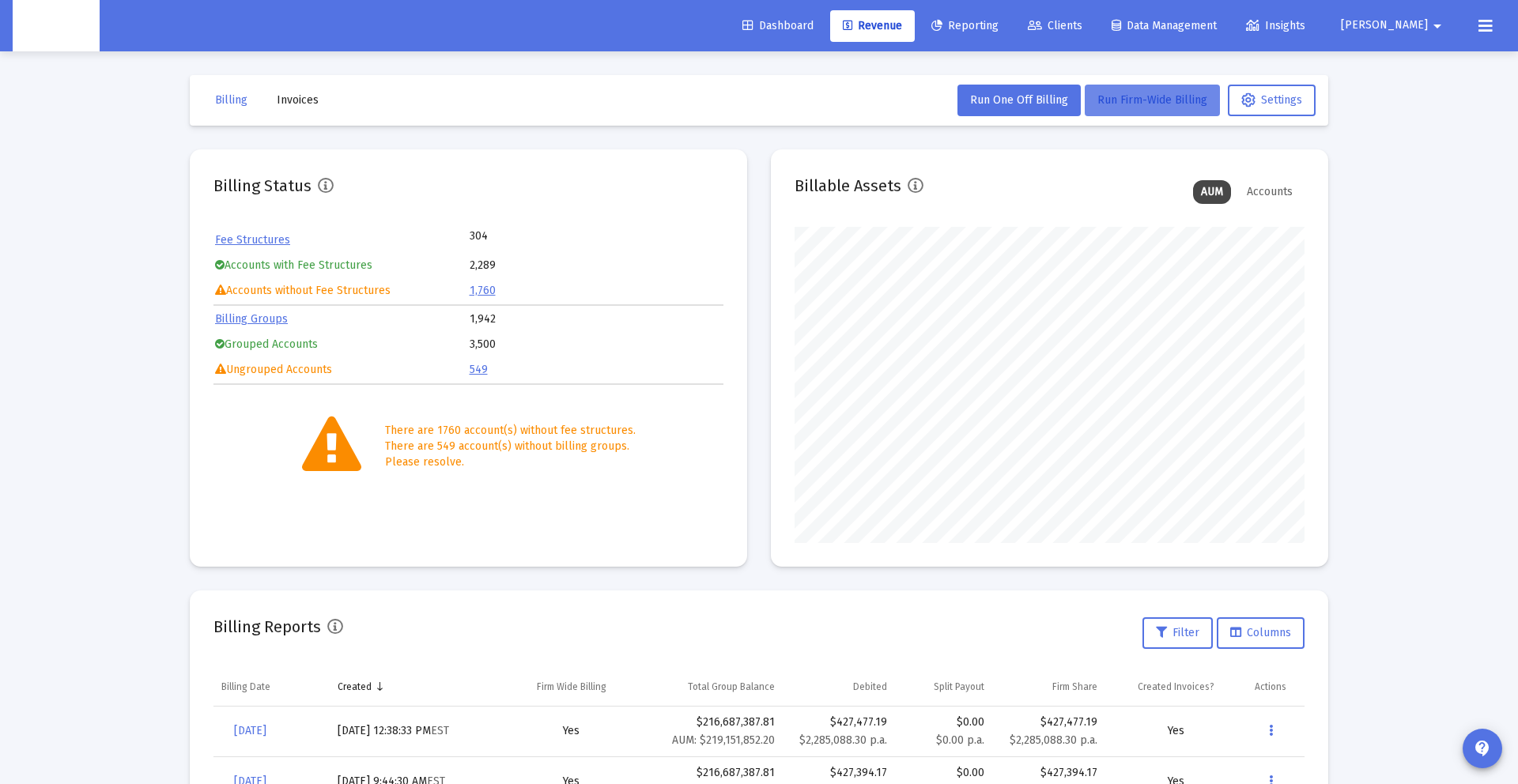
click at [1095, 109] on button "Run Firm-Wide Billing" at bounding box center [1152, 100] width 135 height 32
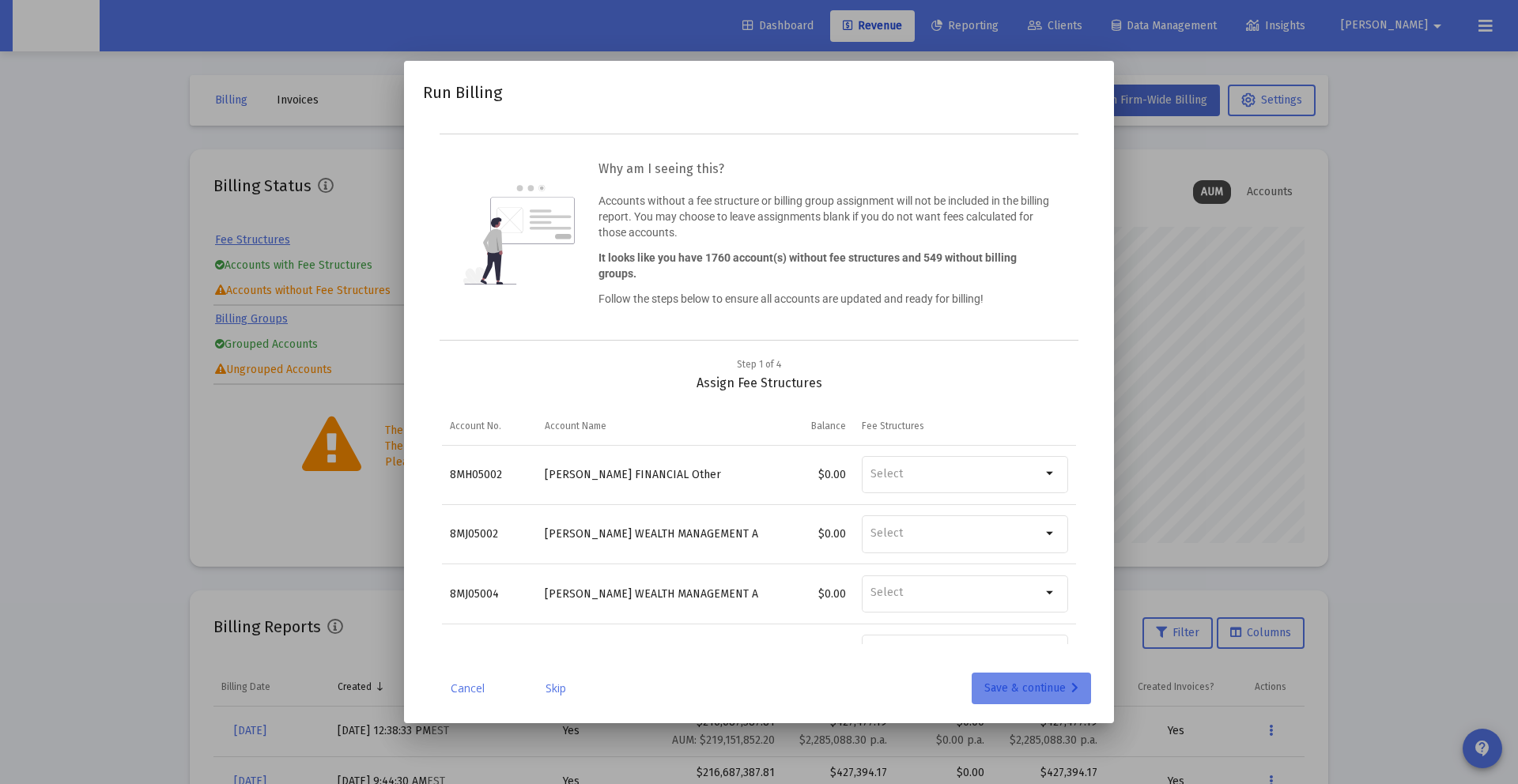
click at [975, 681] on button "Save & continue" at bounding box center [1031, 688] width 120 height 32
click at [1006, 686] on div "Save & continue" at bounding box center [1031, 688] width 94 height 32
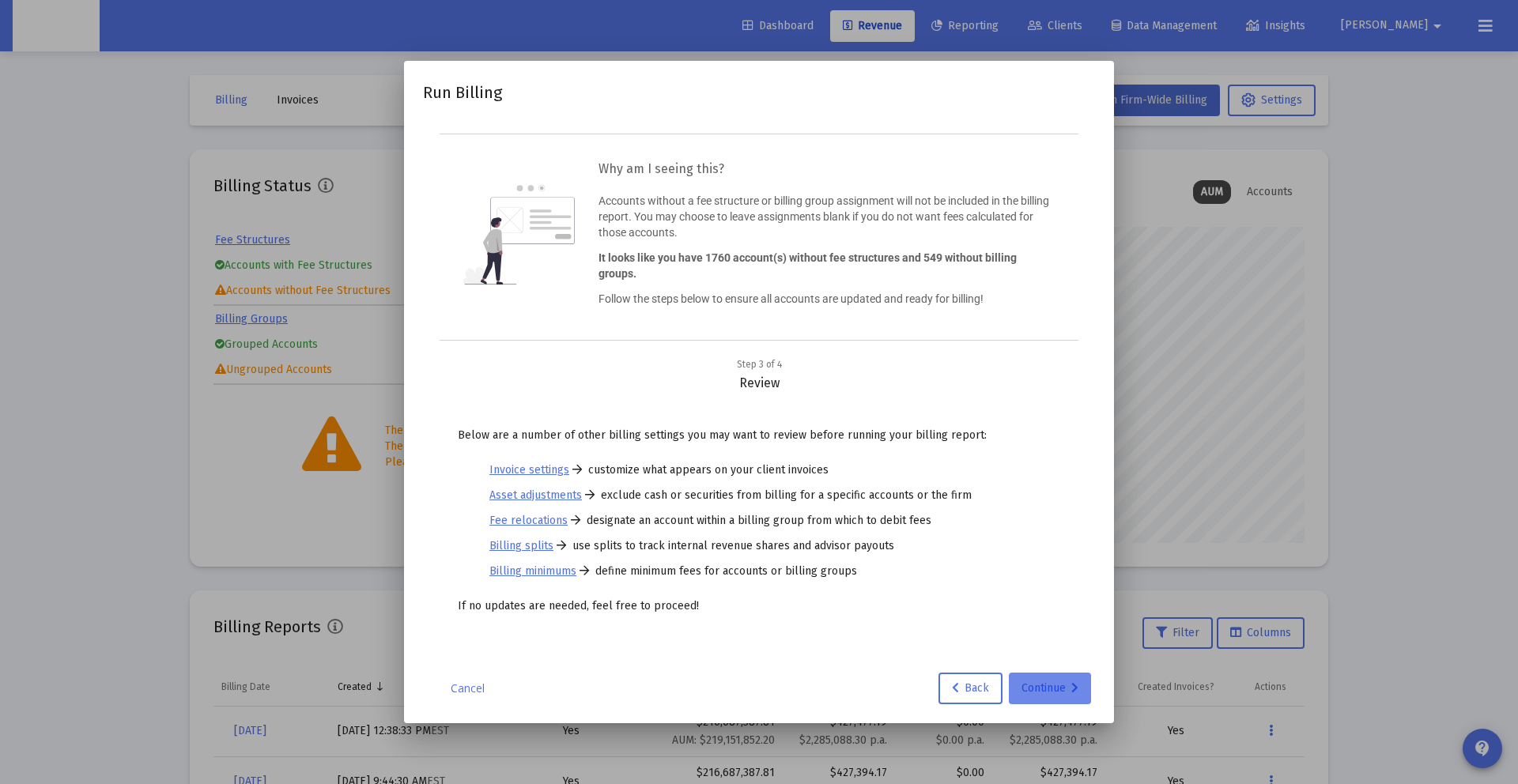
click at [1043, 685] on div "Continue" at bounding box center [1050, 688] width 57 height 32
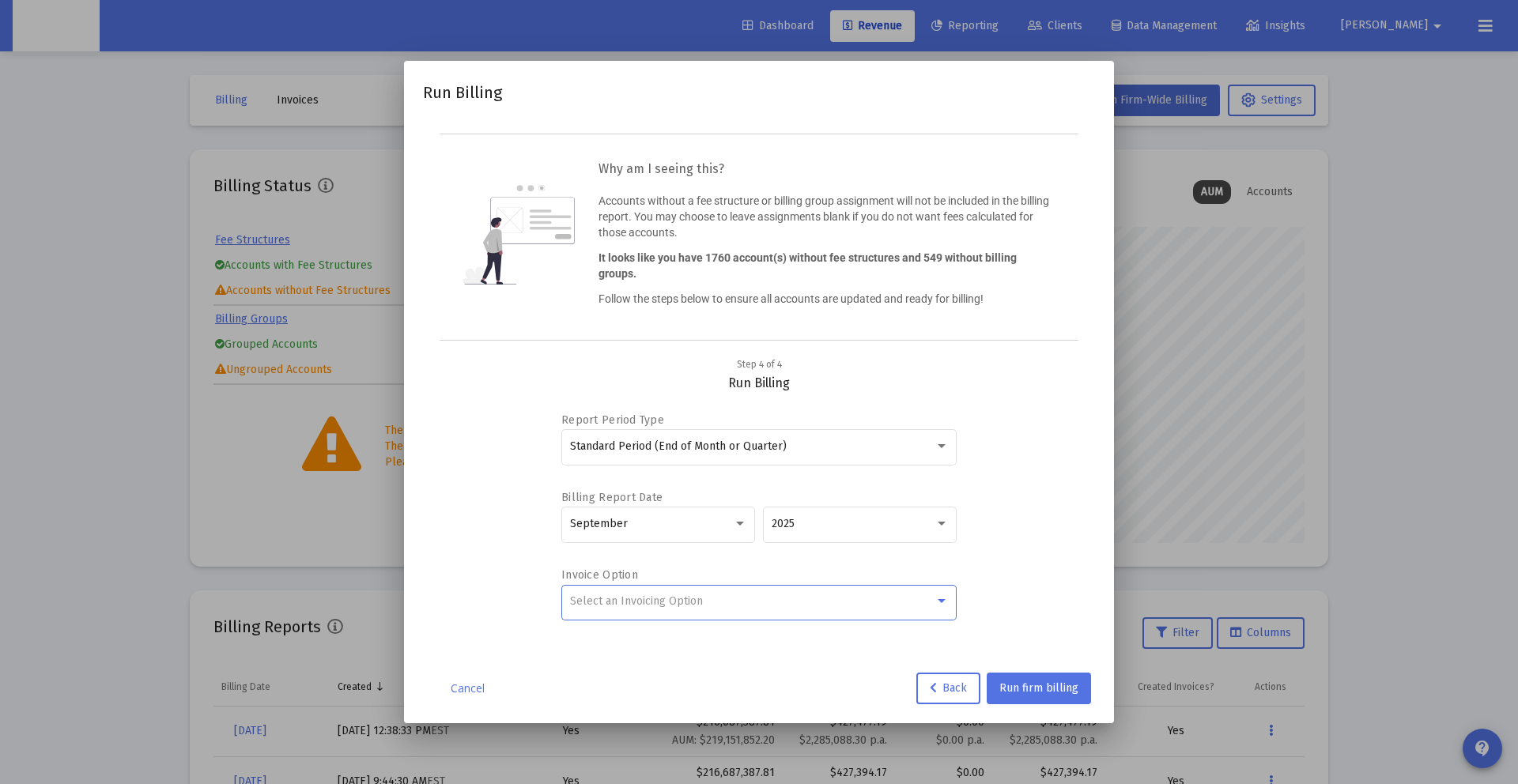
click at [727, 601] on div "Select an Invoicing Option" at bounding box center [752, 602] width 365 height 13
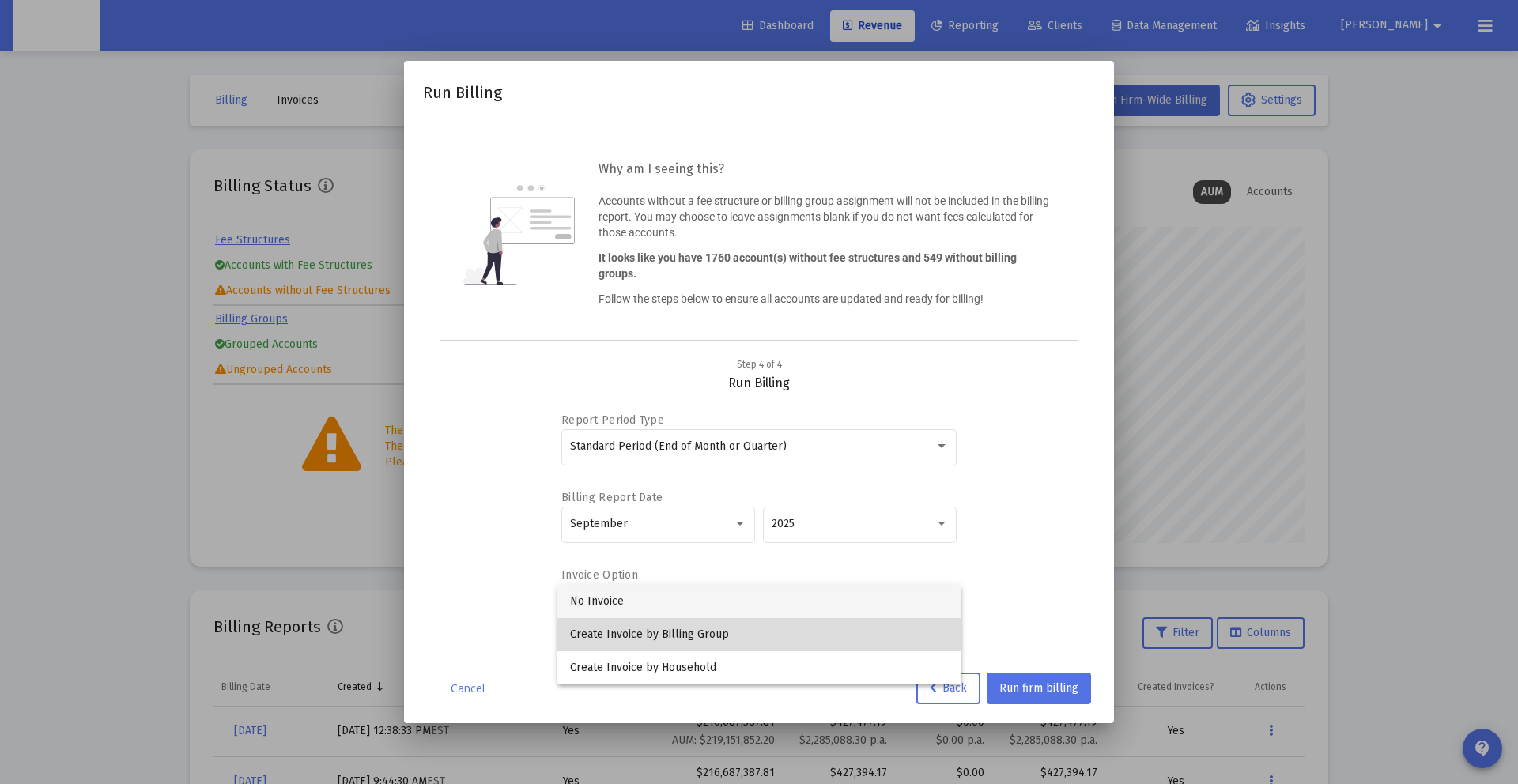
click at [715, 630] on span "Create Invoice by Billing Group" at bounding box center [759, 634] width 379 height 33
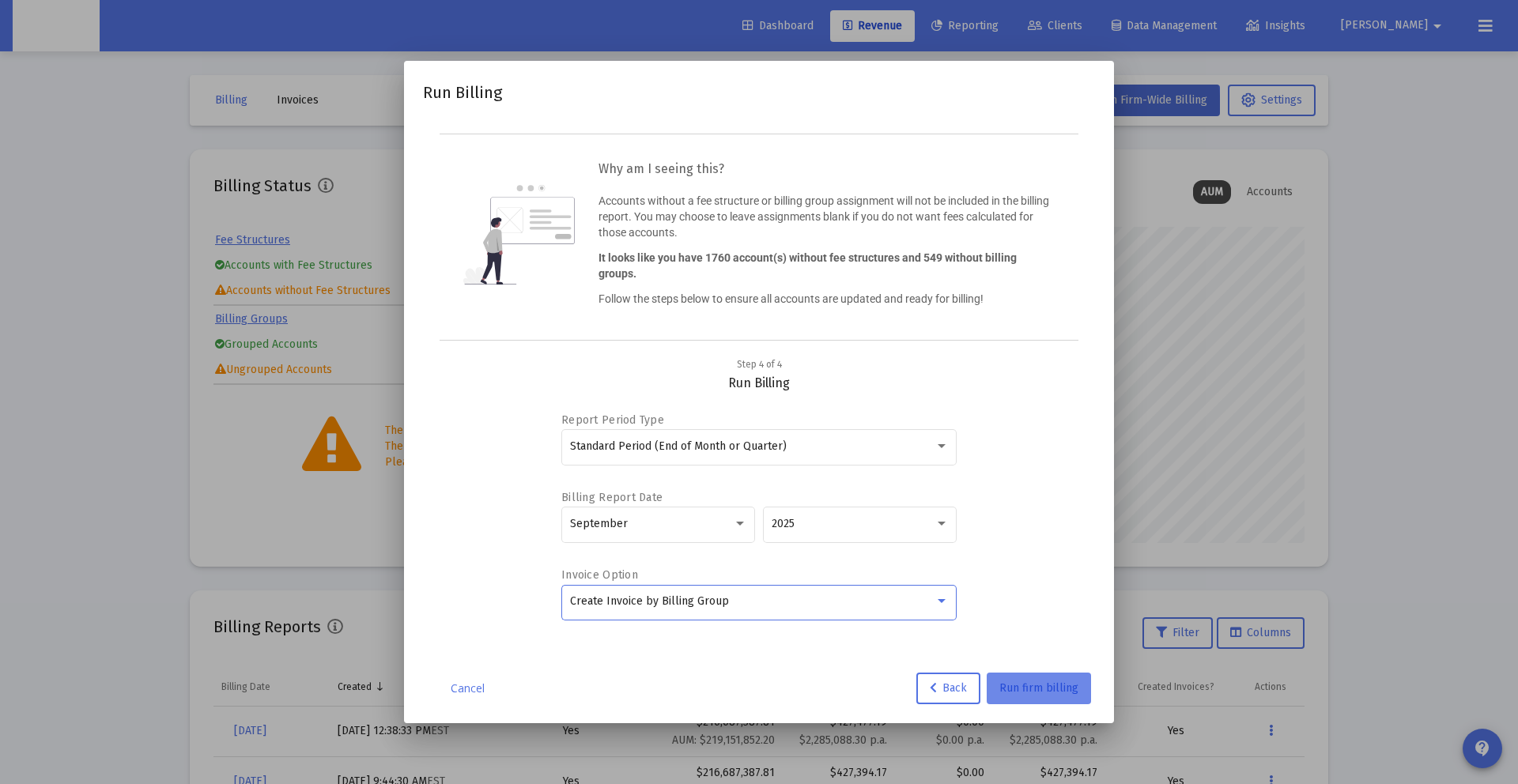
click at [1056, 693] on span "Run firm billing" at bounding box center [1039, 688] width 79 height 14
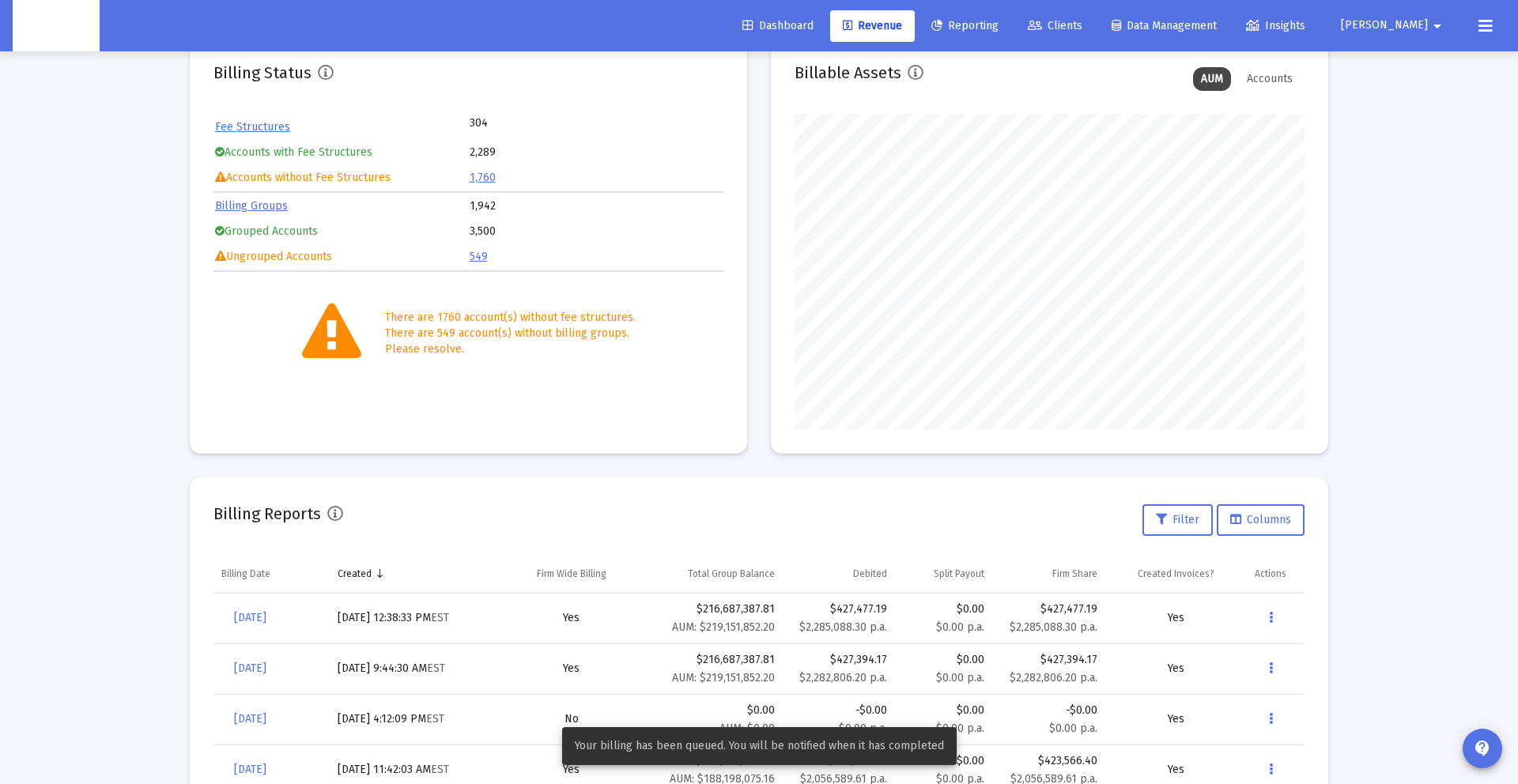
scroll to position [120, 0]
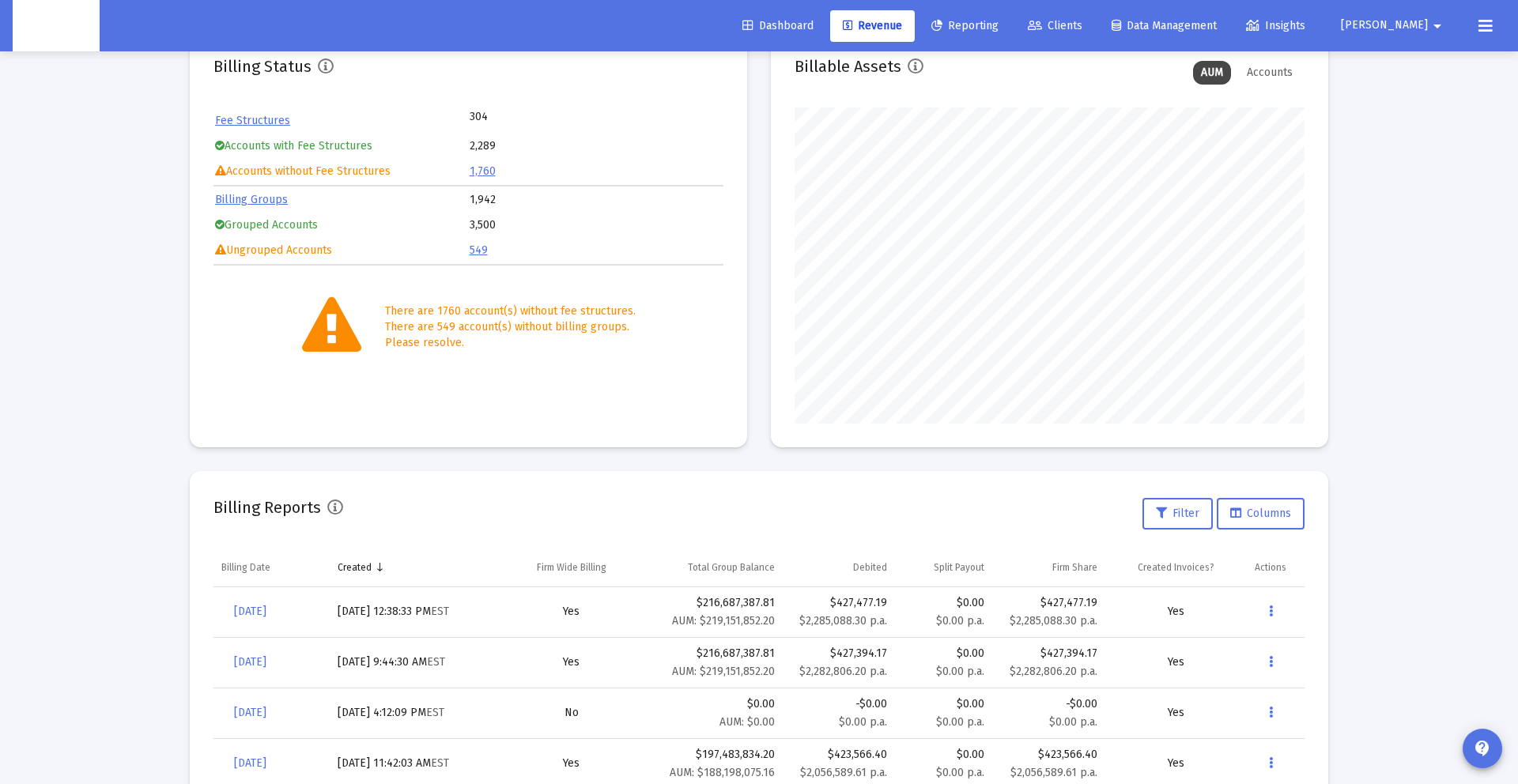
click at [1499, 25] on button at bounding box center [1486, 26] width 32 height 32
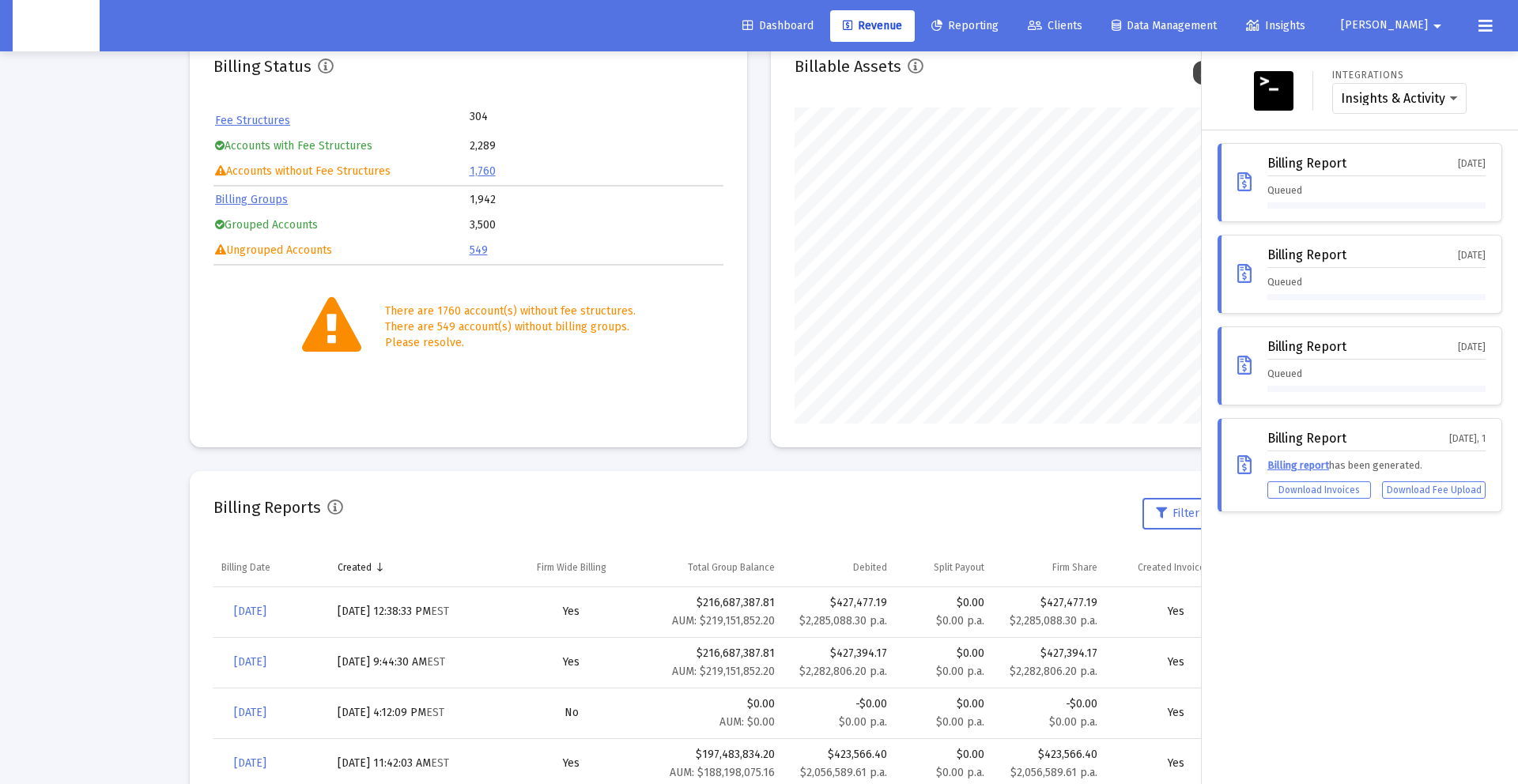
click at [1360, 166] on div "Billing Report Oct 1, 2025" at bounding box center [1377, 166] width 218 height 19
click at [1478, 40] on button at bounding box center [1486, 26] width 32 height 32
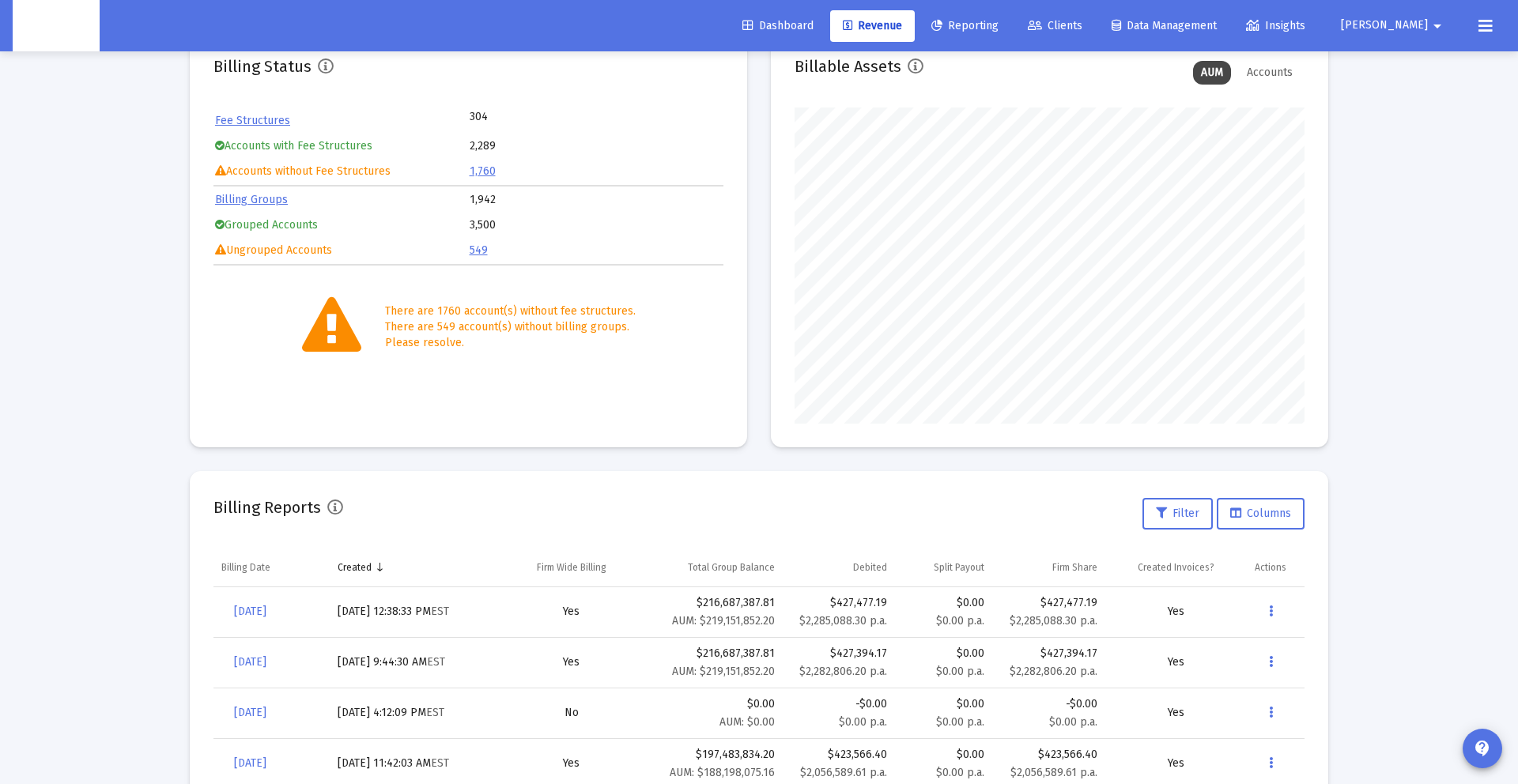
click at [1475, 31] on button at bounding box center [1486, 26] width 32 height 32
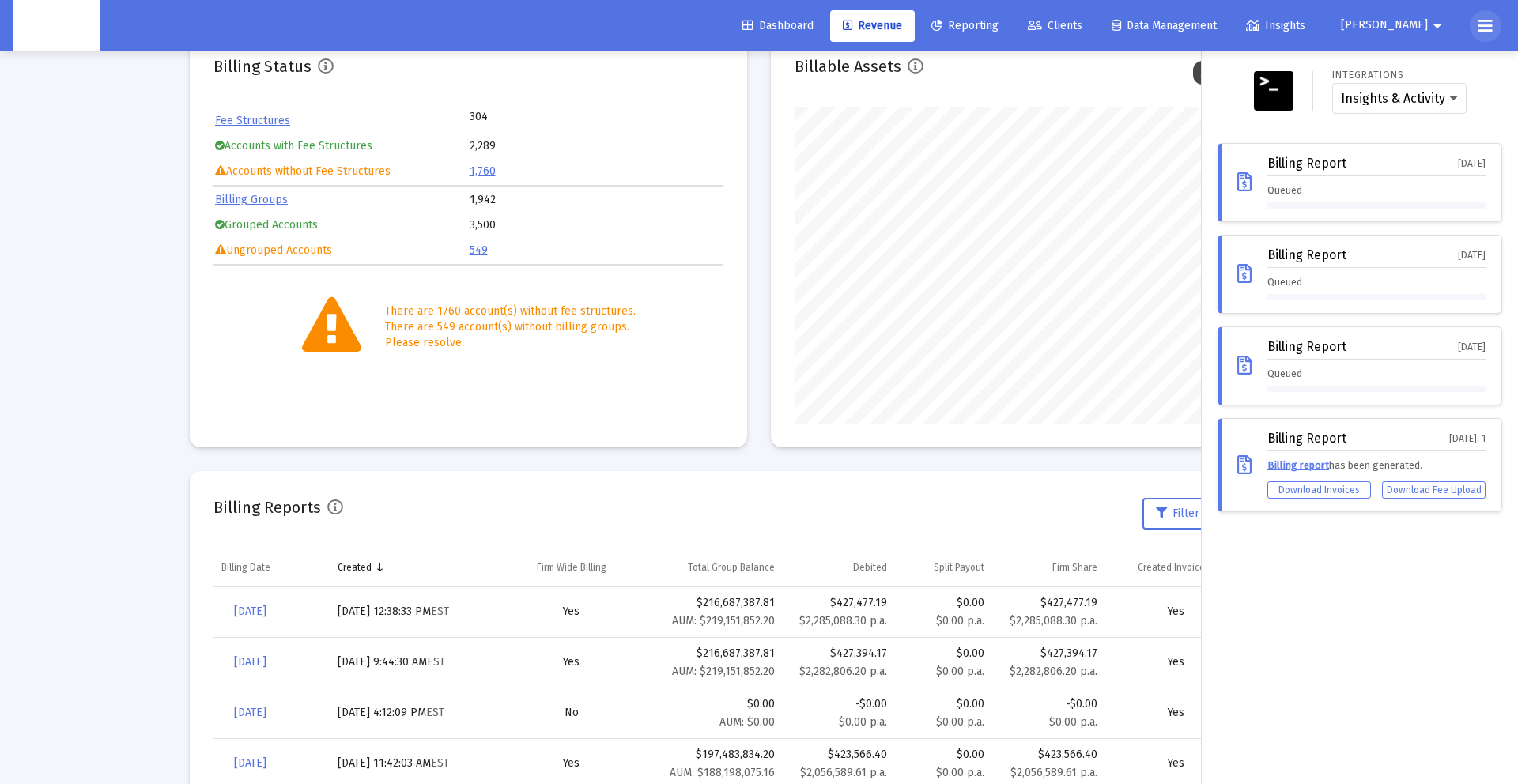
click at [1475, 31] on button at bounding box center [1486, 26] width 32 height 32
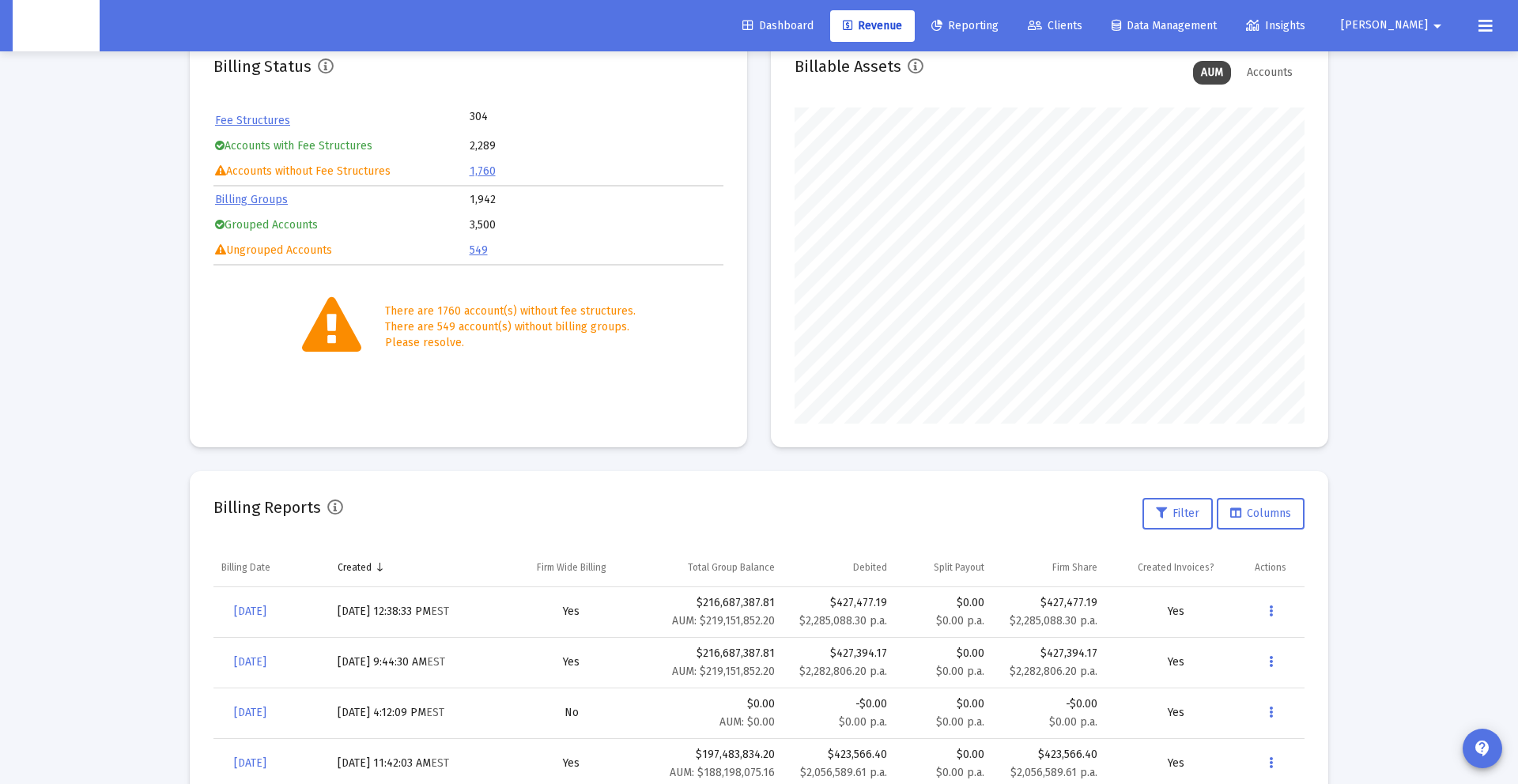
click at [1491, 20] on icon at bounding box center [1486, 26] width 15 height 19
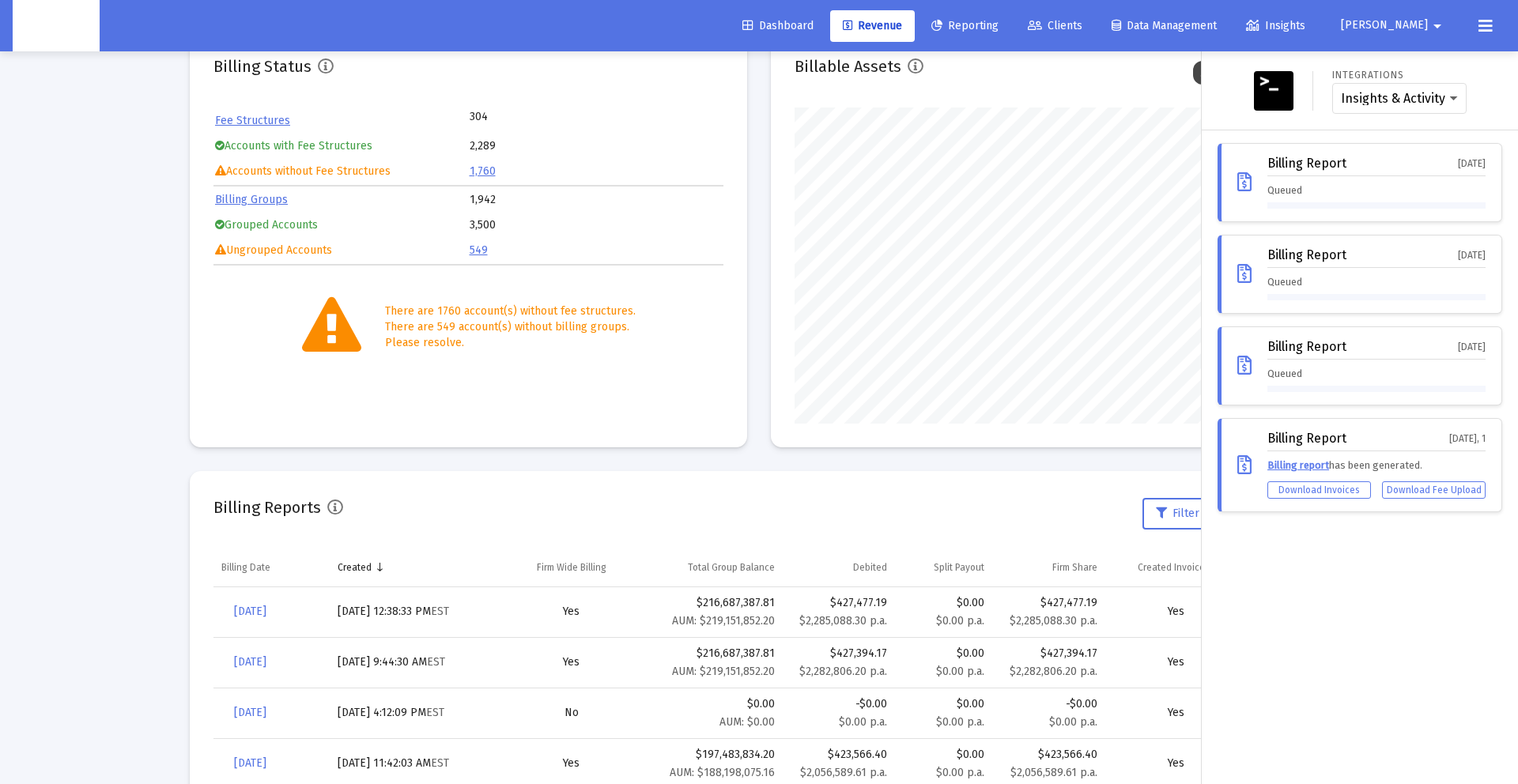
click at [1373, 204] on div at bounding box center [1377, 205] width 218 height 6
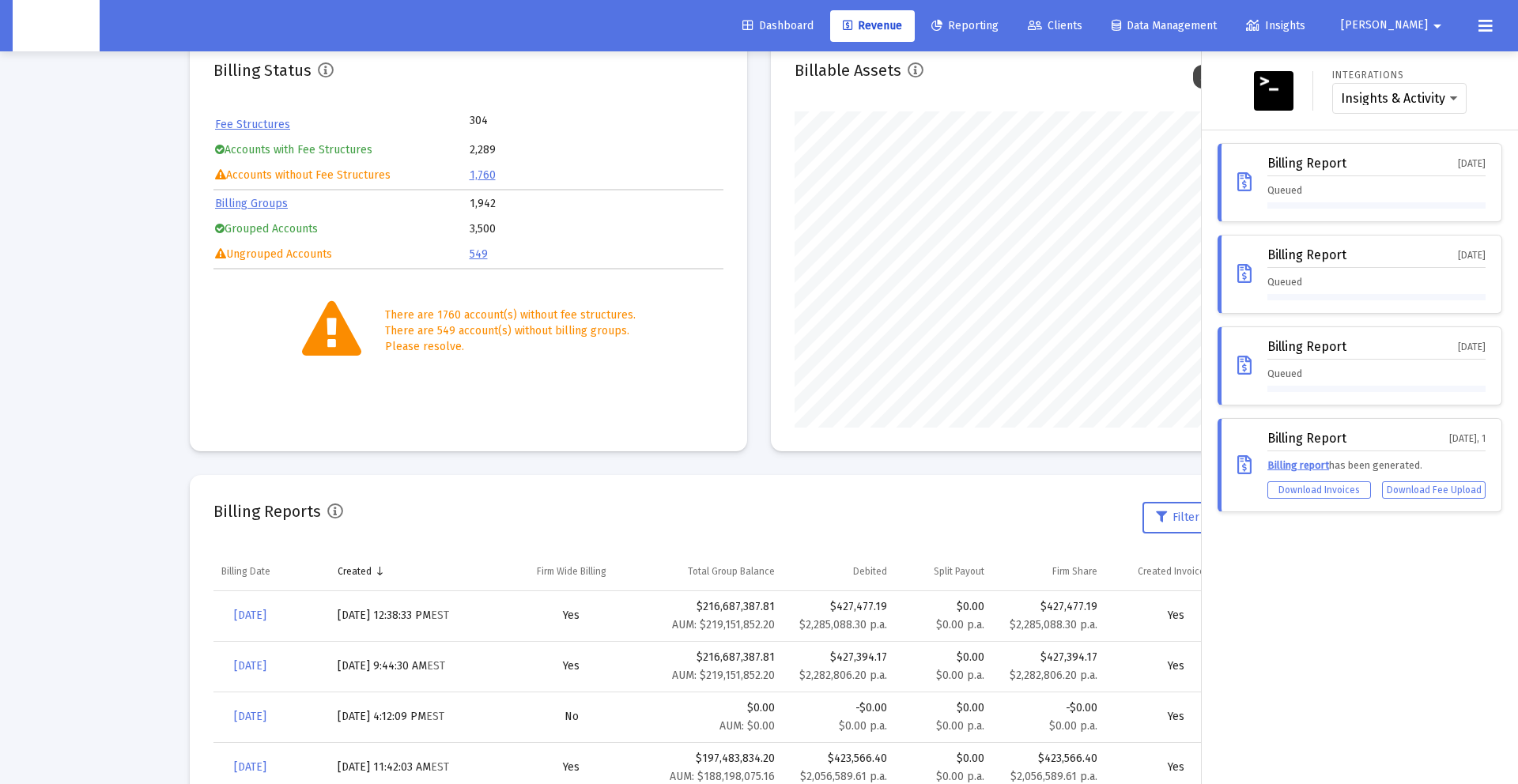
click at [1373, 204] on div at bounding box center [1377, 205] width 218 height 6
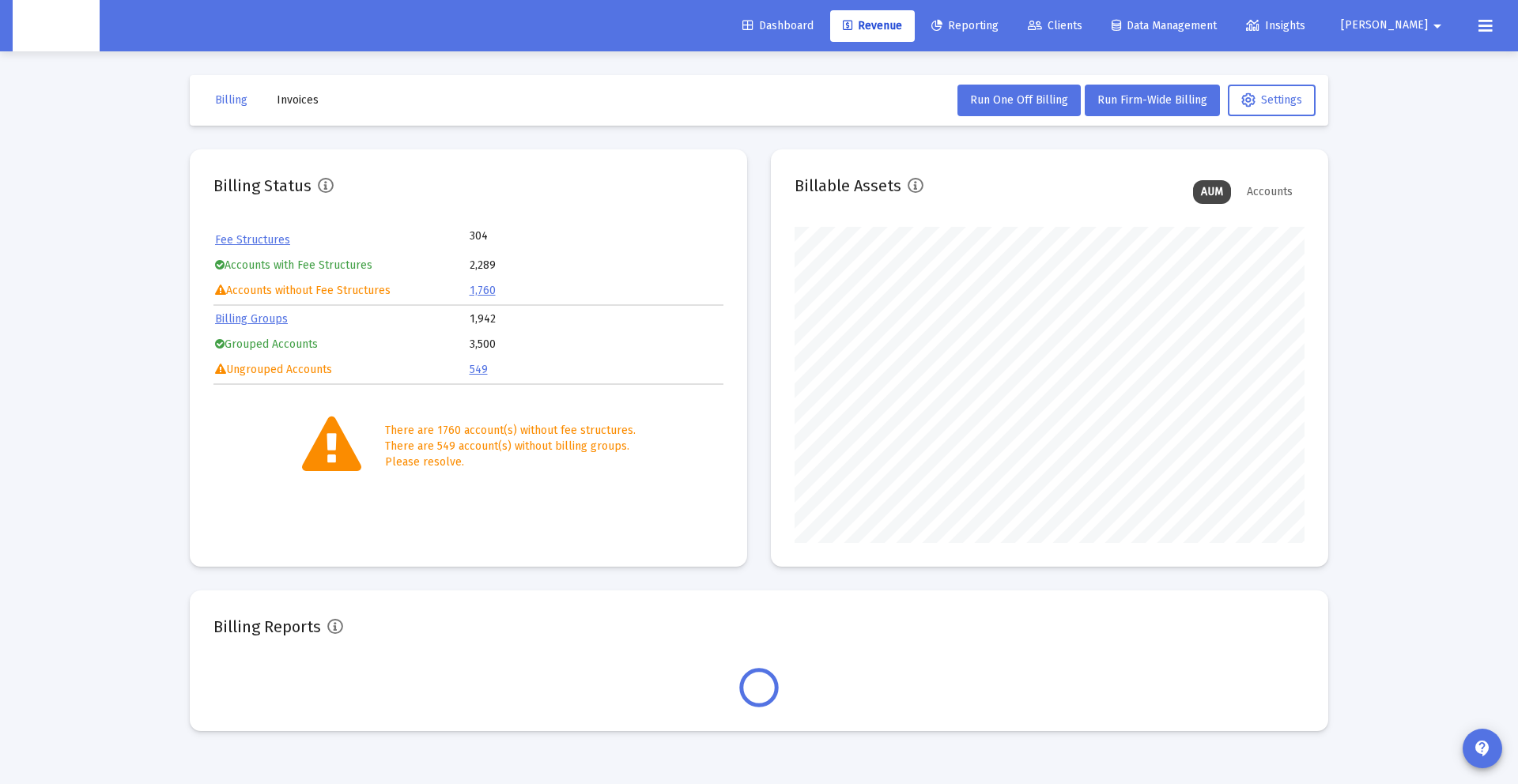
scroll to position [316, 510]
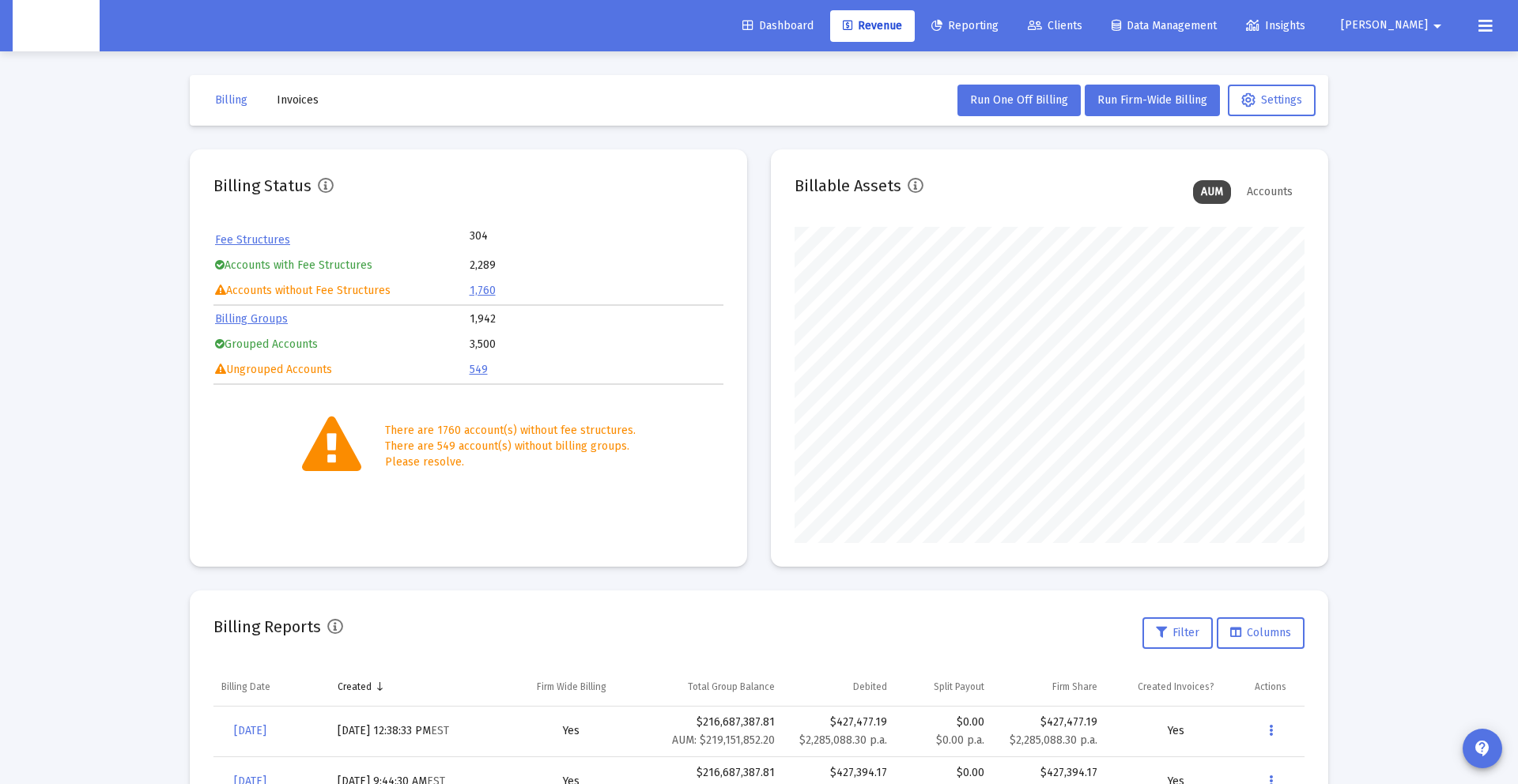
click at [332, 627] on icon at bounding box center [335, 627] width 16 height 16
click at [332, 626] on icon at bounding box center [335, 627] width 16 height 16
click at [1468, 30] on div "Dashboard Revenue Reporting Clients Data Management Insights Danna arrow_drop_d…" at bounding box center [759, 26] width 1493 height 52
click at [1480, 26] on icon at bounding box center [1486, 26] width 15 height 19
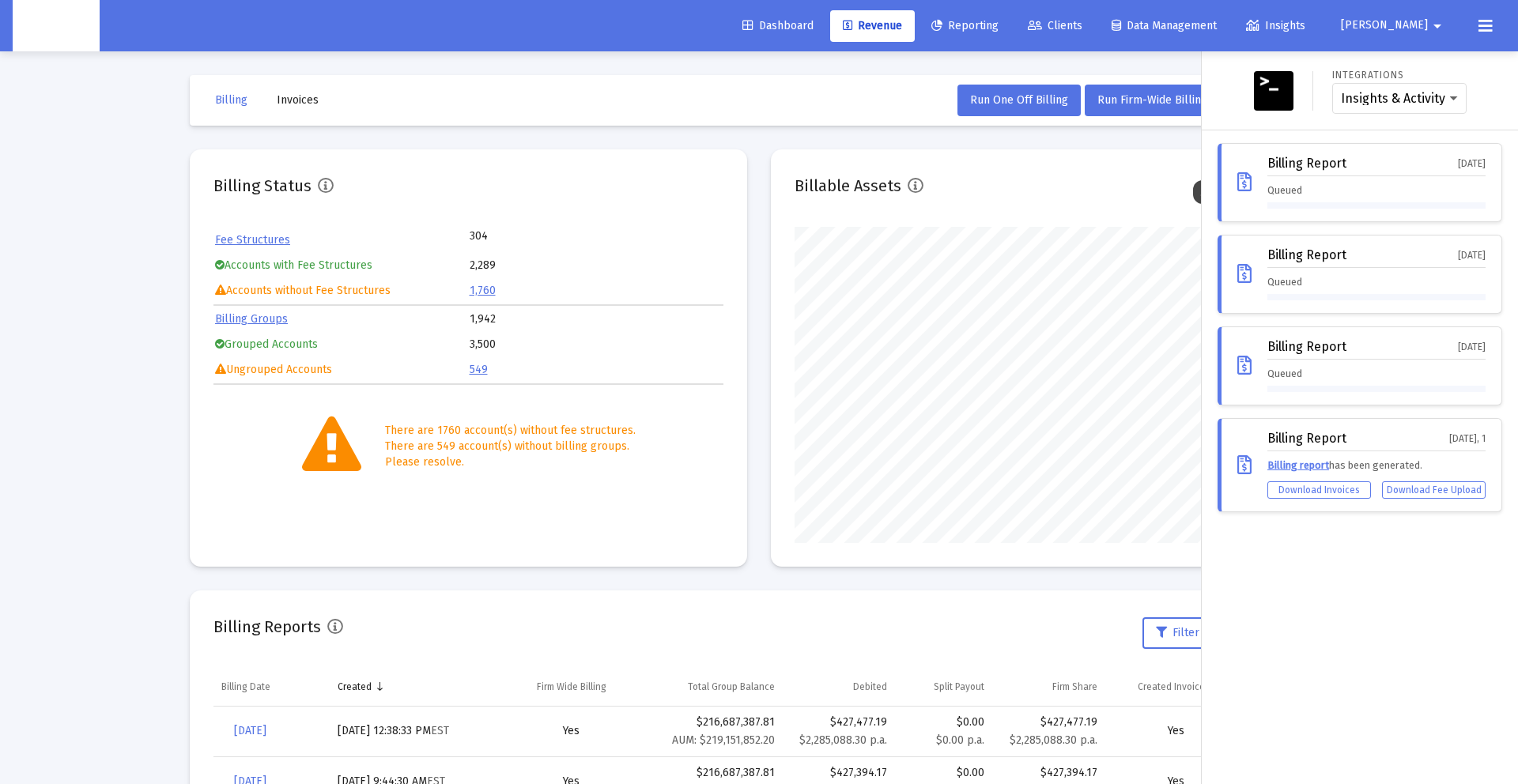
click at [1431, 21] on mat-icon "arrow_drop_down" at bounding box center [1437, 26] width 19 height 32
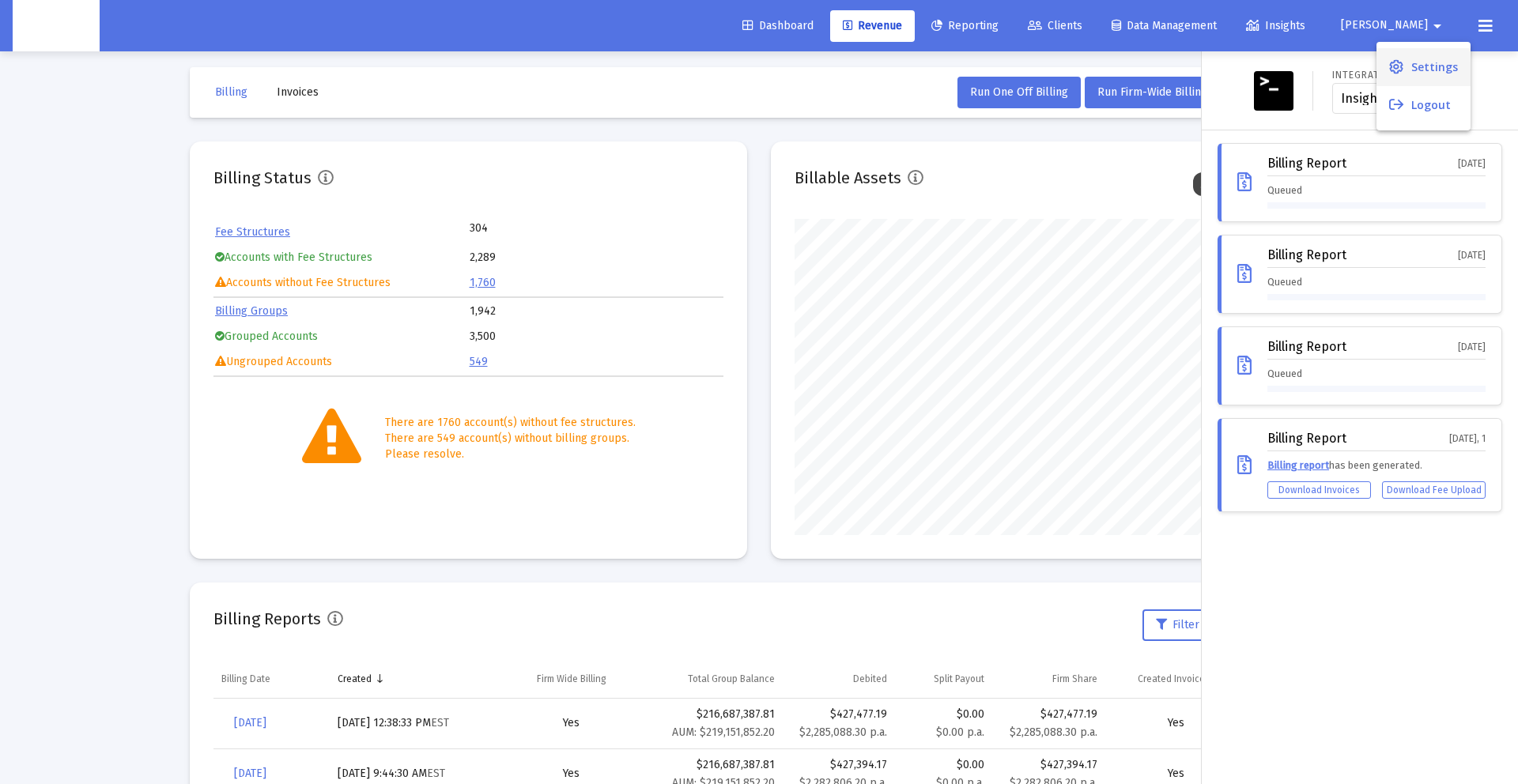
scroll to position [10, 0]
click at [1400, 66] on icon at bounding box center [1397, 67] width 15 height 15
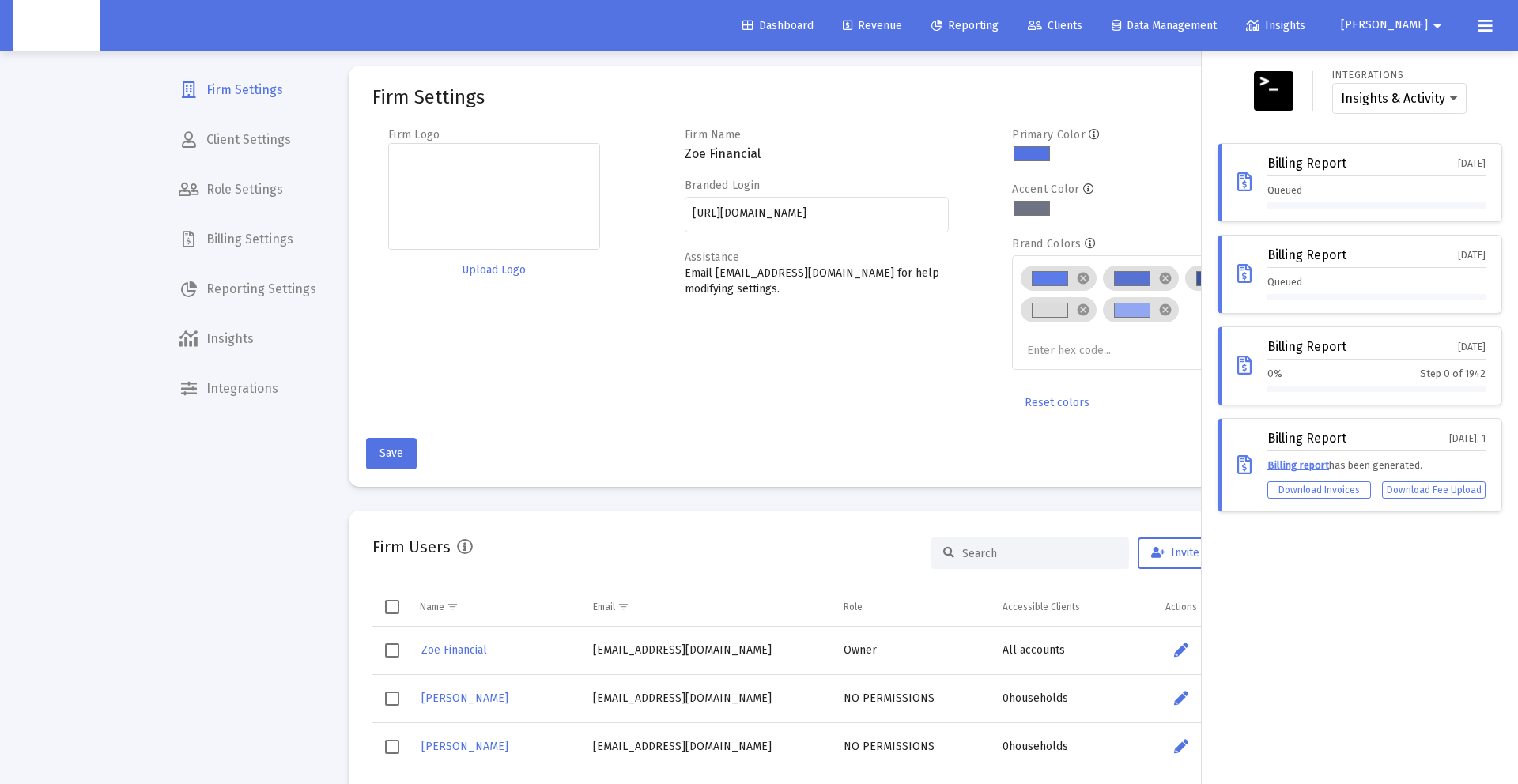
drag, startPoint x: 1398, startPoint y: 191, endPoint x: 1430, endPoint y: 129, distance: 69.8
click at [1398, 184] on div "Queued" at bounding box center [1377, 196] width 218 height 26
click at [1424, 368] on span "Step 0 of 1942" at bounding box center [1453, 374] width 65 height 16
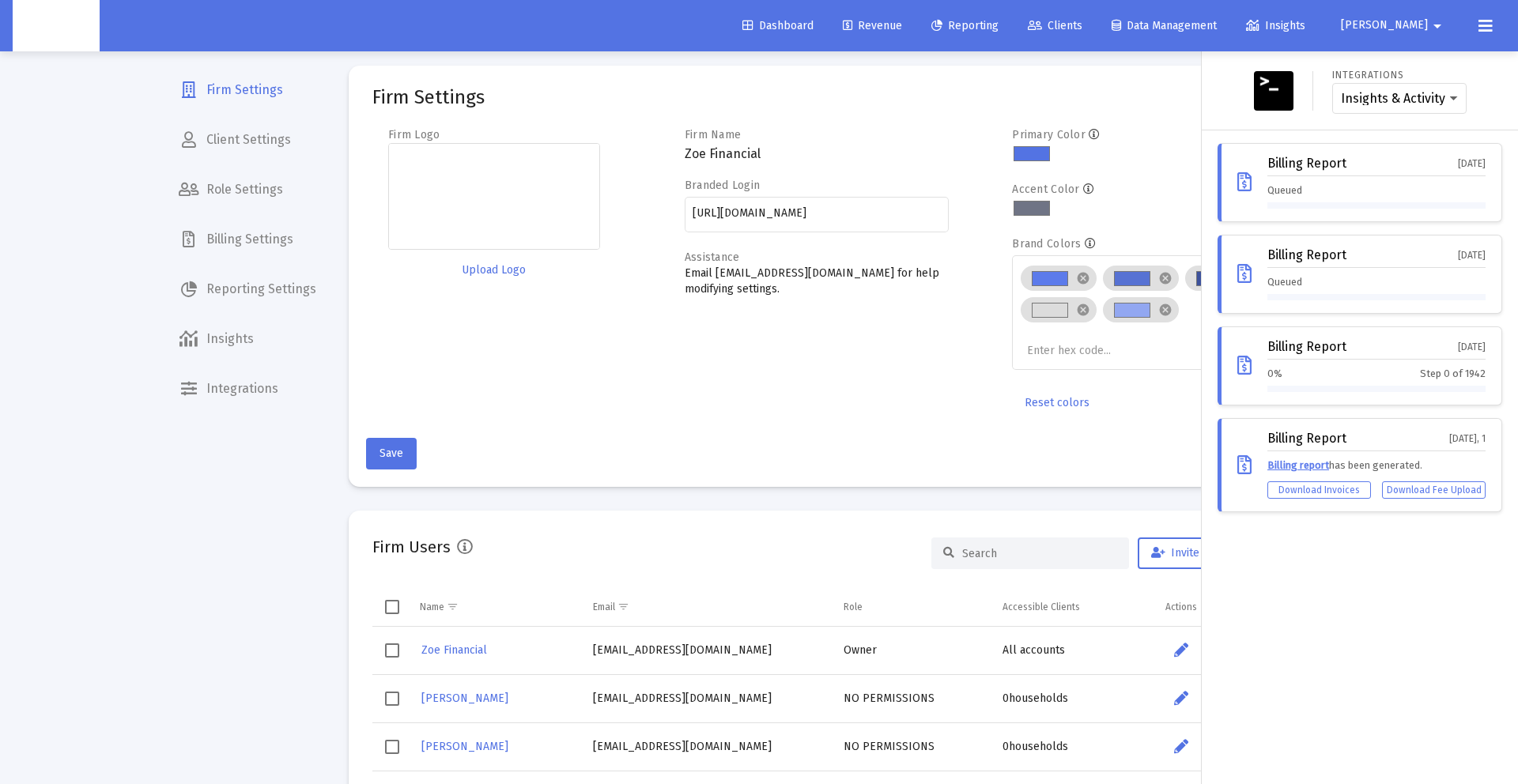
click at [915, 34] on link "Revenue" at bounding box center [872, 26] width 85 height 32
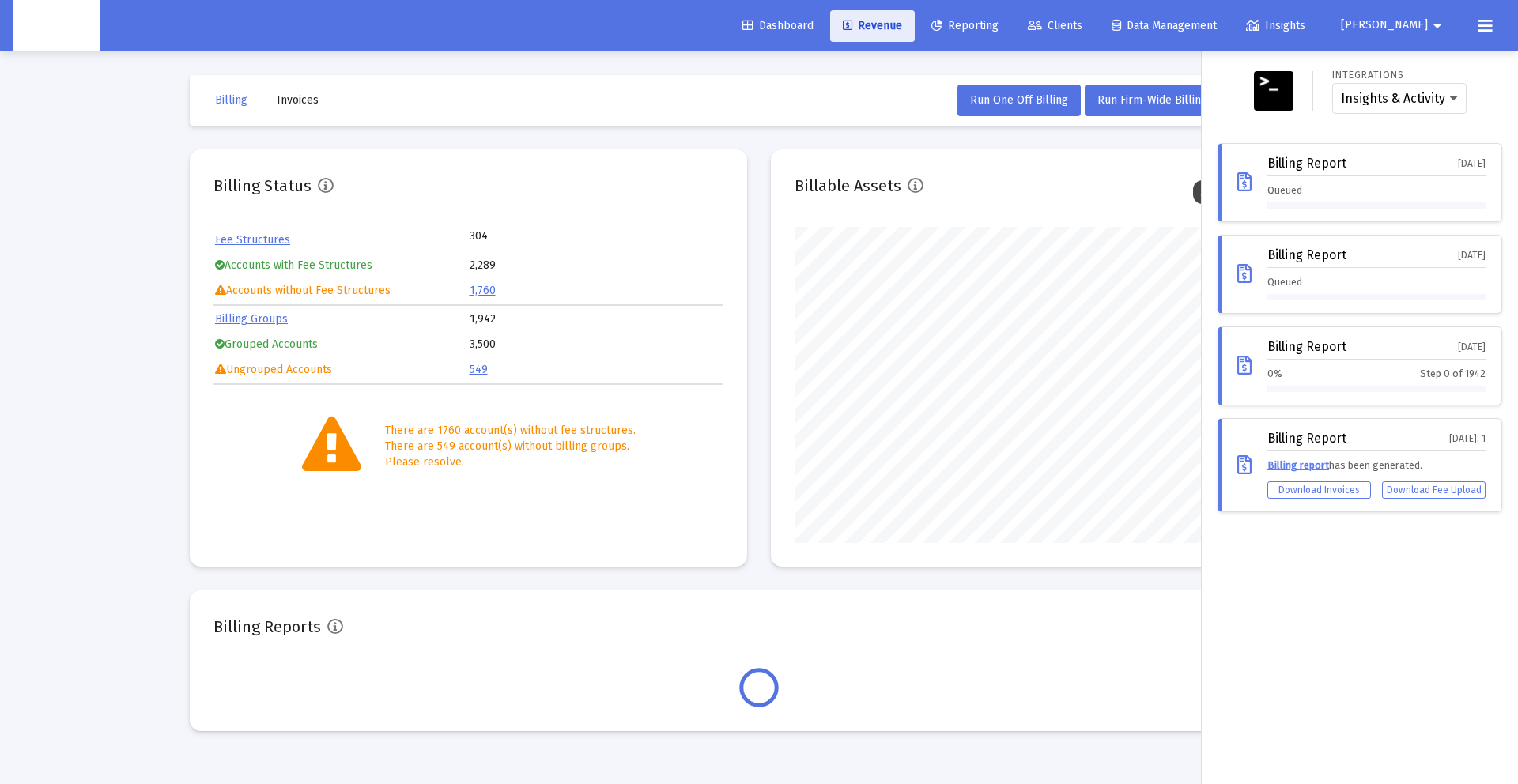
scroll to position [316, 510]
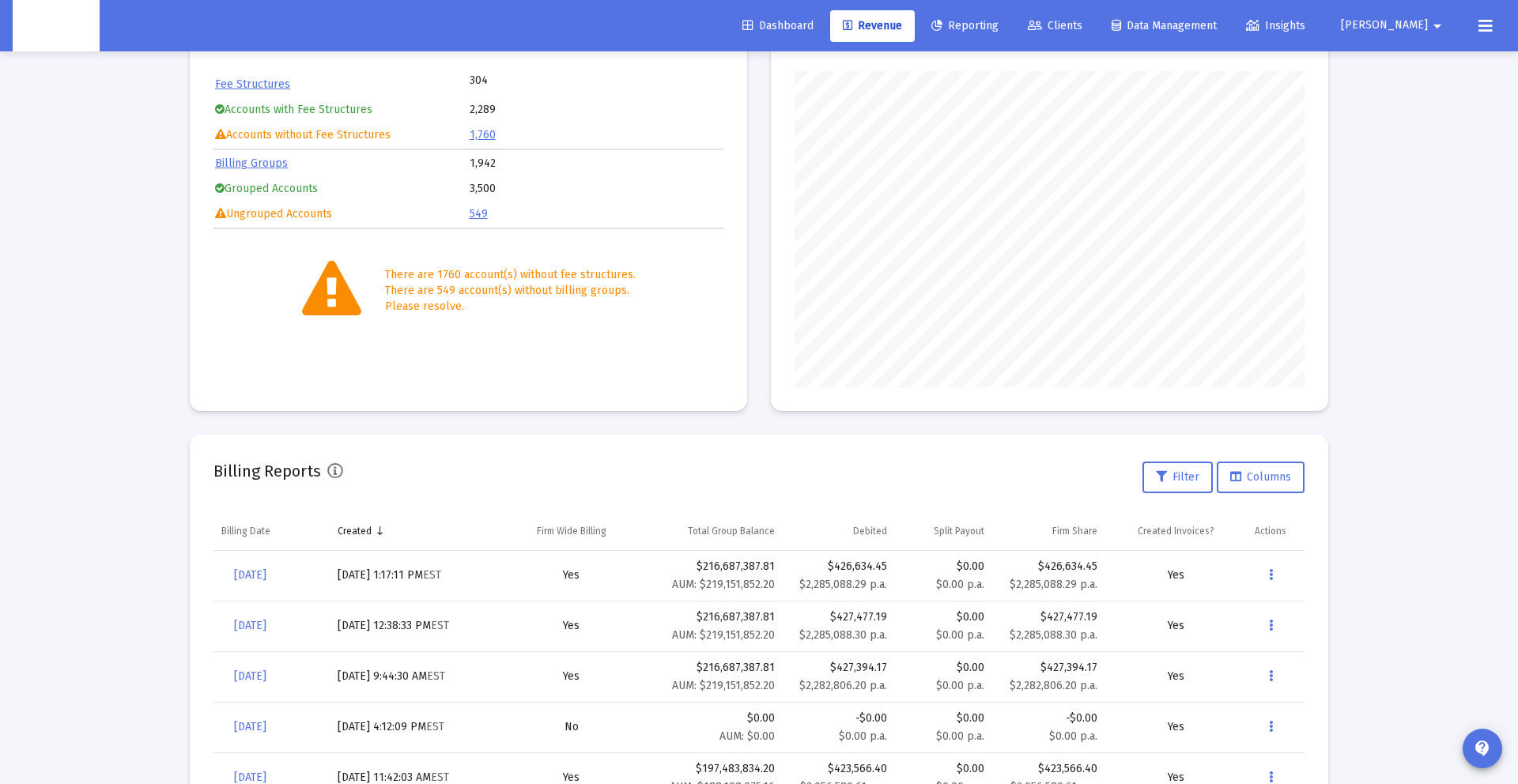
scroll to position [174, 0]
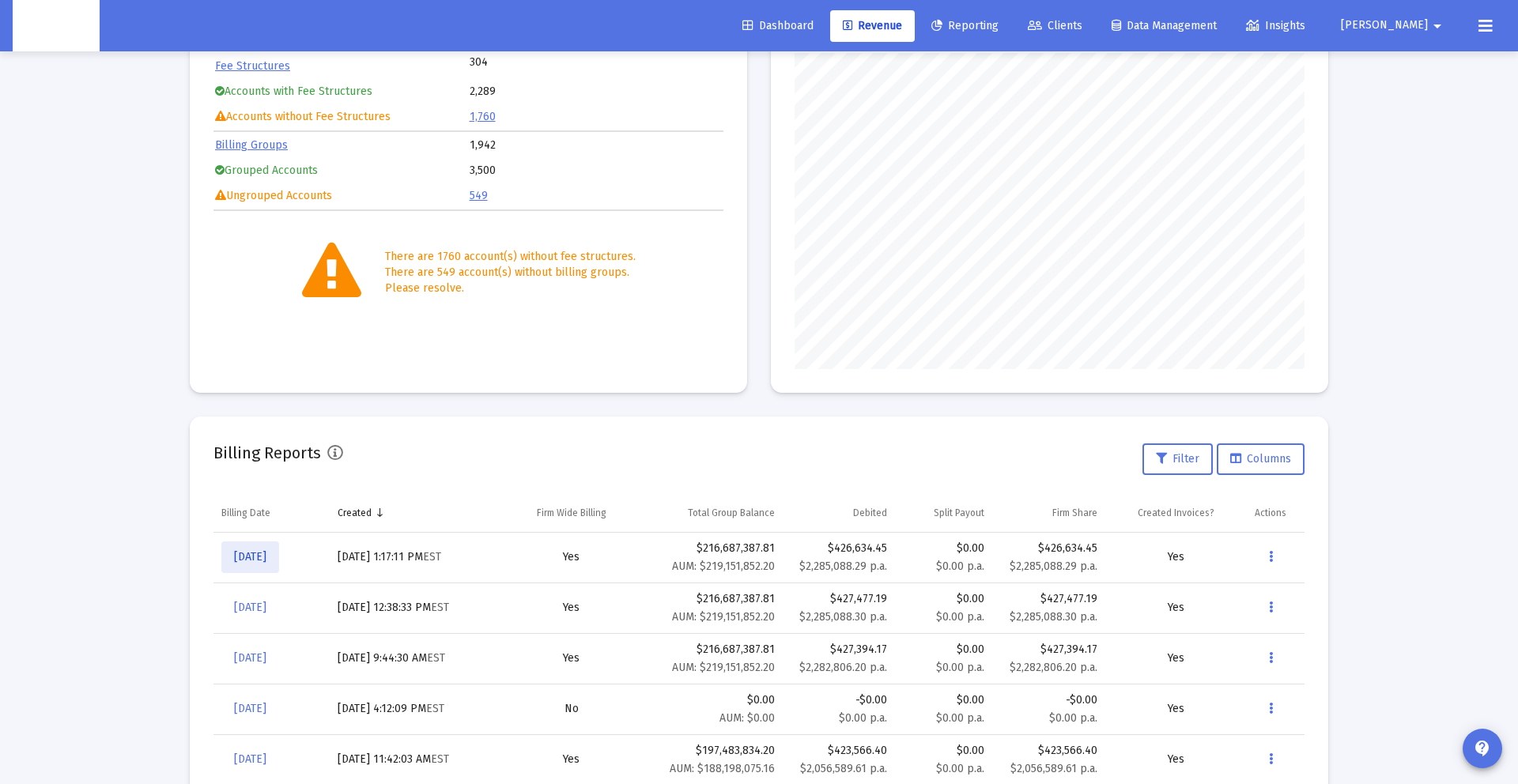
click at [267, 558] on span "[DATE]" at bounding box center [251, 557] width 32 height 14
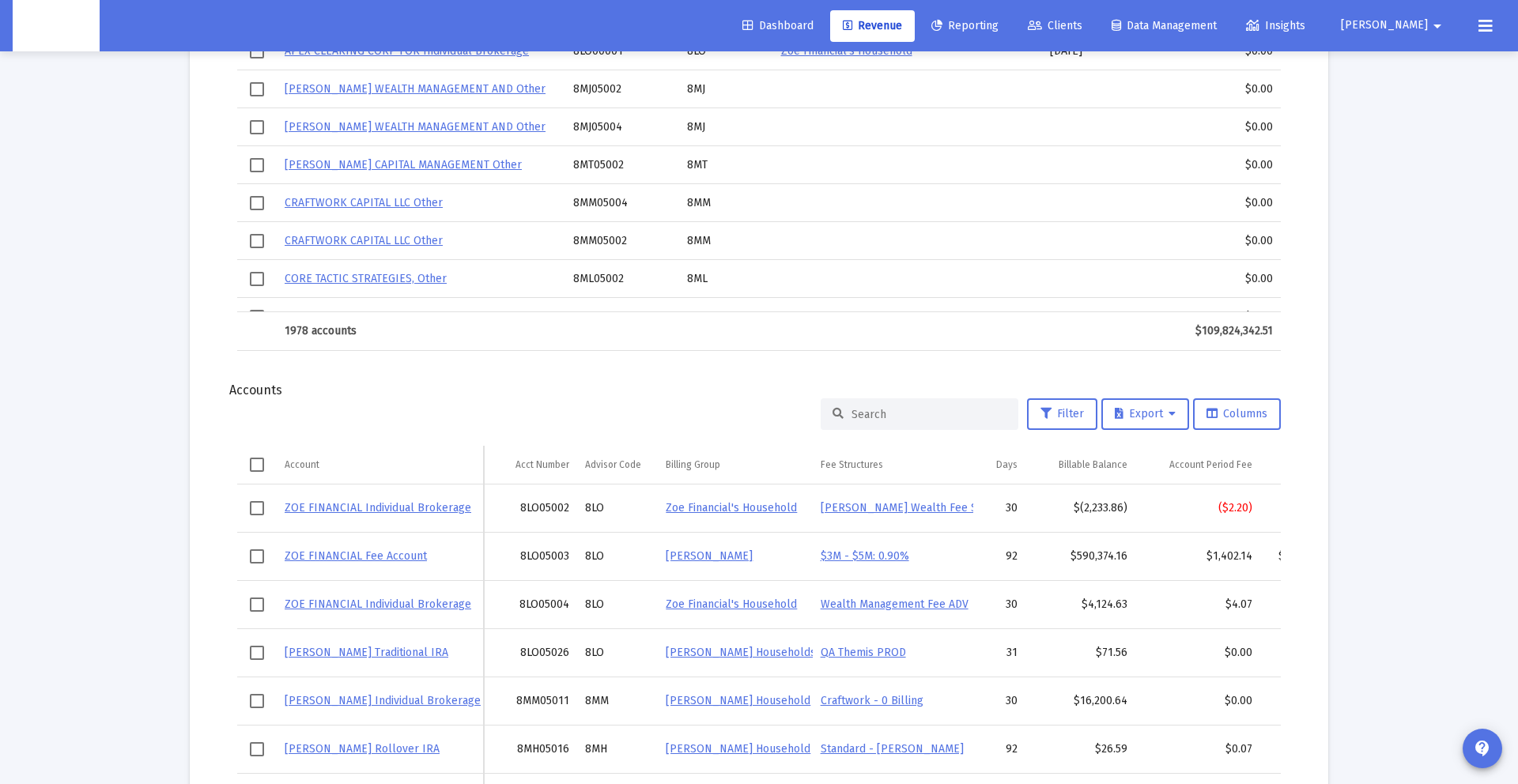
scroll to position [1833, 0]
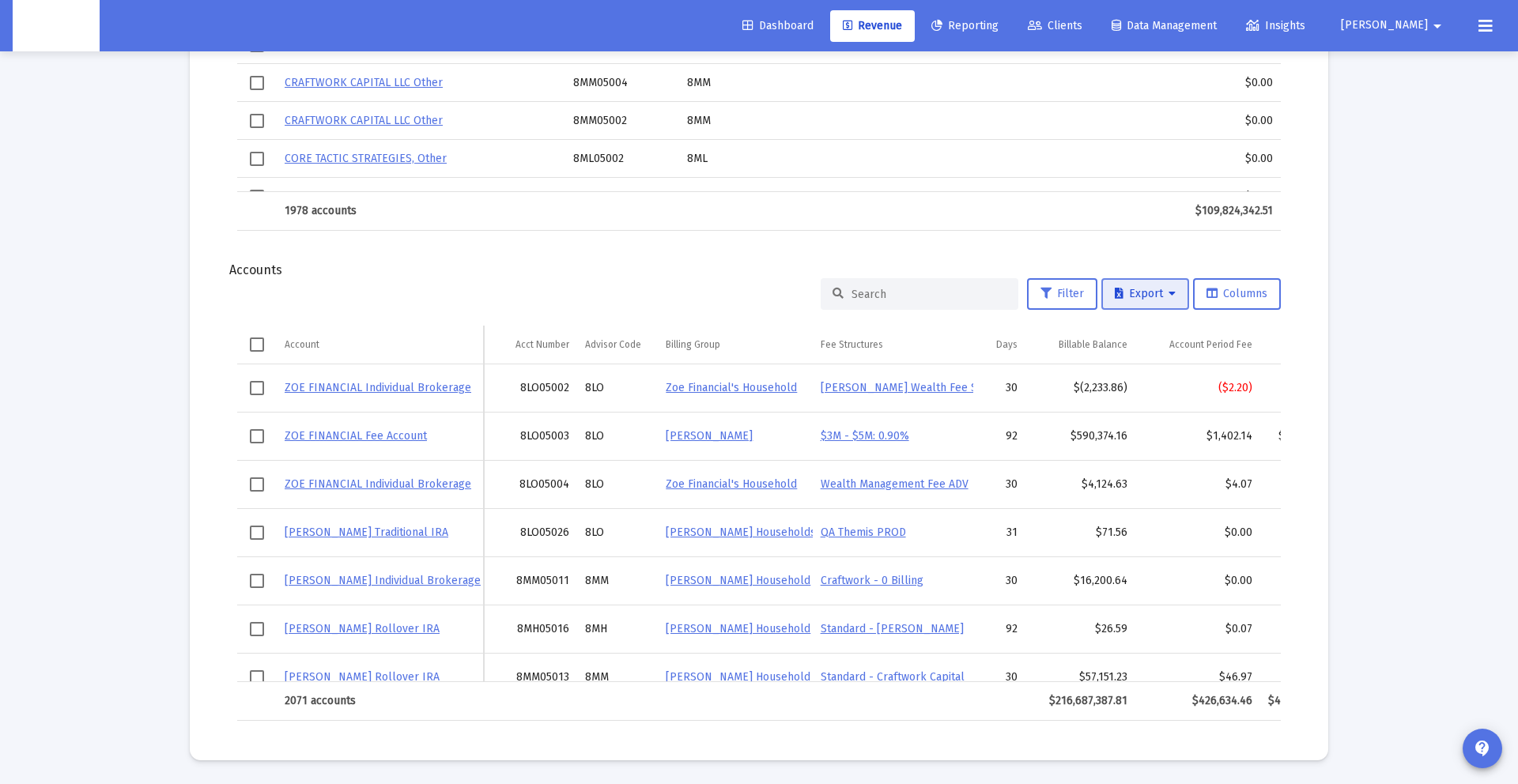
click at [1143, 294] on span "Export" at bounding box center [1145, 293] width 61 height 14
click at [1152, 334] on button "Export All Rows" at bounding box center [1149, 335] width 108 height 38
click at [1282, 284] on div "Filter Export Columns Account Account Acct Number Advisor Code Billing Group Fe…" at bounding box center [759, 499] width 1091 height 443
click at [1221, 292] on span "Columns" at bounding box center [1237, 293] width 61 height 14
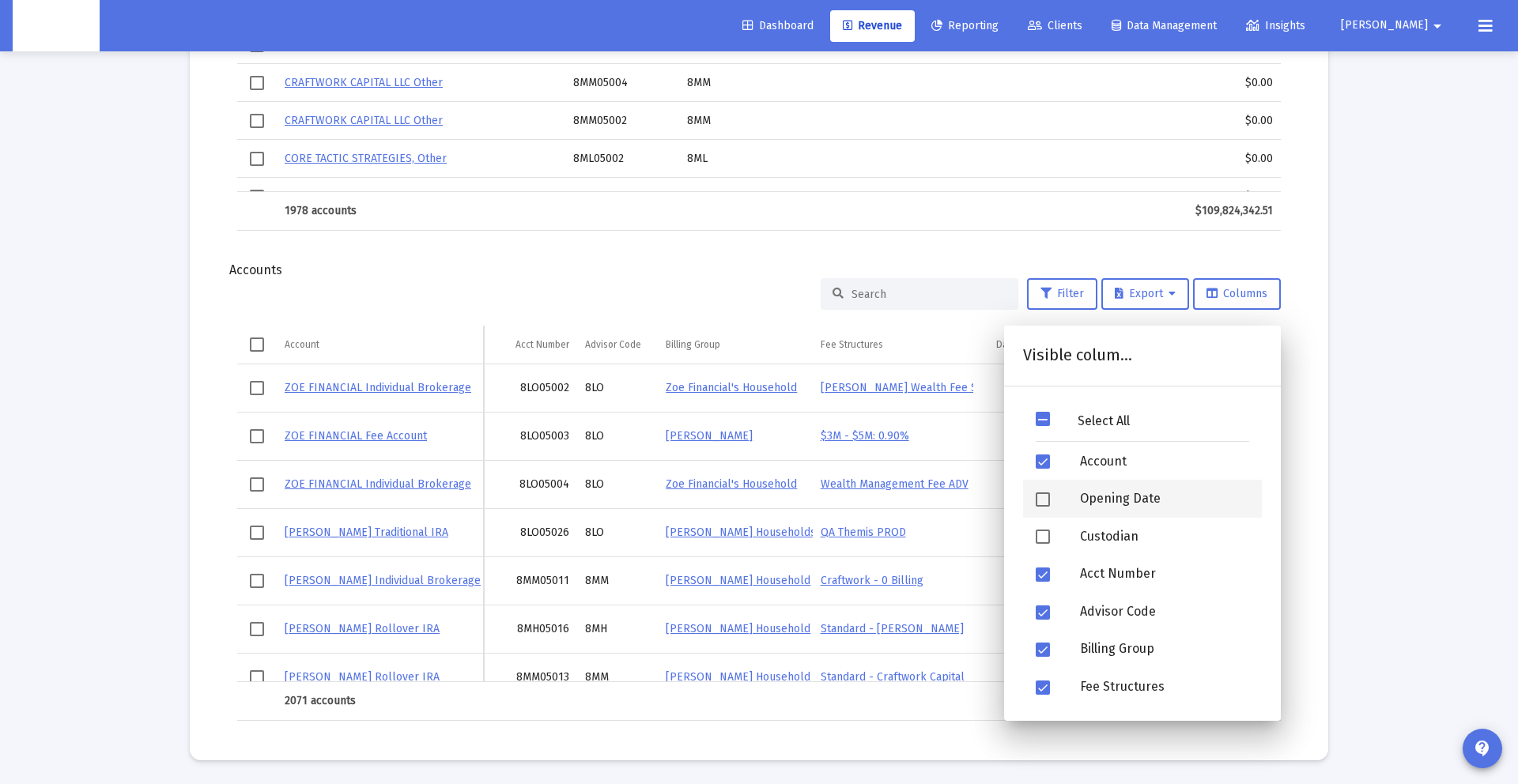
click at [1091, 510] on div "Opening Date" at bounding box center [1165, 499] width 195 height 38
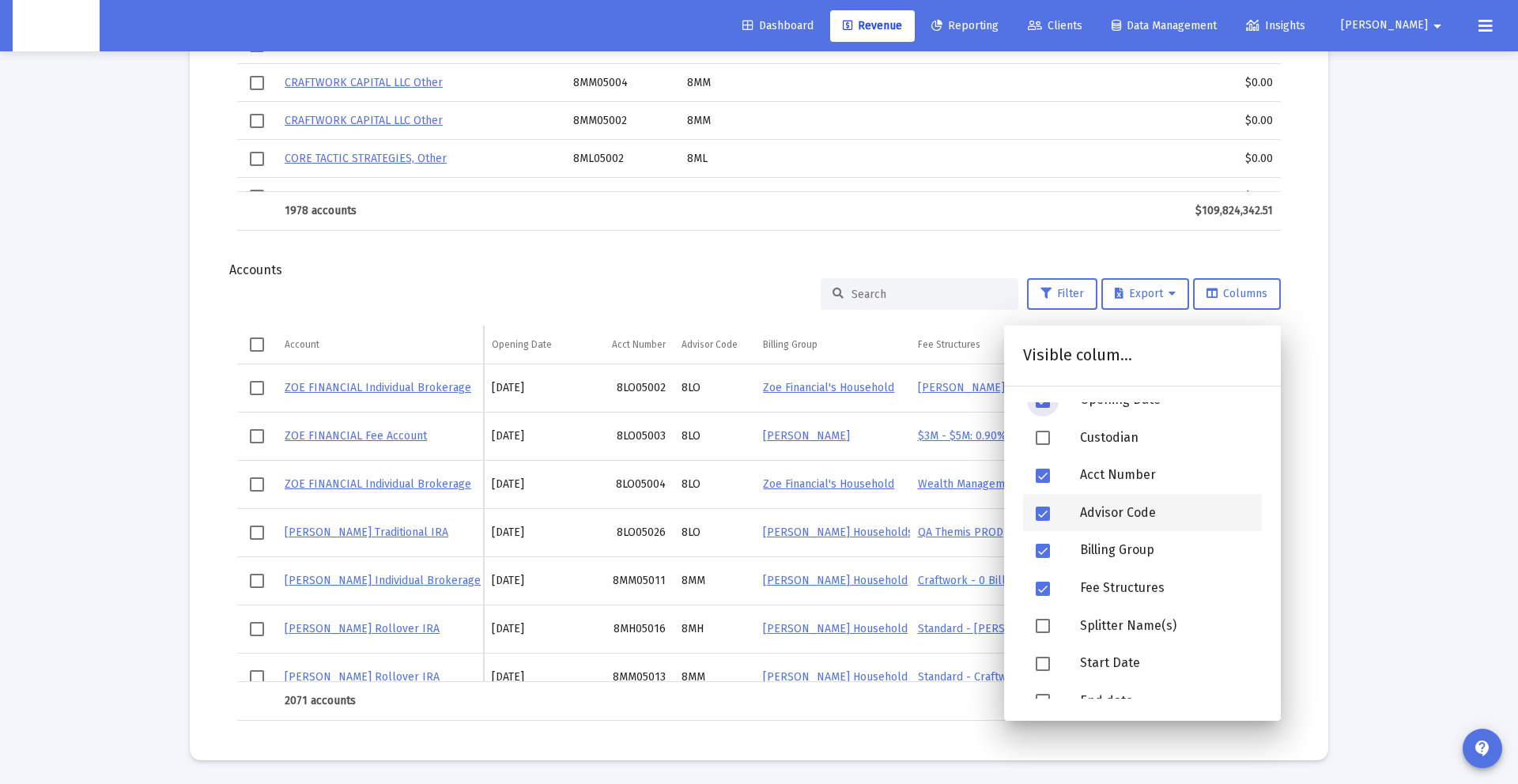
scroll to position [99, 0]
click at [1042, 424] on div at bounding box center [1045, 436] width 44 height 38
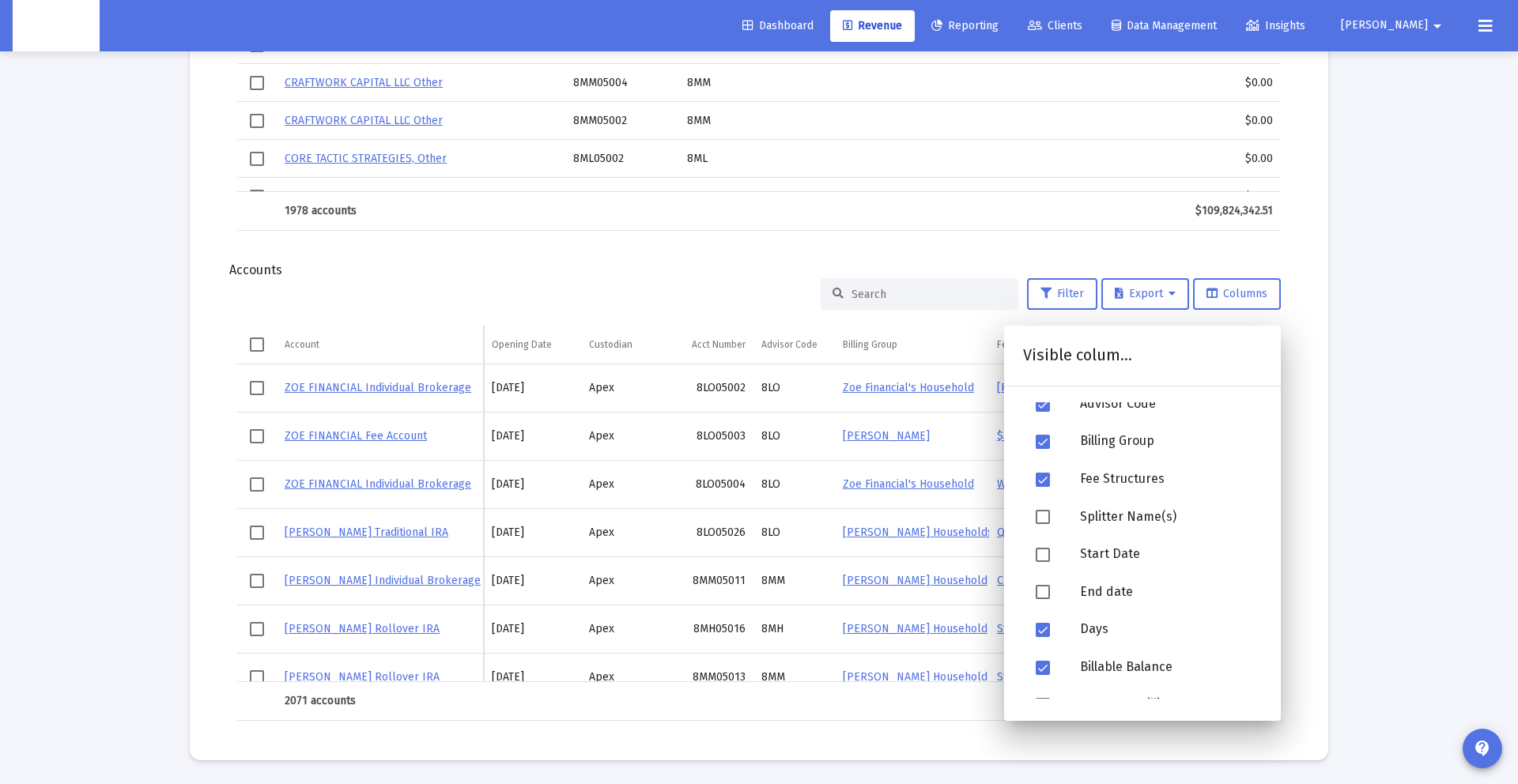
scroll to position [218, 0]
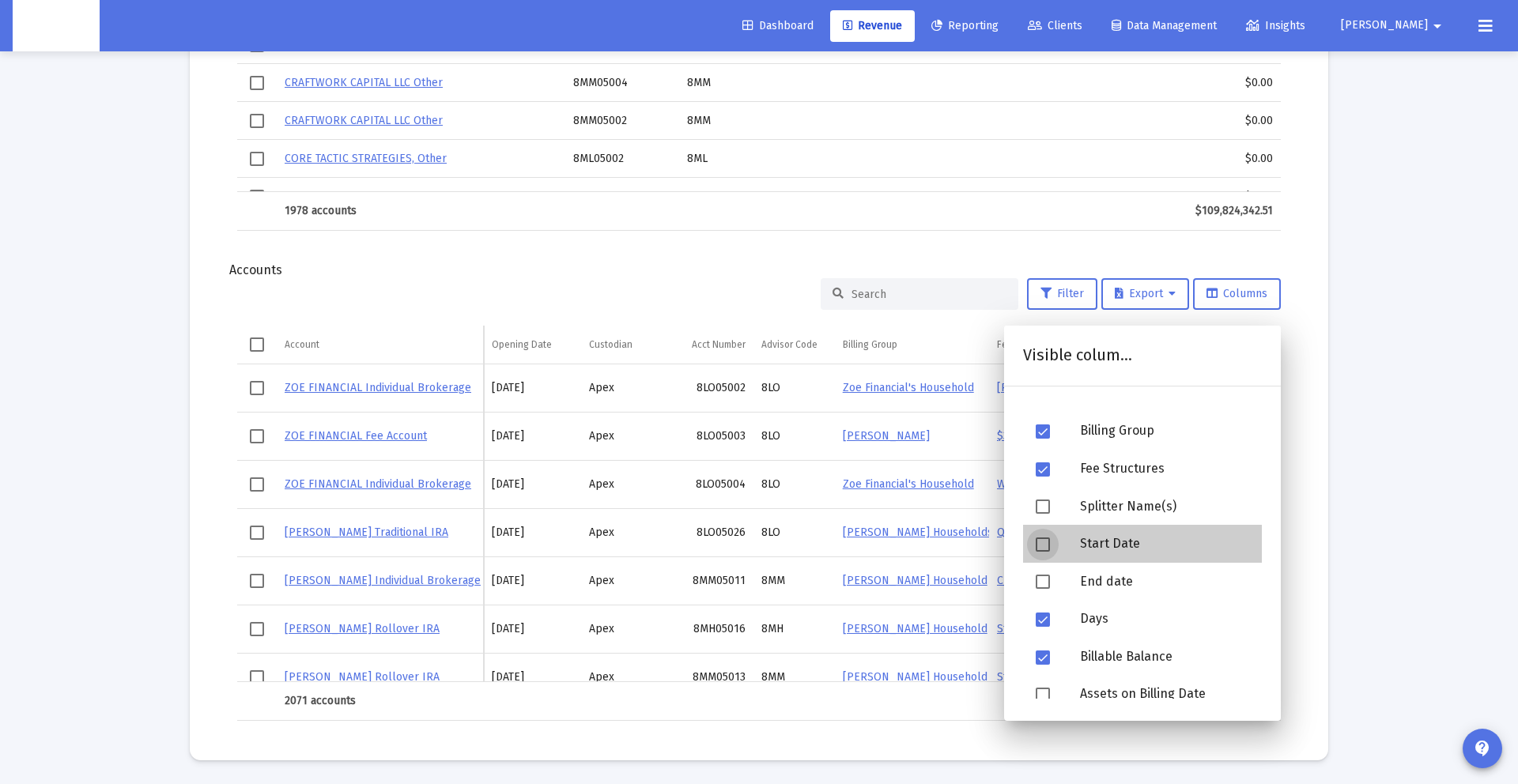
click at [1059, 549] on div at bounding box center [1045, 544] width 44 height 38
click at [1039, 571] on div at bounding box center [1045, 582] width 44 height 38
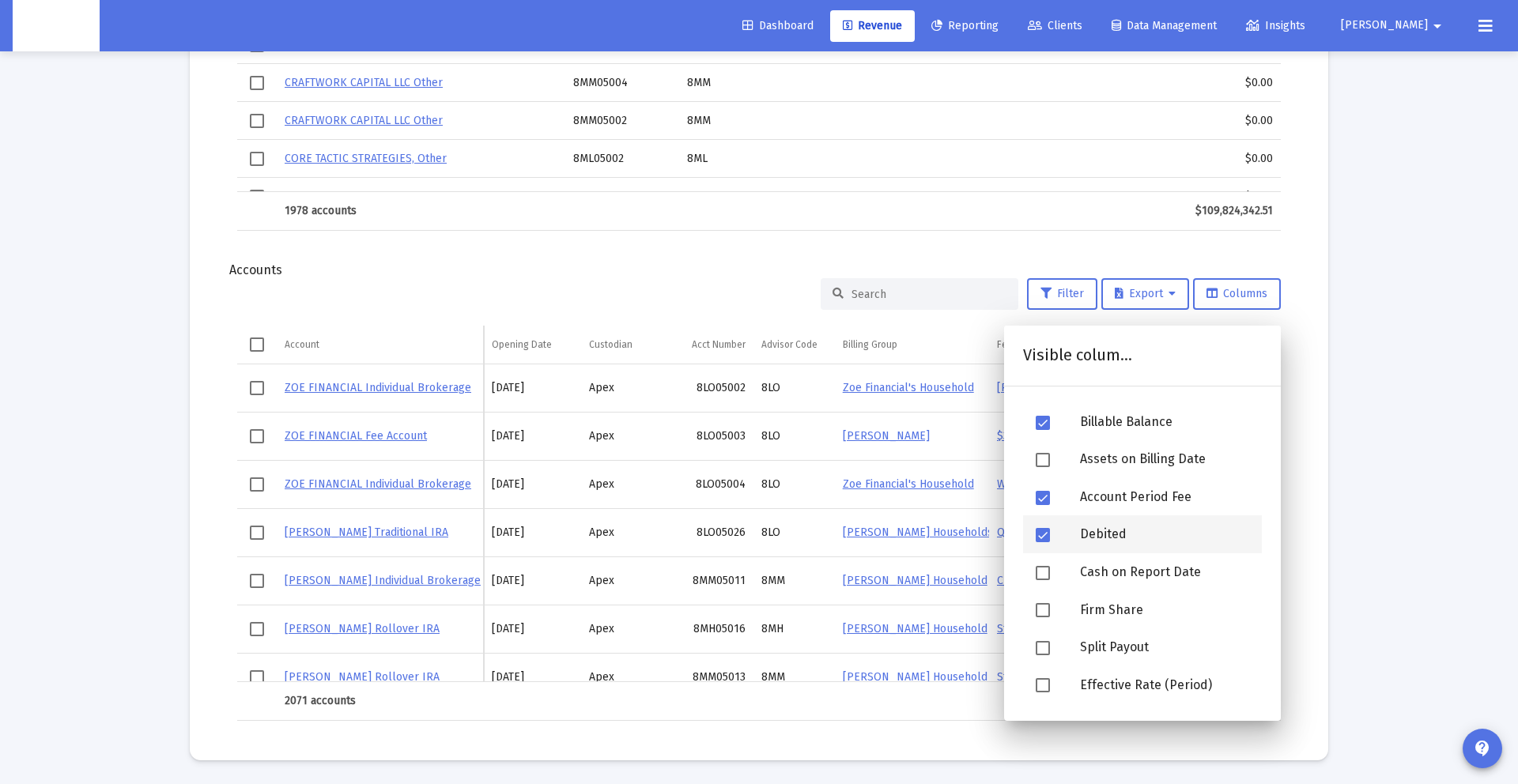
click at [1046, 542] on span at bounding box center [1044, 535] width 15 height 15
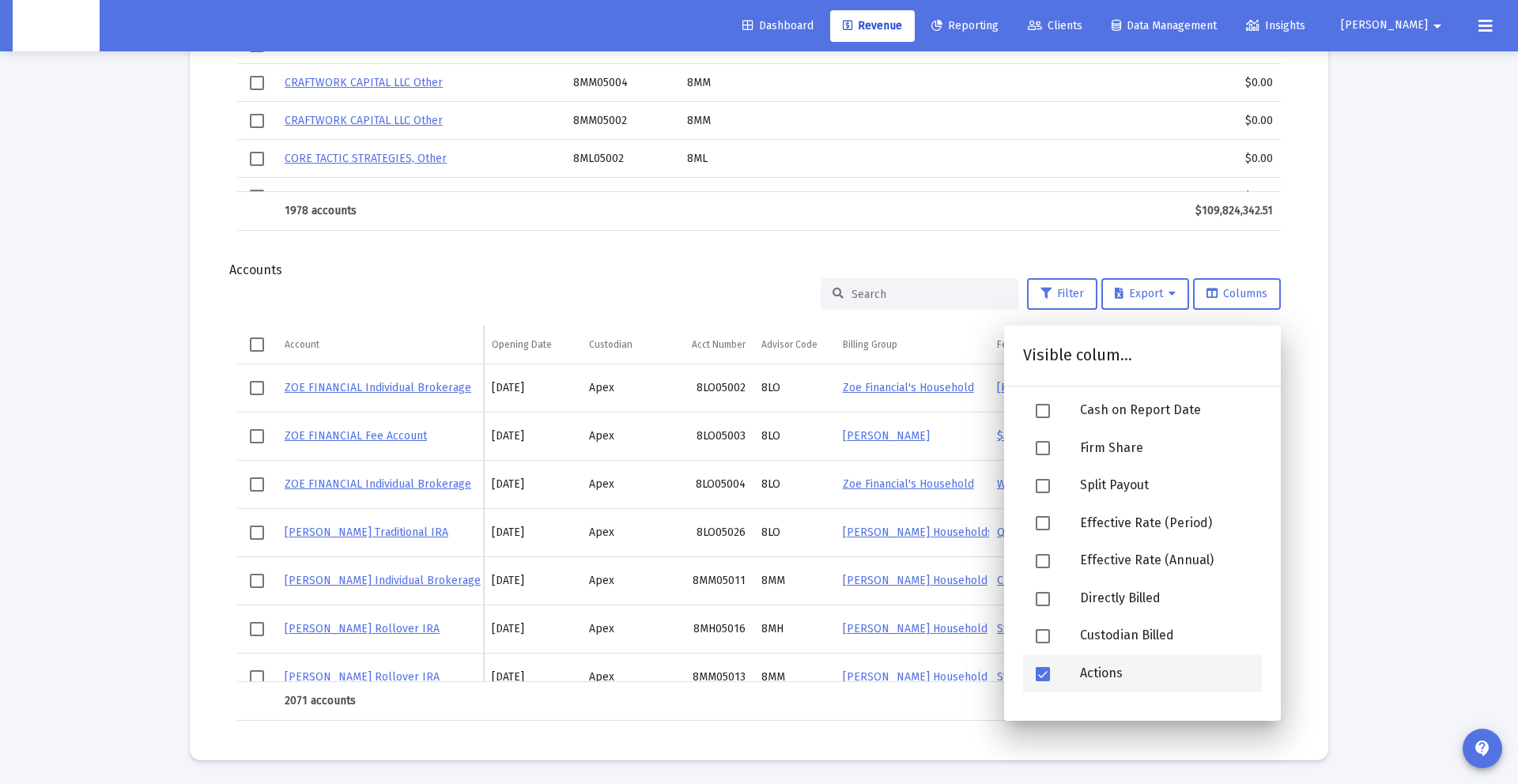
click at [1045, 676] on span at bounding box center [1044, 675] width 15 height 15
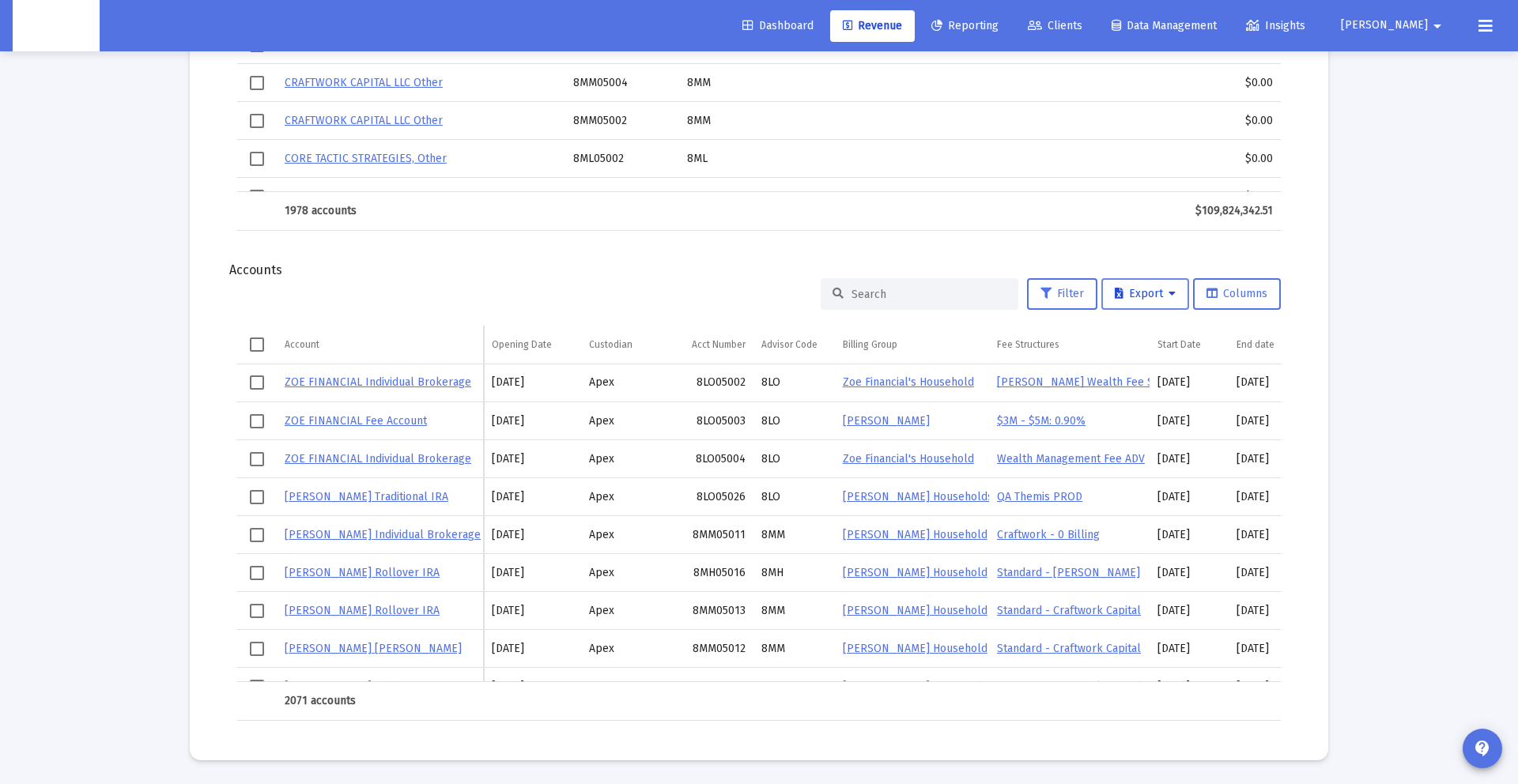
click at [1156, 296] on span "Export" at bounding box center [1145, 293] width 61 height 14
click at [1153, 335] on button "Export All Rows" at bounding box center [1149, 335] width 108 height 38
